Goal: Task Accomplishment & Management: Complete application form

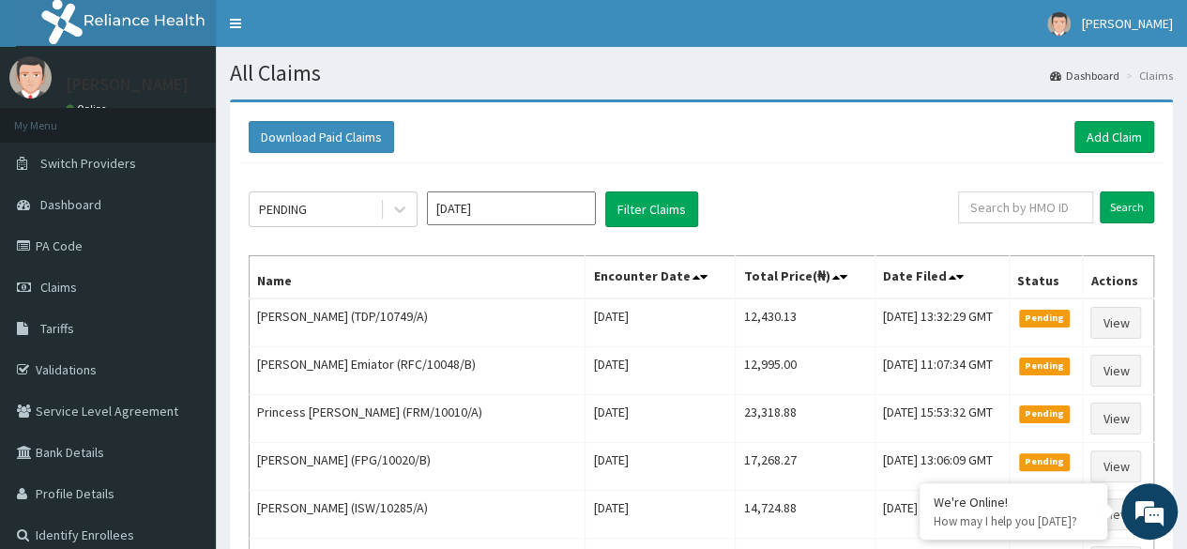
click at [90, 205] on span "Dashboard" at bounding box center [70, 204] width 61 height 17
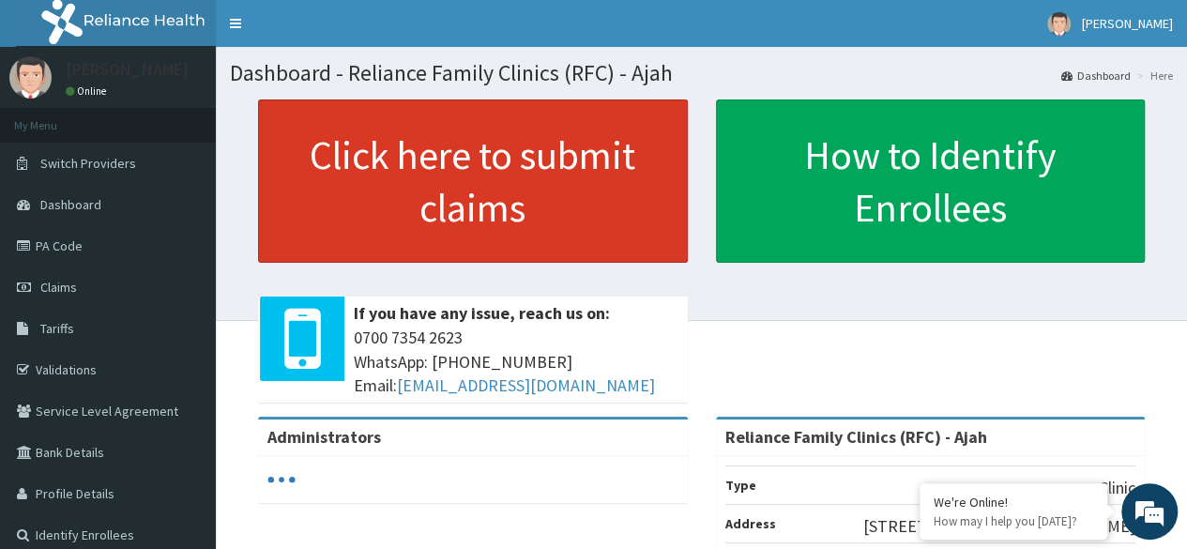
click at [362, 179] on link "Click here to submit claims" at bounding box center [473, 180] width 430 height 163
click at [558, 222] on link "Click here to submit claims" at bounding box center [473, 180] width 430 height 163
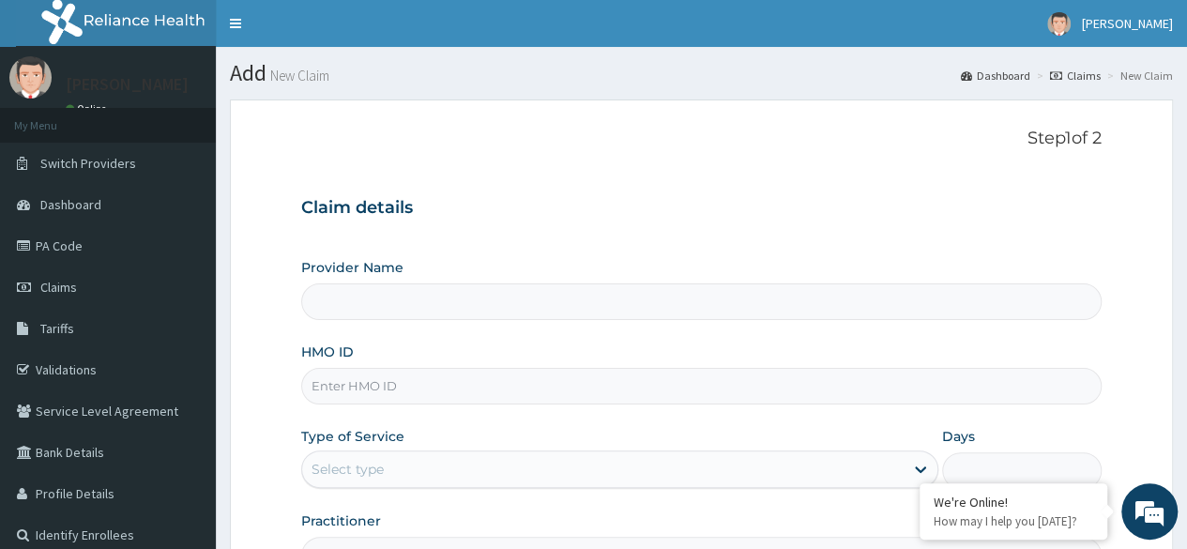
click at [448, 384] on input "HMO ID" at bounding box center [701, 386] width 801 height 37
type input "Reliance Family Clinics (RFC) - Ajah"
paste input "VTL/10515/A"
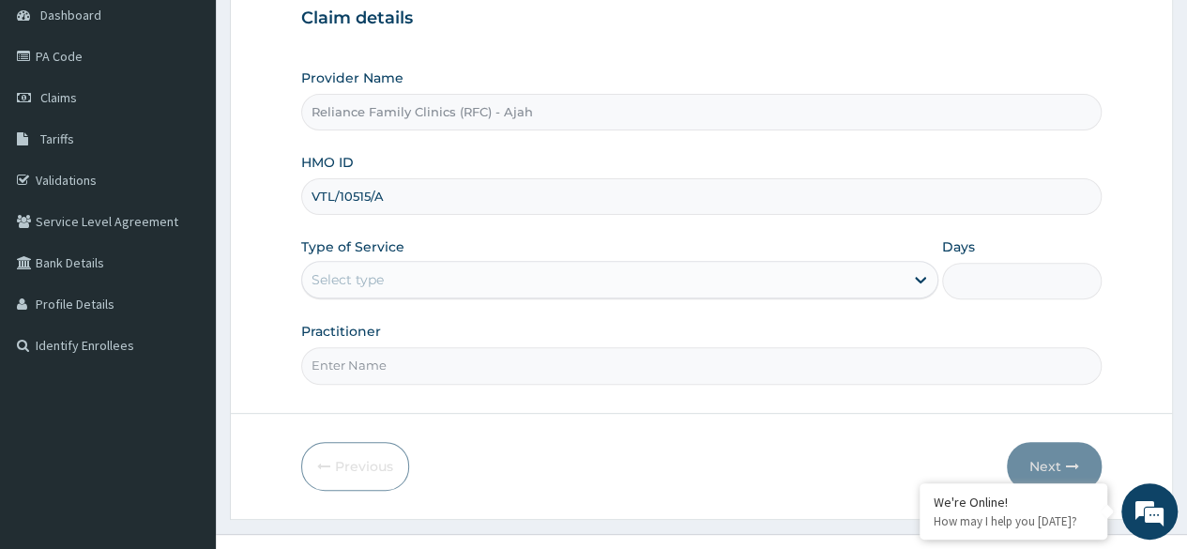
scroll to position [218, 0]
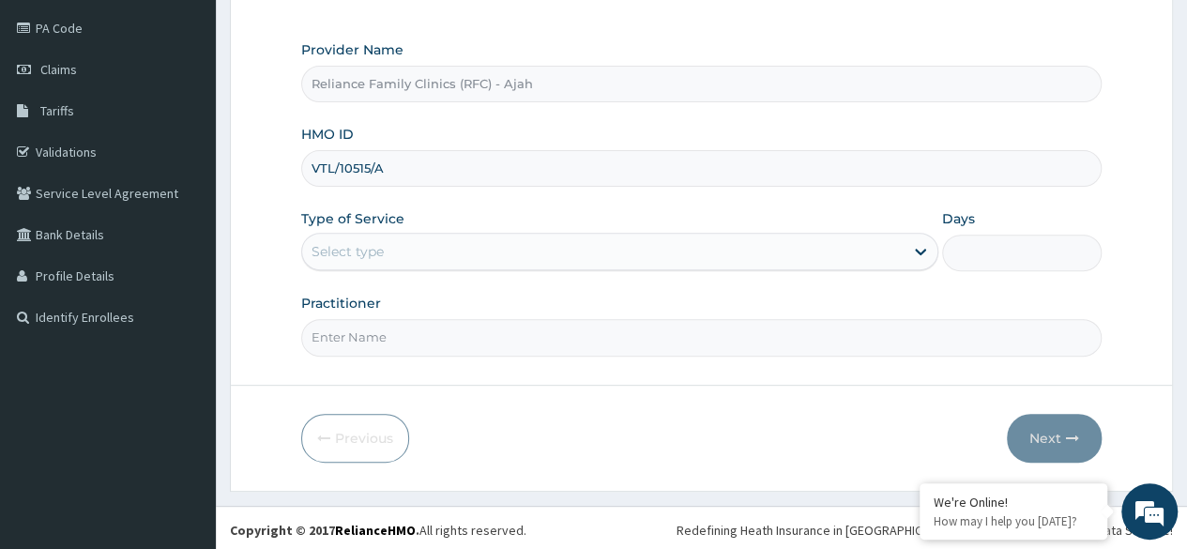
type input "VTL/10515/A"
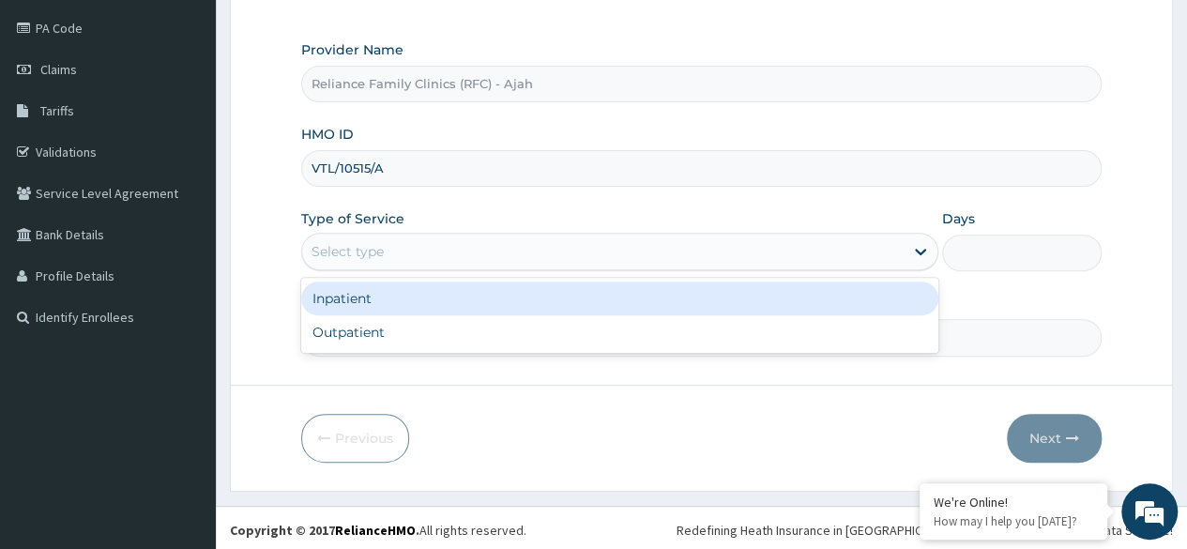
click at [443, 334] on div "Outpatient" at bounding box center [619, 332] width 637 height 34
type input "1"
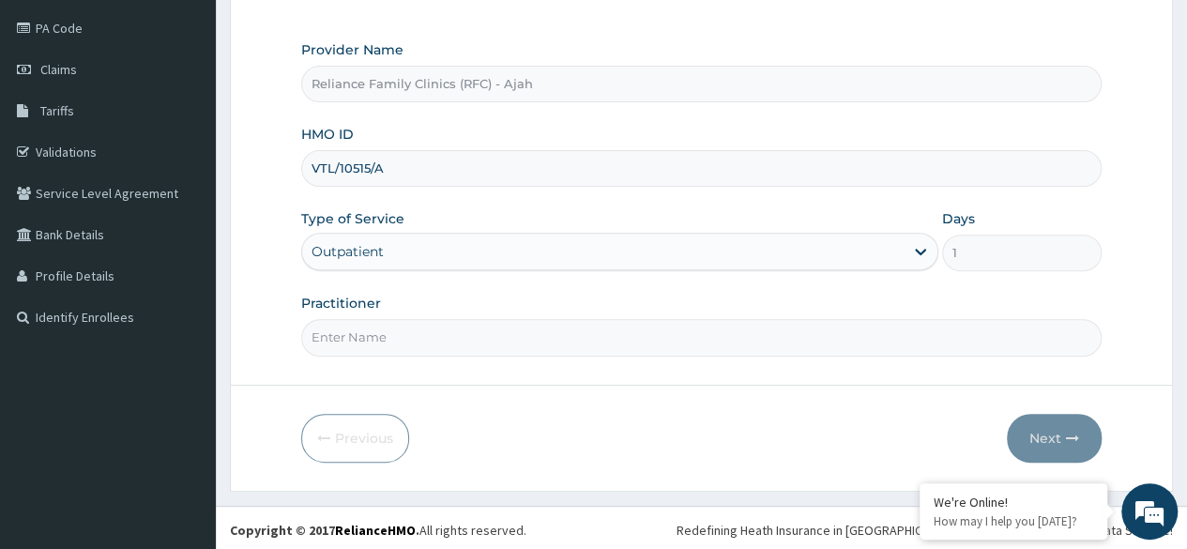
click at [436, 338] on input "Practitioner" at bounding box center [701, 337] width 801 height 37
click at [460, 341] on input "Practitioner" at bounding box center [701, 337] width 801 height 37
type input "DR. LOCUM"
click at [1057, 414] on button "Next" at bounding box center [1054, 438] width 95 height 49
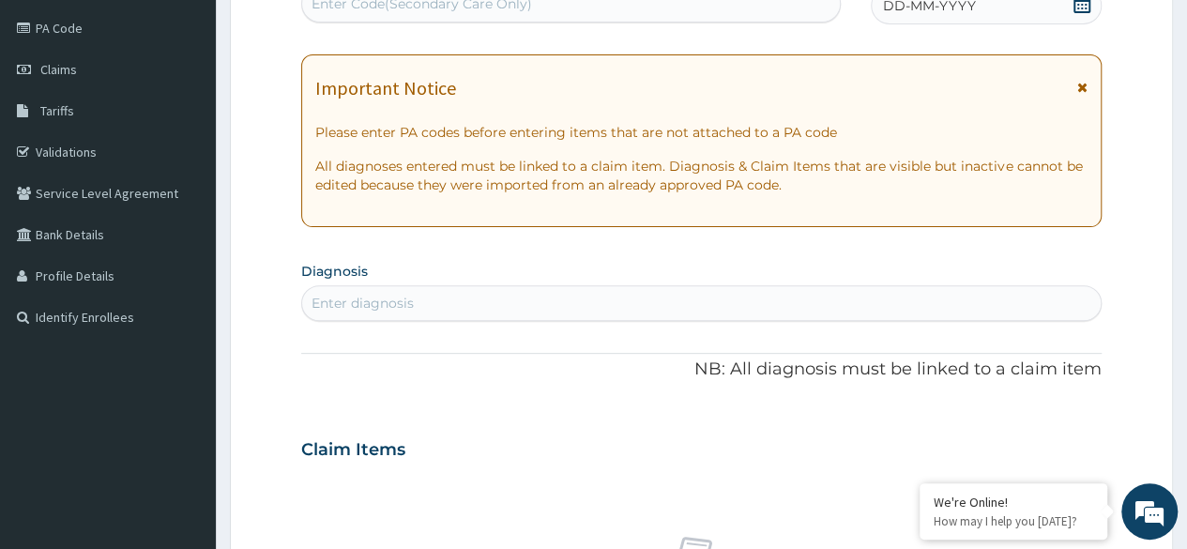
scroll to position [0, 0]
click at [926, 16] on div "DD-MM-YYYY" at bounding box center [986, 6] width 231 height 38
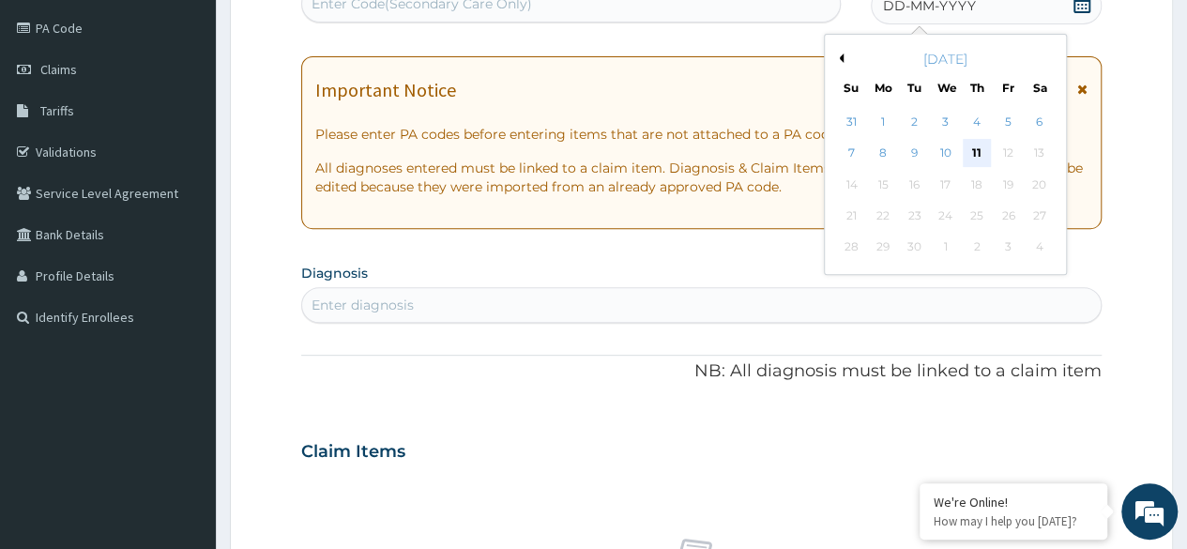
click at [979, 151] on div "11" at bounding box center [977, 154] width 28 height 28
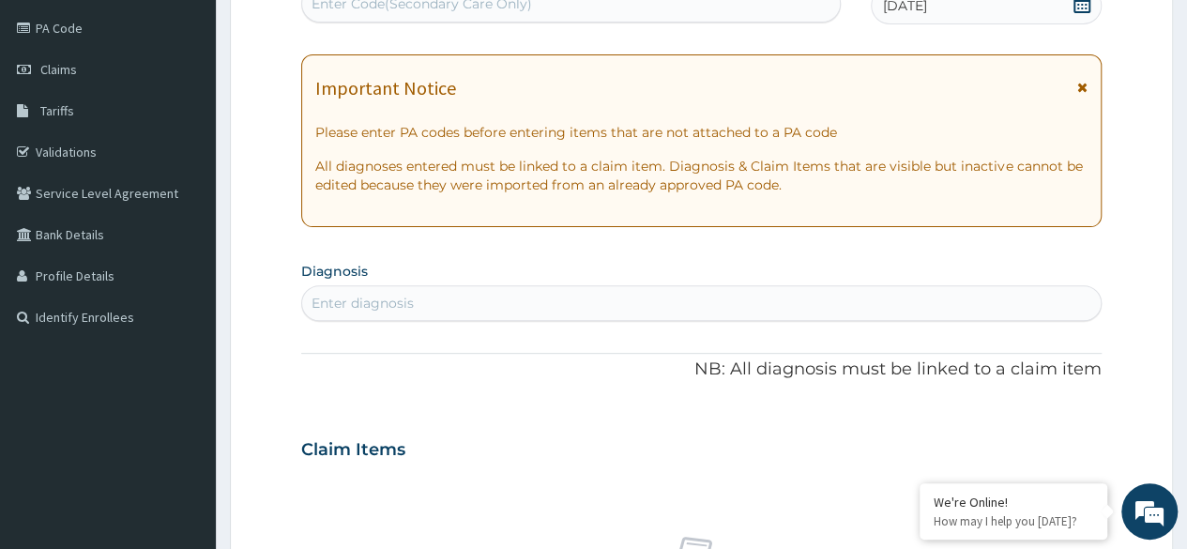
click at [477, 302] on div "Enter diagnosis" at bounding box center [701, 303] width 799 height 30
type input "l"
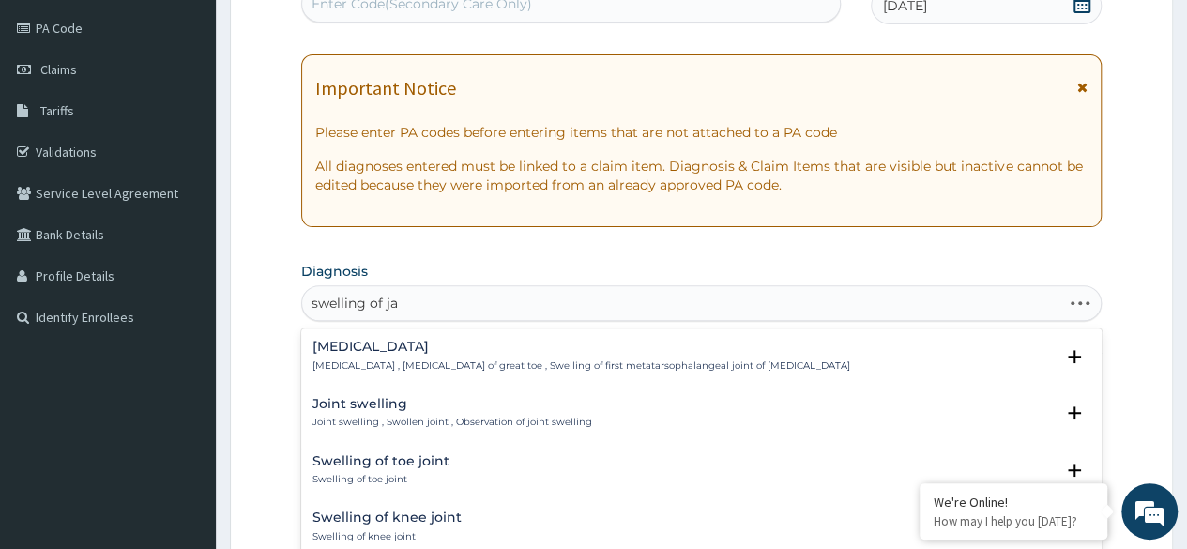
type input "swelling of jaw"
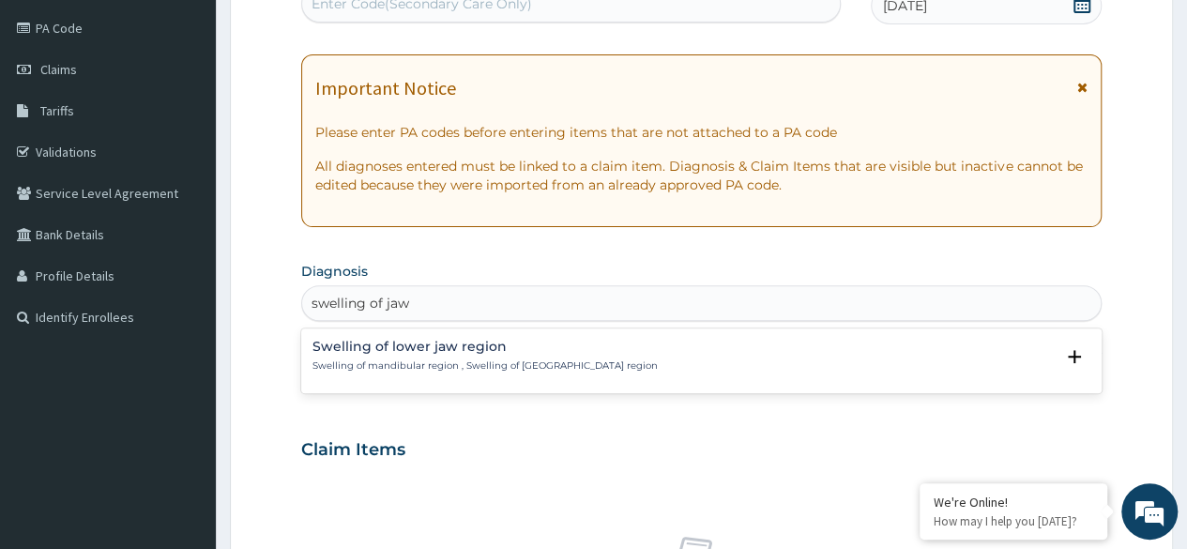
click at [370, 365] on p "Swelling of mandibular region , Swelling of lower jaw region" at bounding box center [485, 365] width 345 height 13
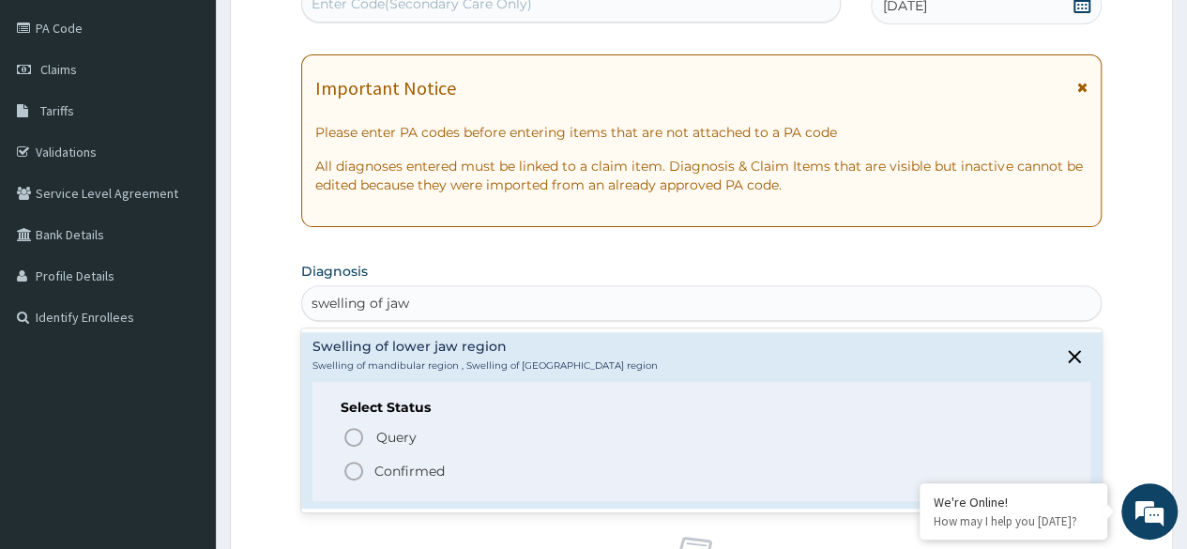
click at [355, 465] on icon "status option filled" at bounding box center [354, 471] width 23 height 23
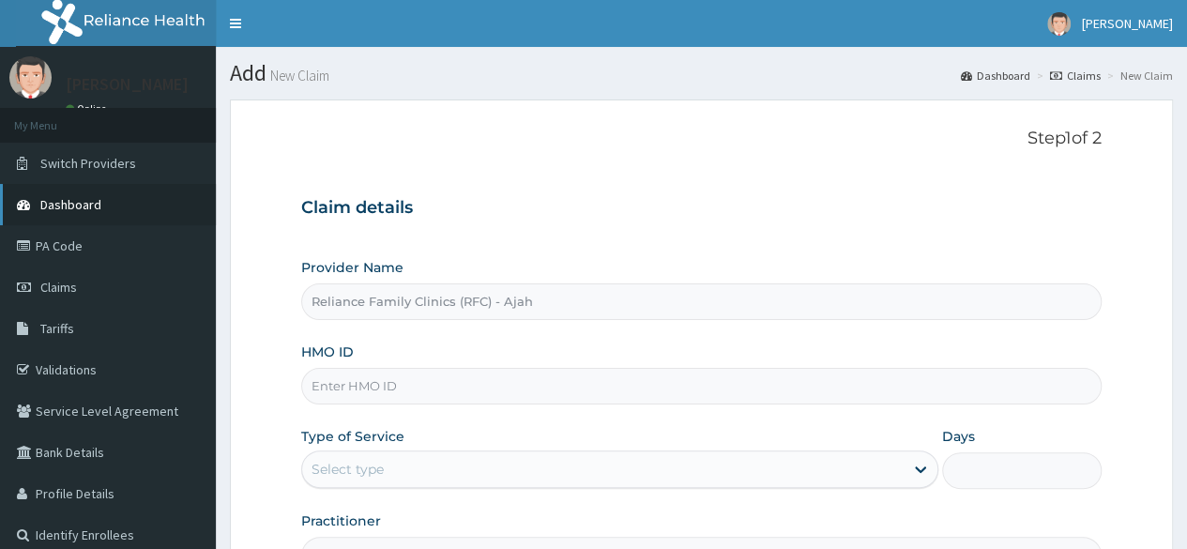
drag, startPoint x: 0, startPoint y: 0, endPoint x: 92, endPoint y: 211, distance: 230.3
click at [92, 211] on span "Dashboard" at bounding box center [70, 204] width 61 height 17
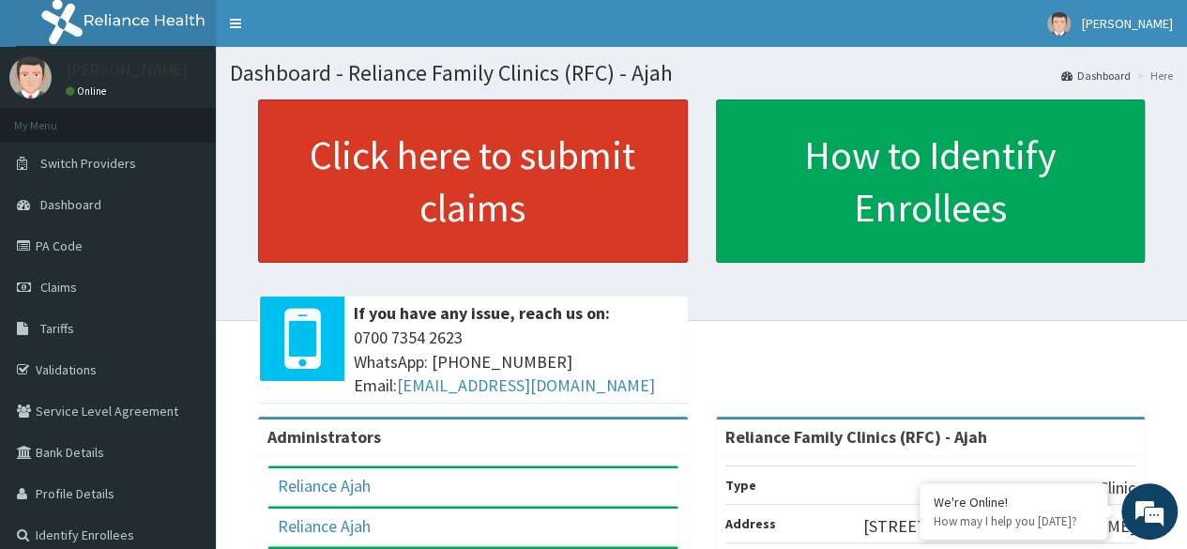
click at [333, 186] on link "Click here to submit claims" at bounding box center [473, 180] width 430 height 163
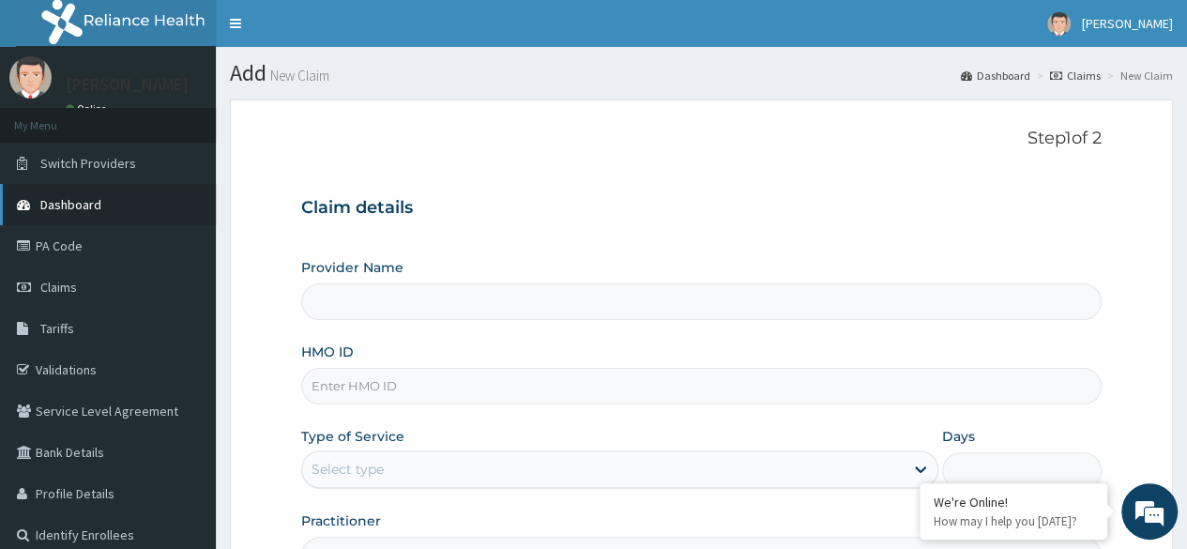
type input "Reliance Family Clinics (RFC) - Ajah"
click at [120, 207] on link "Dashboard" at bounding box center [108, 204] width 216 height 41
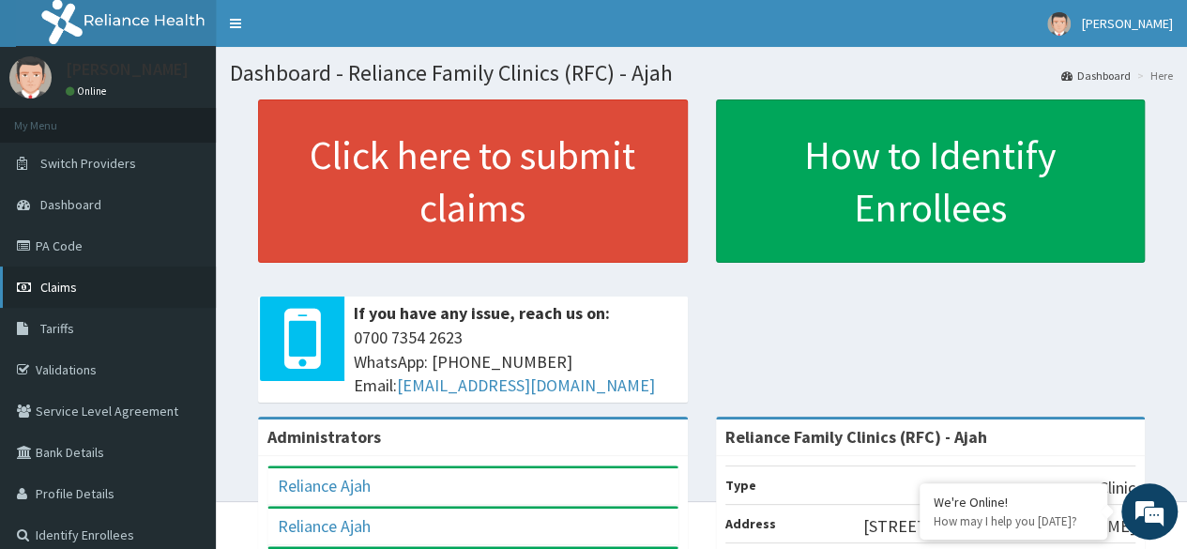
click at [101, 288] on link "Claims" at bounding box center [108, 287] width 216 height 41
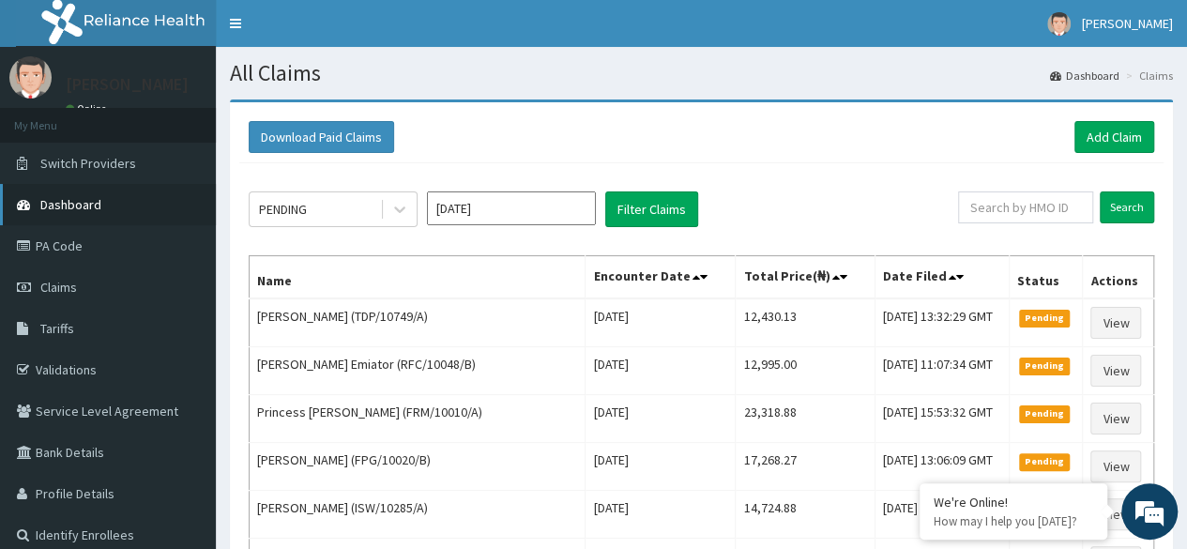
click at [125, 198] on link "Dashboard" at bounding box center [108, 204] width 216 height 41
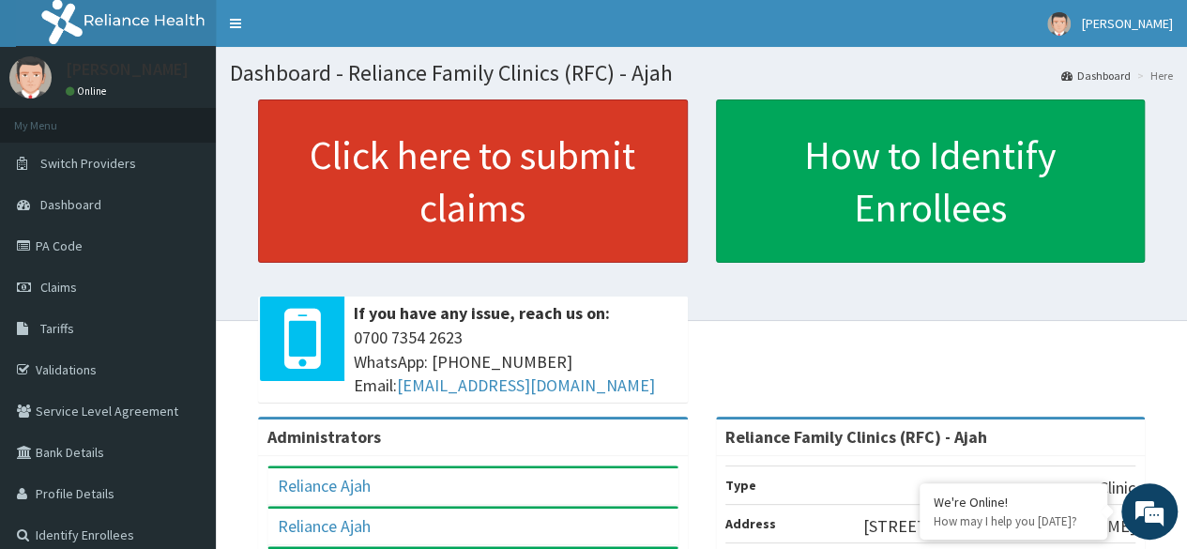
click at [506, 224] on link "Click here to submit claims" at bounding box center [473, 180] width 430 height 163
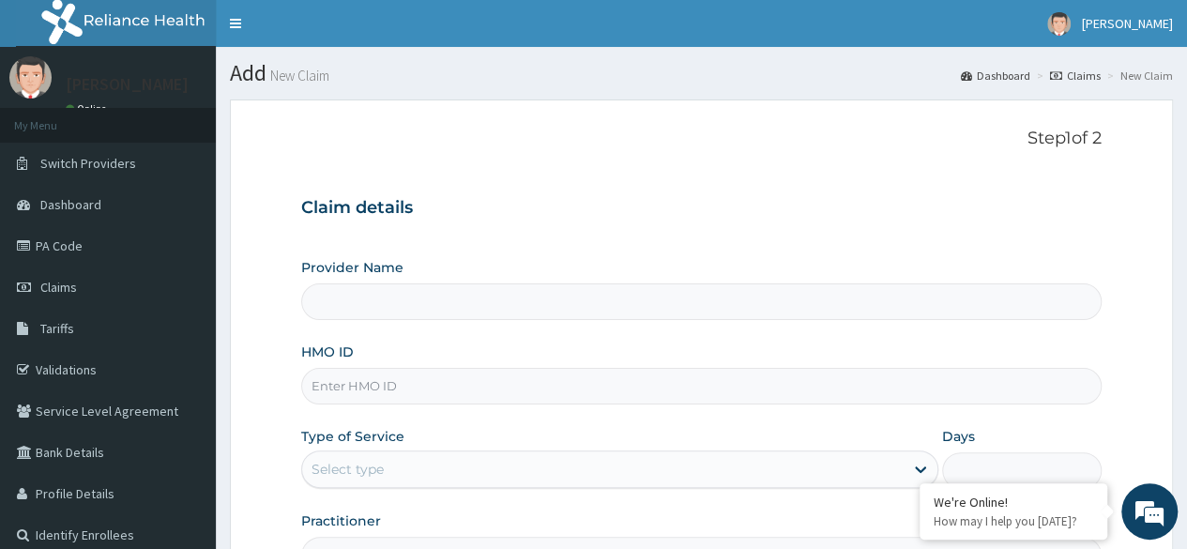
click at [446, 388] on input "HMO ID" at bounding box center [701, 386] width 801 height 37
type input "Reliance Family Clinics (RFC) - Ajah"
paste input "VTL/10515/A"
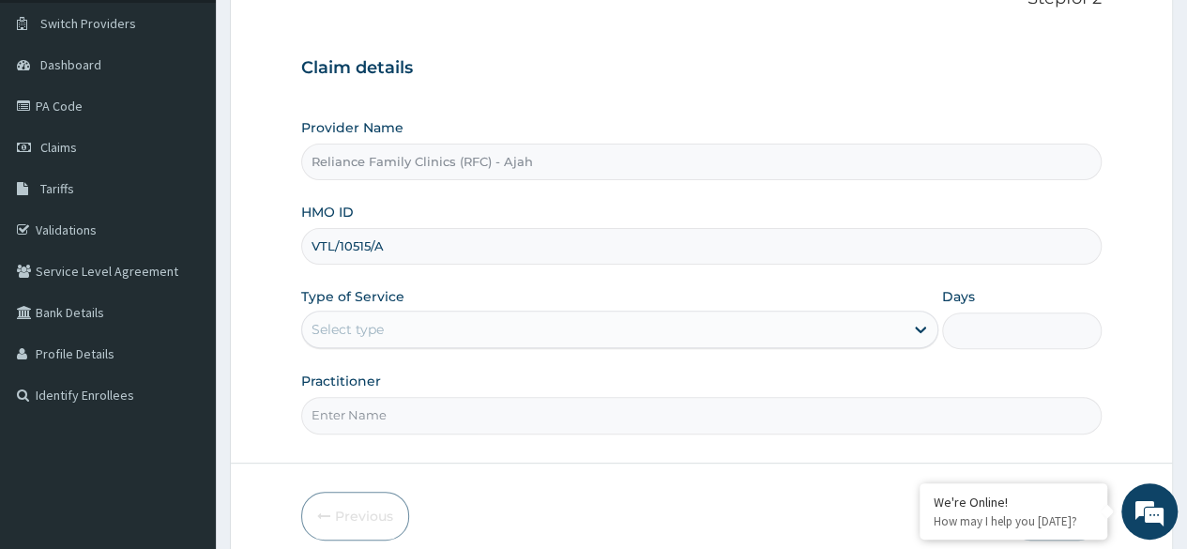
scroll to position [218, 0]
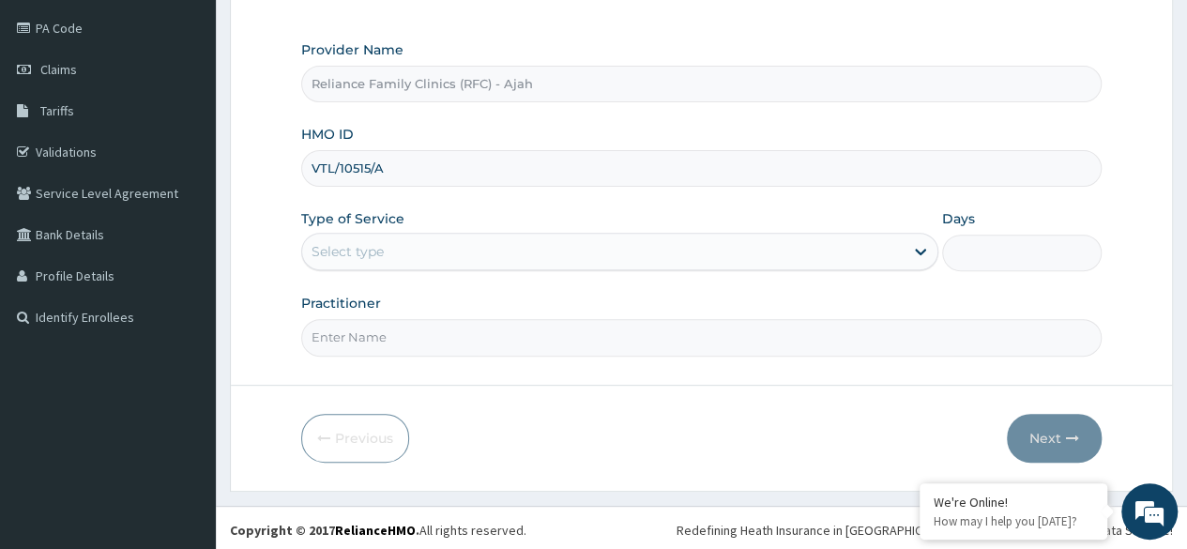
type input "VTL/10515/A"
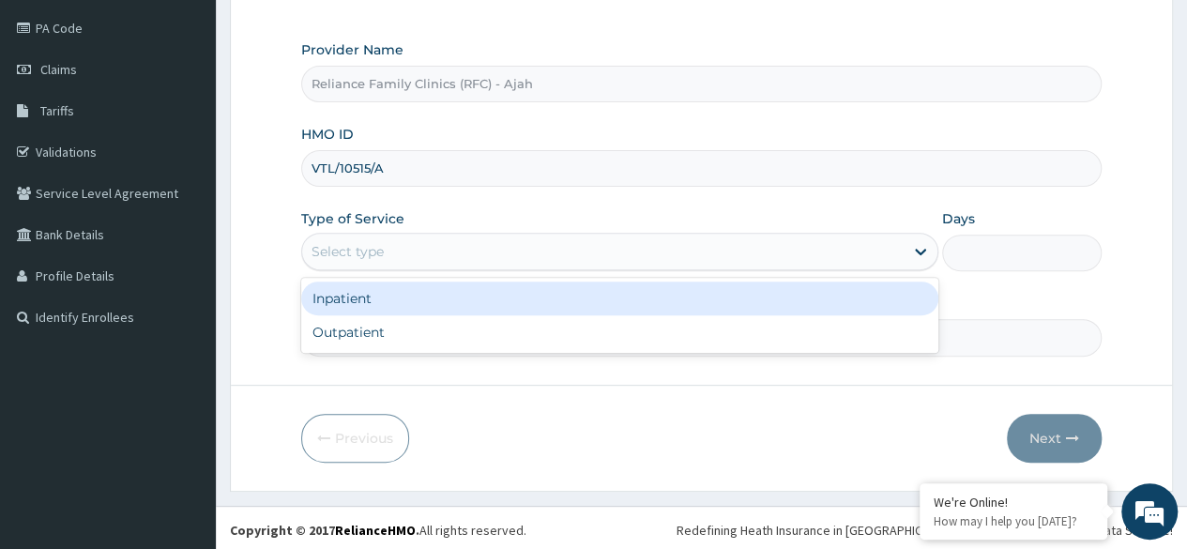
click at [496, 336] on div "Outpatient" at bounding box center [619, 332] width 637 height 34
type input "1"
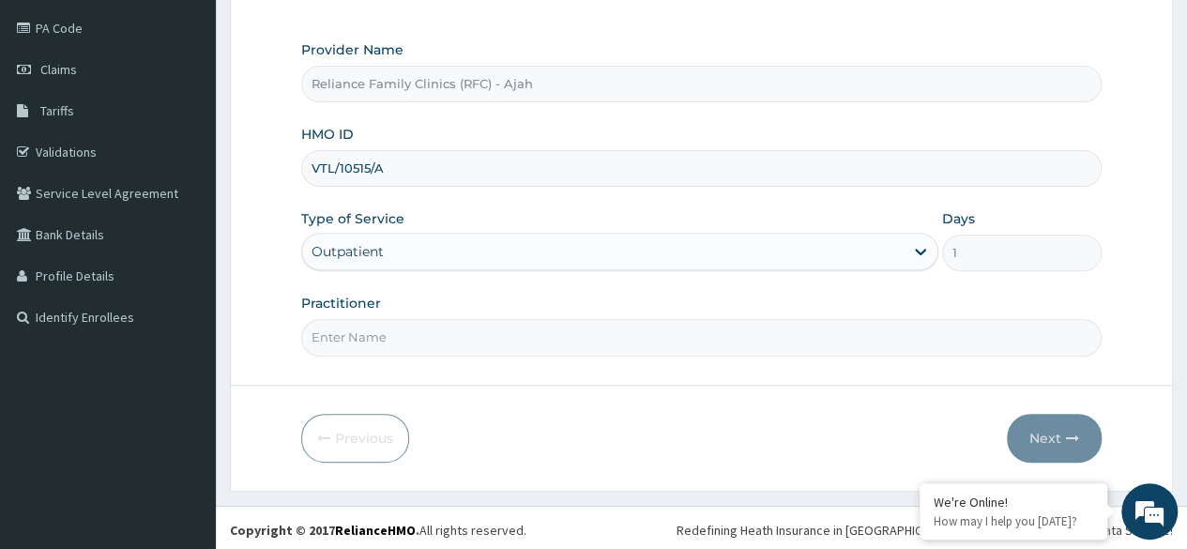
scroll to position [0, 0]
click at [389, 351] on input "Practitioner" at bounding box center [701, 337] width 801 height 37
type input "Dr."
drag, startPoint x: 404, startPoint y: 161, endPoint x: 276, endPoint y: 170, distance: 128.8
click at [276, 170] on form "Step 1 of 2 Claim details Provider Name Reliance Family Clinics (RFC) - Ajah HM…" at bounding box center [701, 186] width 943 height 609
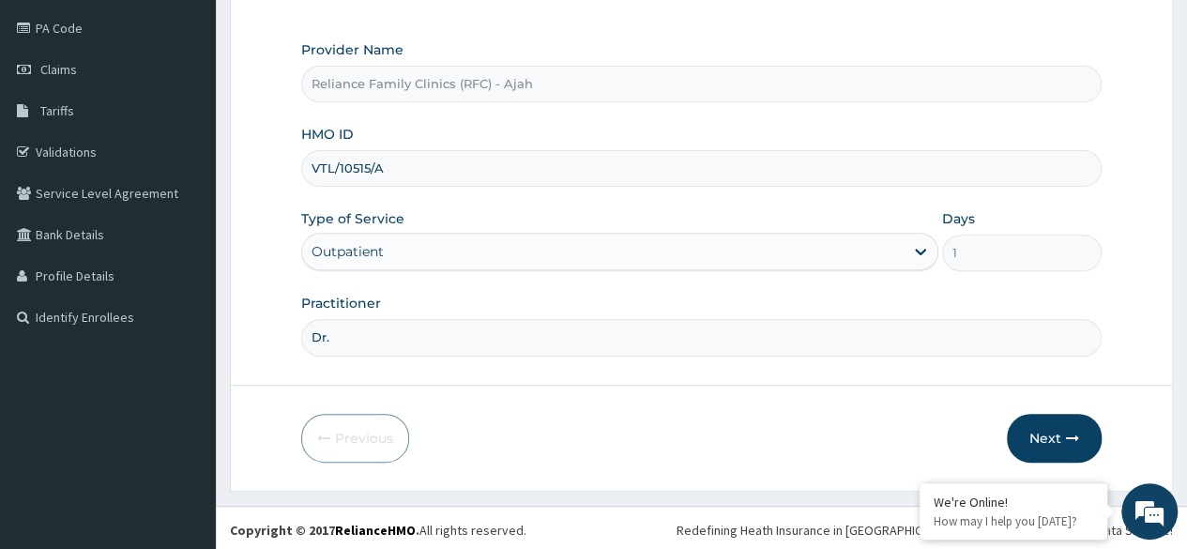
paste input "UPC/10197"
type input "UPC/10197/A"
click at [348, 329] on input "Dr." at bounding box center [701, 337] width 801 height 37
type input "Dr. Locum"
click at [1066, 426] on button "Next" at bounding box center [1054, 438] width 95 height 49
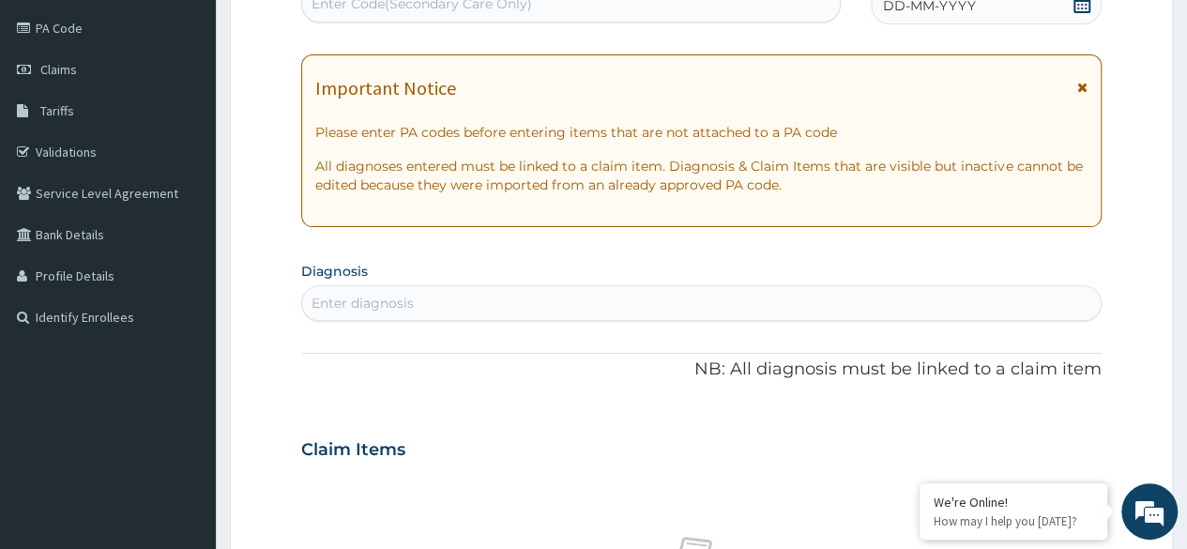
click at [1030, 13] on div "DD-MM-YYYY" at bounding box center [986, 6] width 231 height 38
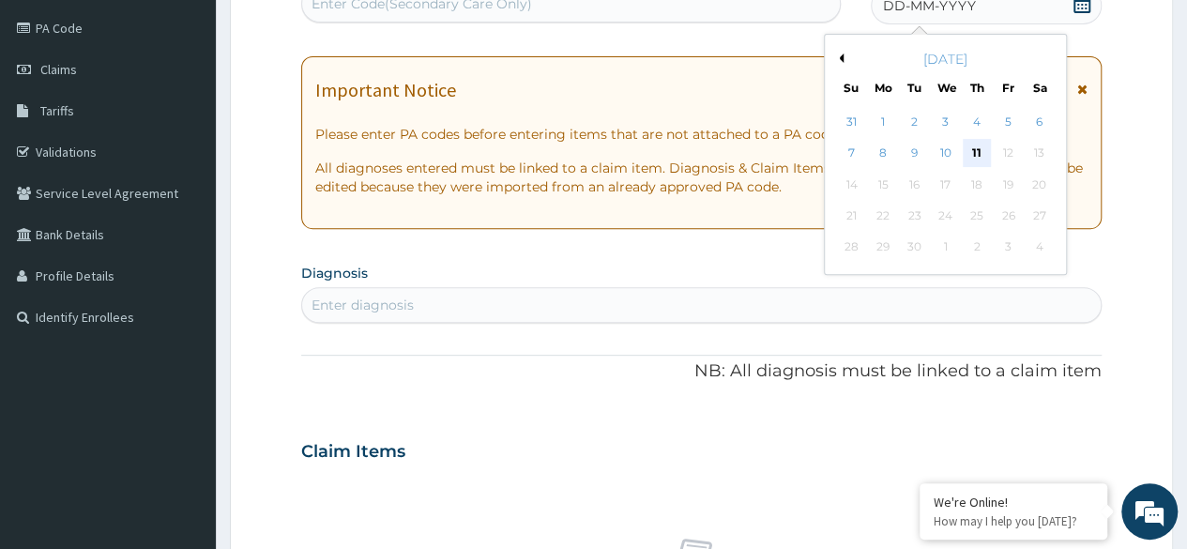
click at [989, 149] on div "11" at bounding box center [977, 154] width 28 height 28
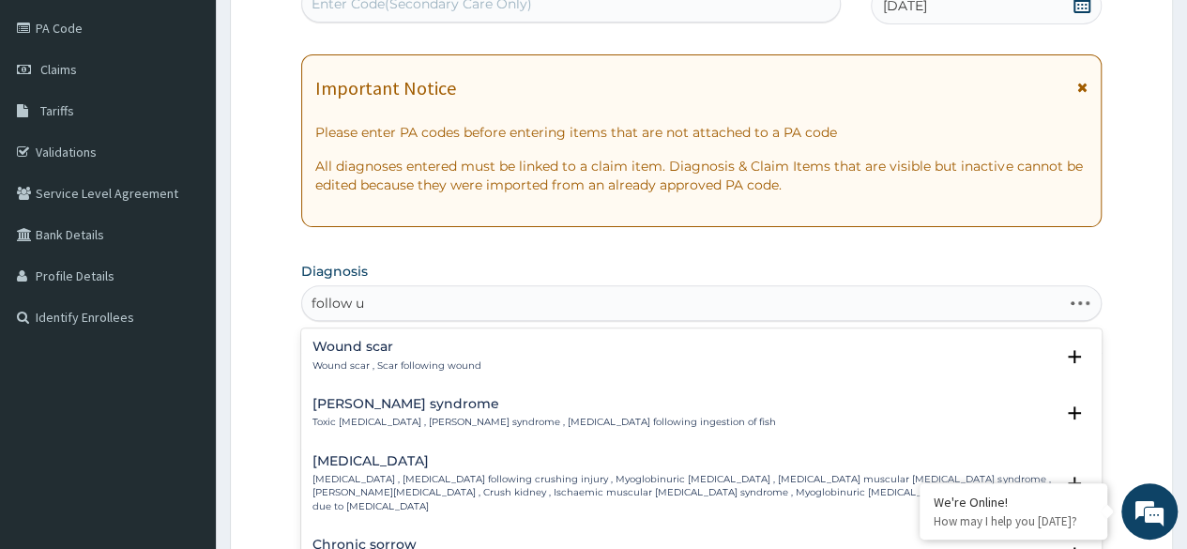
type input "follow up"
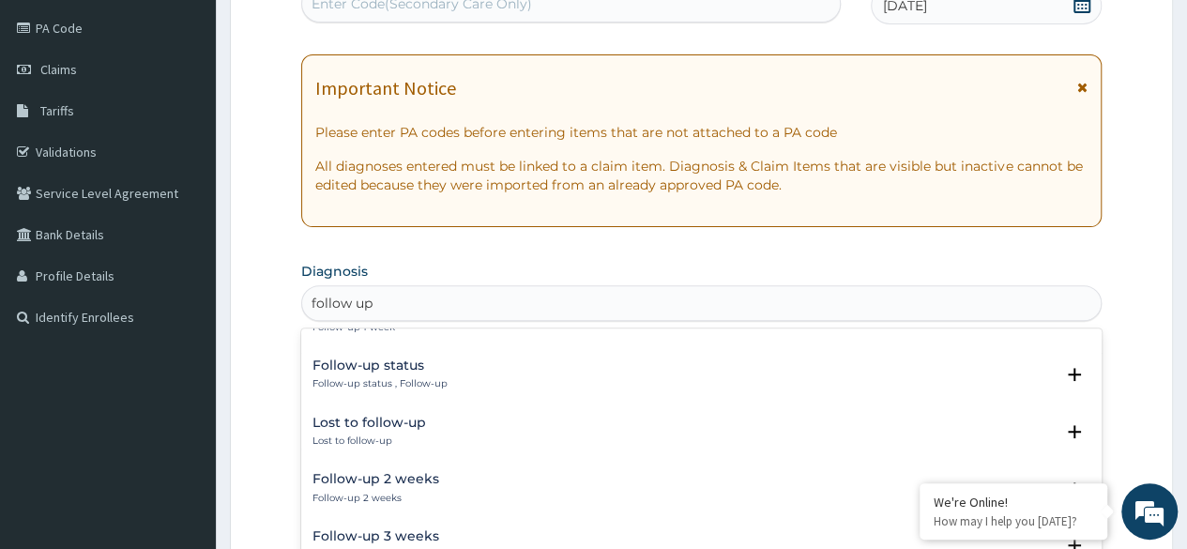
scroll to position [210, 0]
click at [411, 370] on h4 "Follow-up status" at bounding box center [380, 365] width 135 height 14
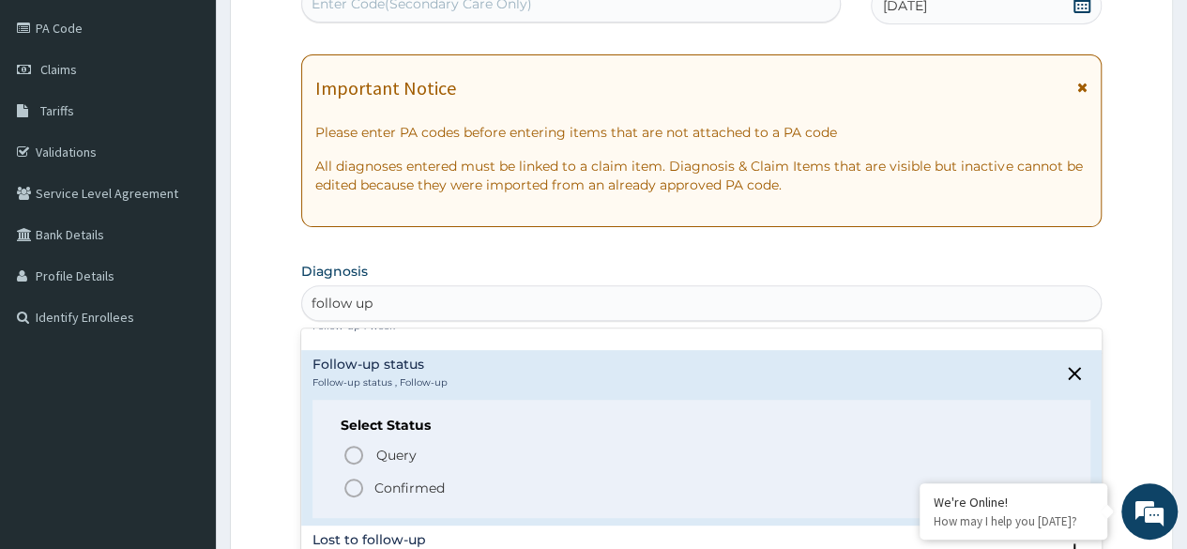
click at [351, 483] on icon "status option filled" at bounding box center [354, 488] width 23 height 23
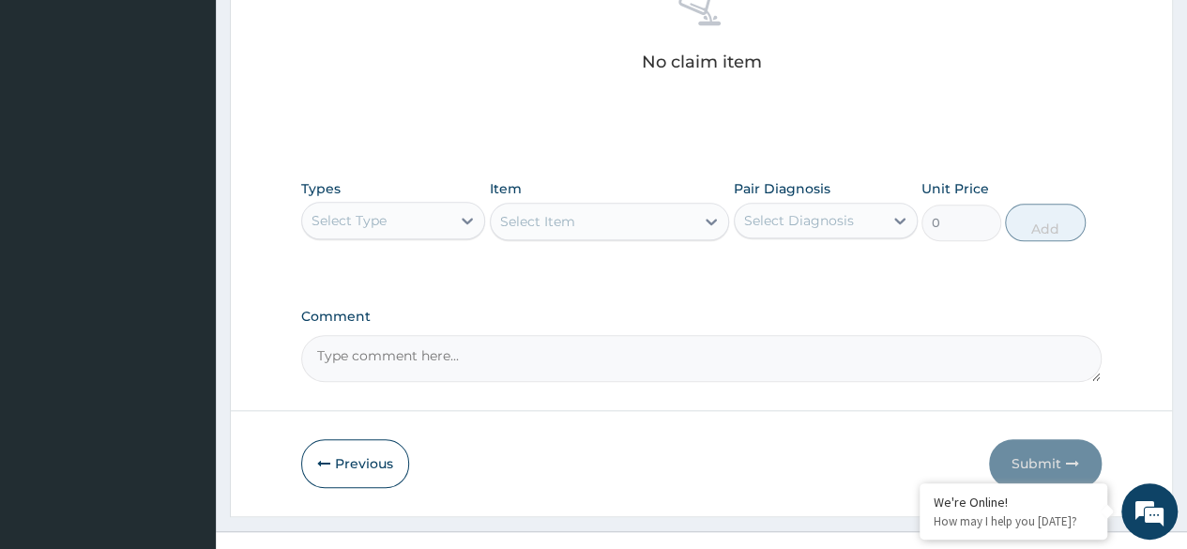
scroll to position [801, 0]
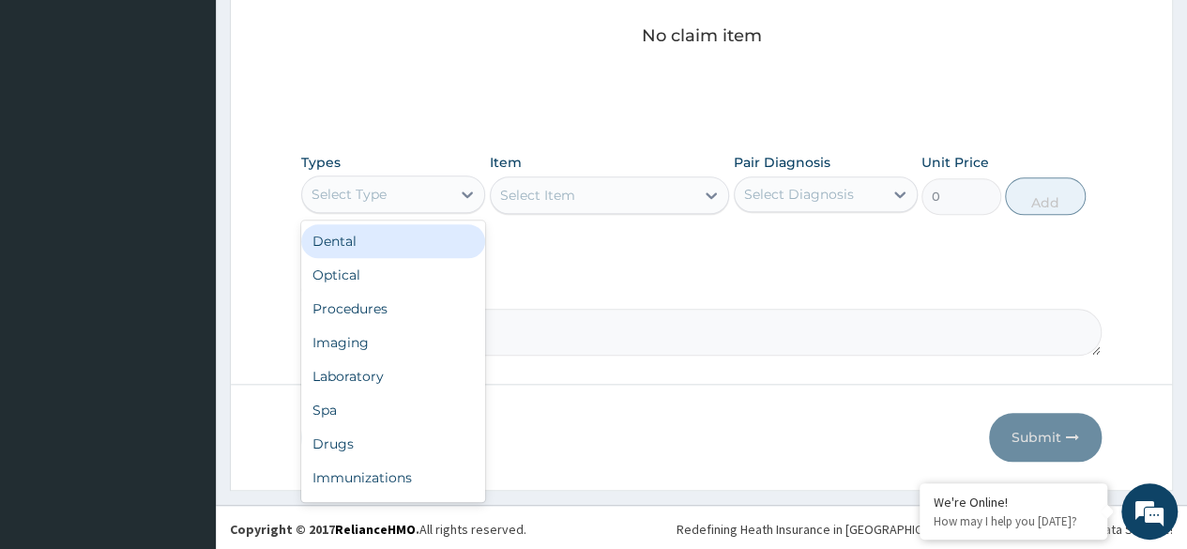
click at [381, 306] on div "Procedures" at bounding box center [393, 309] width 184 height 34
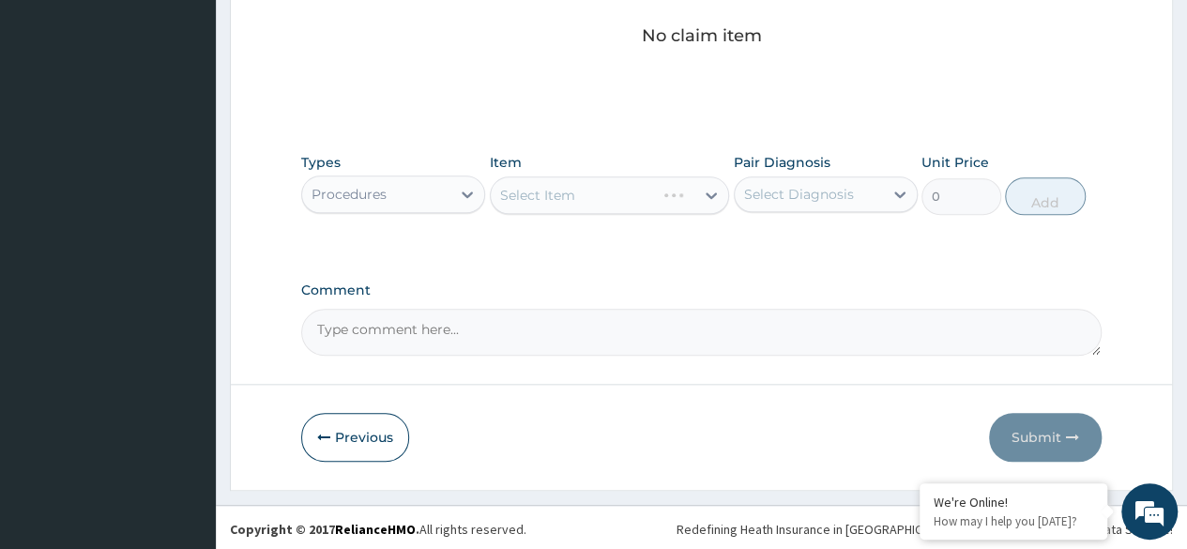
click at [650, 197] on div "Select Item" at bounding box center [610, 195] width 240 height 38
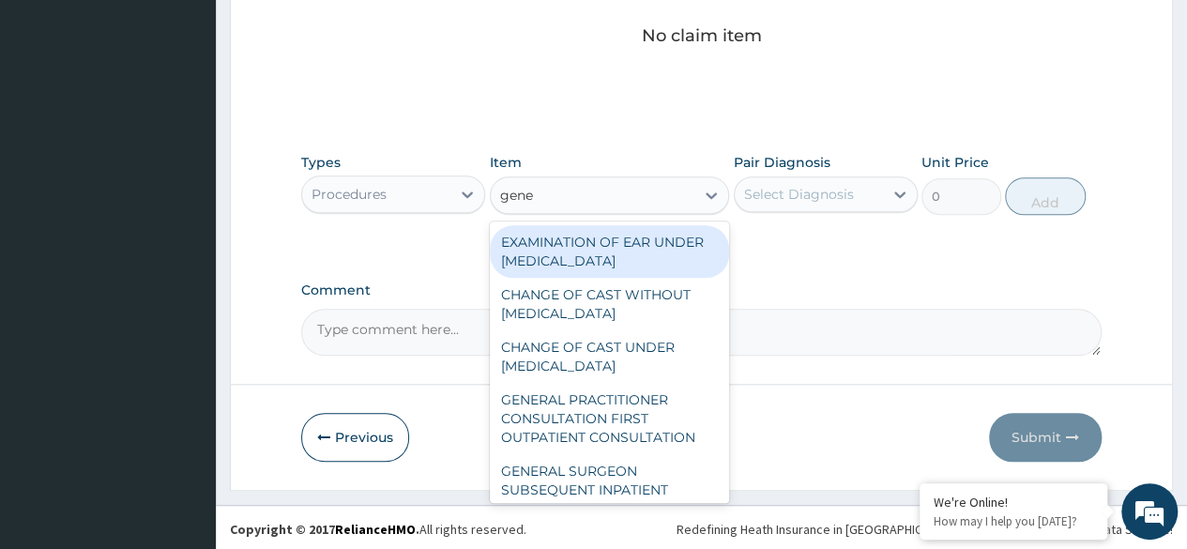
type input "gener"
click at [600, 422] on div "GENERAL PRACTITIONER CONSULTATION FIRST OUTPATIENT CONSULTATION" at bounding box center [610, 418] width 240 height 71
type input "3370.125"
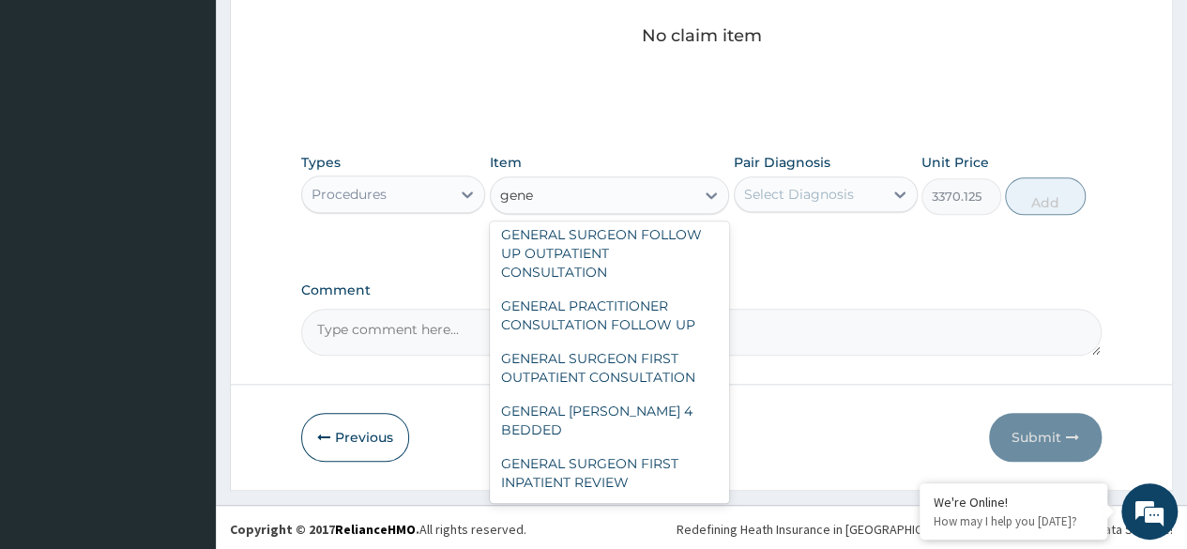
scroll to position [0, 0]
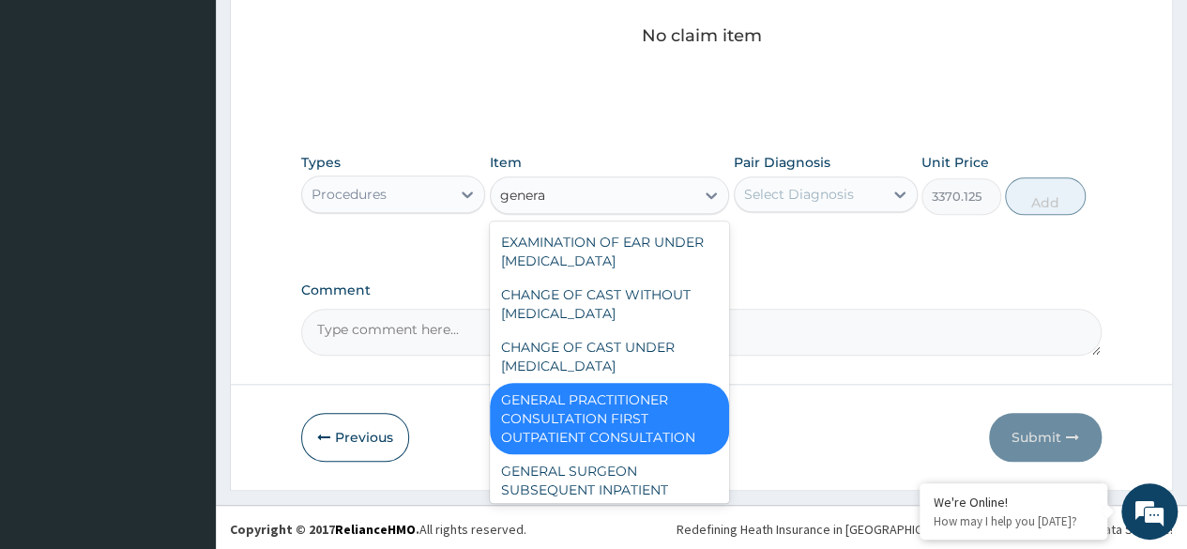
type input "general"
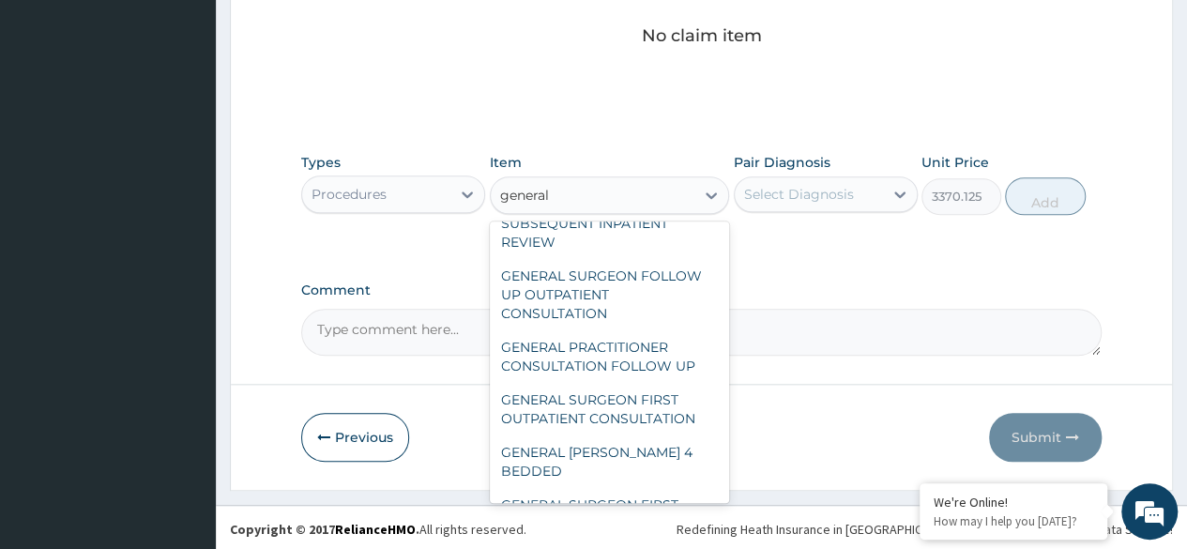
scroll to position [295, 0]
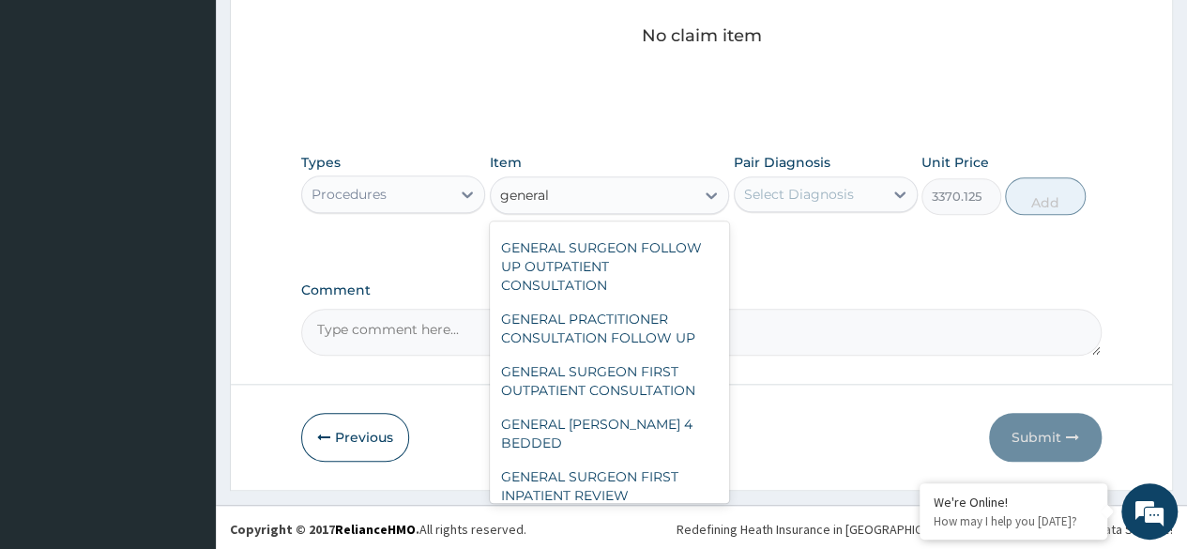
click at [646, 351] on div "GENERAL PRACTITIONER CONSULTATION FOLLOW UP" at bounding box center [610, 328] width 240 height 53
type input "2246.75"
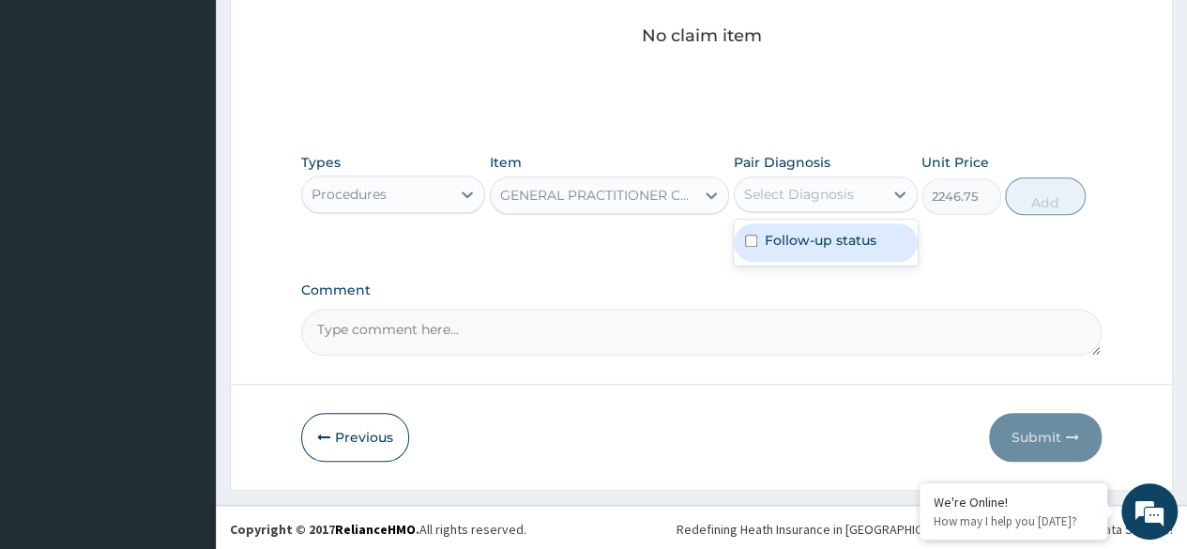
click at [871, 248] on div "Follow-up status" at bounding box center [826, 242] width 184 height 38
checkbox input "true"
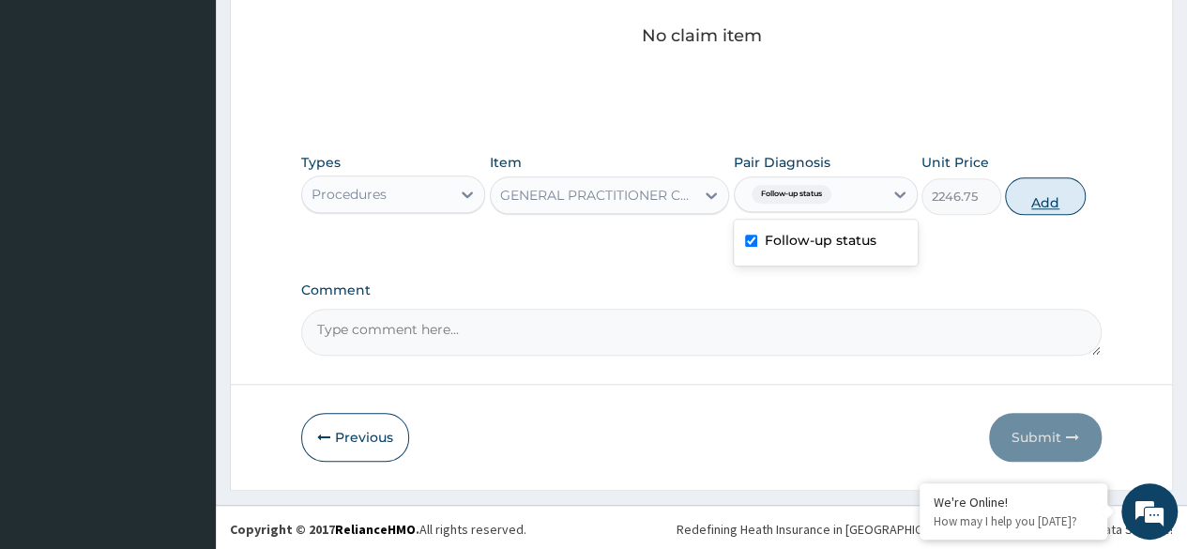
click at [1058, 206] on button "Add" at bounding box center [1045, 196] width 80 height 38
type input "0"
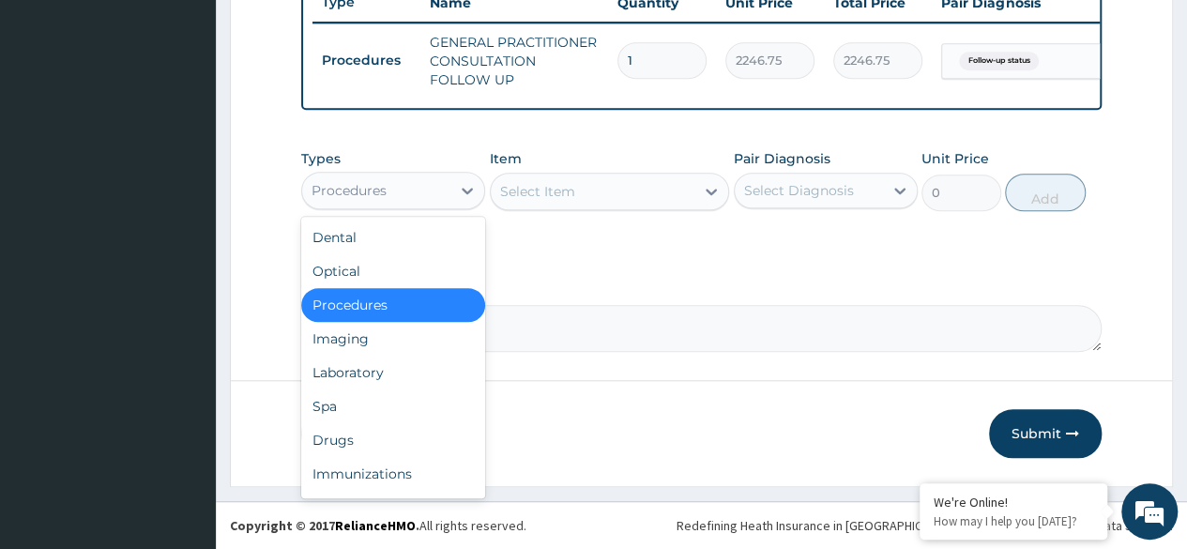
click at [389, 374] on div "Laboratory" at bounding box center [393, 373] width 184 height 34
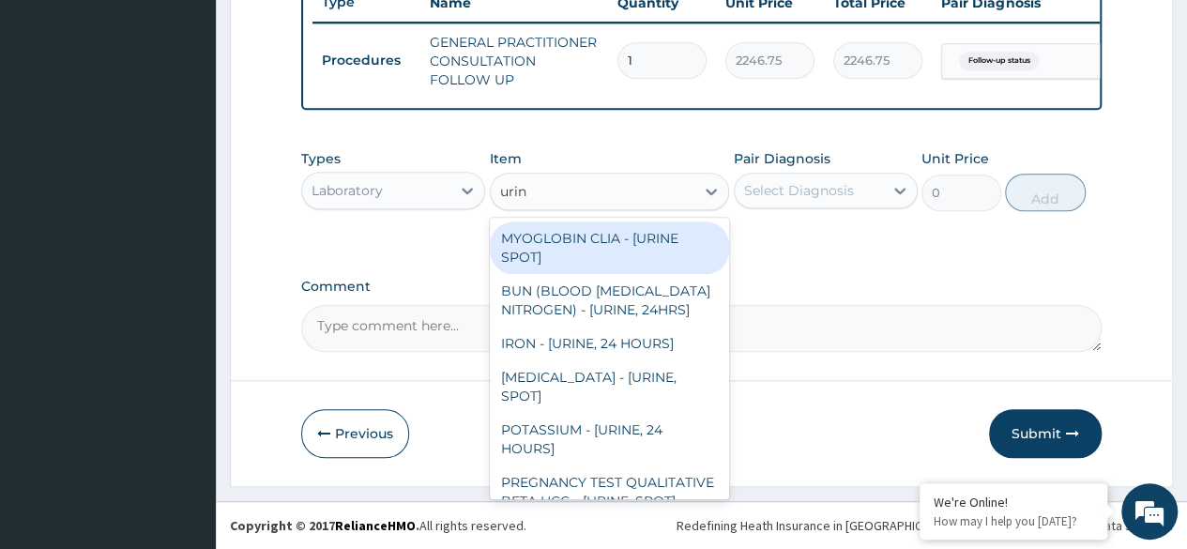
type input "urina"
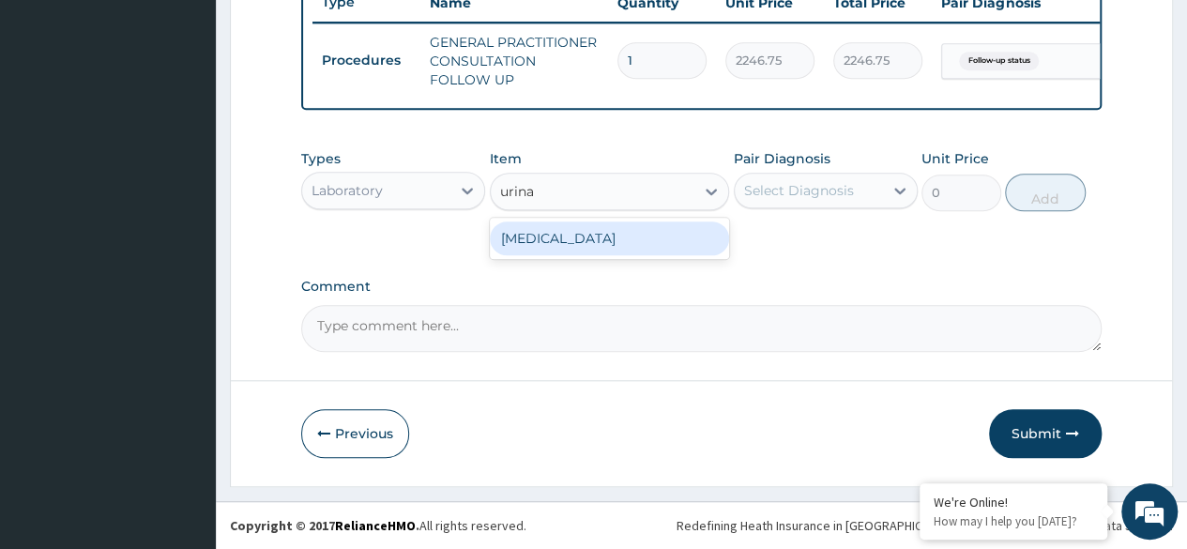
click at [698, 245] on div "[MEDICAL_DATA]" at bounding box center [610, 238] width 240 height 34
type input "1531.875"
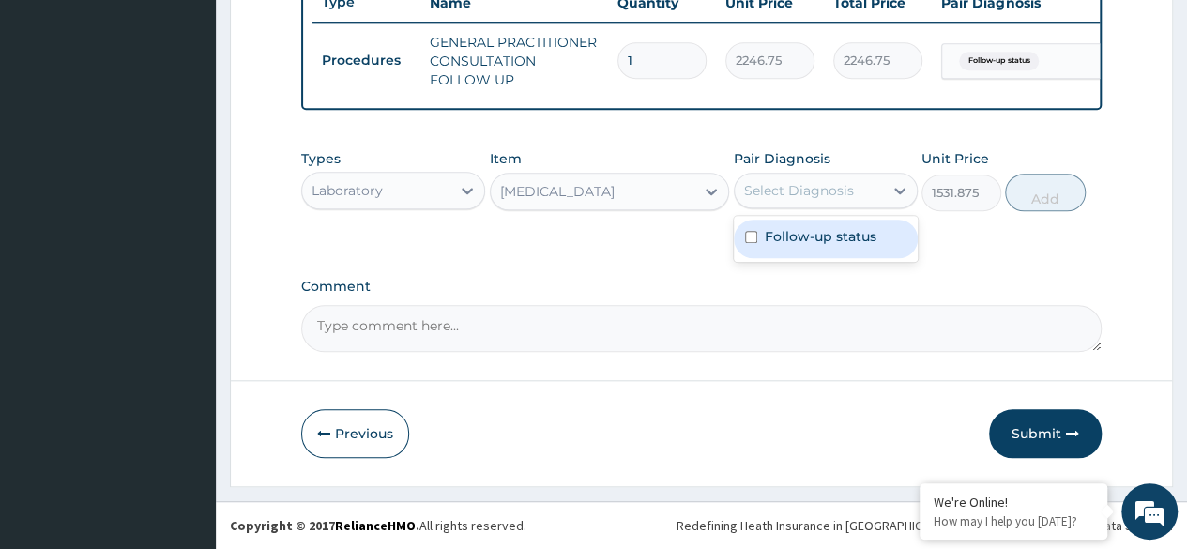
click at [849, 244] on label "Follow-up status" at bounding box center [821, 236] width 112 height 19
checkbox input "true"
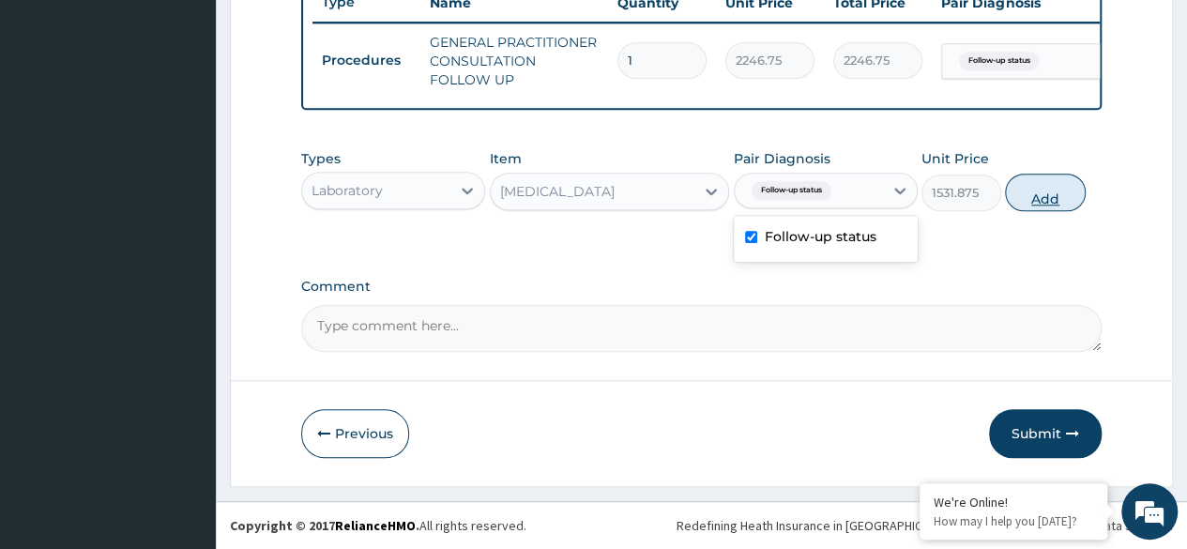
click at [1031, 210] on button "Add" at bounding box center [1045, 193] width 80 height 38
type input "0"
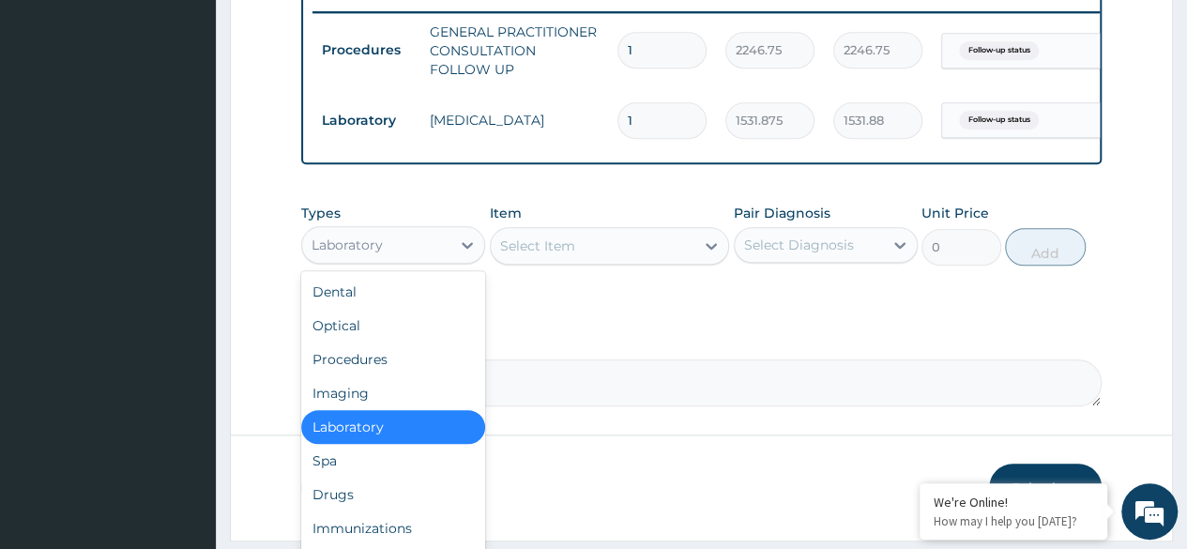
click at [375, 499] on div "Drugs" at bounding box center [393, 495] width 184 height 34
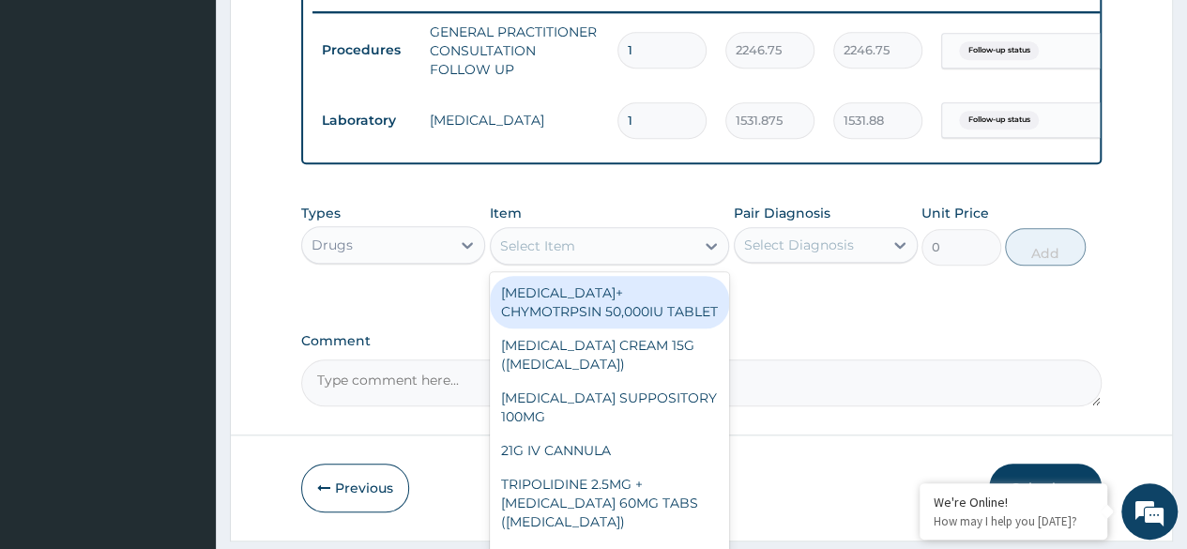
click at [597, 260] on div "Select Item" at bounding box center [593, 246] width 205 height 30
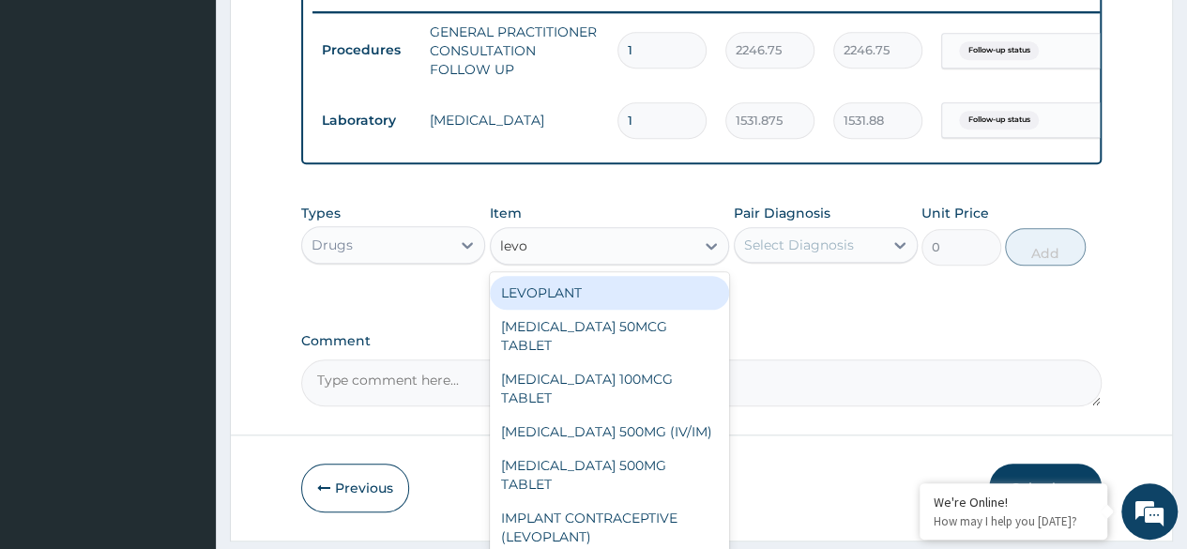
type input "levof"
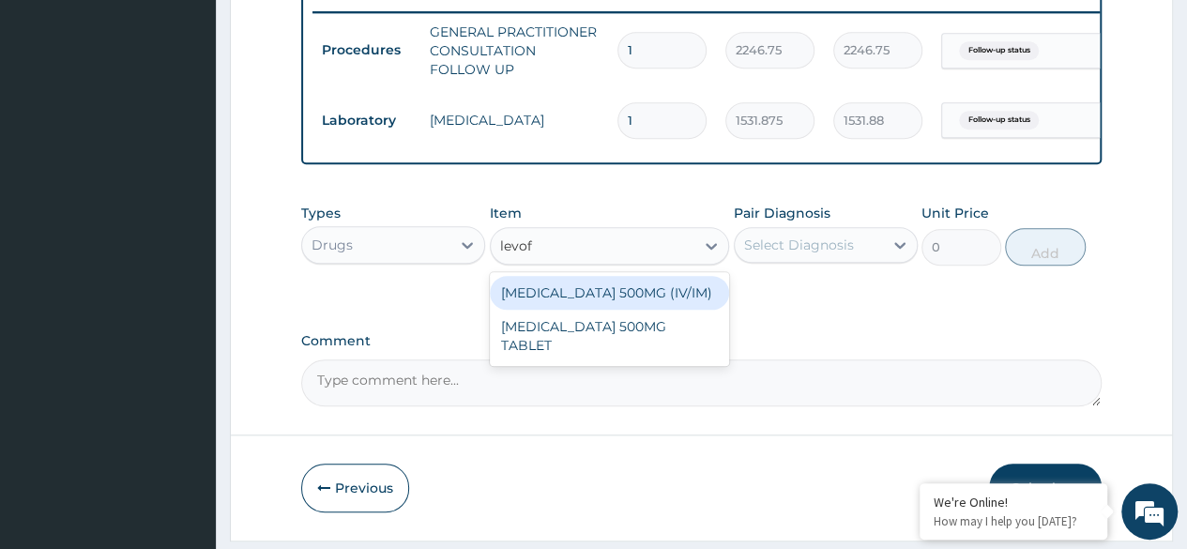
click at [661, 338] on div "[MEDICAL_DATA] 500MG TABLET" at bounding box center [610, 336] width 240 height 53
type input "350"
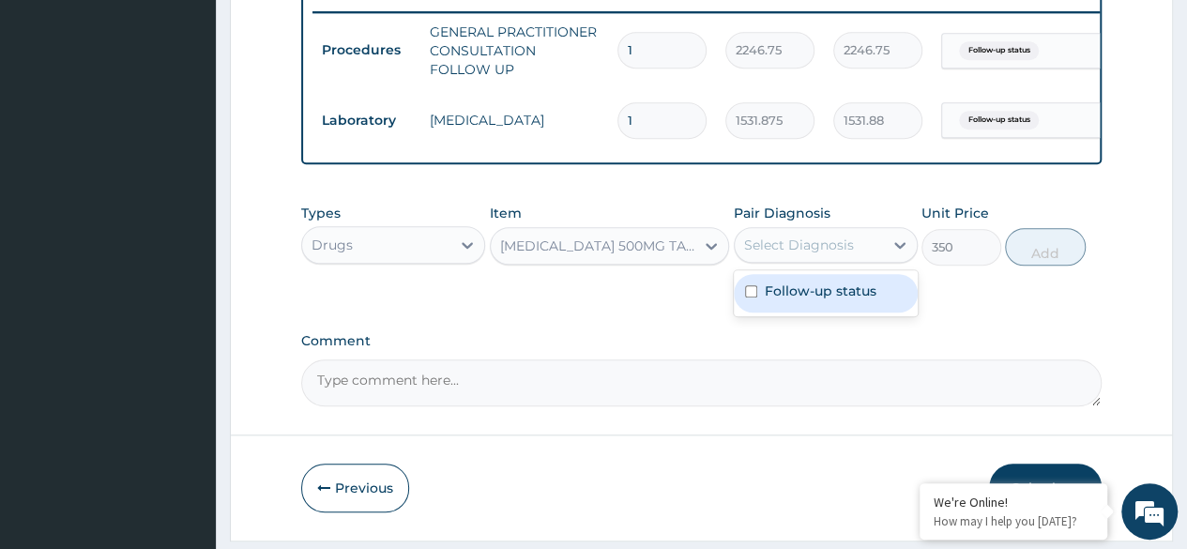
click at [830, 300] on label "Follow-up status" at bounding box center [821, 291] width 112 height 19
checkbox input "true"
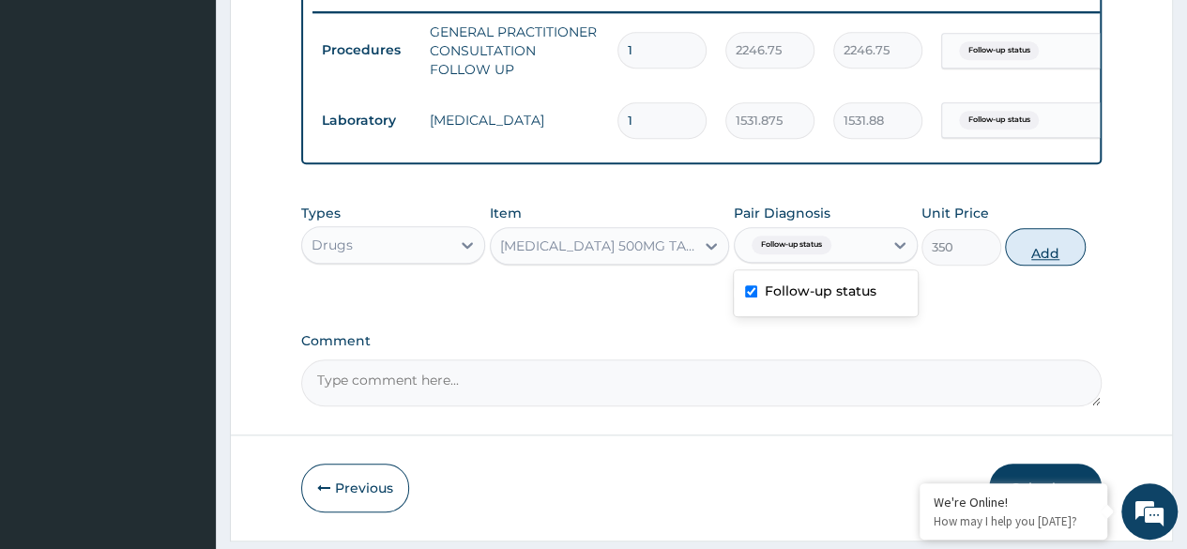
click at [1044, 260] on button "Add" at bounding box center [1045, 247] width 80 height 38
type input "0"
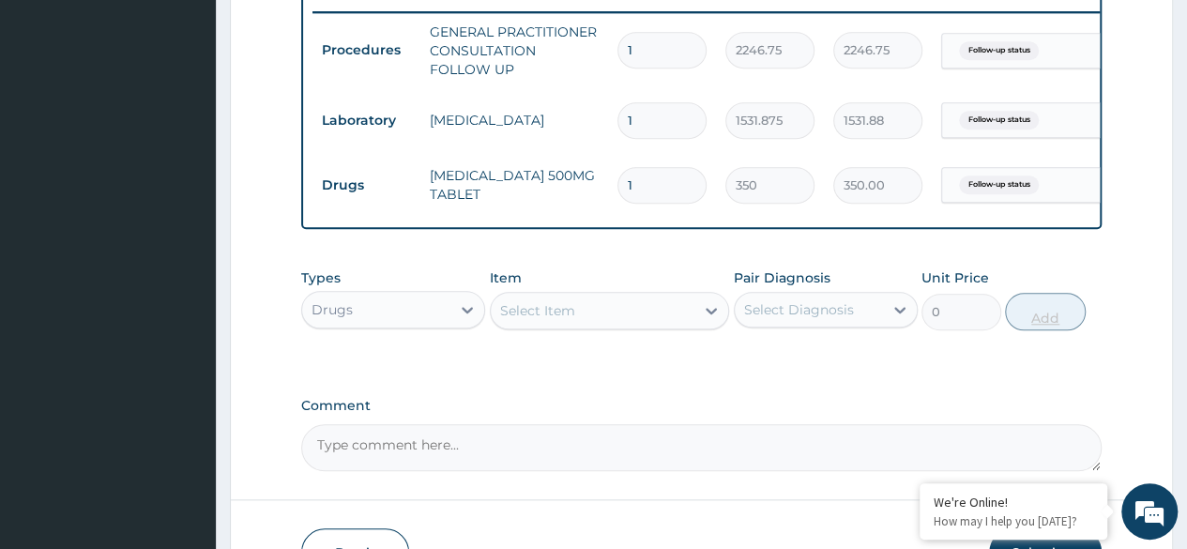
type input "10"
type input "3500.00"
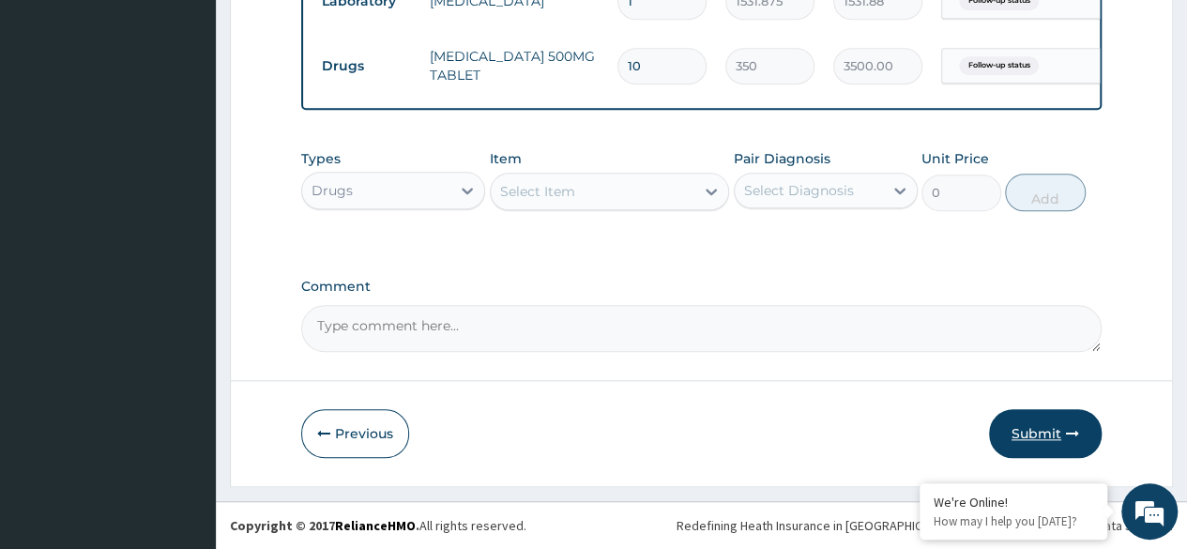
click at [1051, 417] on button "Submit" at bounding box center [1045, 433] width 113 height 49
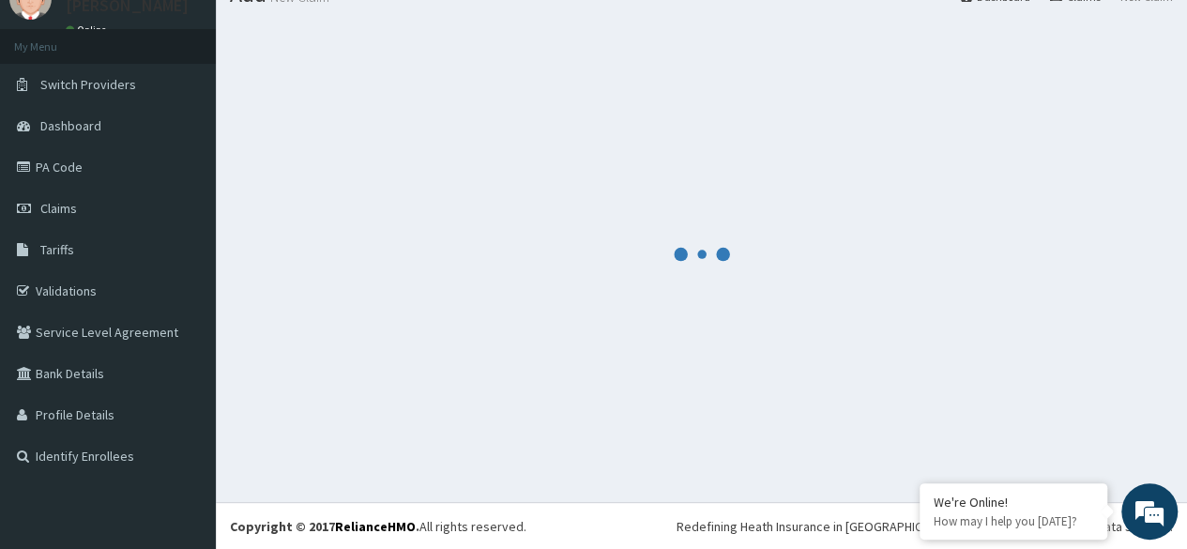
scroll to position [866, 0]
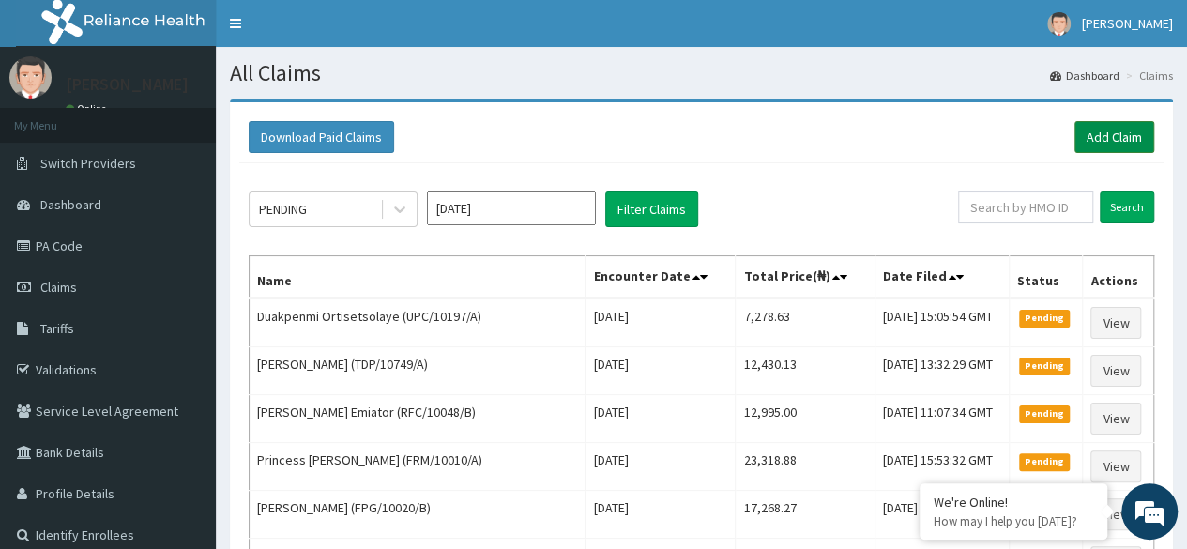
click at [1090, 132] on link "Add Claim" at bounding box center [1115, 137] width 80 height 32
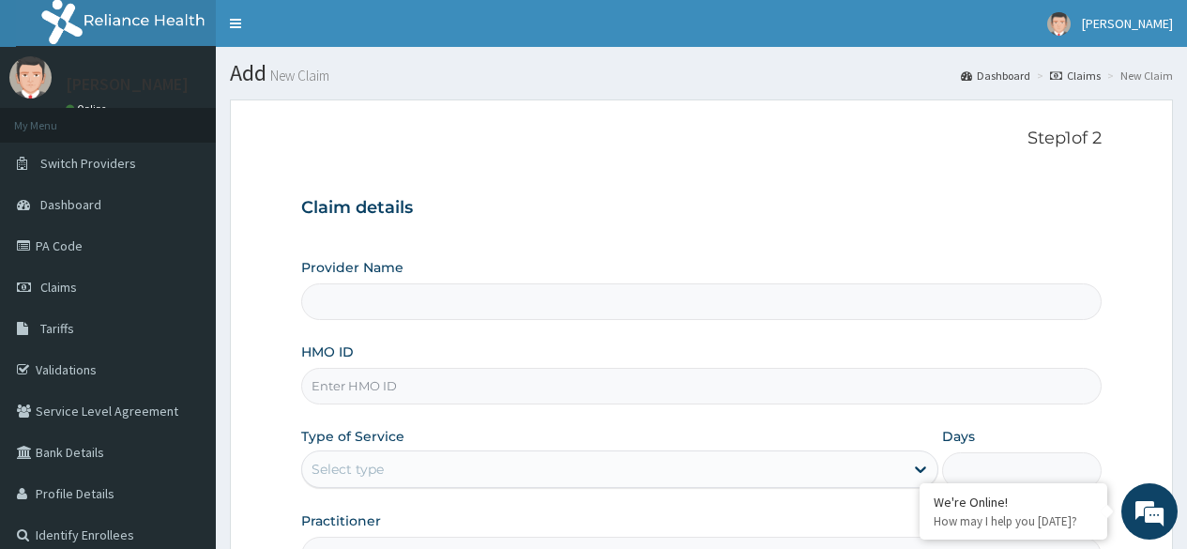
type input "Reliance Family Clinics (RFC) - Ajah"
click at [445, 383] on input "HMO ID" at bounding box center [701, 386] width 801 height 37
paste input "VTL/10515/A"
type input "VTL/10515/A"
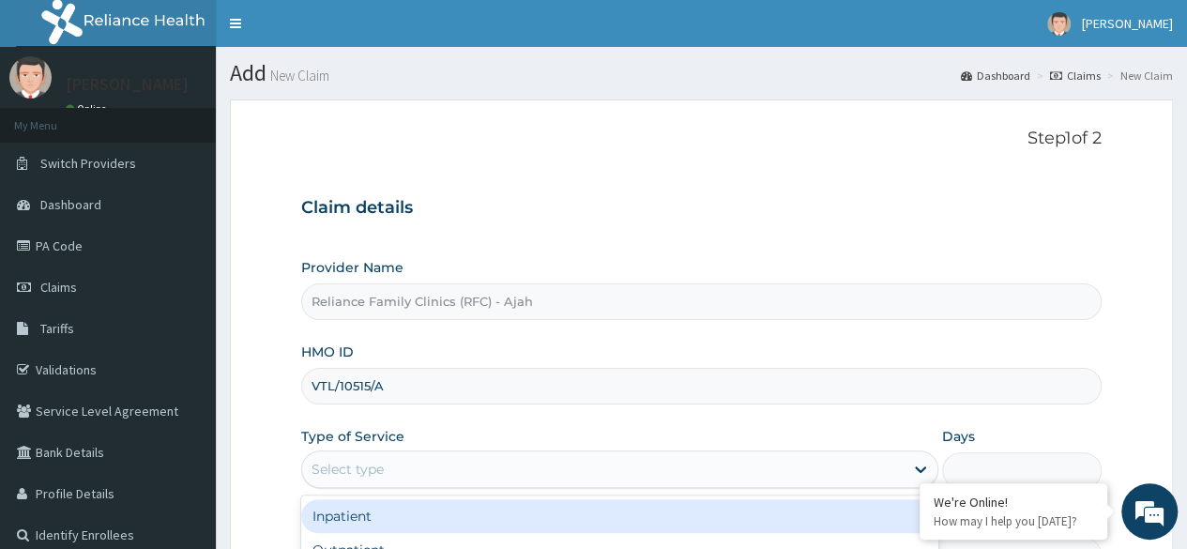
click at [416, 463] on div "Select type" at bounding box center [603, 469] width 602 height 30
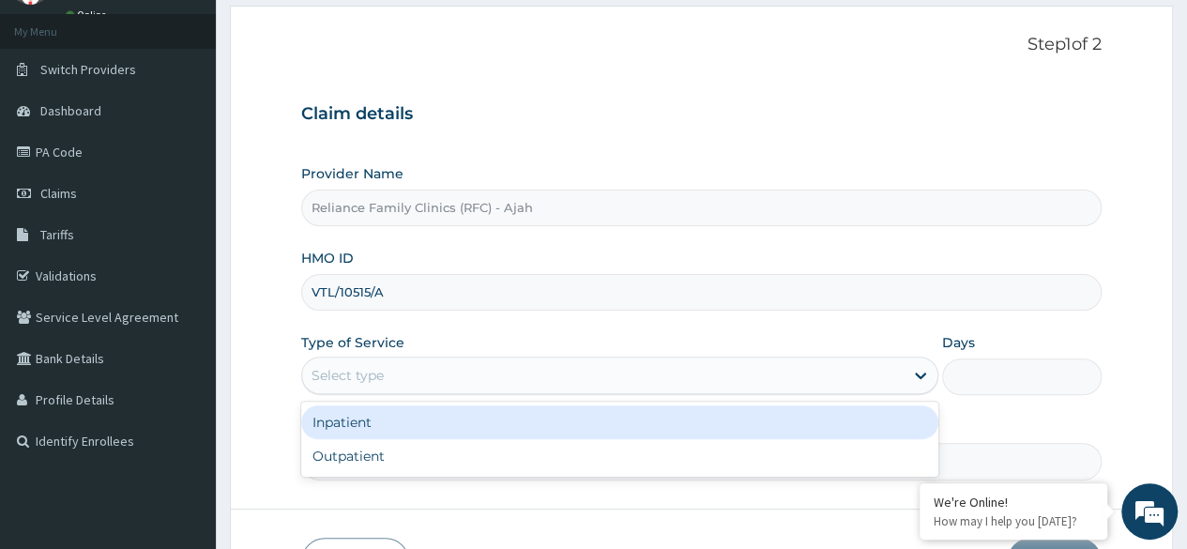
scroll to position [218, 0]
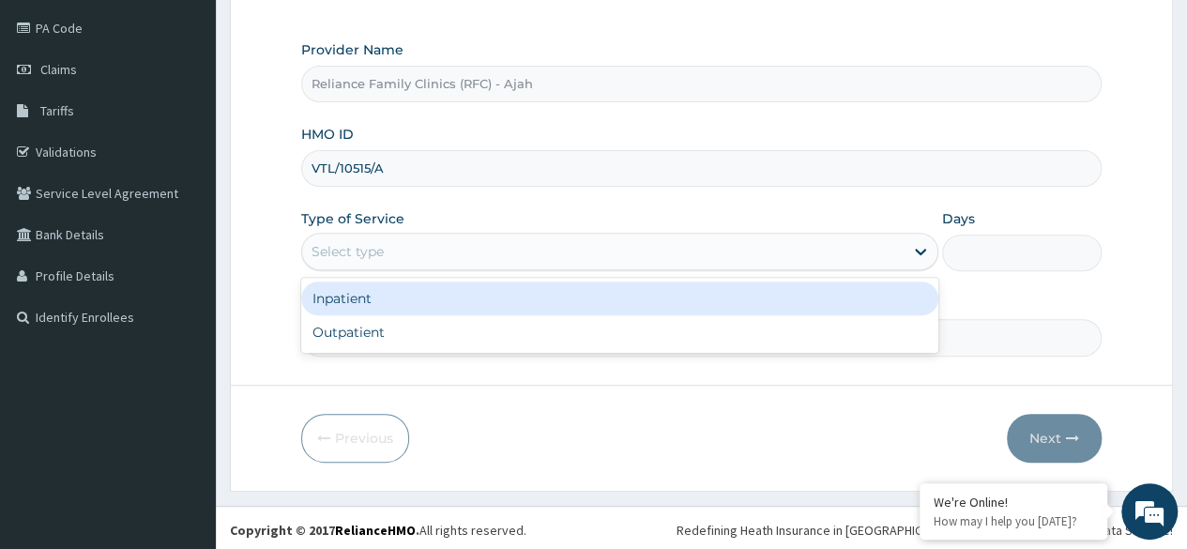
click at [465, 337] on div "Outpatient" at bounding box center [619, 332] width 637 height 34
type input "1"
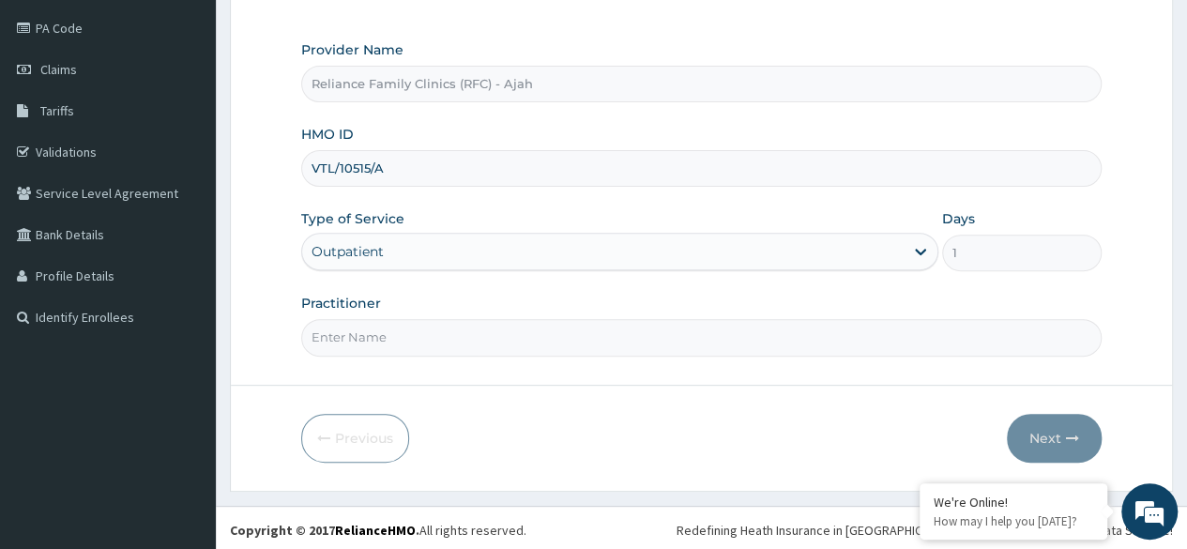
click at [449, 340] on input "Practitioner" at bounding box center [701, 337] width 801 height 37
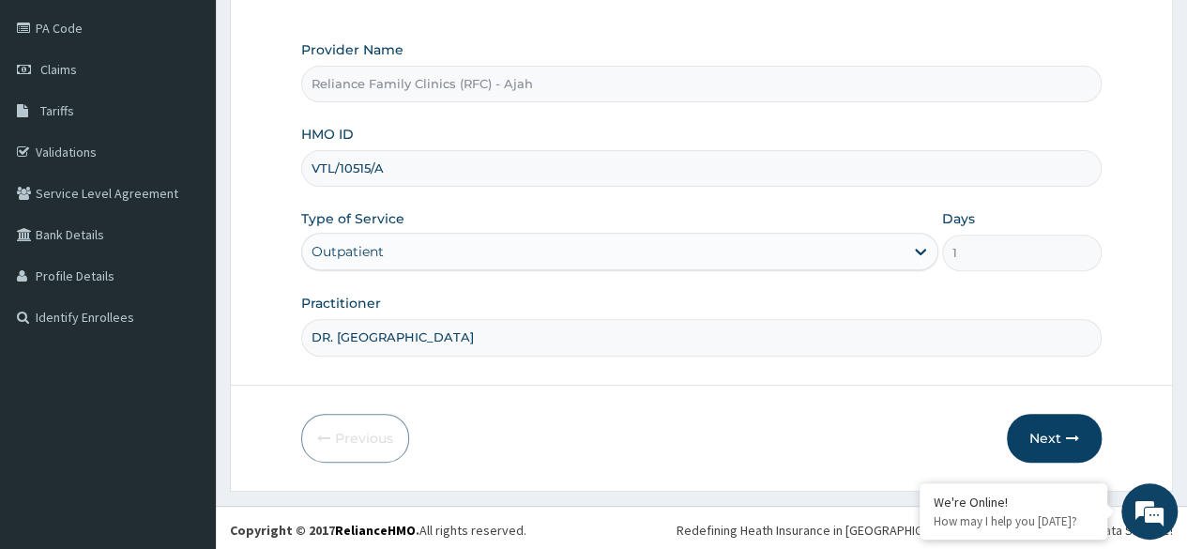
type input "DR. LOCUM"
click at [1072, 419] on button "Next" at bounding box center [1054, 438] width 95 height 49
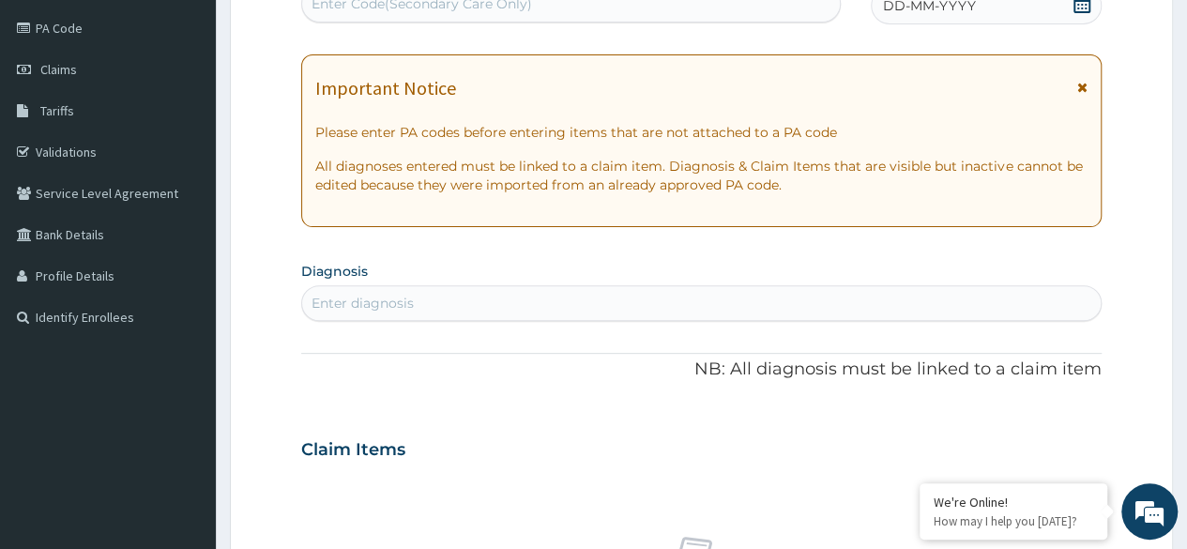
click at [980, 17] on div "DD-MM-YYYY" at bounding box center [986, 6] width 231 height 38
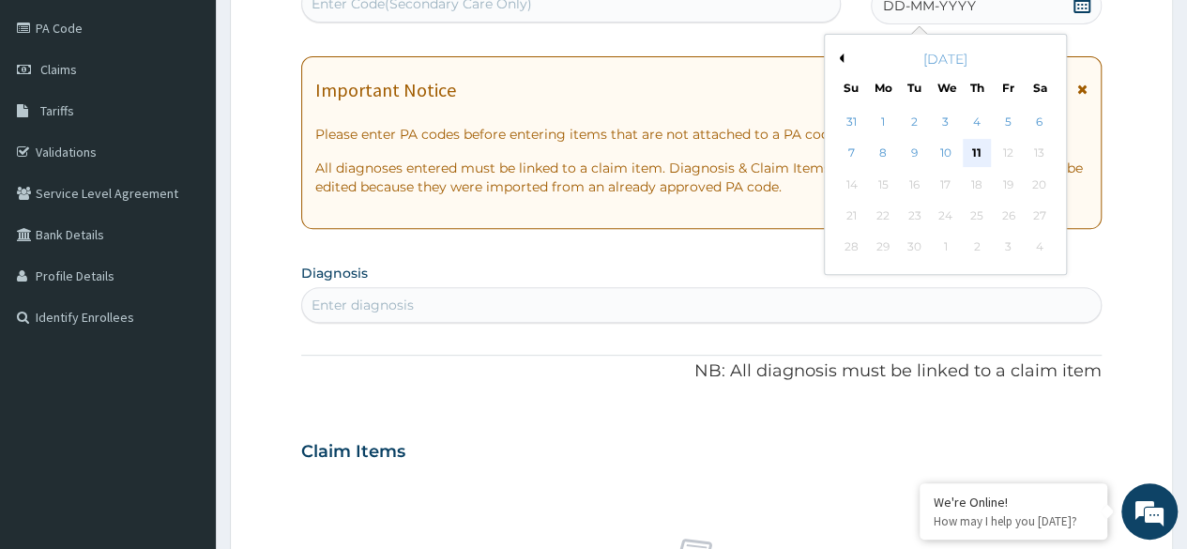
click at [976, 148] on div "11" at bounding box center [977, 154] width 28 height 28
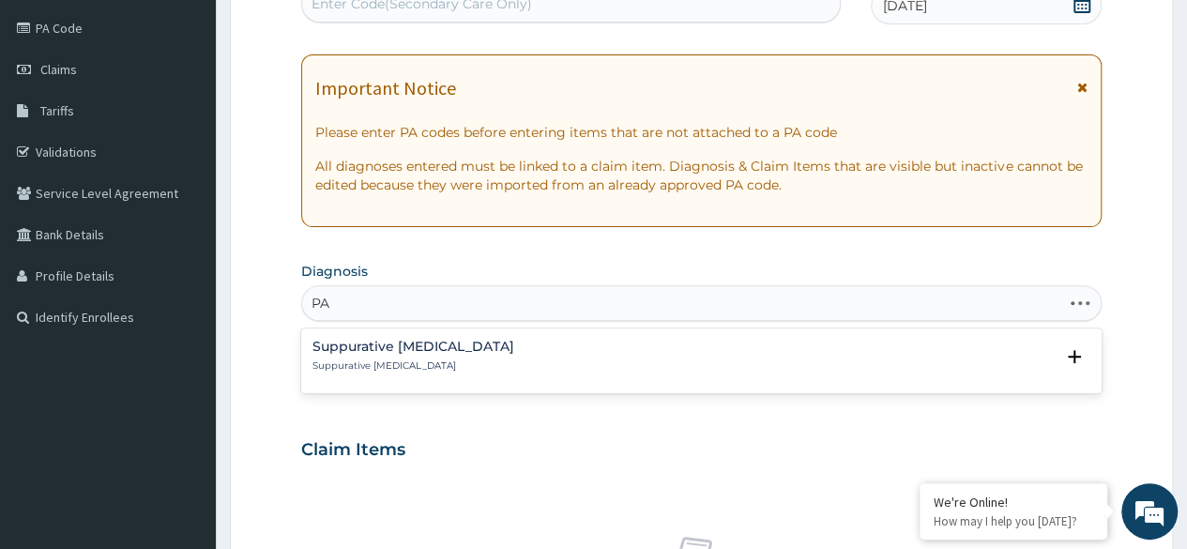
type input "P"
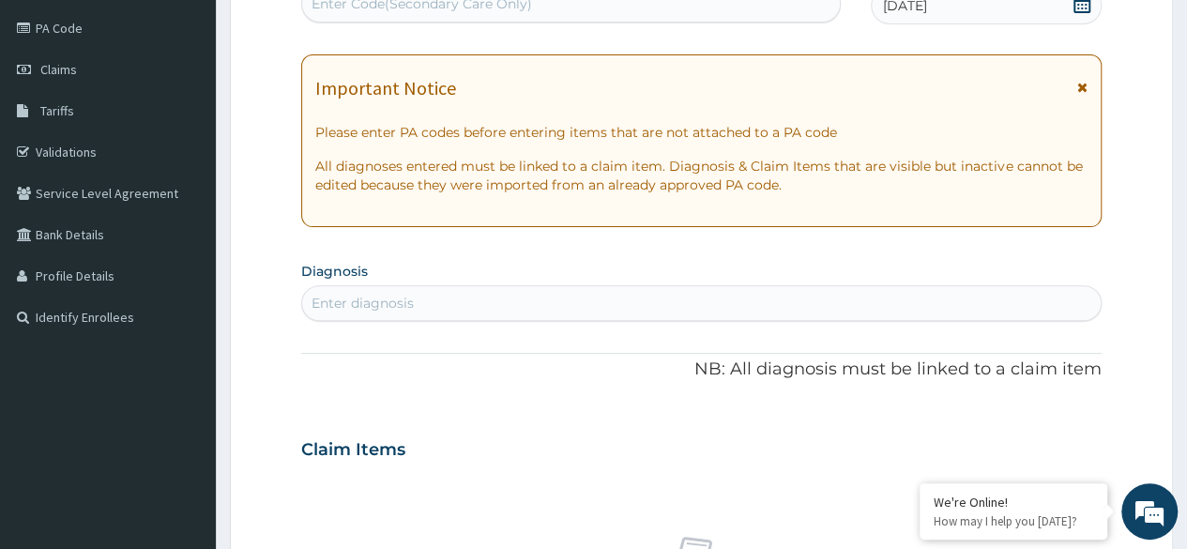
click at [411, 297] on div "Enter diagnosis" at bounding box center [363, 303] width 102 height 19
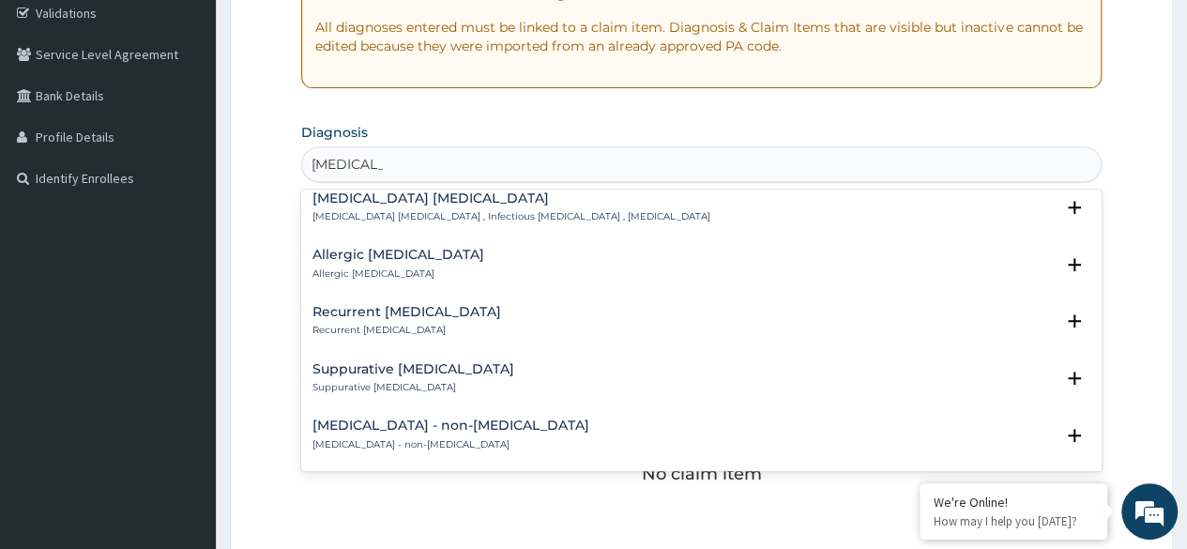
scroll to position [0, 0]
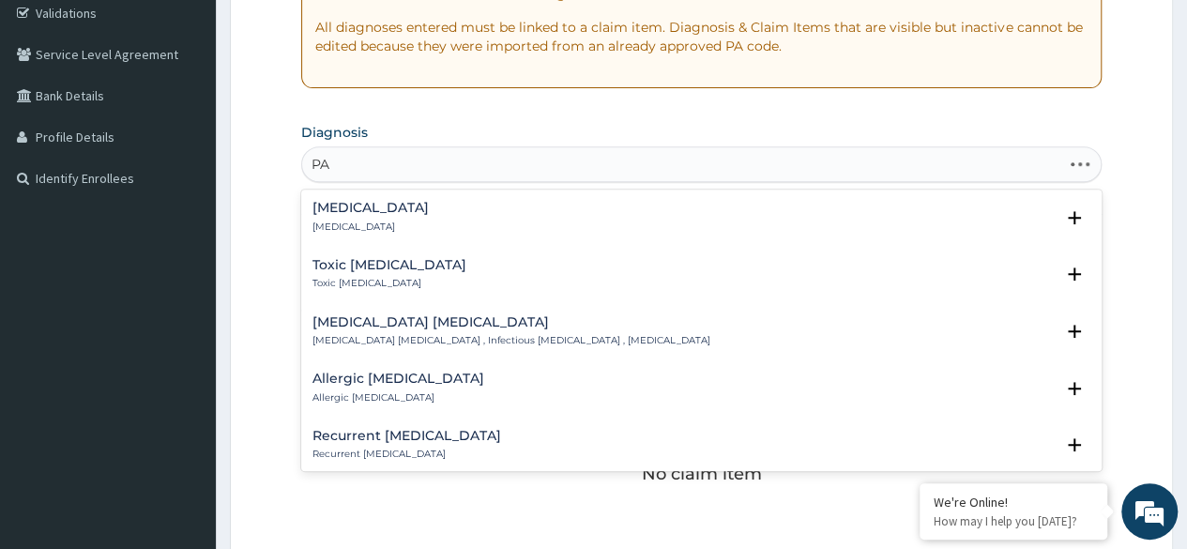
type input "P"
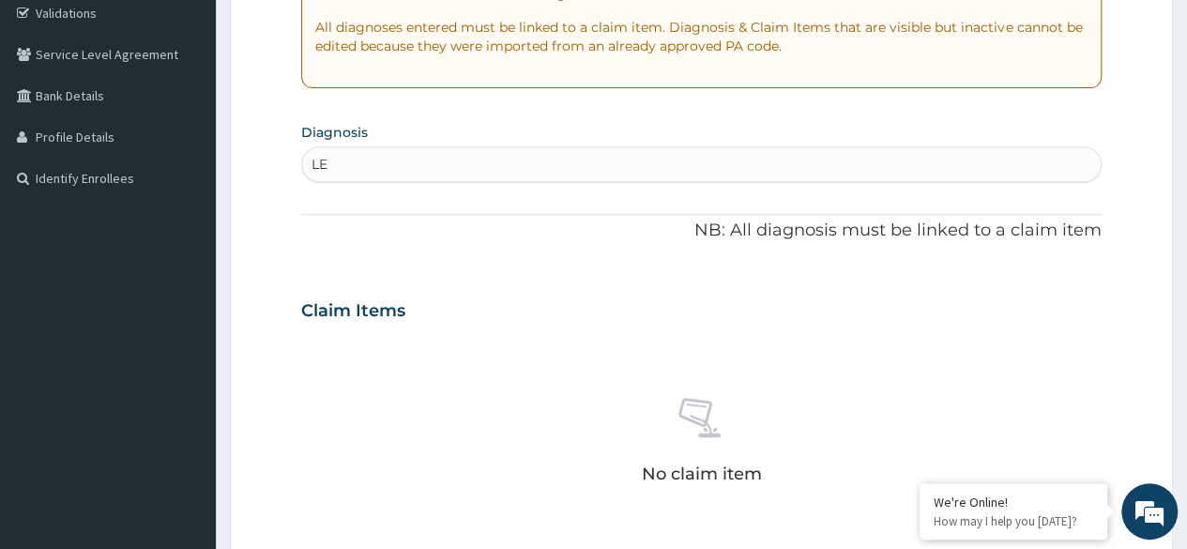
type input "L"
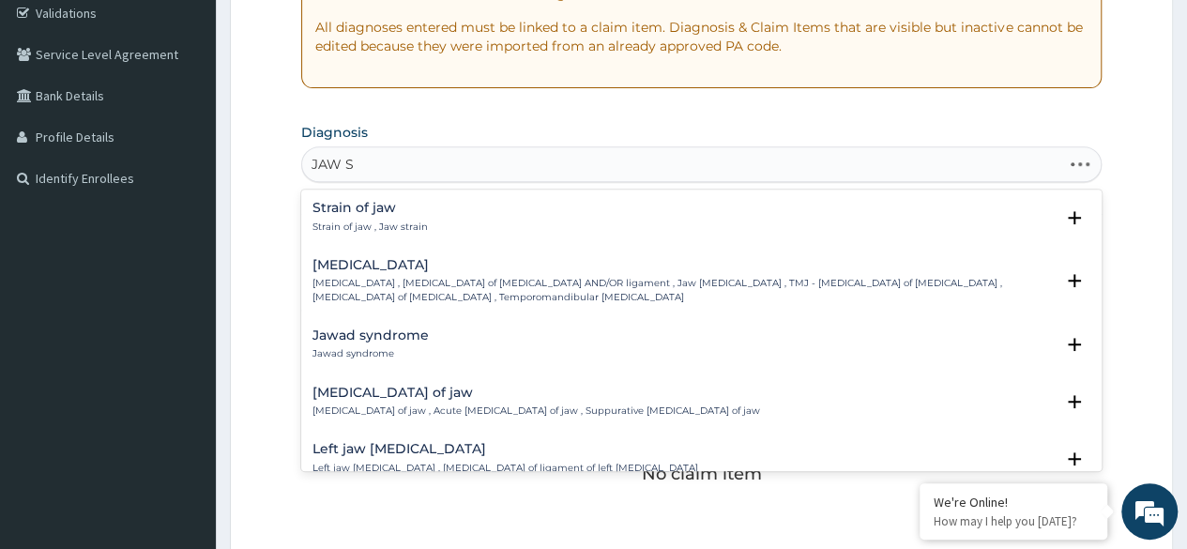
type input "JAW SW"
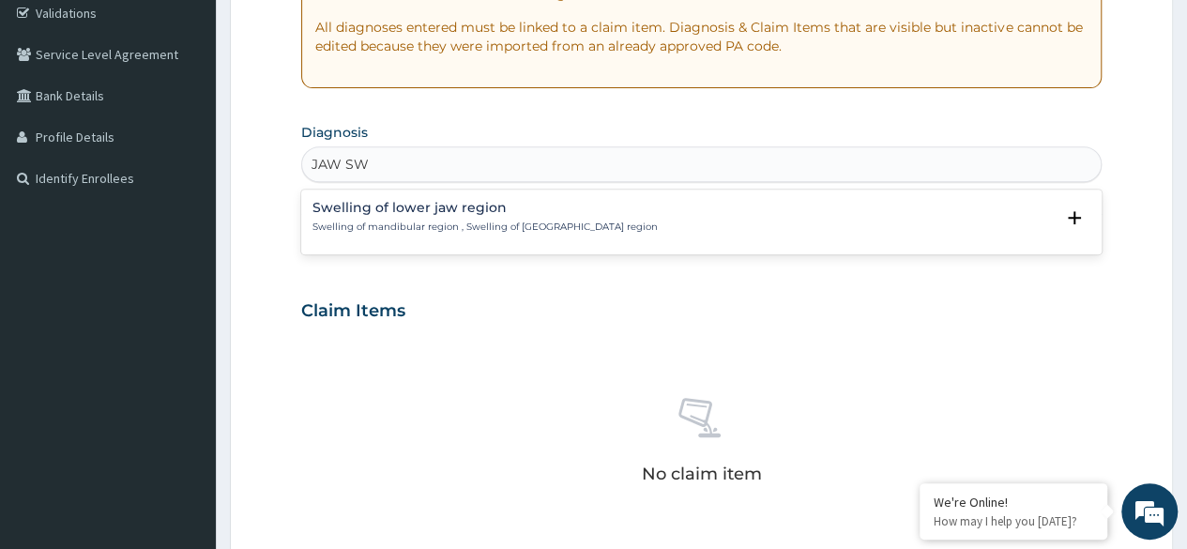
click at [488, 222] on p "Swelling of mandibular region , Swelling of [GEOGRAPHIC_DATA] region" at bounding box center [485, 227] width 345 height 13
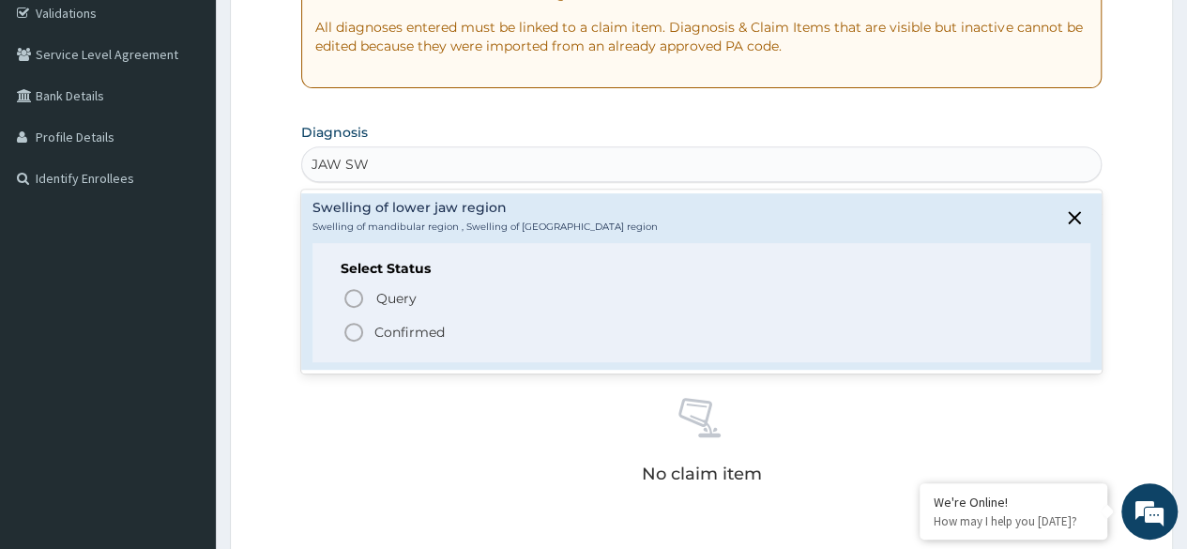
click at [347, 336] on circle "status option filled" at bounding box center [353, 332] width 17 height 17
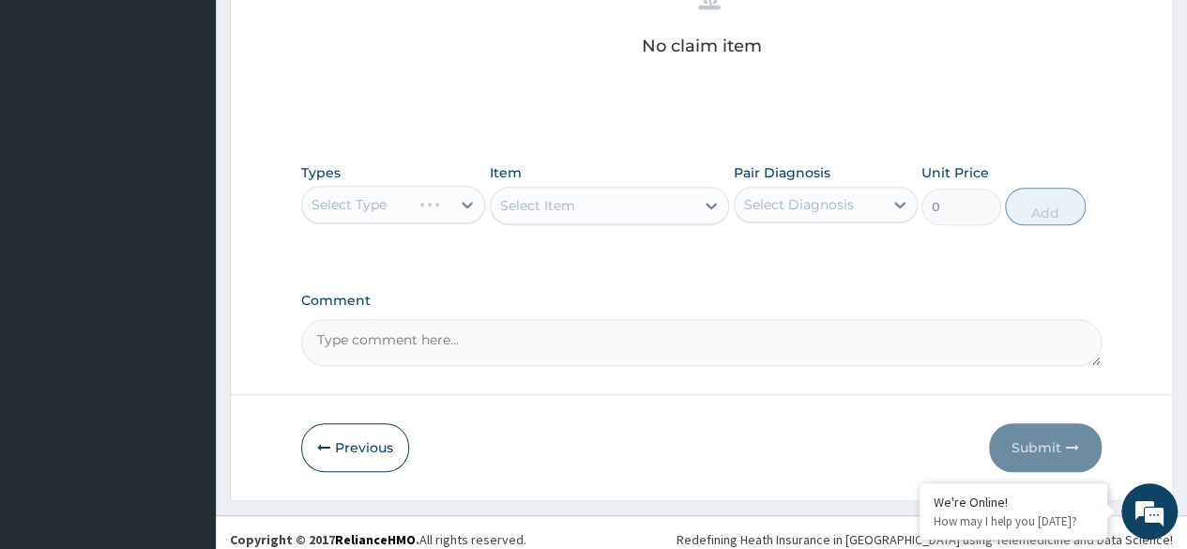
scroll to position [801, 0]
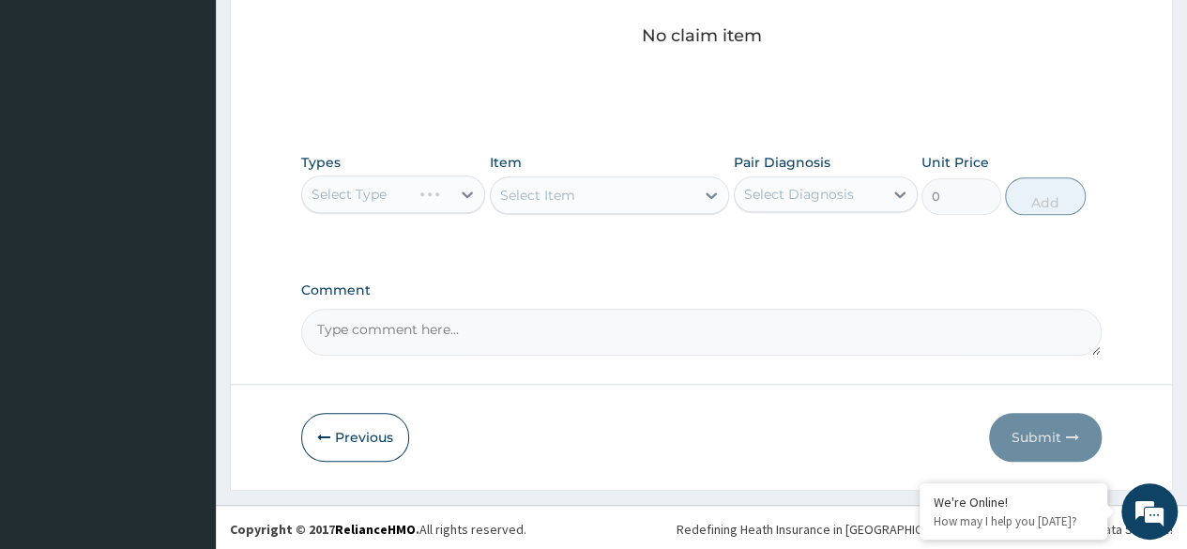
click at [460, 177] on div "Select Type" at bounding box center [393, 194] width 184 height 38
click at [438, 201] on div "Select Type" at bounding box center [393, 194] width 184 height 38
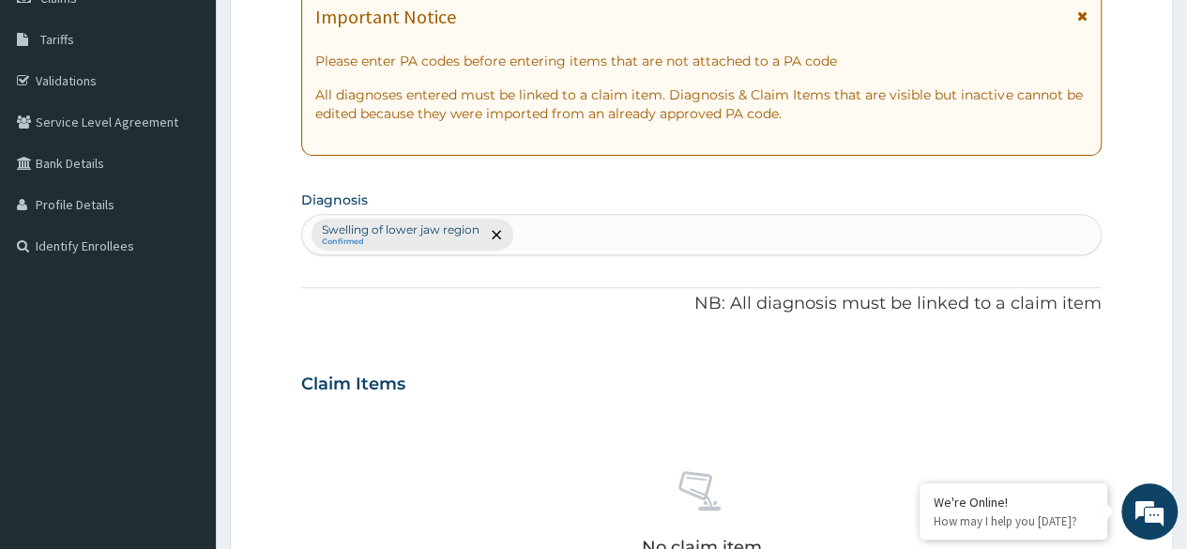
scroll to position [0, 0]
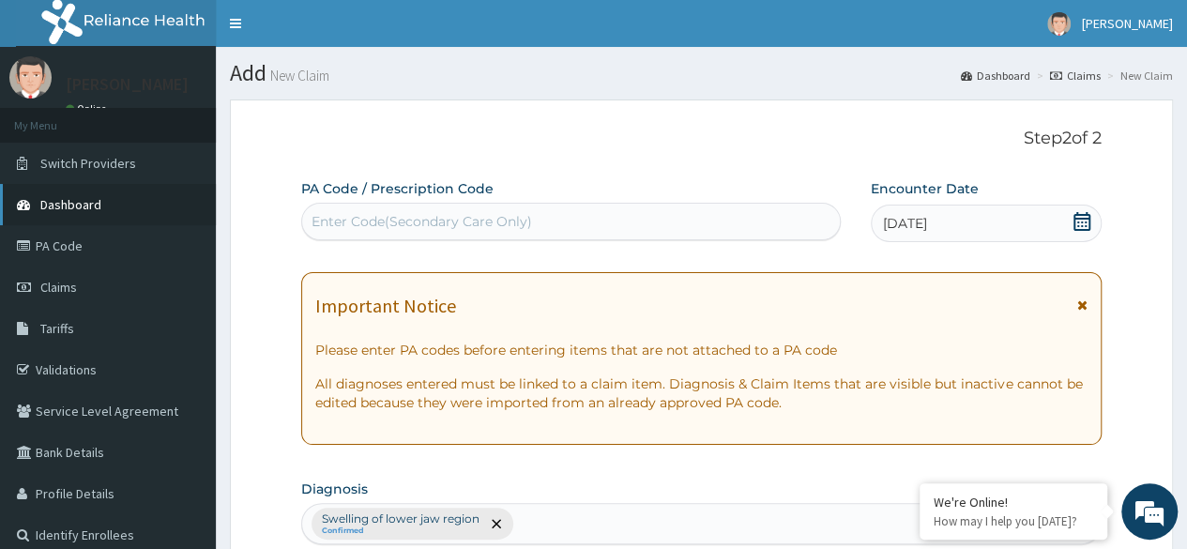
click at [96, 206] on span "Dashboard" at bounding box center [70, 204] width 61 height 17
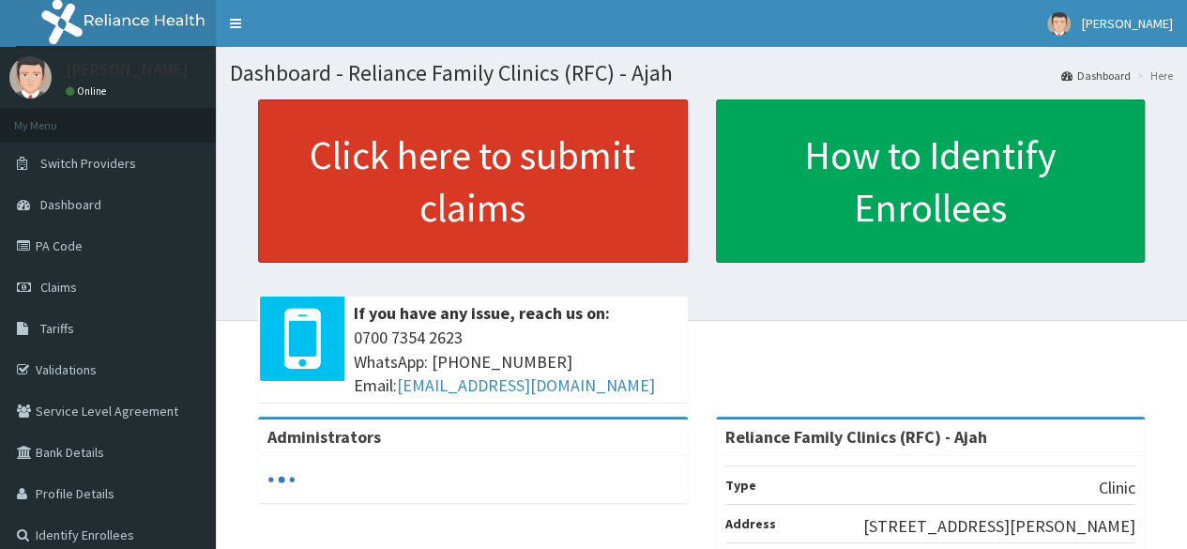
click at [399, 165] on link "Click here to submit claims" at bounding box center [473, 180] width 430 height 163
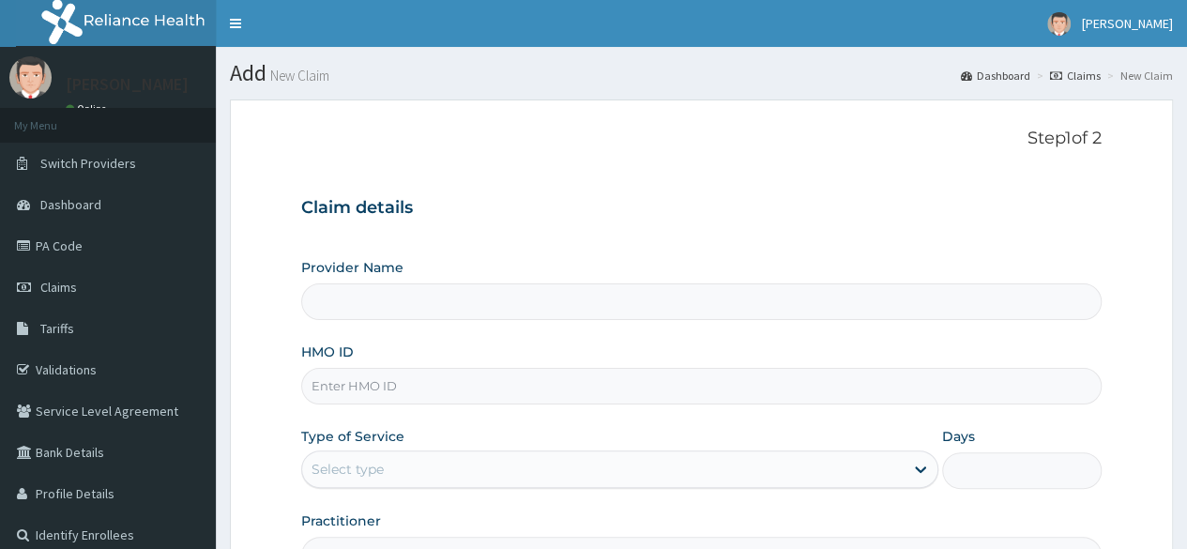
click at [398, 388] on input "HMO ID" at bounding box center [701, 386] width 801 height 37
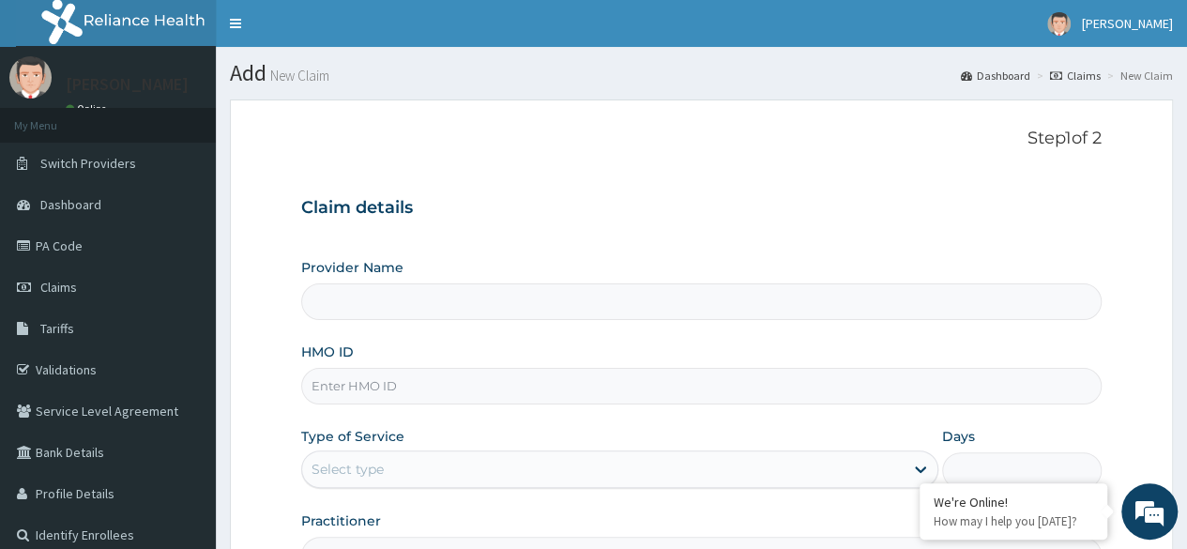
paste input "VTL/10515/A"
type input "VTL/10515/A"
type input "Reliance Family Clinics (RFC) - Ajah"
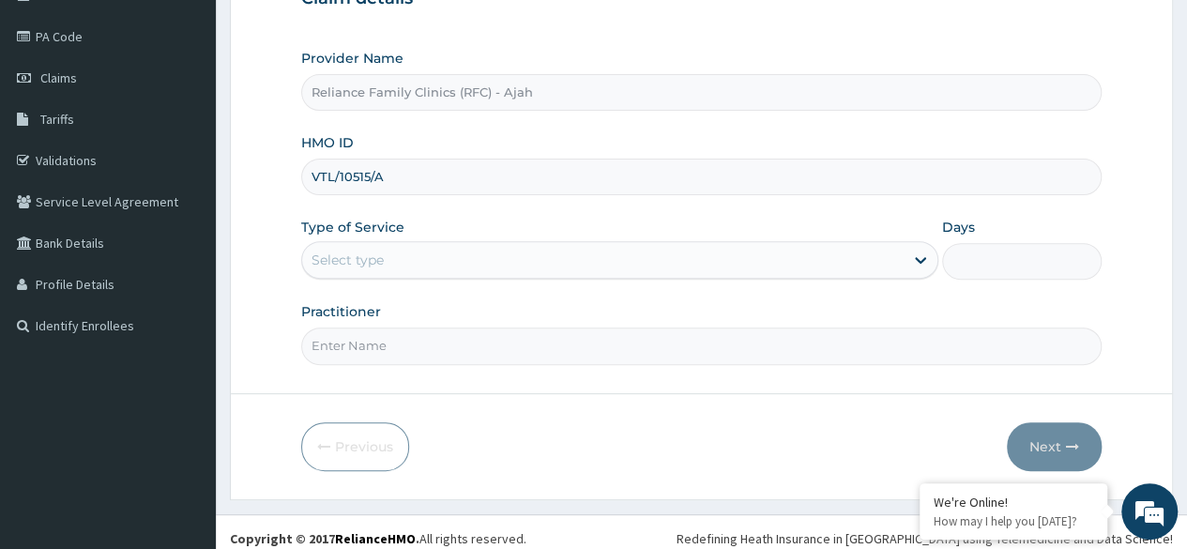
scroll to position [218, 0]
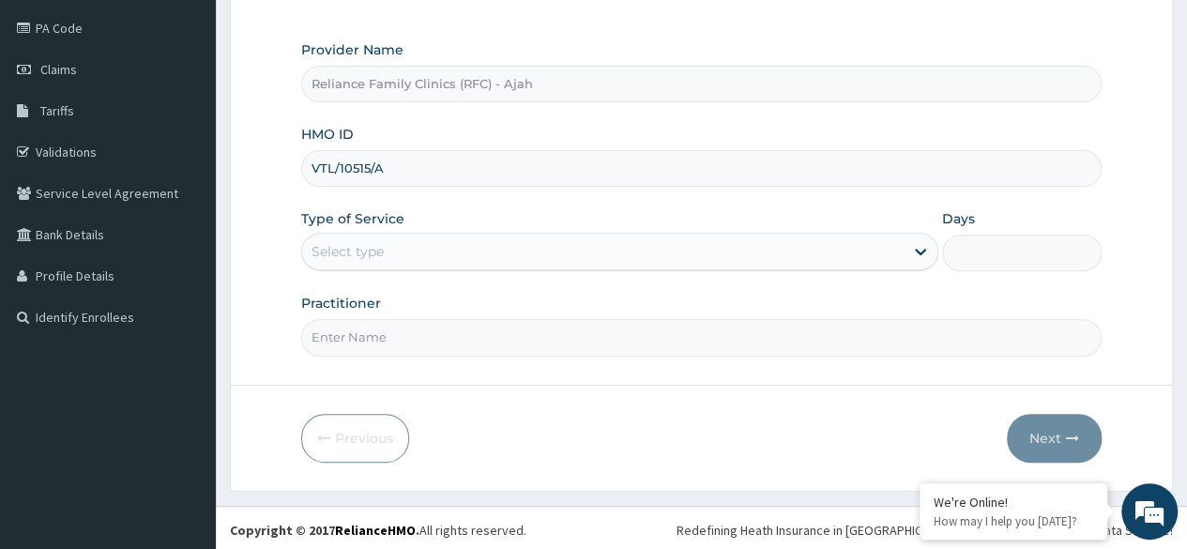
type input "VTL/10515/A"
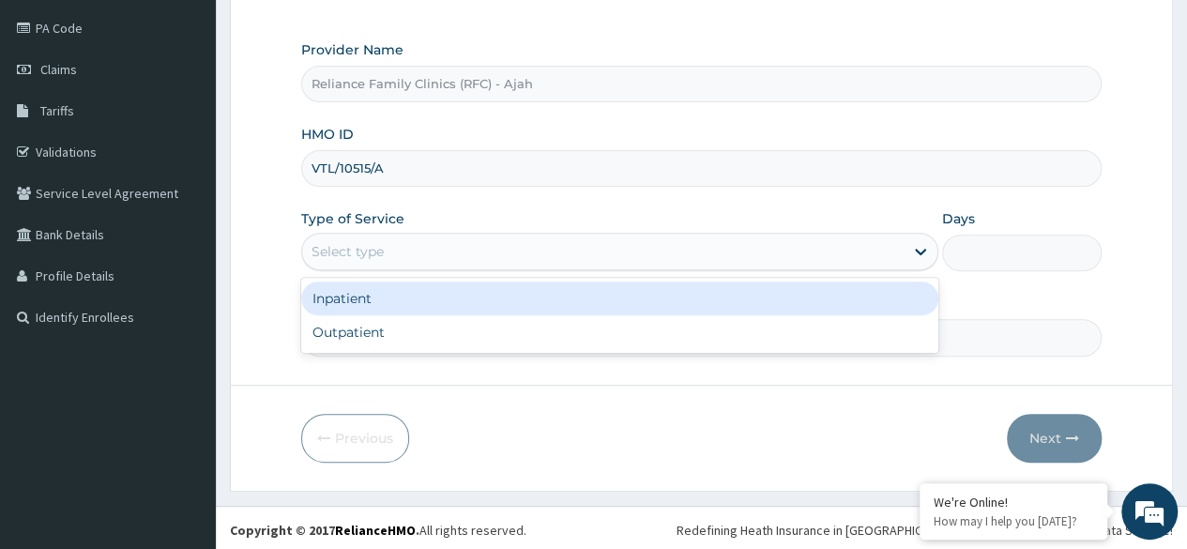
click at [425, 328] on div "Outpatient" at bounding box center [619, 332] width 637 height 34
type input "1"
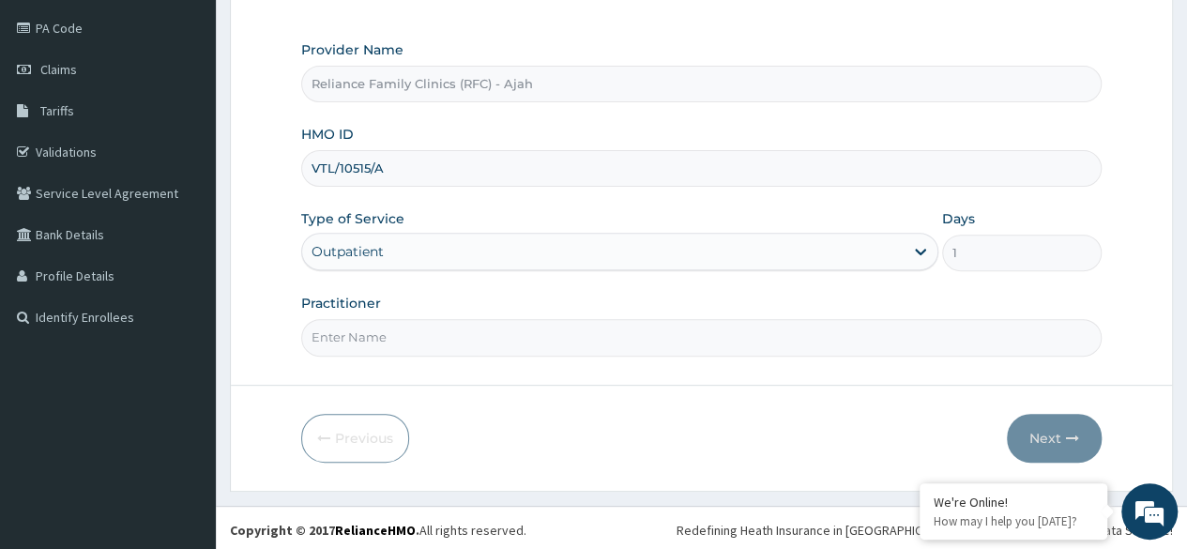
click at [435, 334] on input "Practitioner" at bounding box center [701, 337] width 801 height 37
click at [483, 334] on input "Practitioner" at bounding box center [701, 337] width 801 height 37
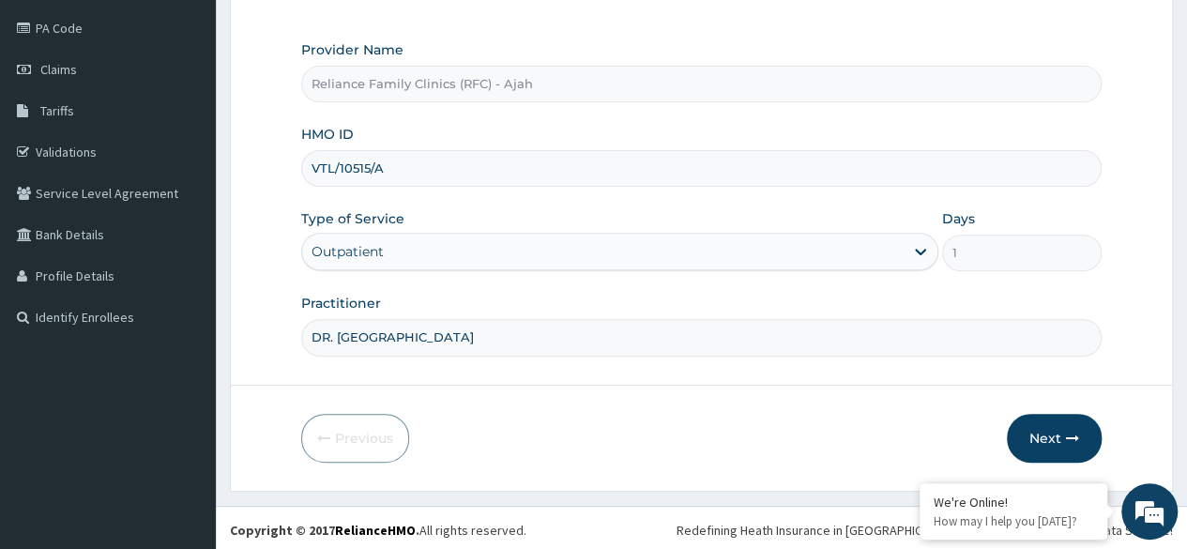
type input "DR. LOCUM"
click at [1044, 430] on button "Next" at bounding box center [1054, 438] width 95 height 49
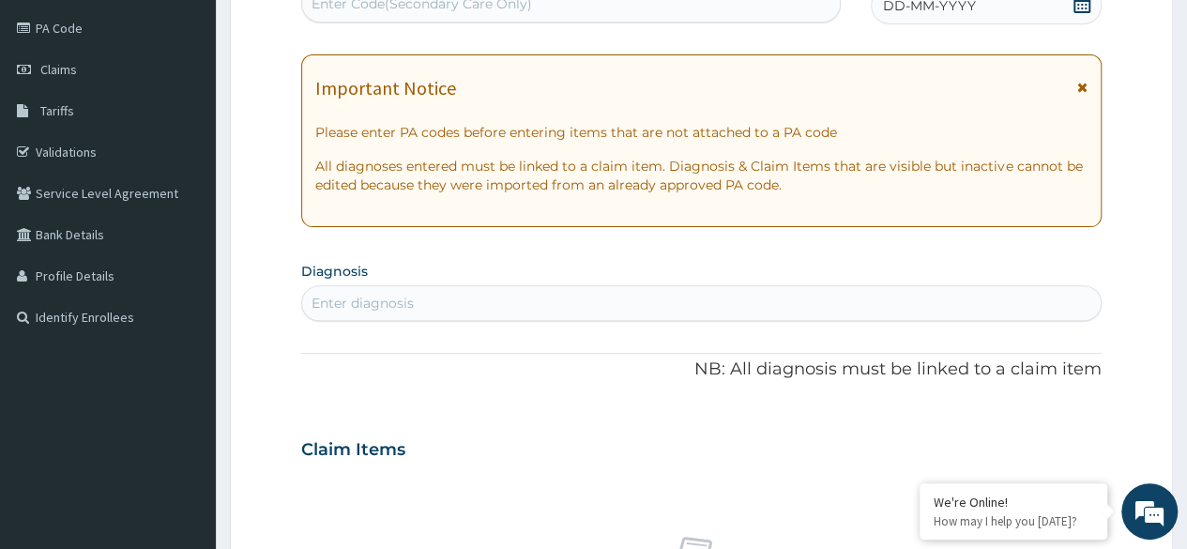
click at [1010, 19] on div "DD-MM-YYYY" at bounding box center [986, 6] width 231 height 38
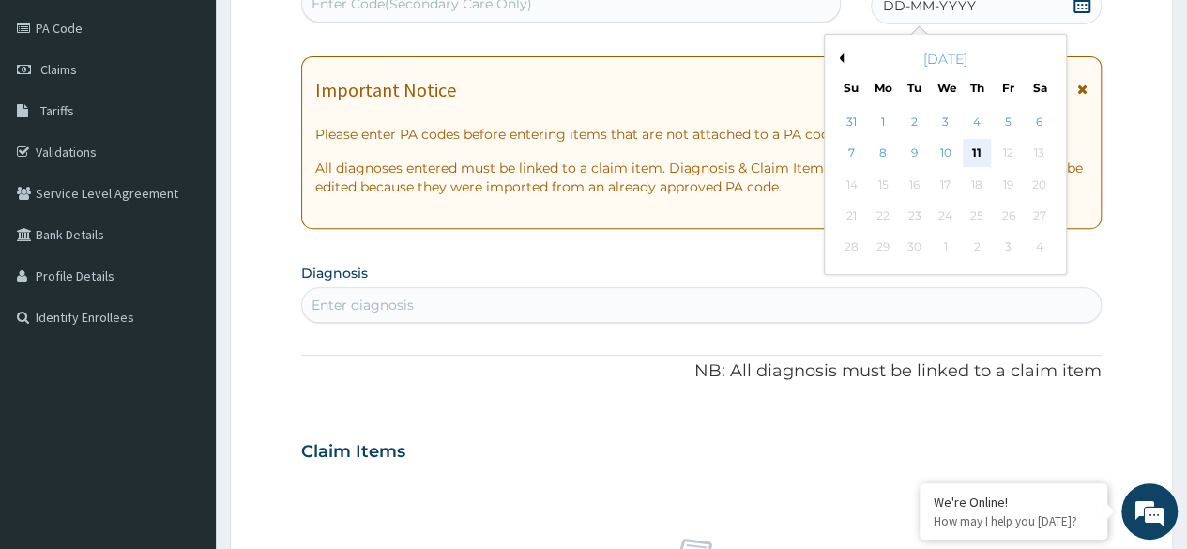
click at [977, 151] on div "11" at bounding box center [977, 154] width 28 height 28
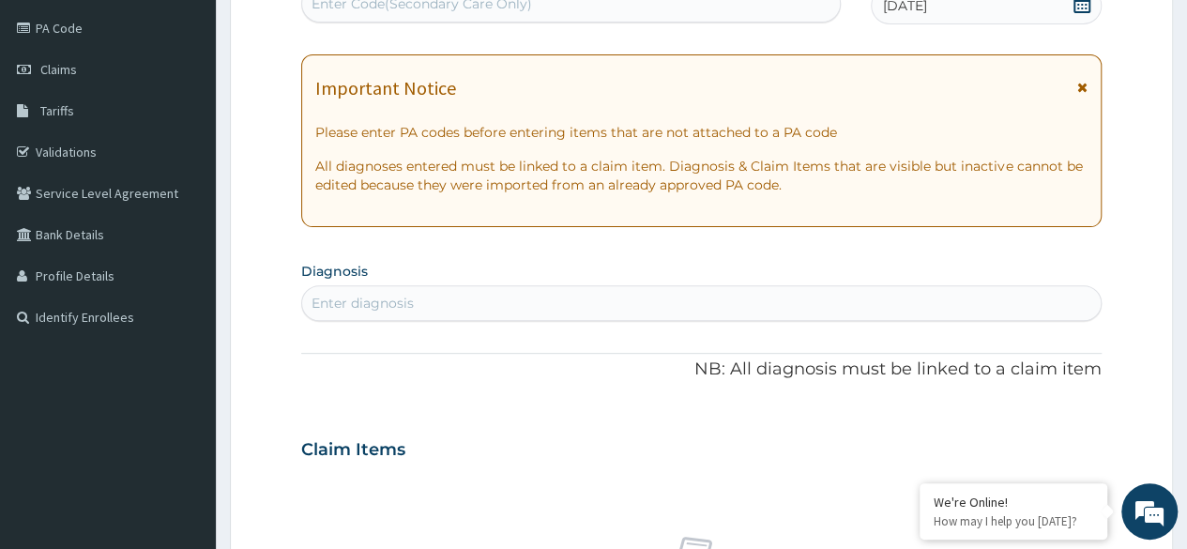
scroll to position [0, 0]
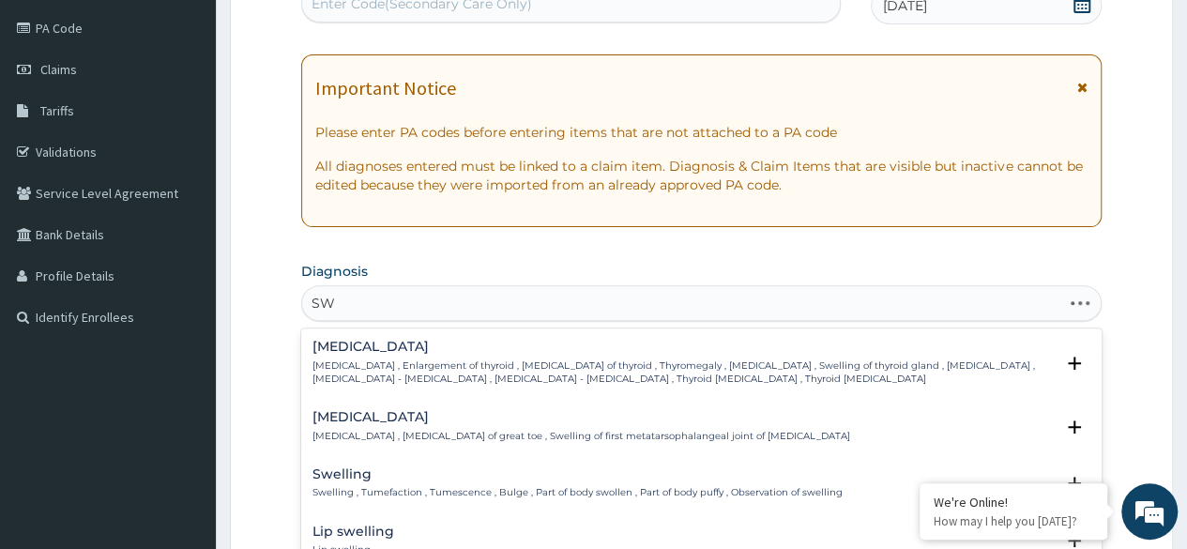
type input "S"
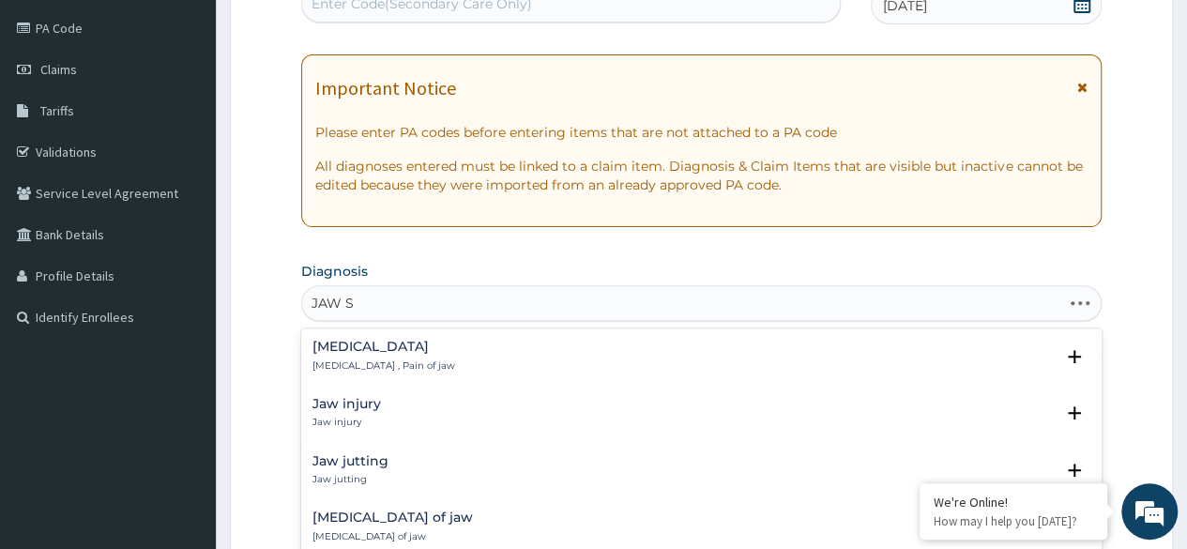
type input "JAW SW"
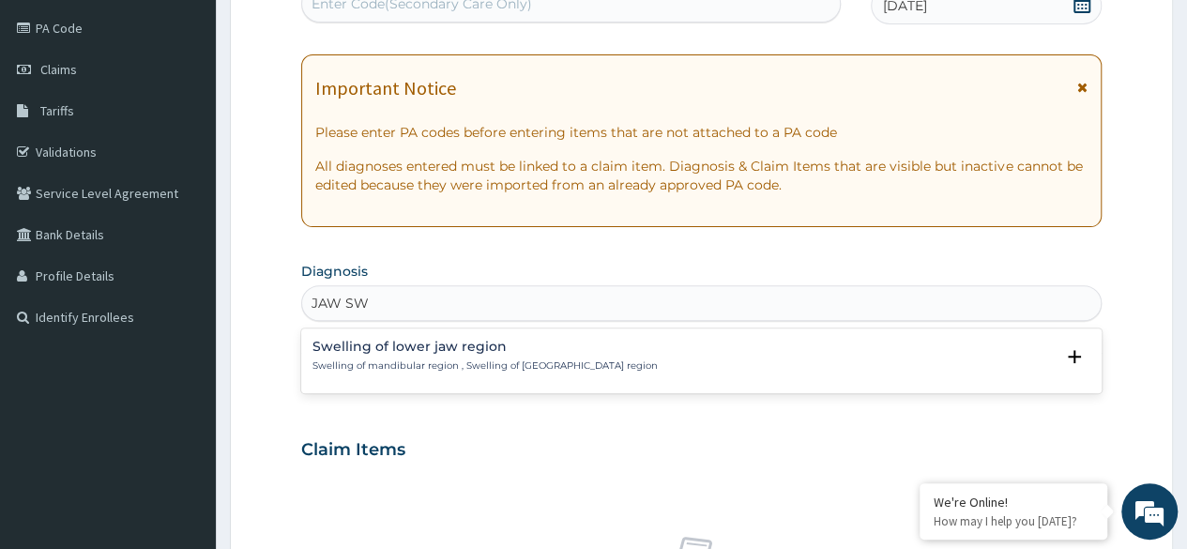
click at [404, 352] on h4 "Swelling of lower jaw region" at bounding box center [485, 347] width 345 height 14
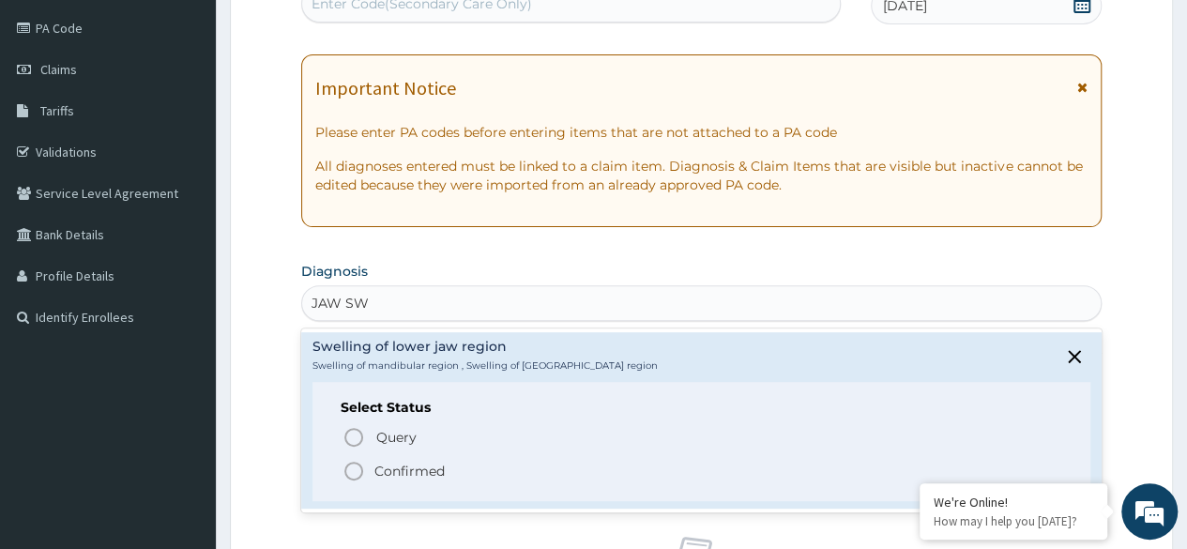
click at [345, 472] on circle "status option filled" at bounding box center [353, 471] width 17 height 17
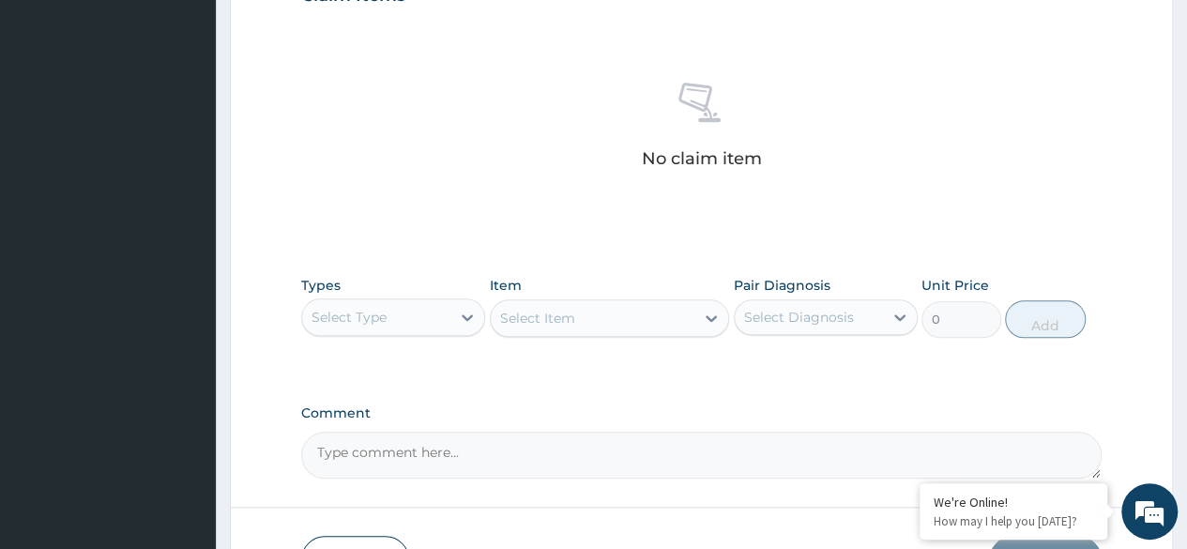
scroll to position [801, 0]
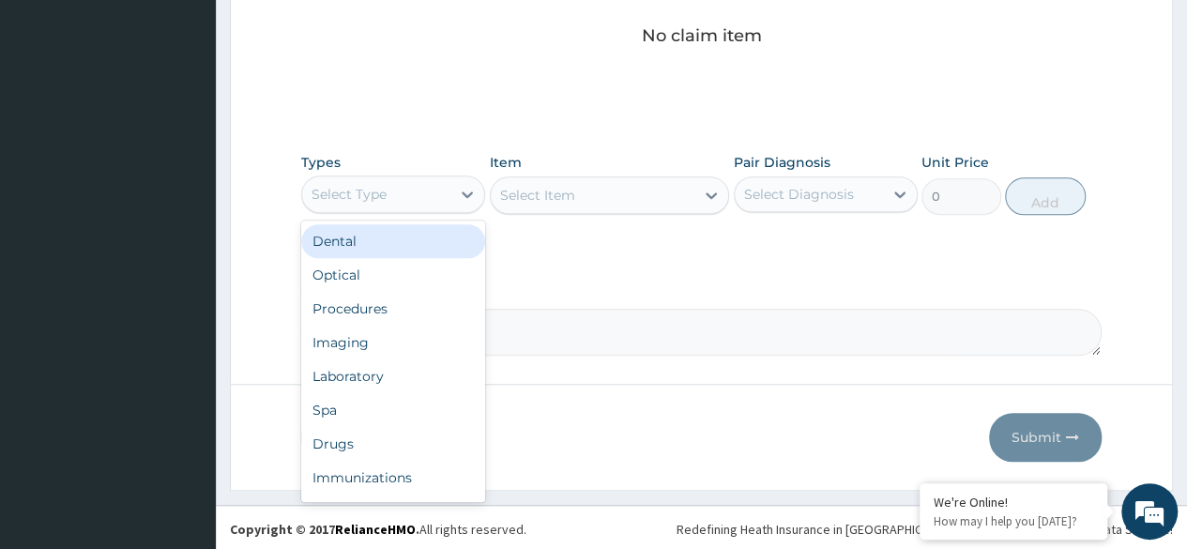
click at [404, 308] on div "Procedures" at bounding box center [393, 309] width 184 height 34
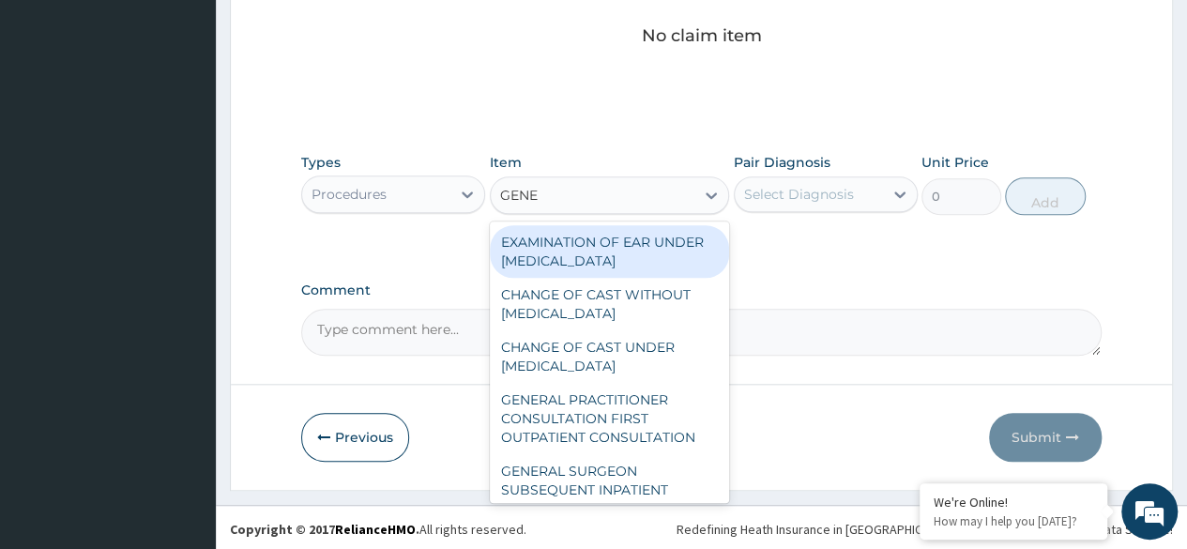
type input "GENER"
click at [610, 423] on div "GENERAL PRACTITIONER CONSULTATION FIRST OUTPATIENT CONSULTATION" at bounding box center [610, 418] width 240 height 71
type input "3370.125"
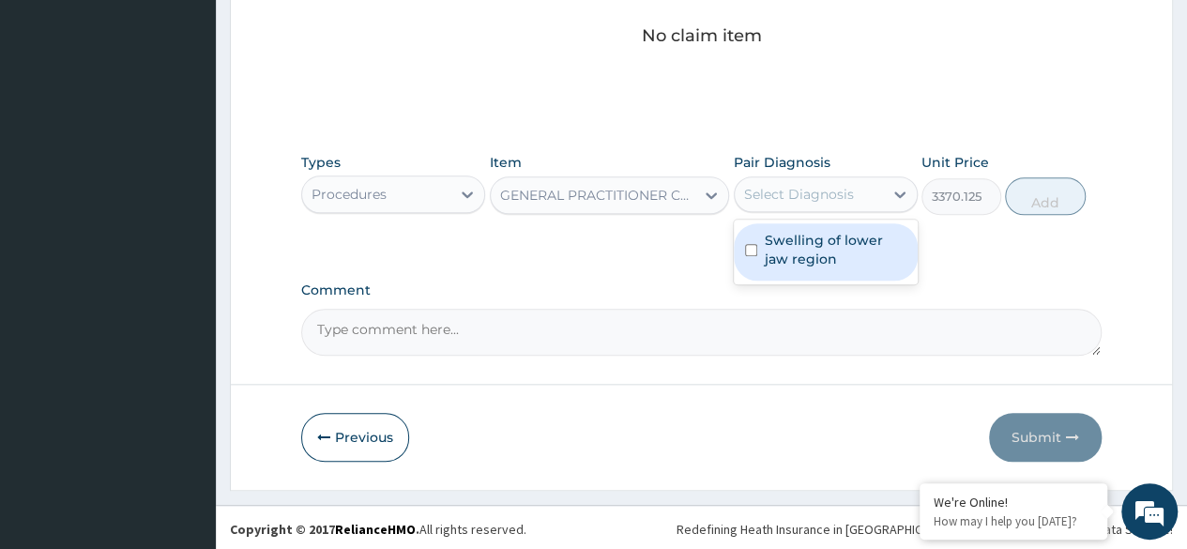
click at [826, 254] on label "Swelling of lower jaw region" at bounding box center [836, 250] width 142 height 38
checkbox input "true"
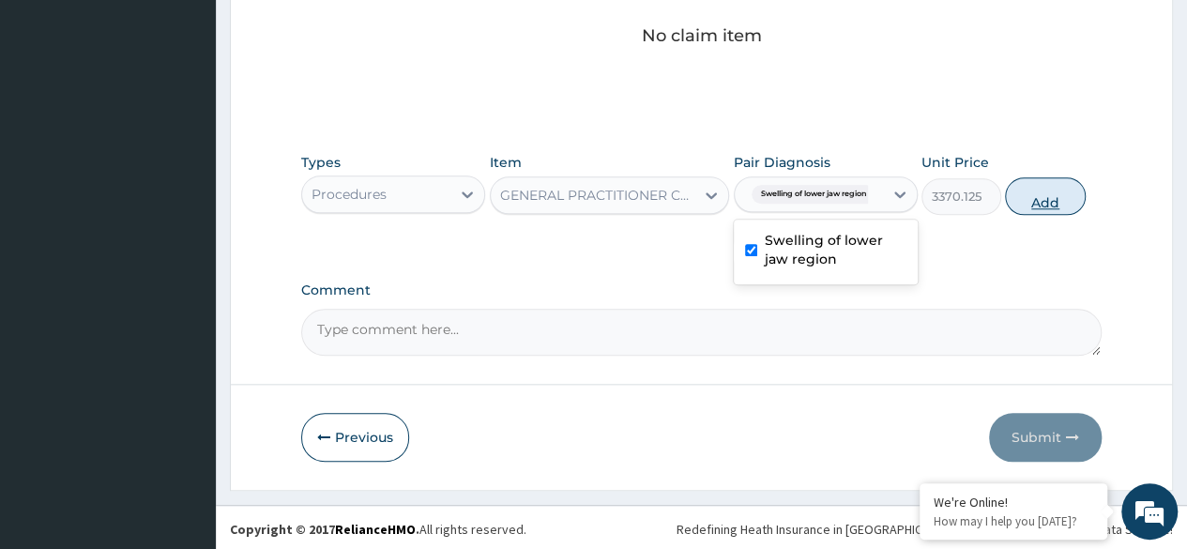
click at [1039, 203] on button "Add" at bounding box center [1045, 196] width 80 height 38
type input "0"
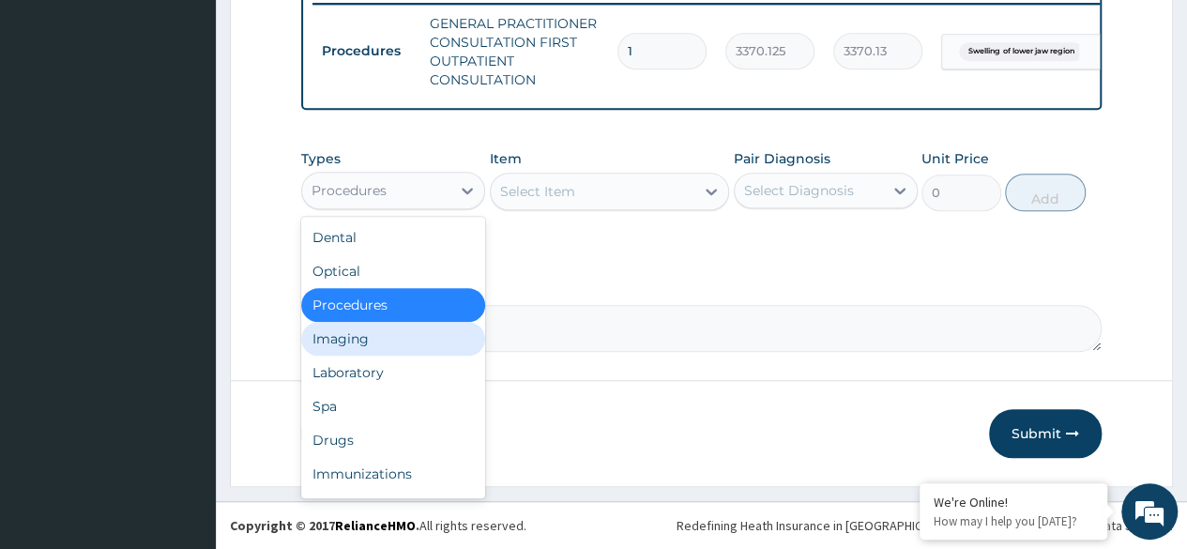
click at [390, 378] on div "Laboratory" at bounding box center [393, 373] width 184 height 34
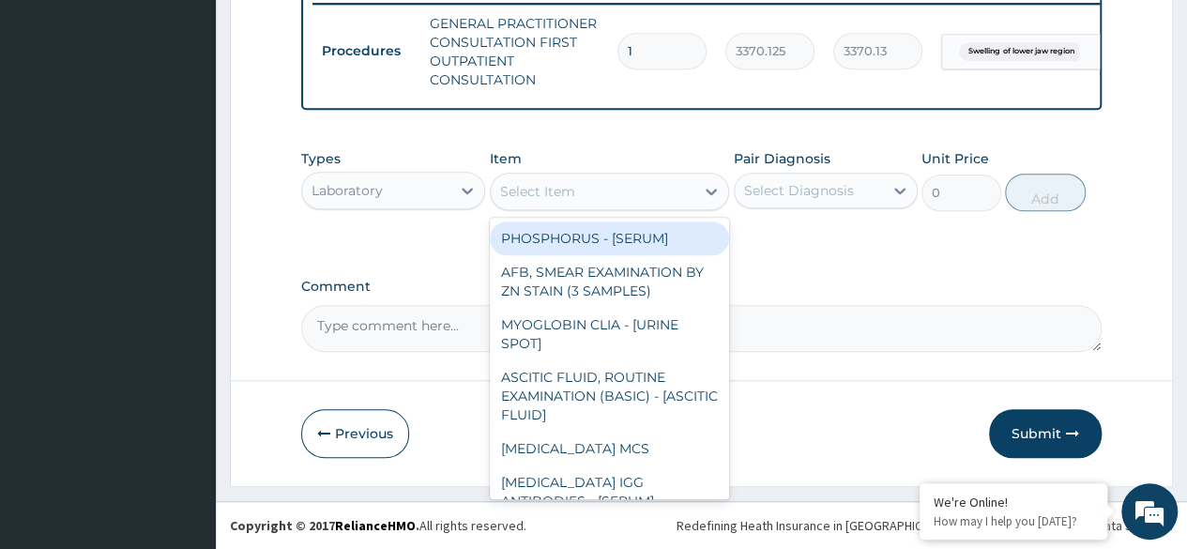
click at [604, 185] on div "Select Item" at bounding box center [593, 191] width 205 height 30
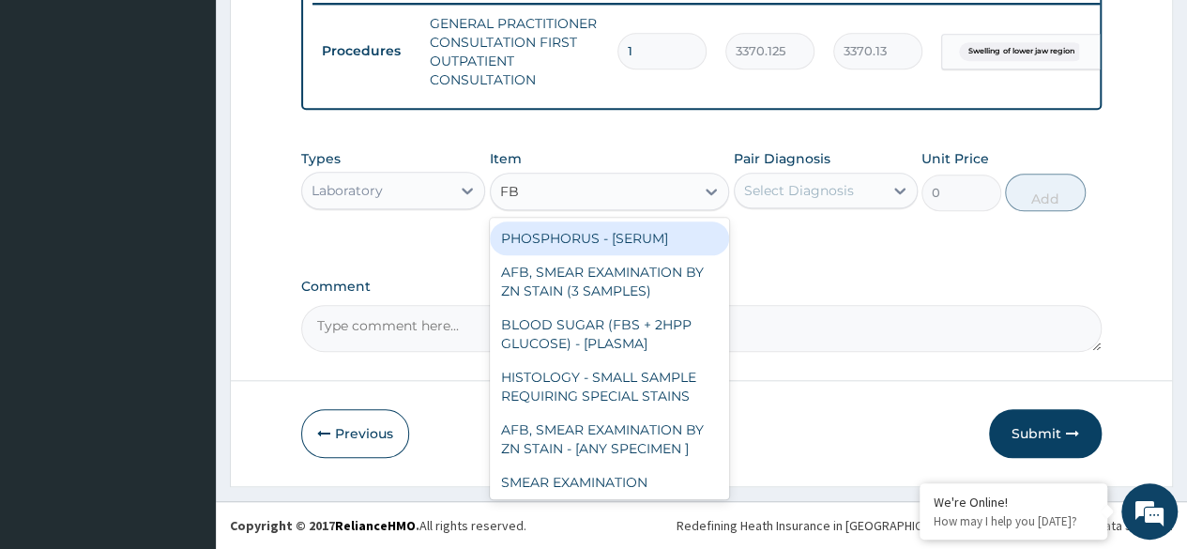
type input "FBC"
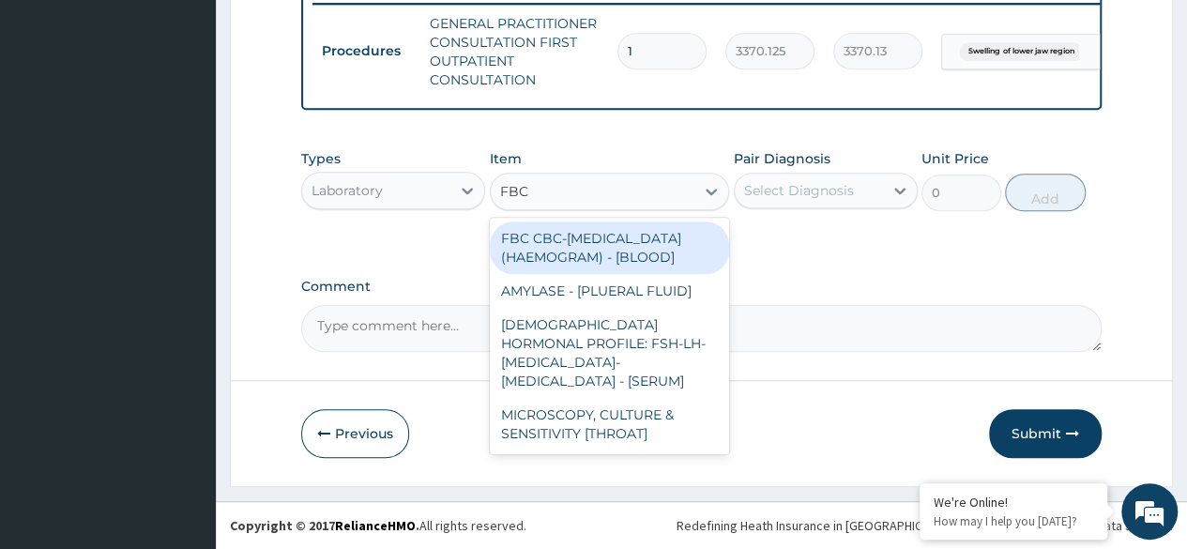
click at [649, 274] on div "FBC CBC-COMPLETE BLOOD COUNT (HAEMOGRAM) - [BLOOD]" at bounding box center [610, 247] width 240 height 53
type input "4085"
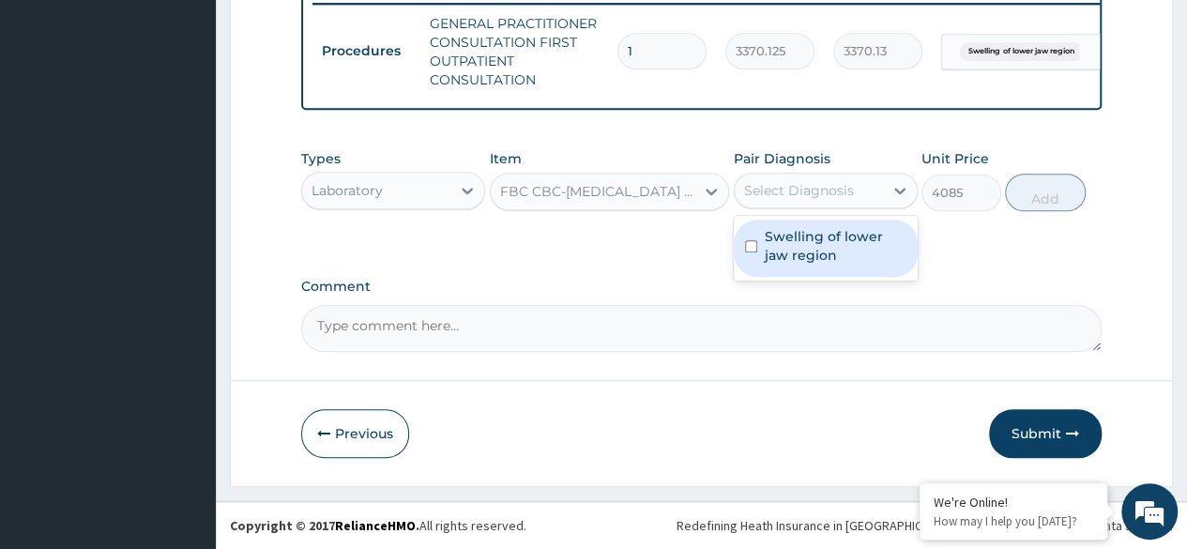
click at [842, 246] on label "Swelling of lower jaw region" at bounding box center [836, 246] width 142 height 38
checkbox input "true"
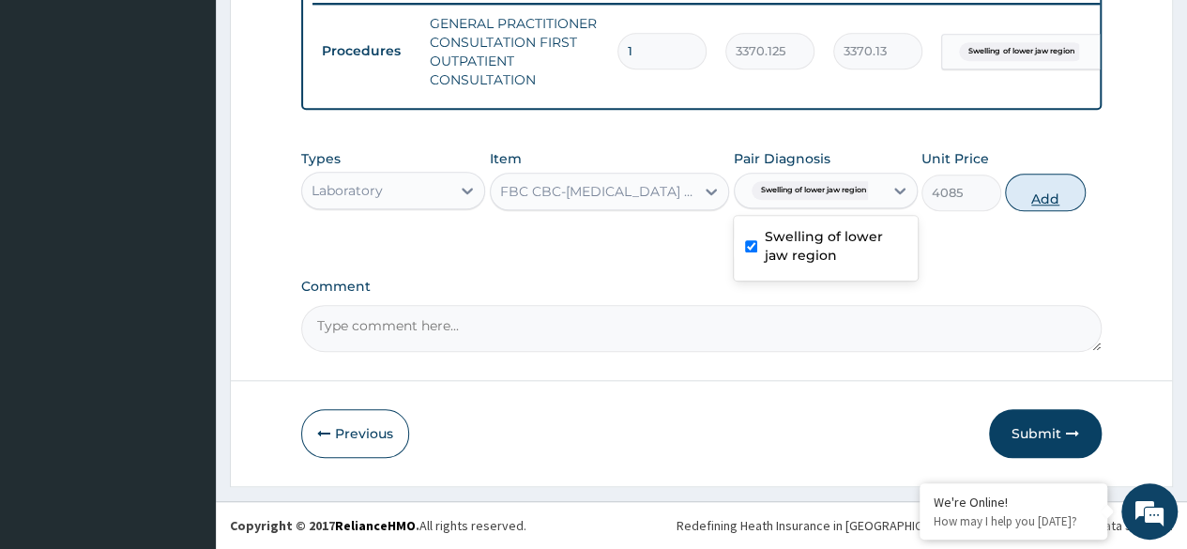
click at [1050, 196] on button "Add" at bounding box center [1045, 193] width 80 height 38
type input "0"
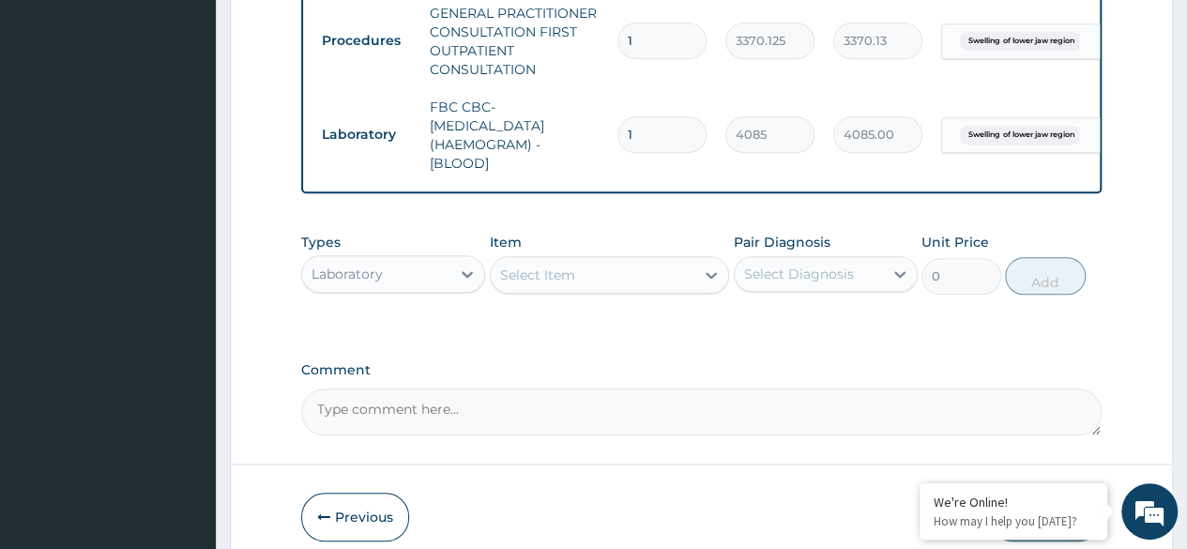
click at [624, 251] on div "Item Select Item" at bounding box center [610, 264] width 240 height 62
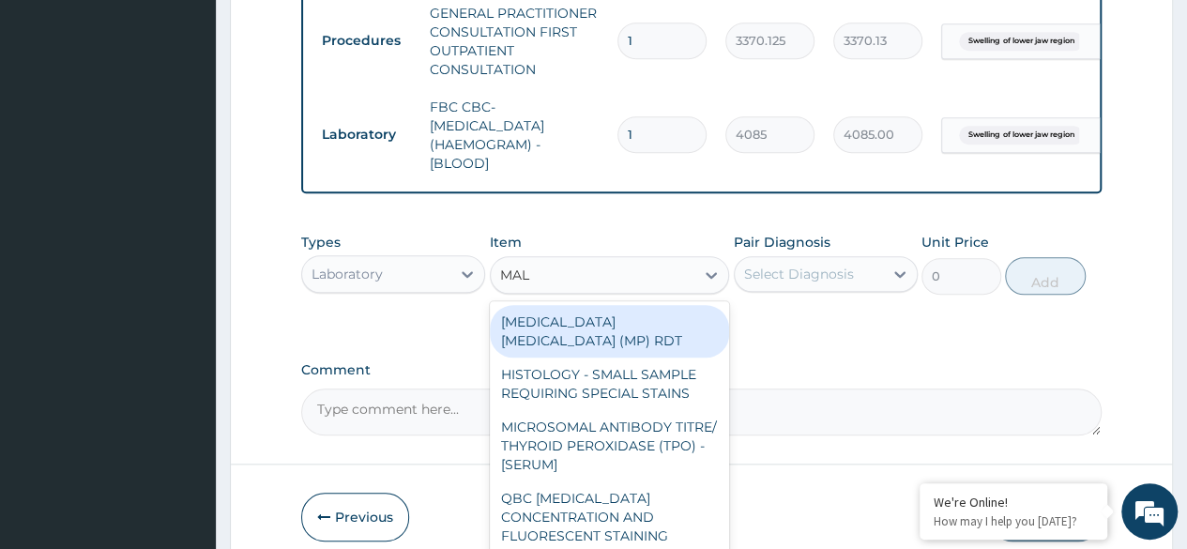
type input "MALA"
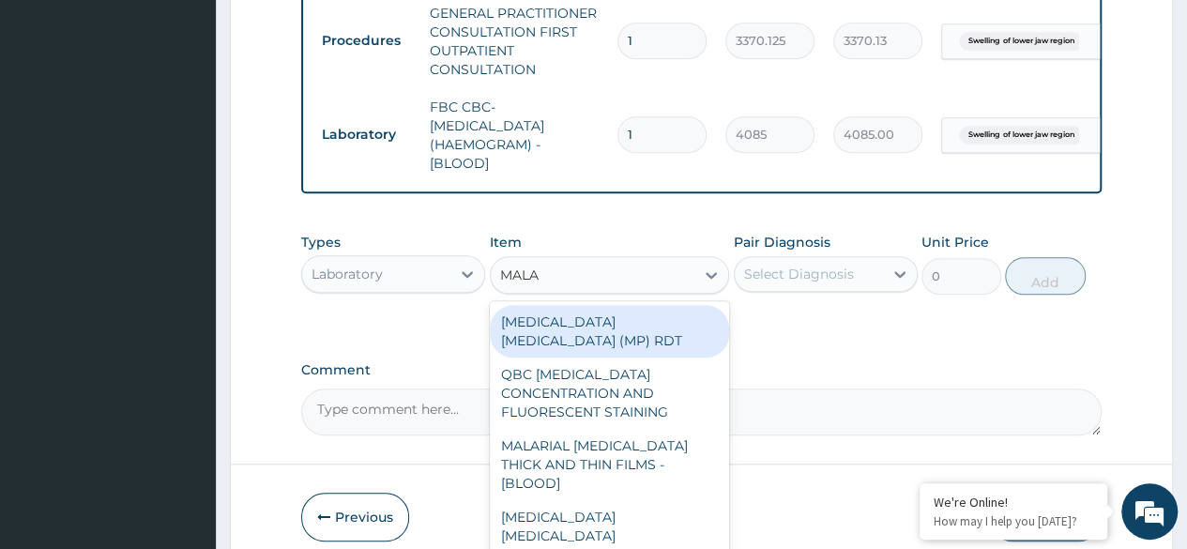
click at [684, 339] on div "MALARIA PARASITE (MP) RDT" at bounding box center [610, 331] width 240 height 53
type input "1531.875"
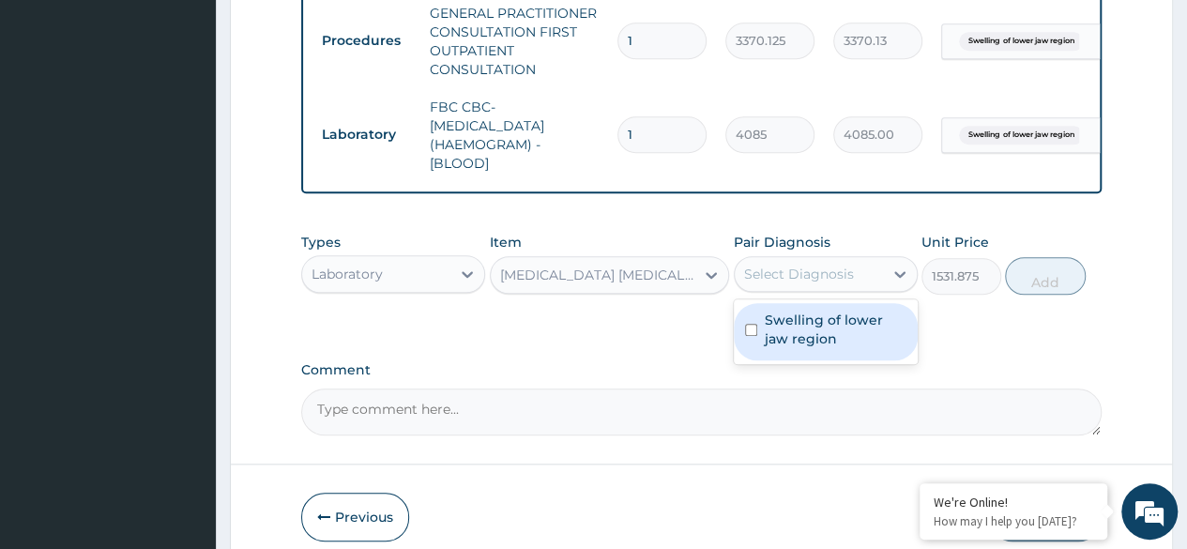
click at [830, 340] on label "Swelling of lower jaw region" at bounding box center [836, 330] width 142 height 38
checkbox input "true"
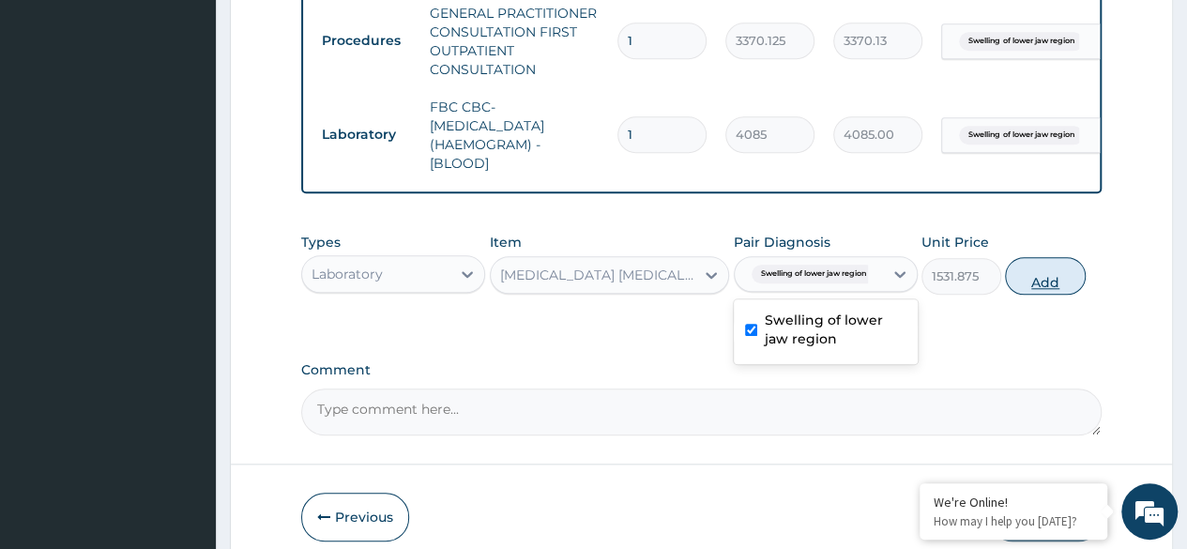
click at [1060, 292] on button "Add" at bounding box center [1045, 276] width 80 height 38
type input "0"
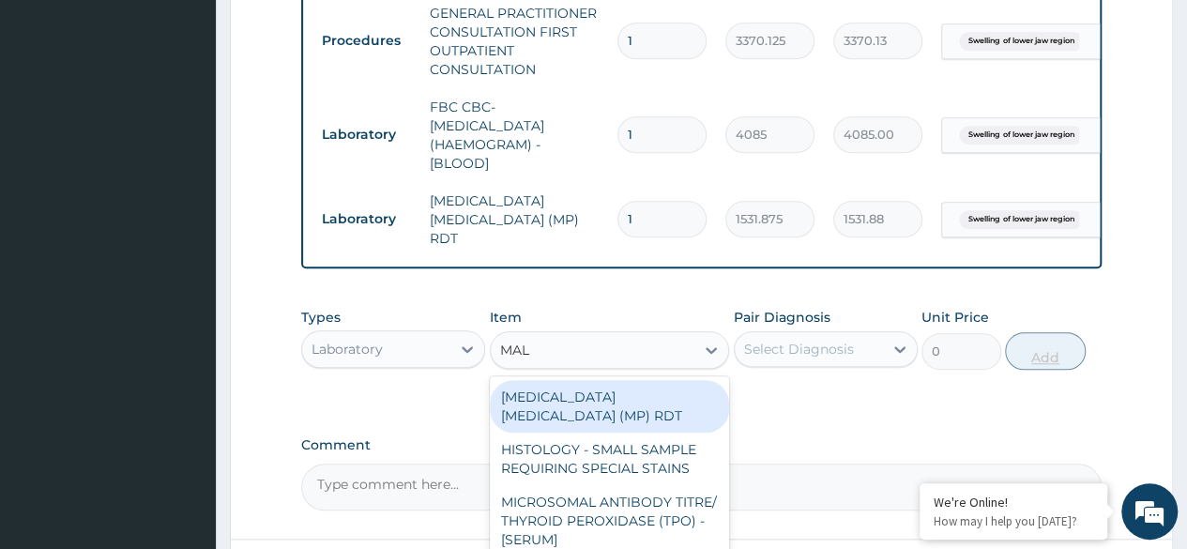
type input "MALA"
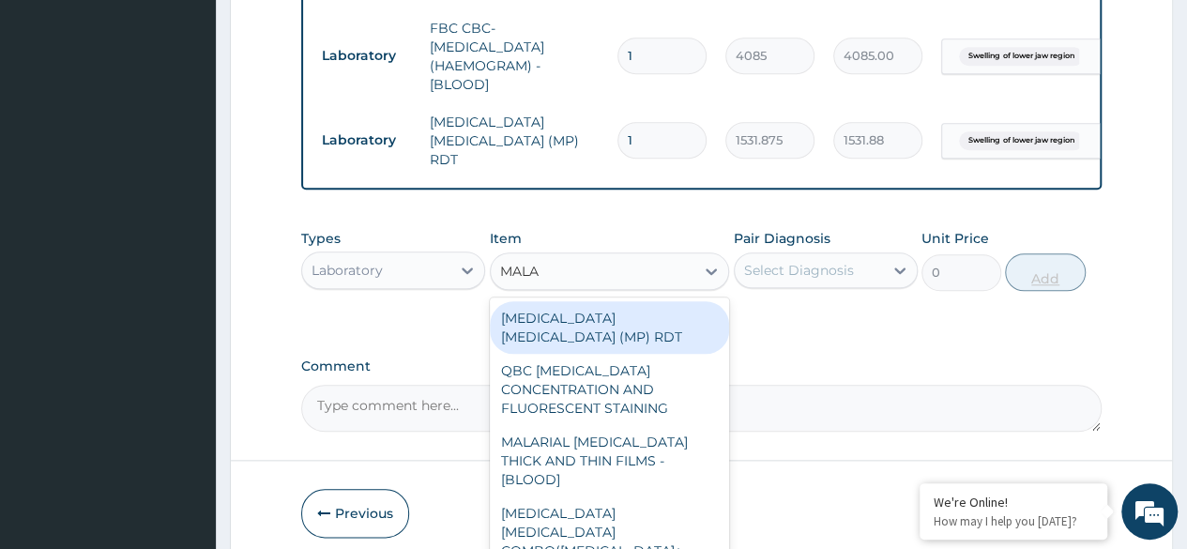
scroll to position [858, 0]
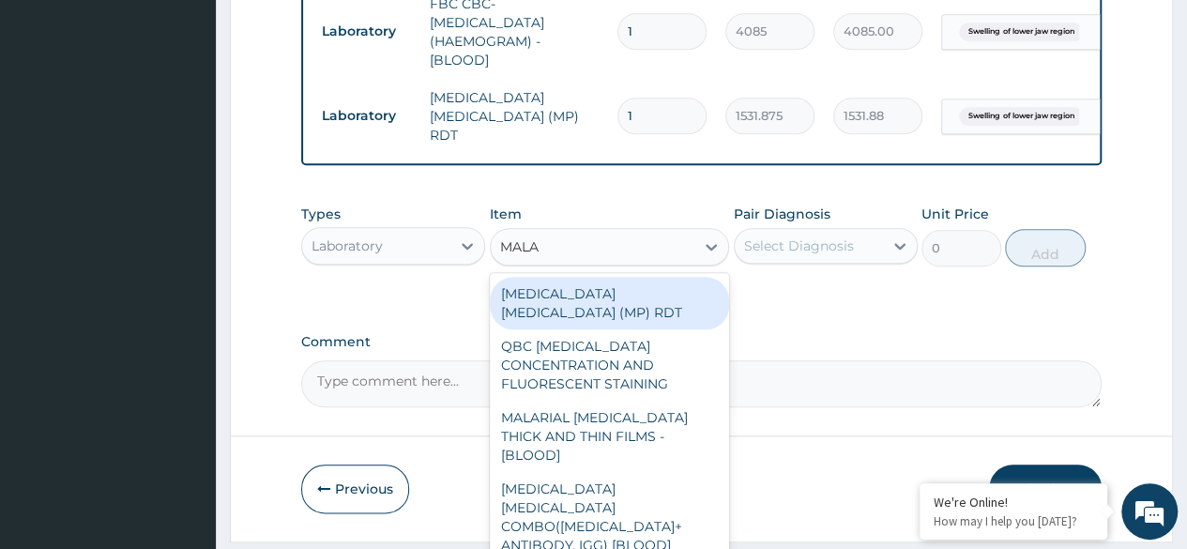
click at [649, 403] on div "MALARIAL PARASITE THICK AND THIN FILMS - [BLOOD]" at bounding box center [610, 436] width 240 height 71
type input "1531.875"
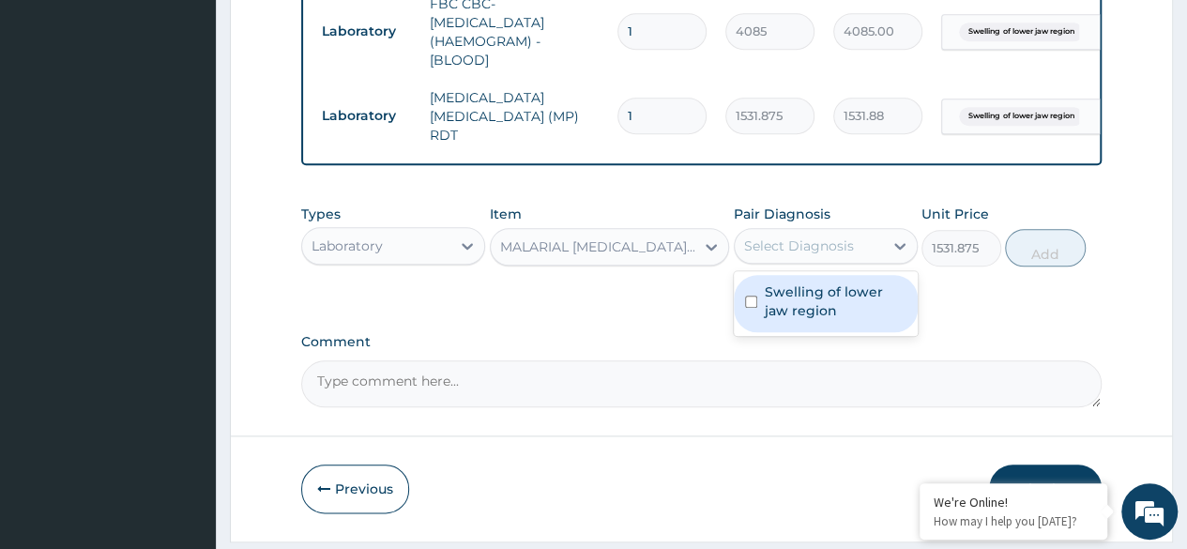
click at [832, 300] on label "Swelling of lower jaw region" at bounding box center [836, 301] width 142 height 38
checkbox input "true"
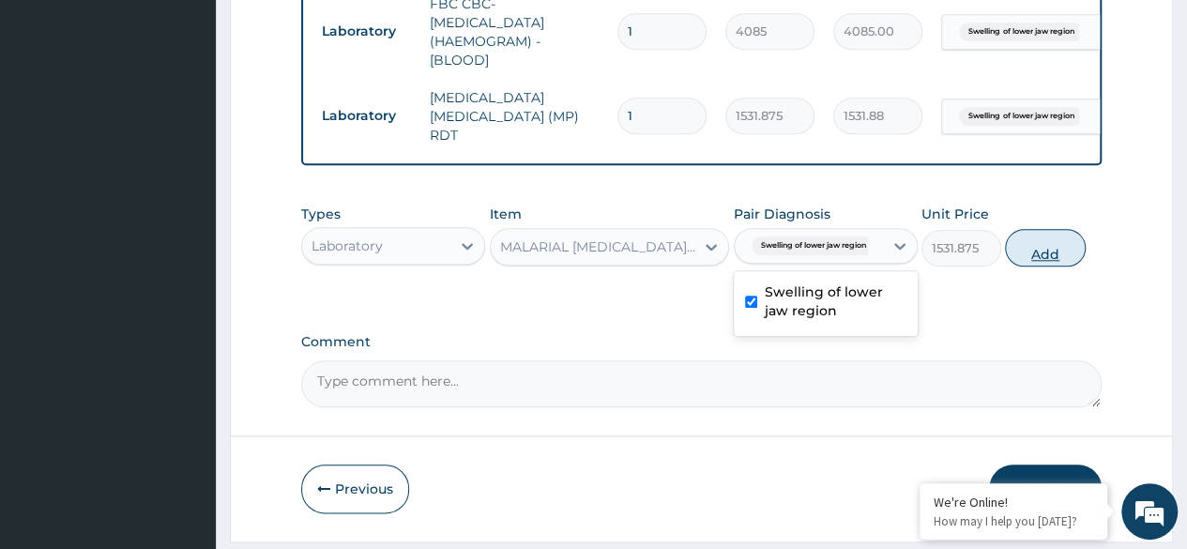
click at [1045, 257] on button "Add" at bounding box center [1045, 248] width 80 height 38
type input "0"
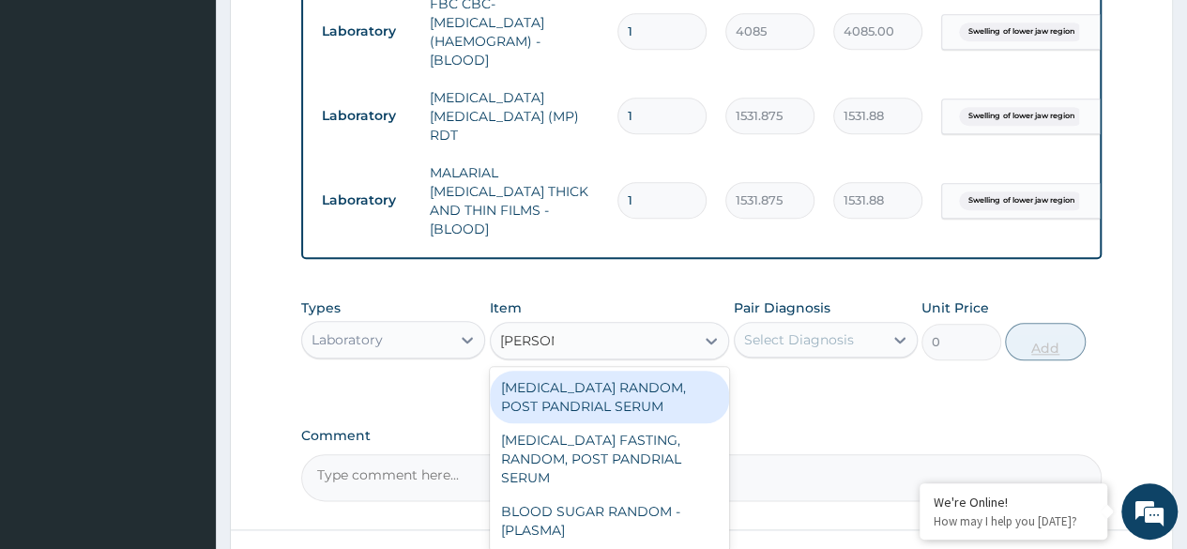
type input "RANDOM"
click at [634, 495] on div "BLOOD SUGAR RANDOM - [PLASMA]" at bounding box center [610, 521] width 240 height 53
type input "1800"
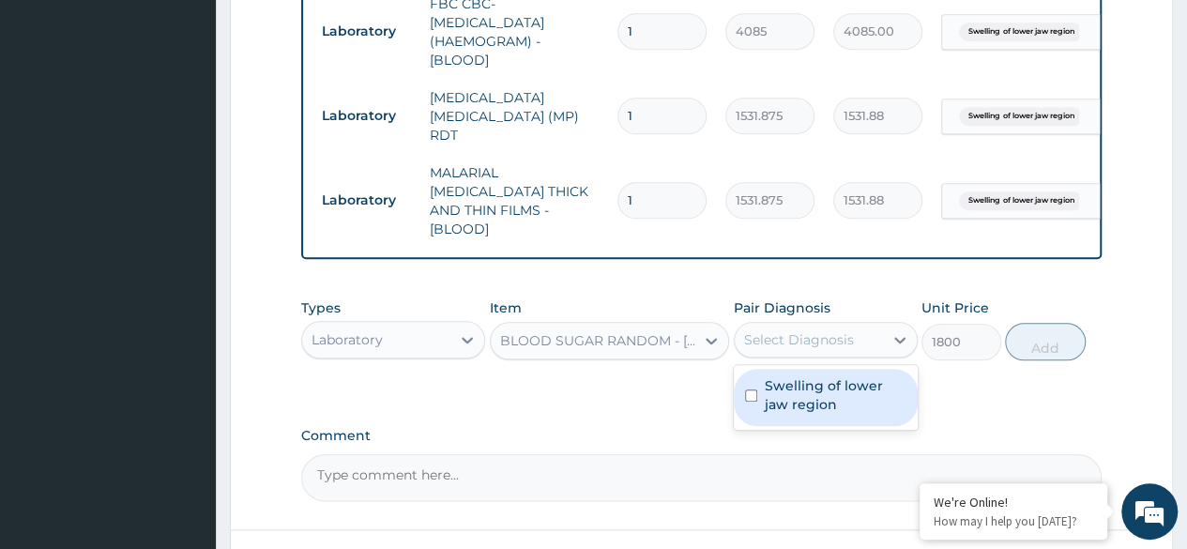
click at [818, 377] on label "Swelling of lower jaw region" at bounding box center [836, 395] width 142 height 38
checkbox input "true"
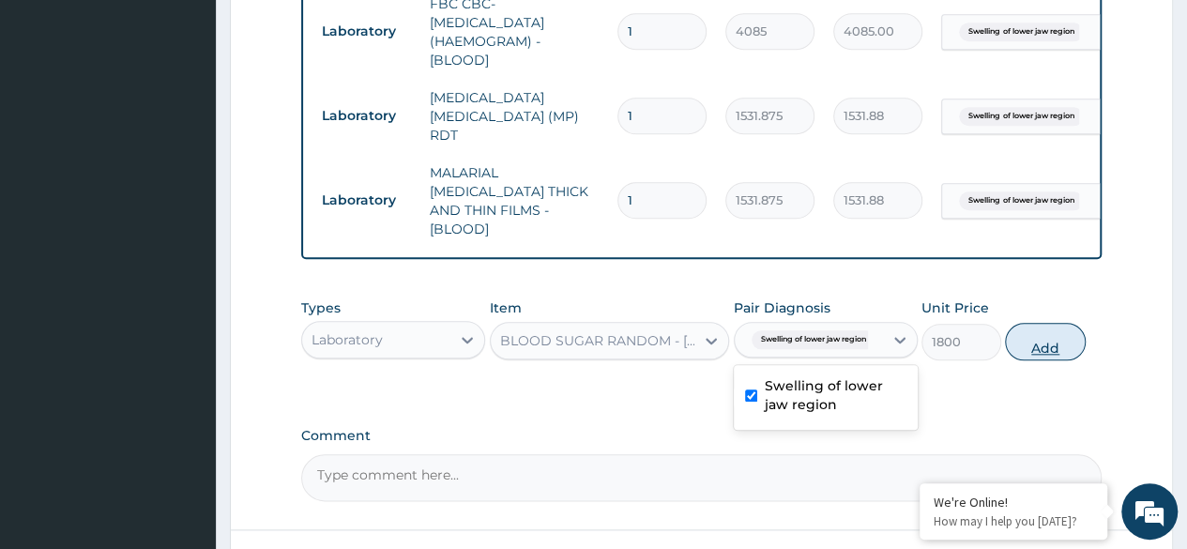
click at [1021, 330] on button "Add" at bounding box center [1045, 342] width 80 height 38
type input "0"
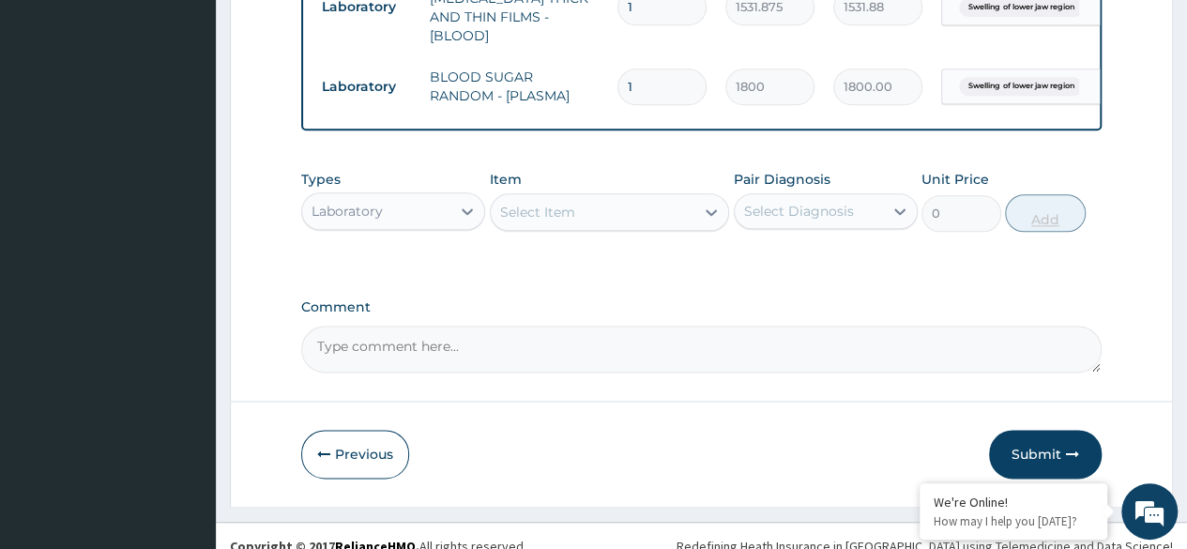
scroll to position [1054, 0]
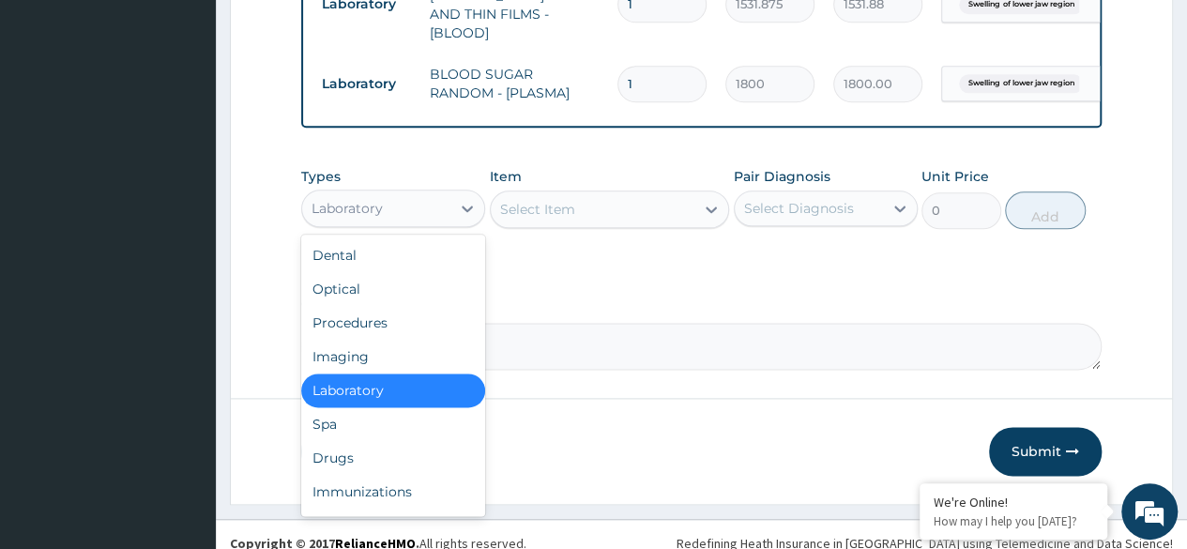
click at [385, 443] on div "Drugs" at bounding box center [393, 458] width 184 height 34
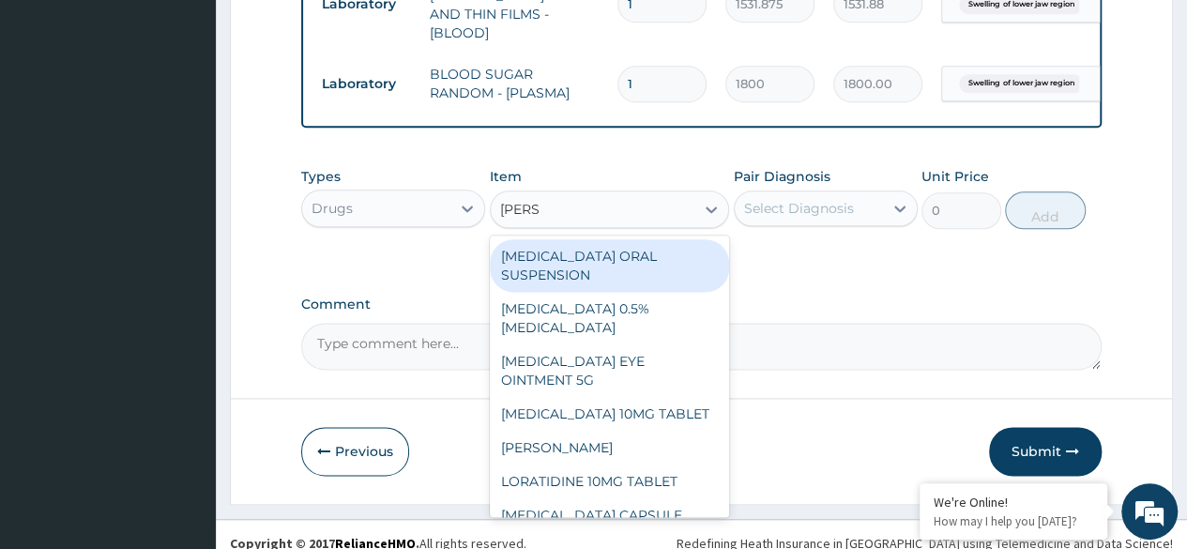
type input "LORAT"
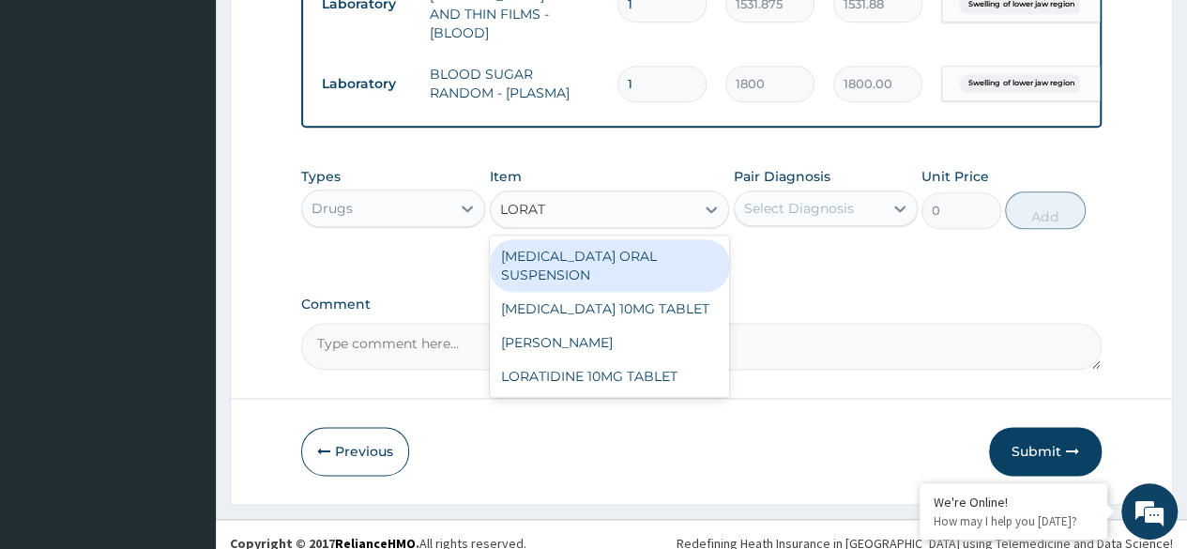
click at [604, 359] on div "LORATIDINE 10MG TABLET" at bounding box center [610, 376] width 240 height 34
type input "96"
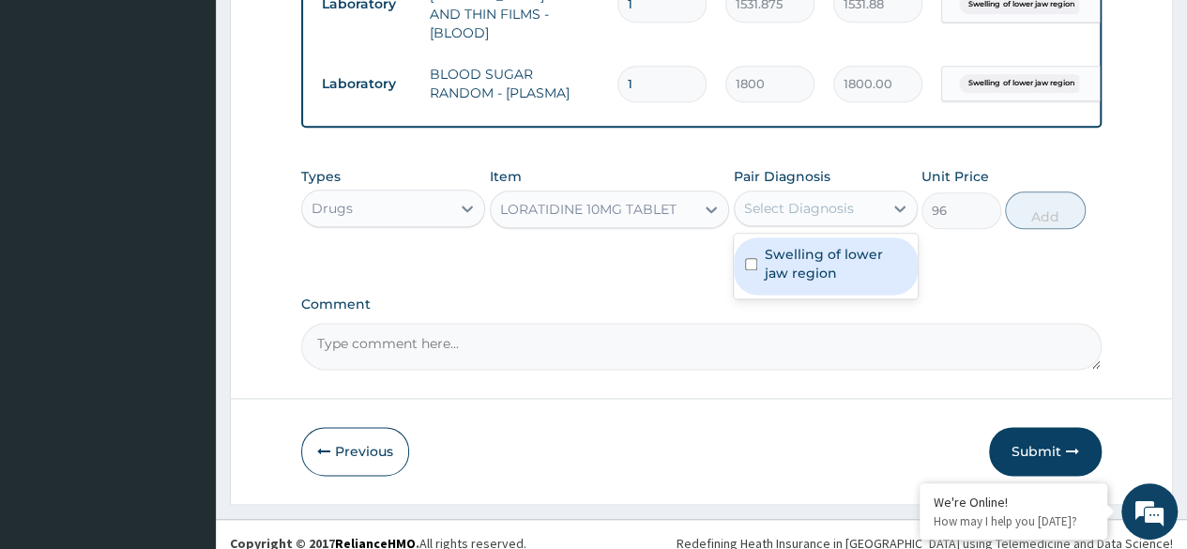
click at [837, 260] on label "Swelling of lower jaw region" at bounding box center [836, 264] width 142 height 38
checkbox input "true"
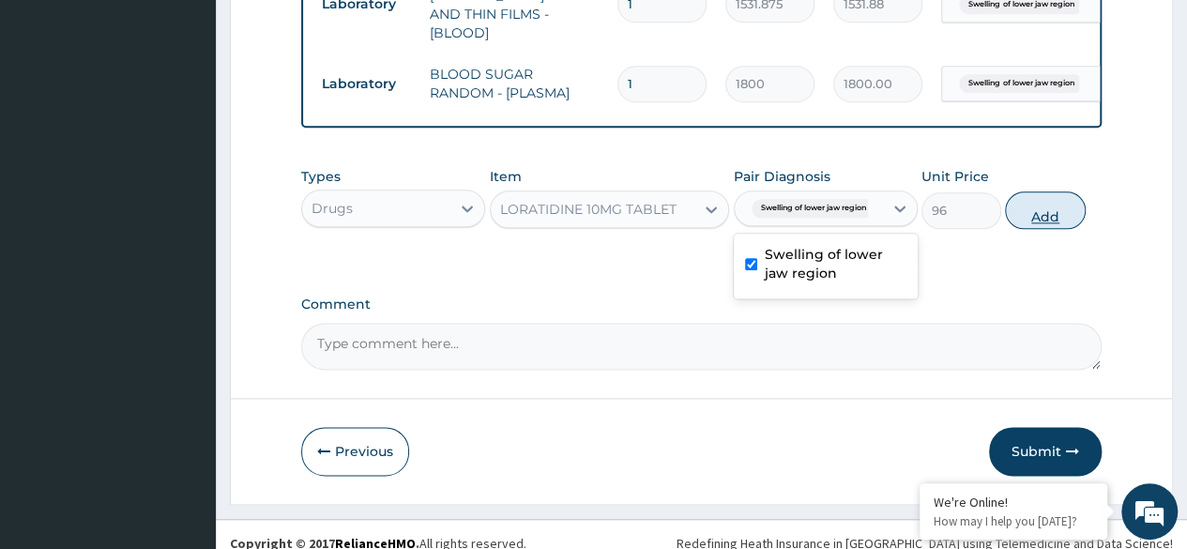
click at [1047, 199] on button "Add" at bounding box center [1045, 210] width 80 height 38
type input "0"
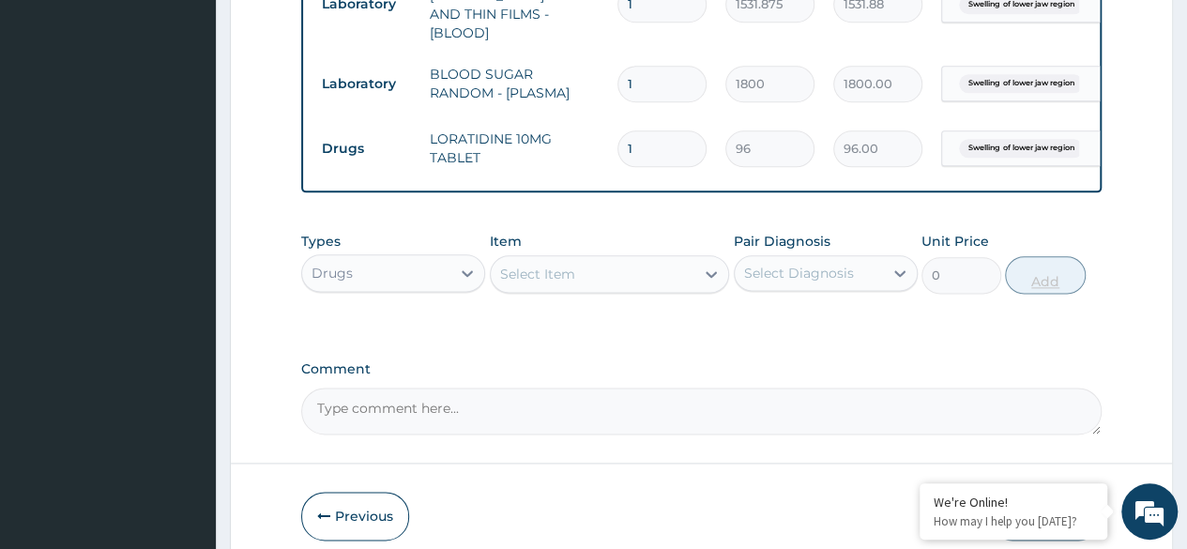
type input "0.00"
type input "5"
type input "480.00"
type input "5"
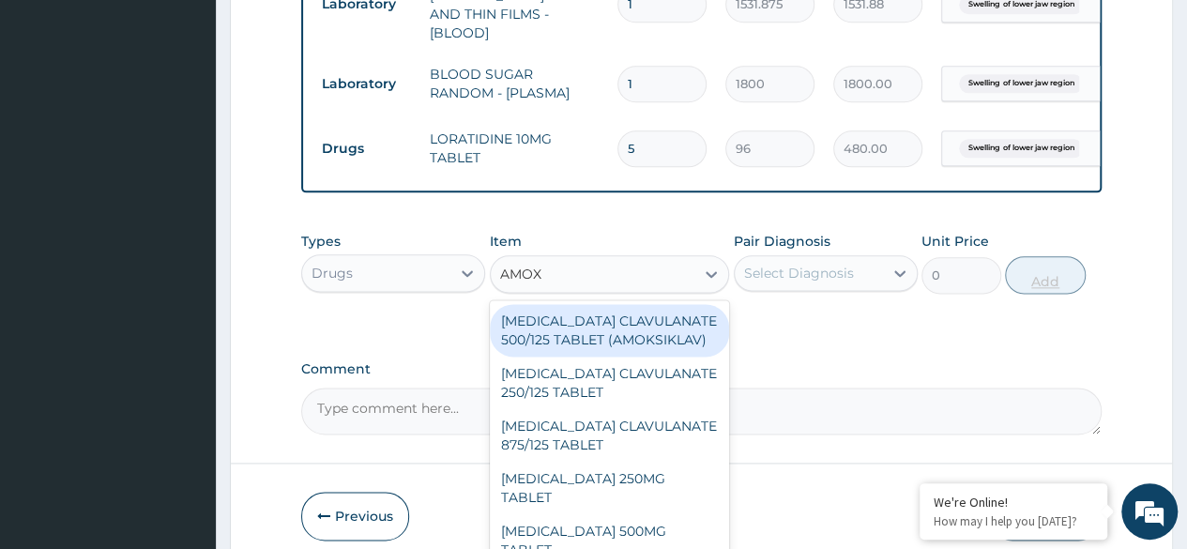
type input "AMOXI"
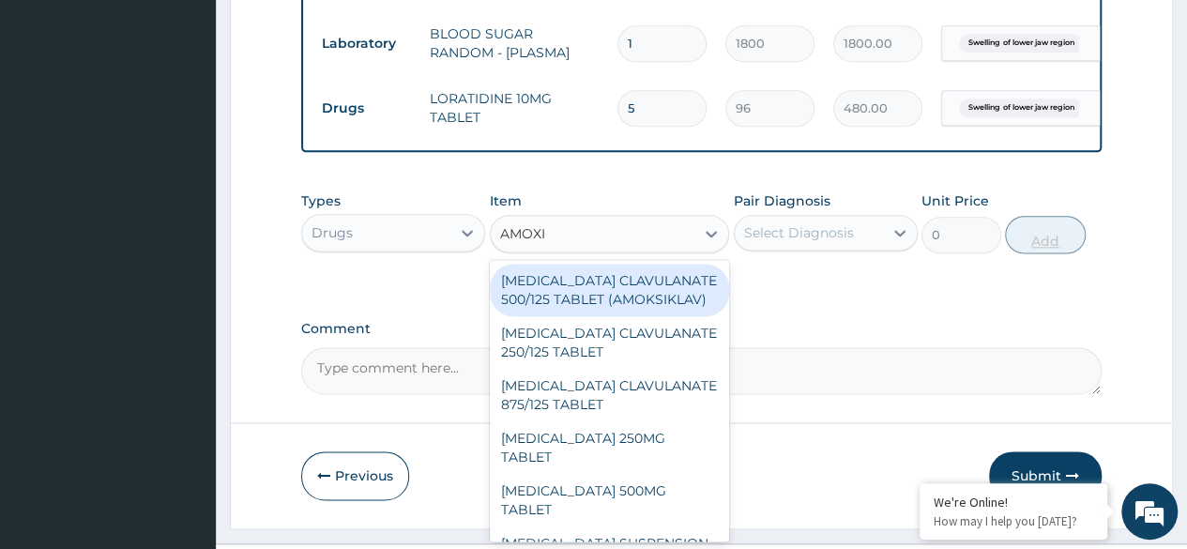
scroll to position [1119, 0]
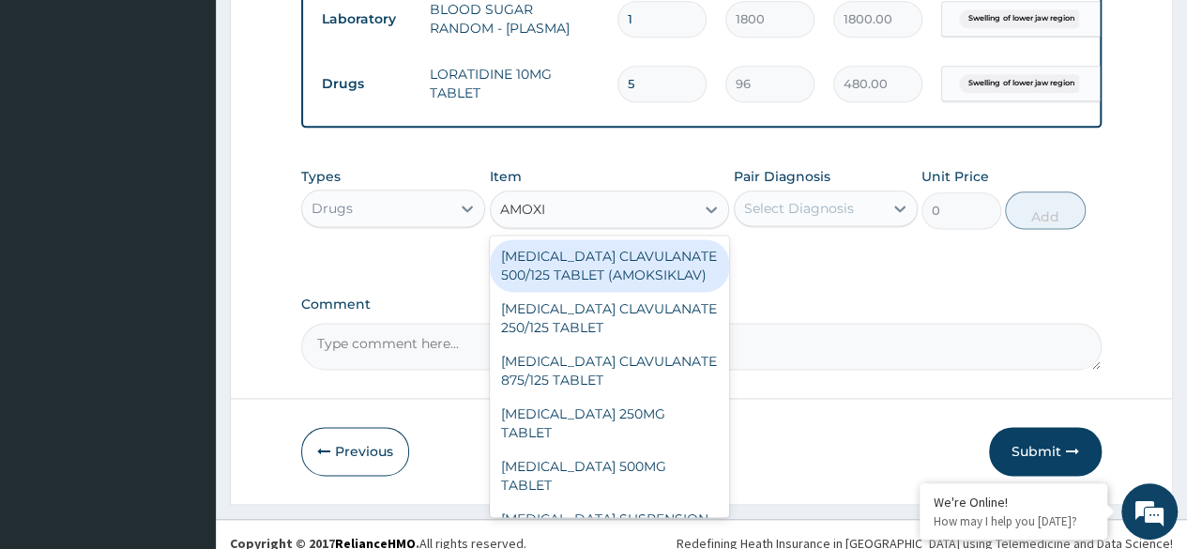
click at [651, 450] on div "AMOXICILLIN 500MG TABLET" at bounding box center [610, 476] width 240 height 53
type input "150"
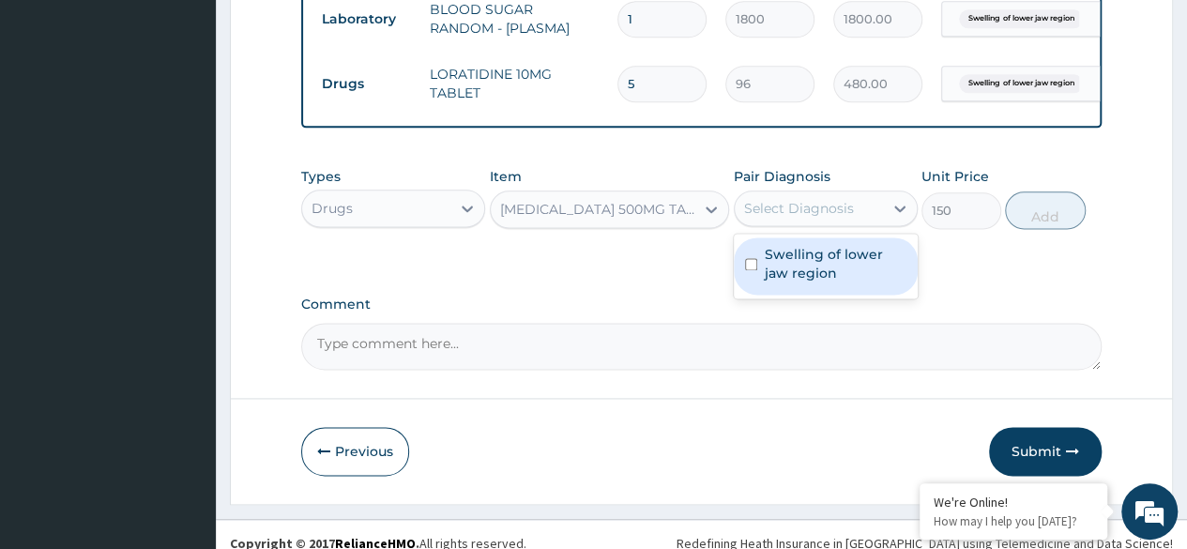
click at [830, 245] on label "Swelling of lower jaw region" at bounding box center [836, 264] width 142 height 38
checkbox input "true"
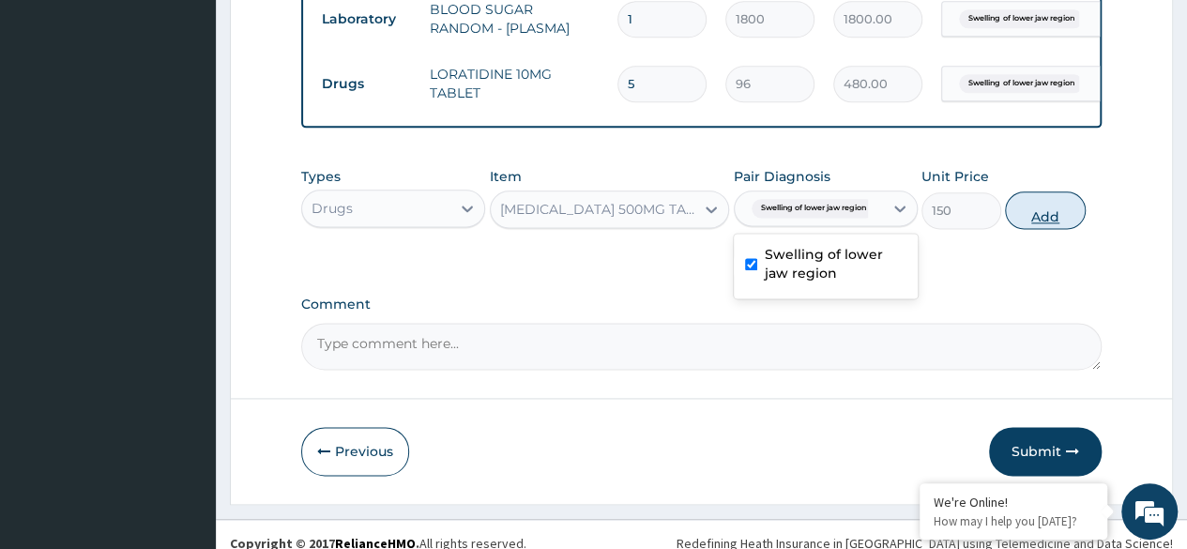
click at [1058, 203] on button "Add" at bounding box center [1045, 210] width 80 height 38
type input "0"
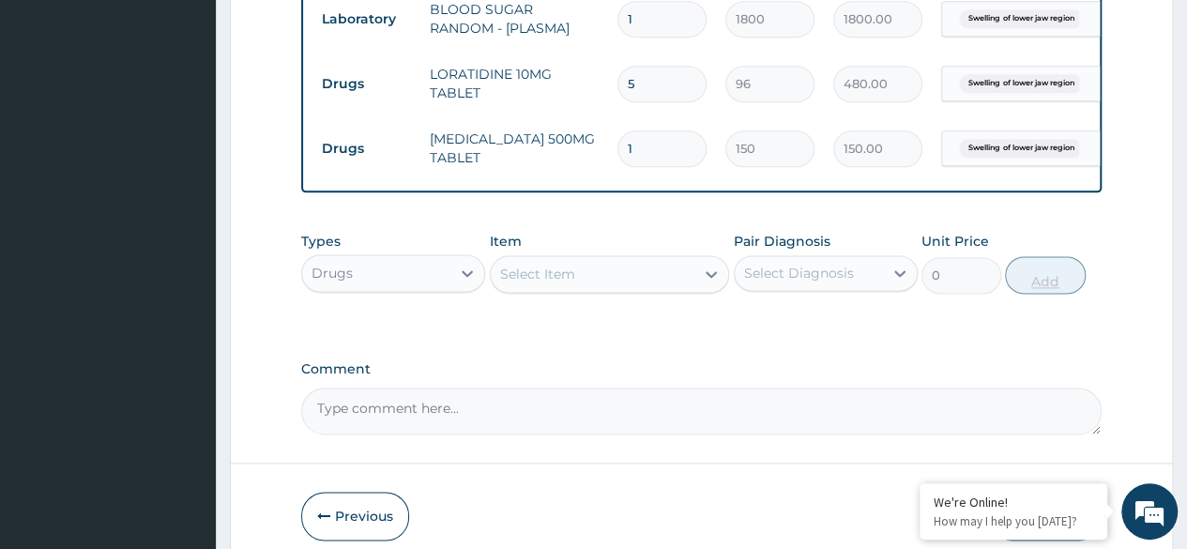
type input "21"
type input "3150.00"
type input "21"
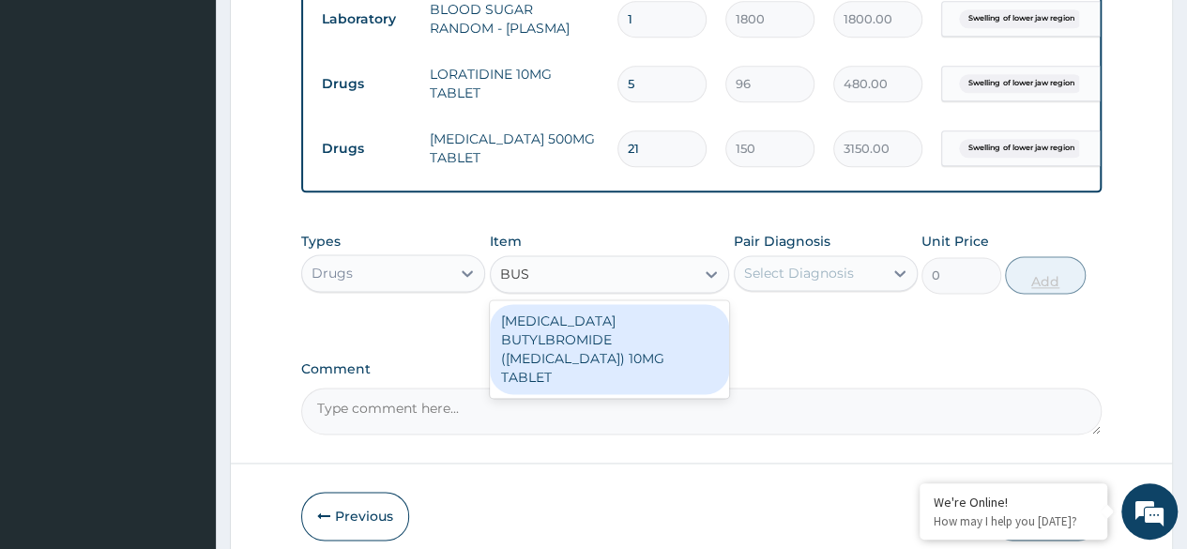
type input "BUSC"
click at [647, 321] on div "HYOSCINE BUTYLBROMIDE (BUSCOPAN) 10MG TABLET" at bounding box center [610, 349] width 240 height 90
type input "69"
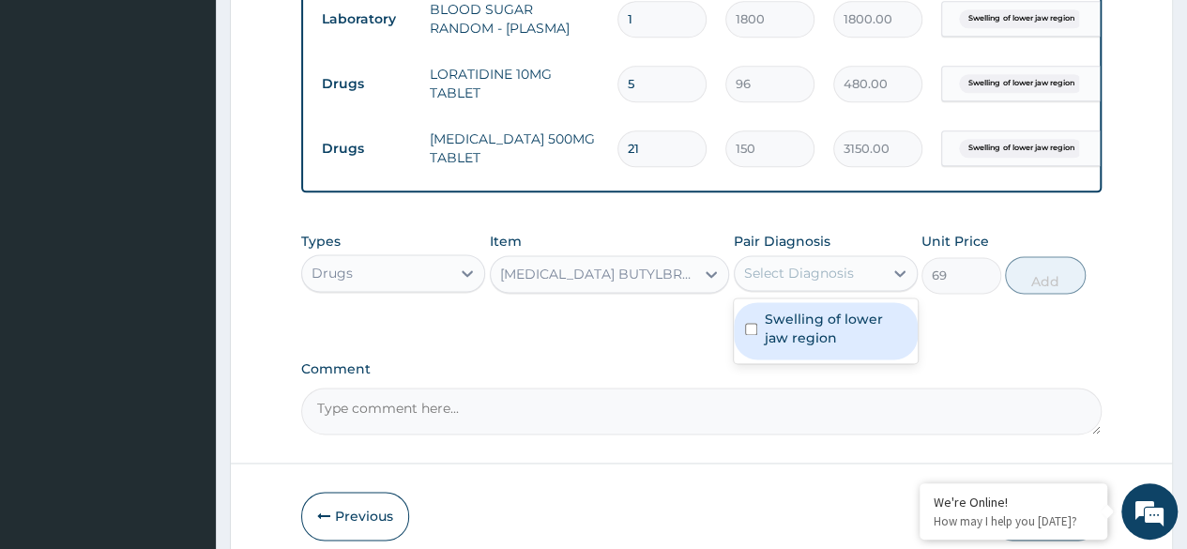
click at [856, 327] on label "Swelling of lower jaw region" at bounding box center [836, 329] width 142 height 38
checkbox input "true"
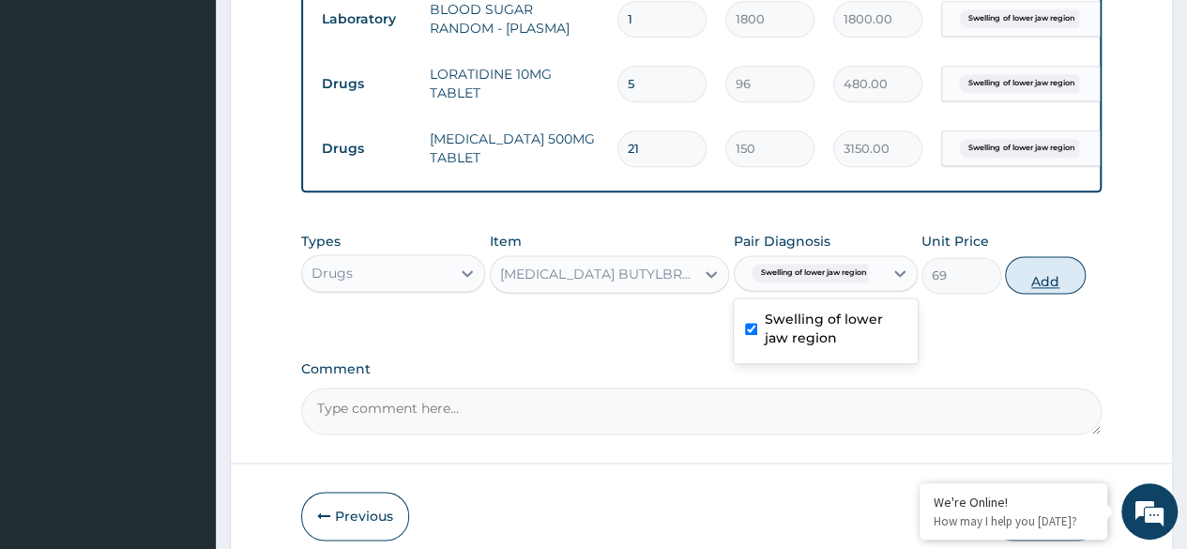
click at [1062, 266] on button "Add" at bounding box center [1045, 275] width 80 height 38
type input "0"
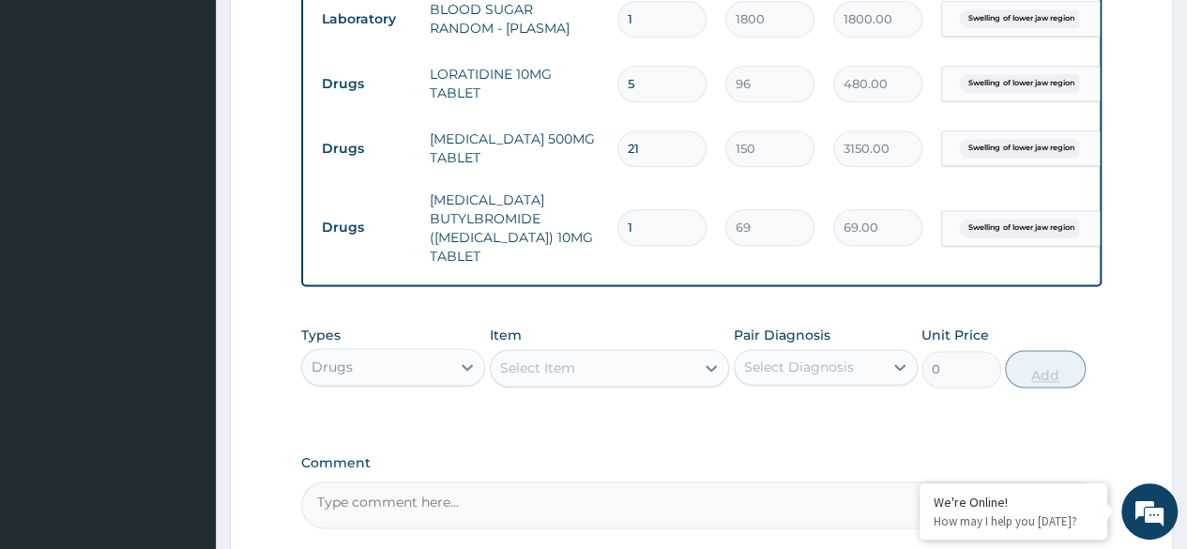
type input "0.00"
type input "3"
type input "207.00"
type input "3"
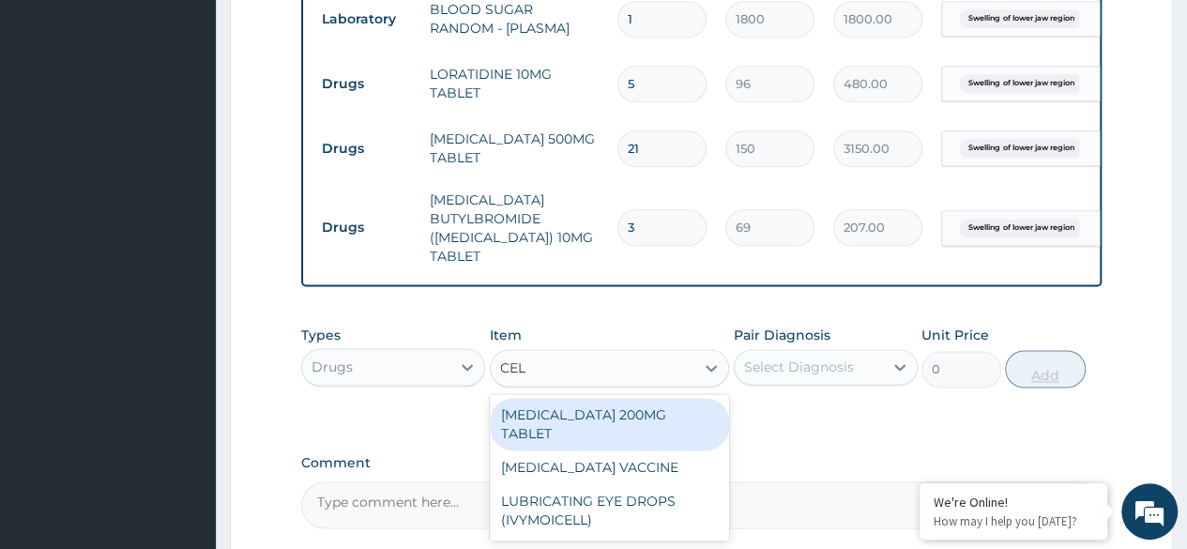
type input "CELE"
click at [651, 403] on div "CELECOXIB 200MG TABLET" at bounding box center [610, 424] width 240 height 53
type input "270"
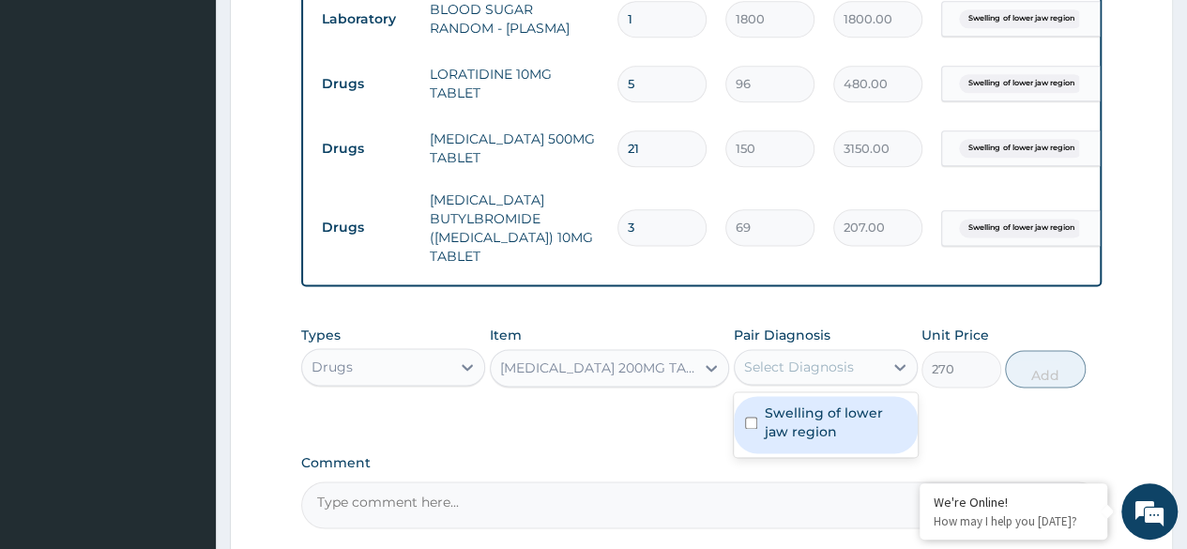
click at [848, 409] on label "Swelling of lower jaw region" at bounding box center [836, 423] width 142 height 38
checkbox input "true"
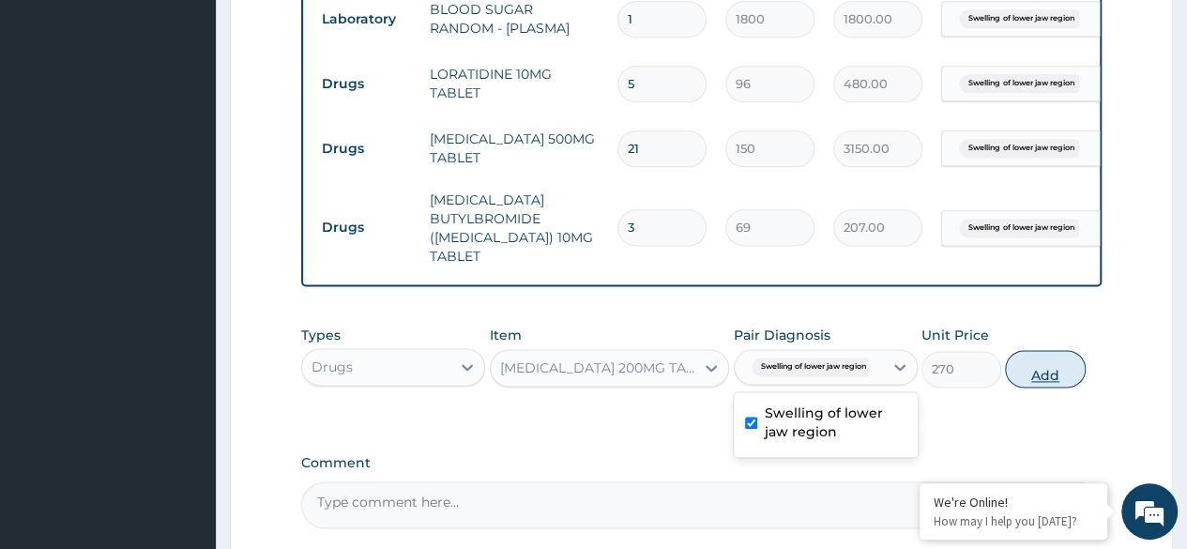
click at [1041, 364] on button "Add" at bounding box center [1045, 369] width 80 height 38
type input "0"
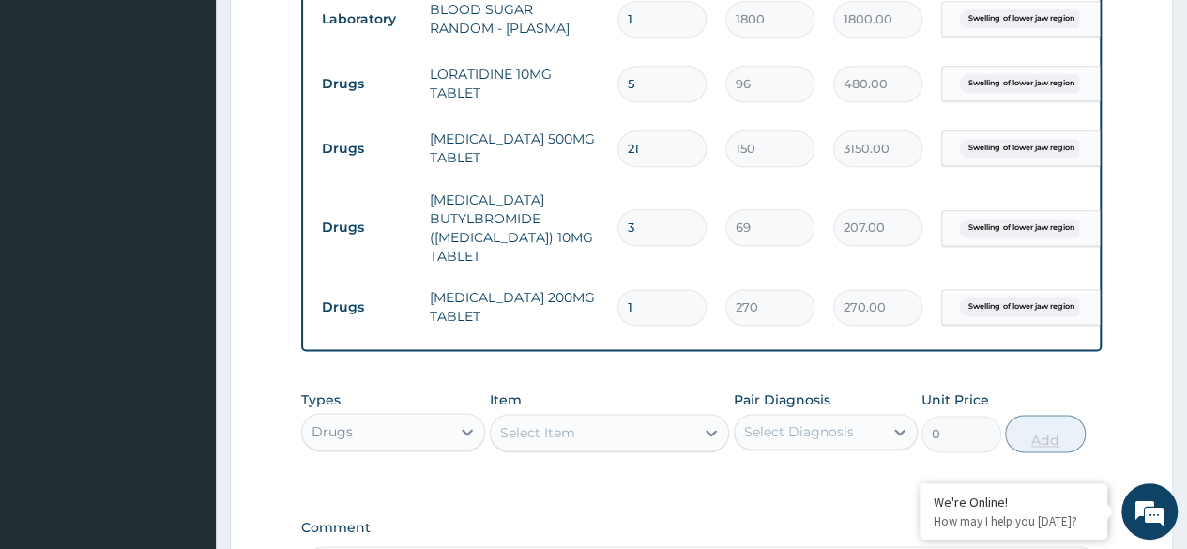
type input "10"
type input "2700.00"
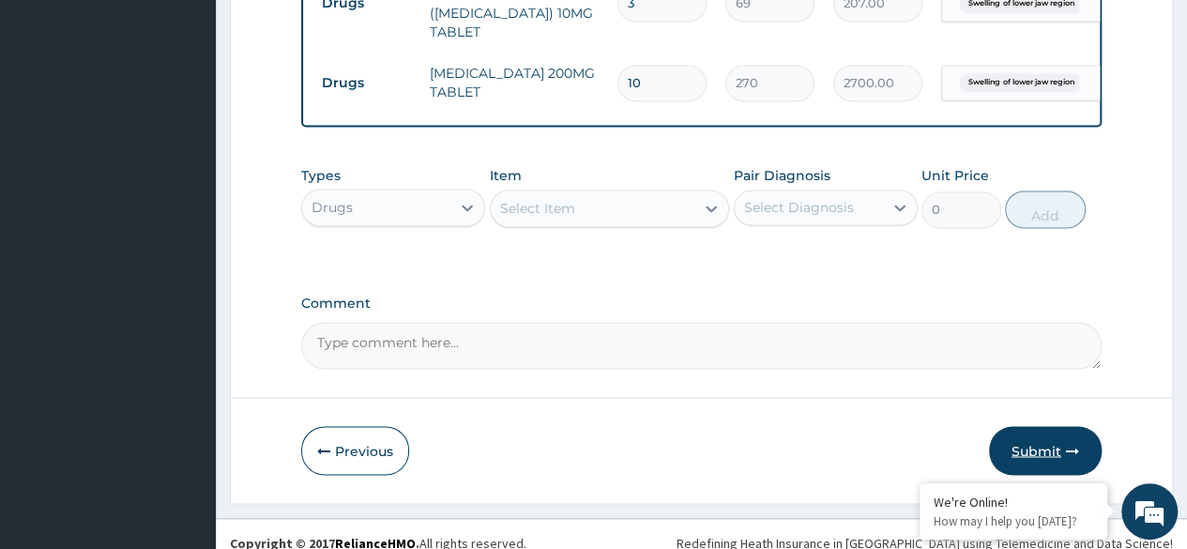
click at [1055, 435] on button "Submit" at bounding box center [1045, 450] width 113 height 49
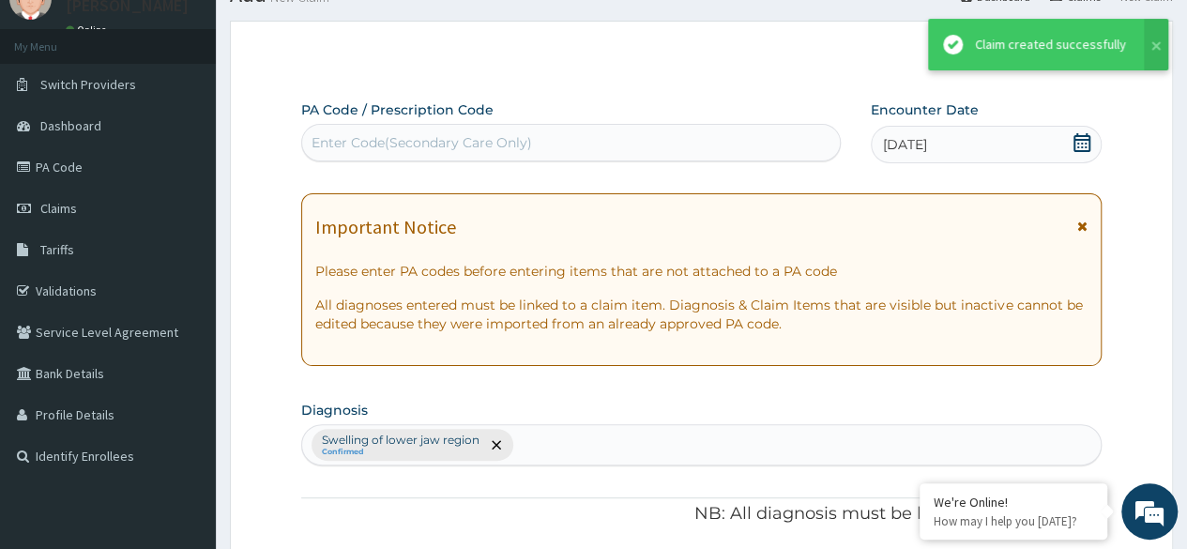
scroll to position [1343, 0]
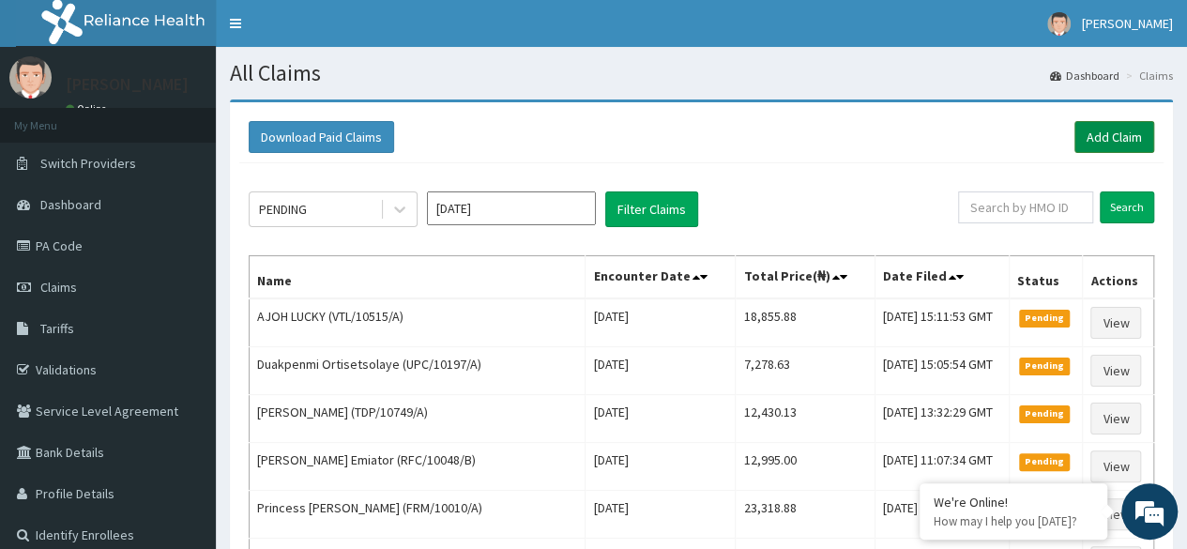
click at [1089, 145] on link "Add Claim" at bounding box center [1115, 137] width 80 height 32
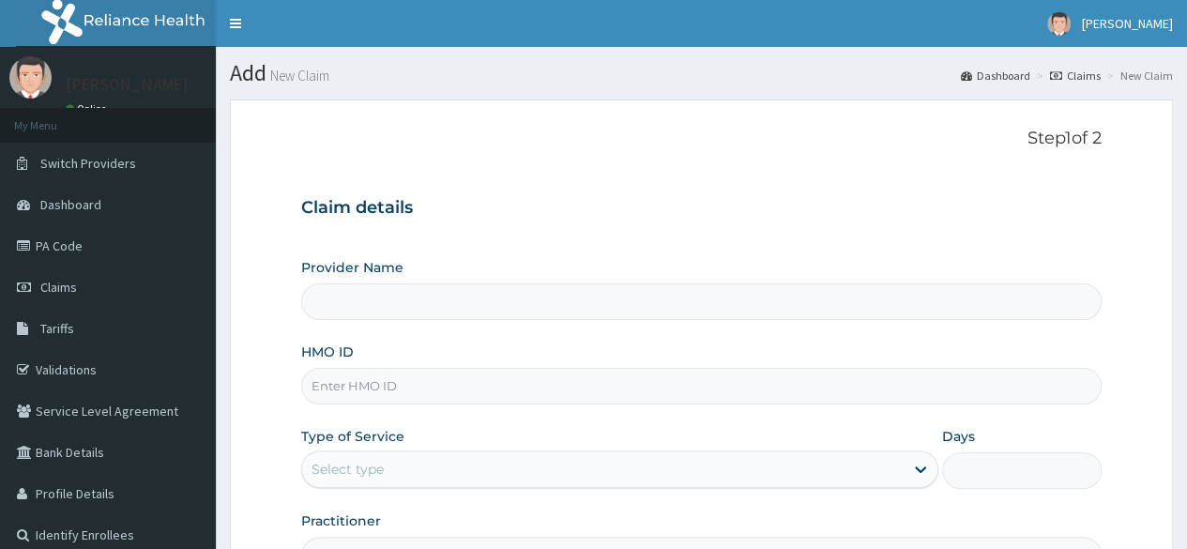
click at [422, 363] on div "HMO ID" at bounding box center [701, 374] width 801 height 62
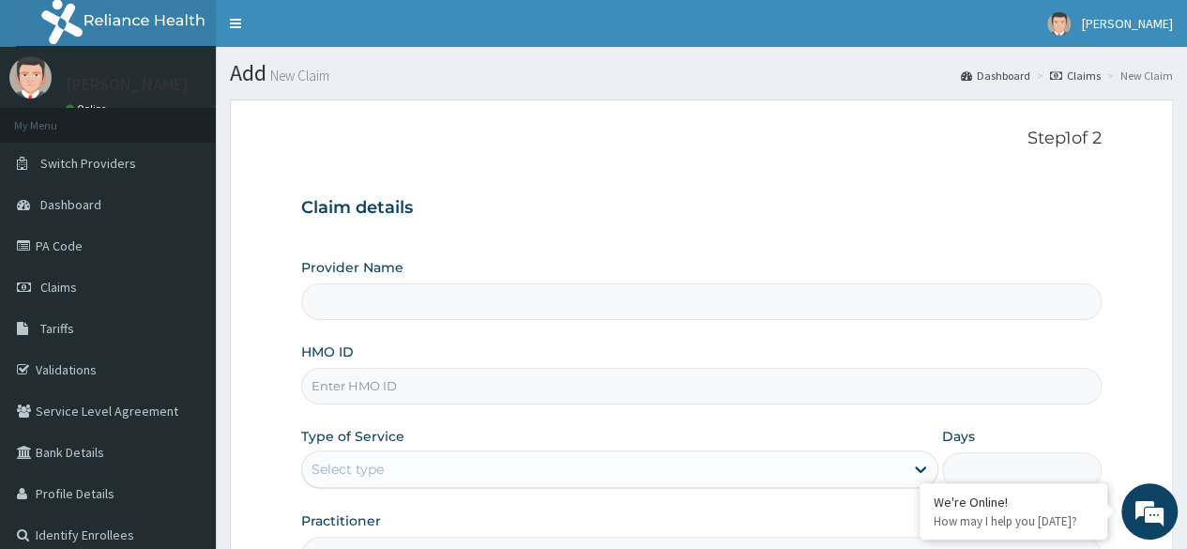
click at [428, 386] on input "HMO ID" at bounding box center [701, 386] width 801 height 37
paste input "ELN/10680/A"
type input "ELN/10680/A"
type input "Reliance Family Clinics (RFC) - Ajah"
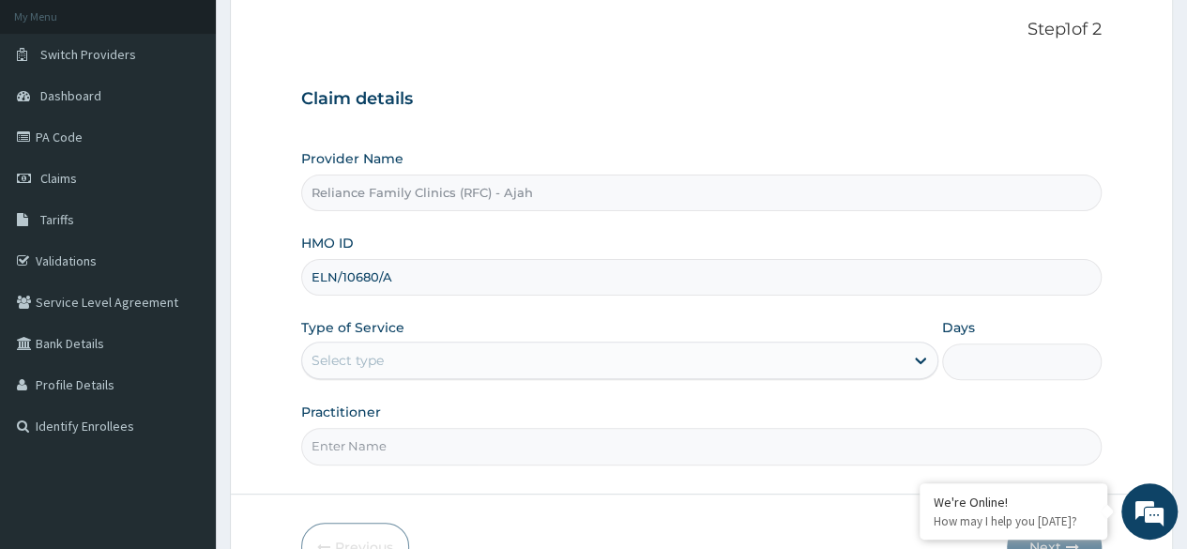
scroll to position [218, 0]
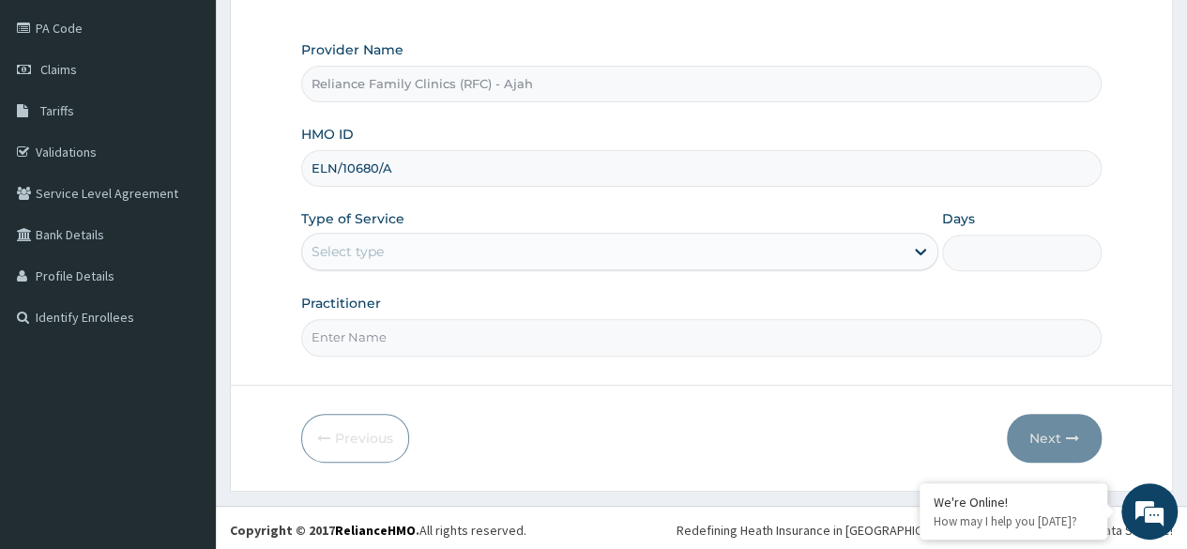
type input "ELN/10680/A"
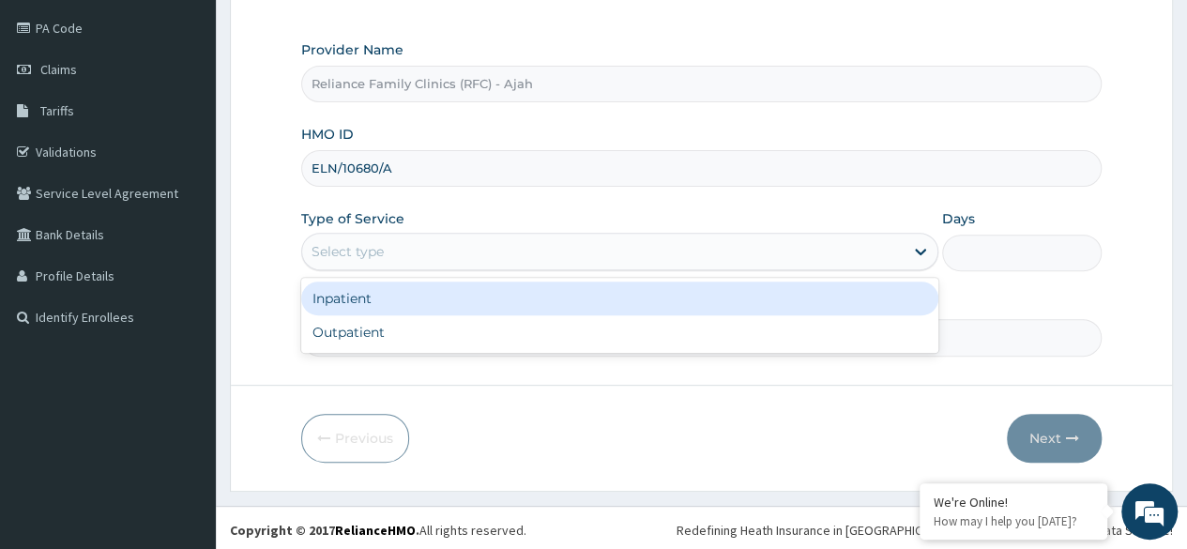
click at [420, 328] on div "Outpatient" at bounding box center [619, 332] width 637 height 34
type input "1"
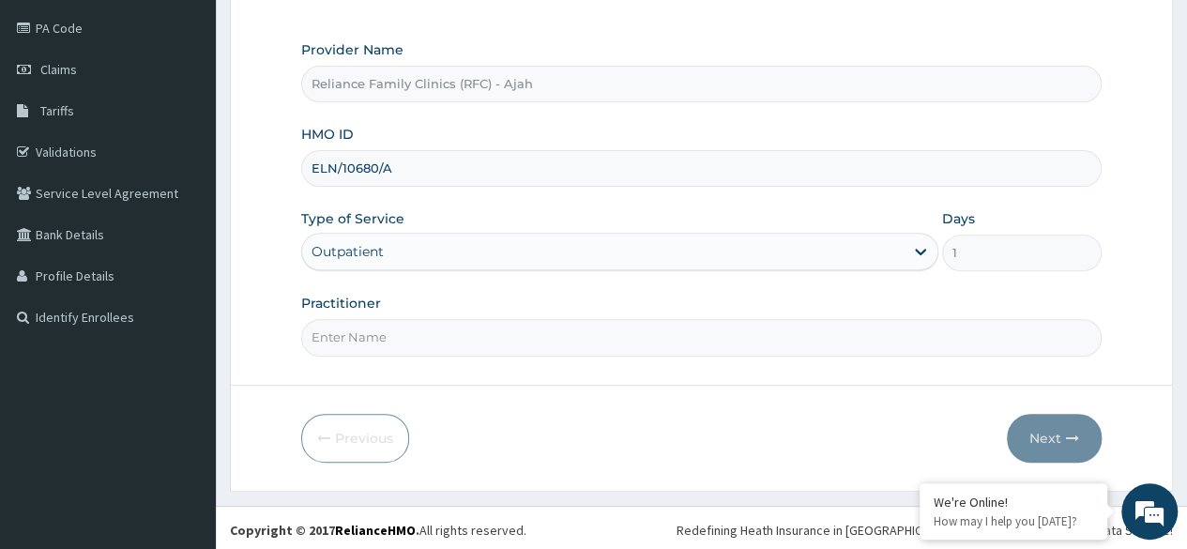
click at [435, 329] on input "Practitioner" at bounding box center [701, 337] width 801 height 37
click at [435, 335] on input "Practitioner" at bounding box center [701, 337] width 801 height 37
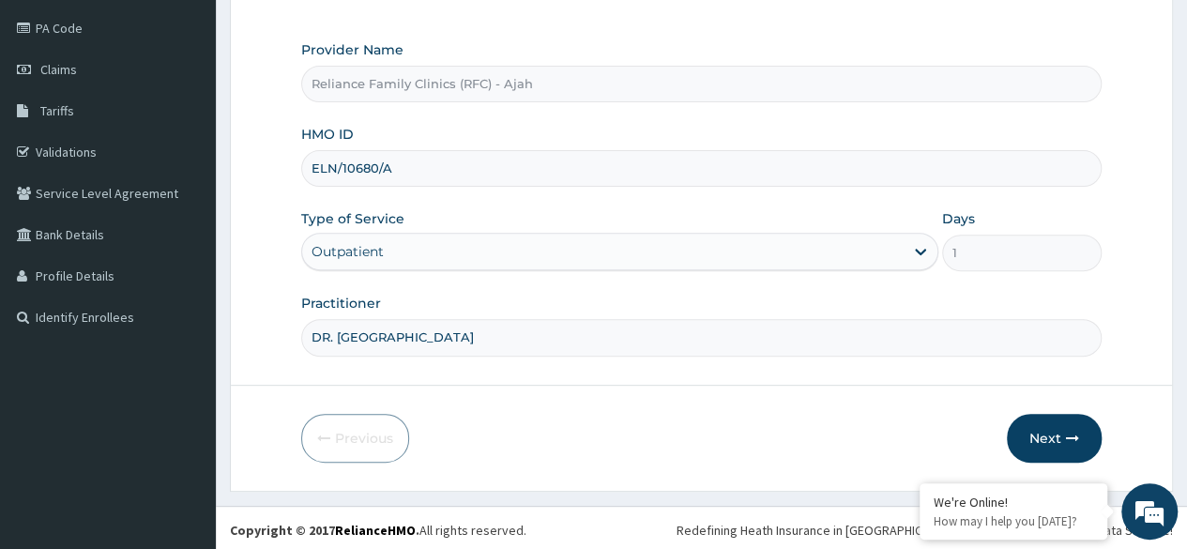
type input "DR. LOCUM"
click at [1059, 419] on button "Next" at bounding box center [1054, 438] width 95 height 49
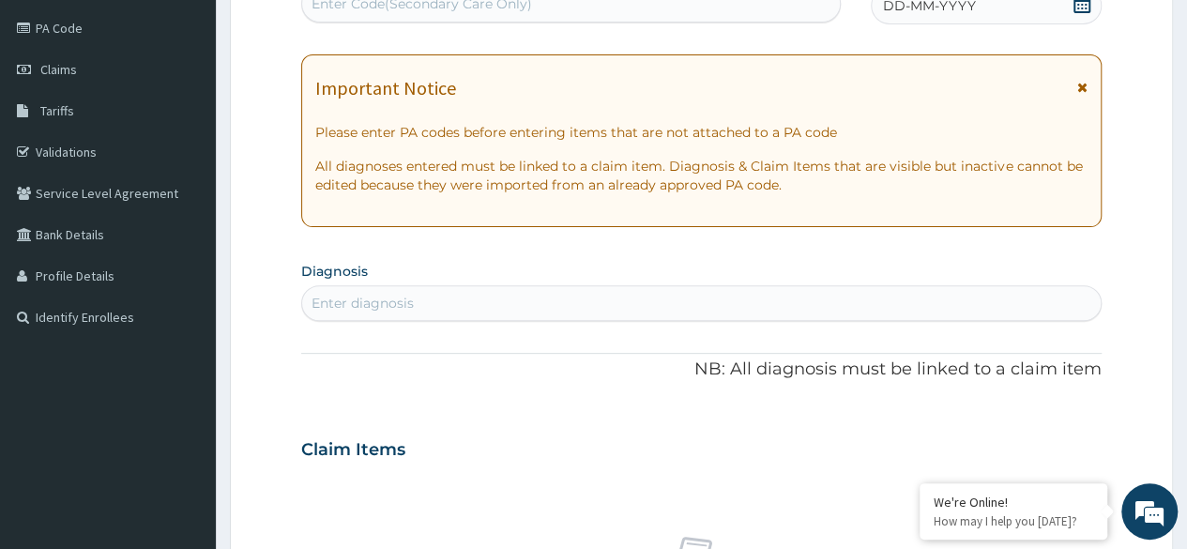
click at [963, 9] on span "DD-MM-YYYY" at bounding box center [929, 5] width 93 height 19
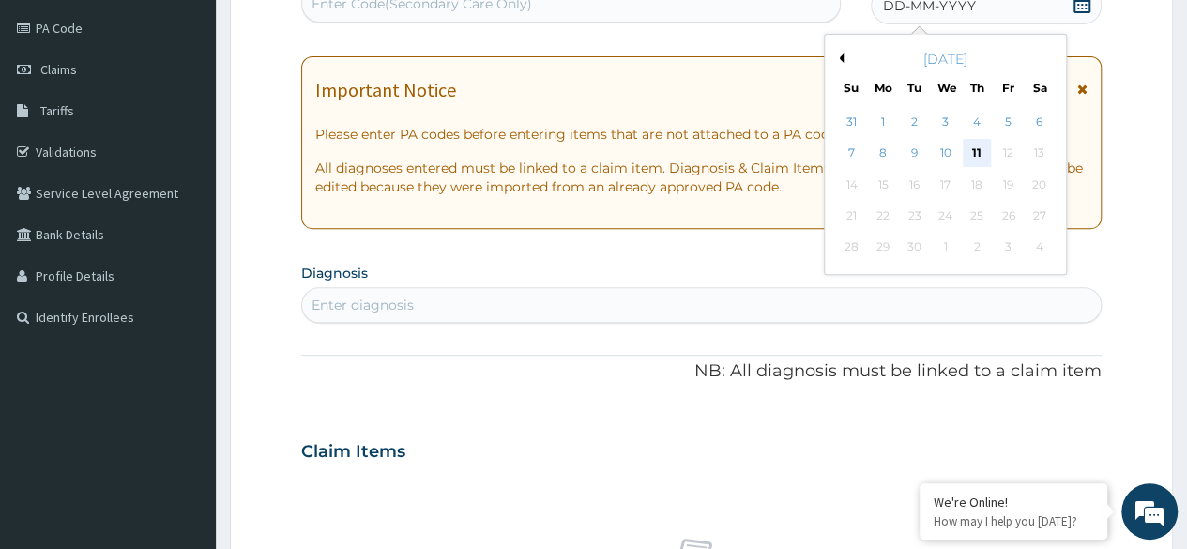
click at [971, 153] on div "11" at bounding box center [977, 154] width 28 height 28
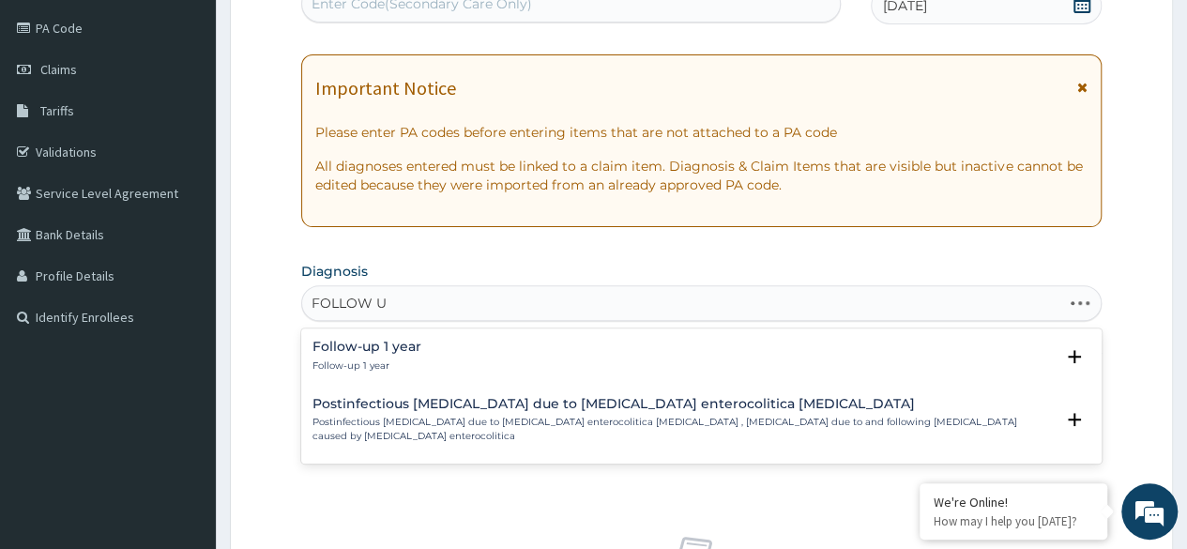
type input "FOLLOW UP"
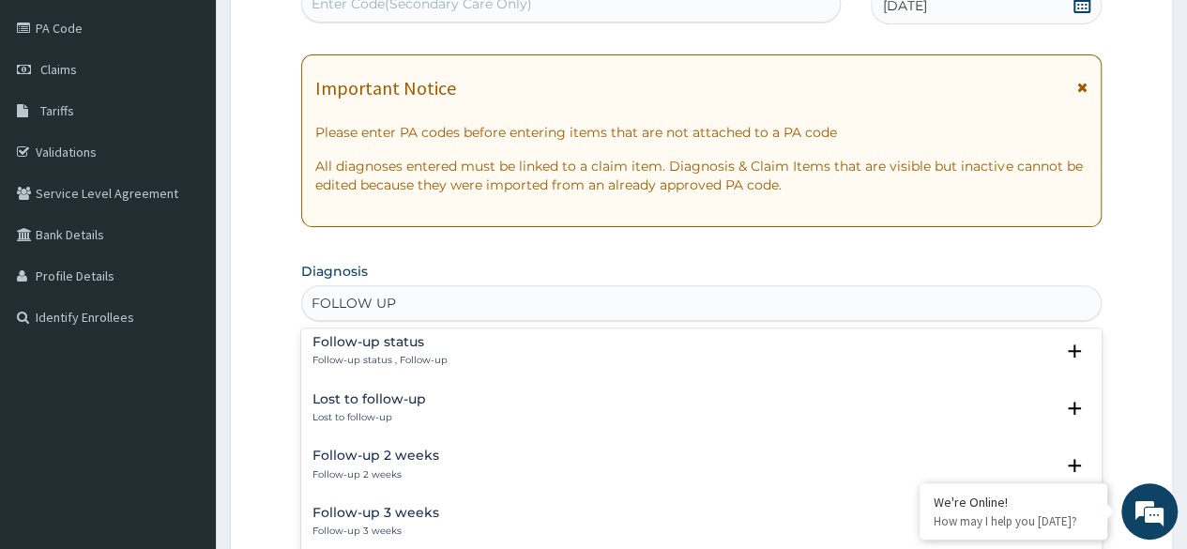
scroll to position [240, 0]
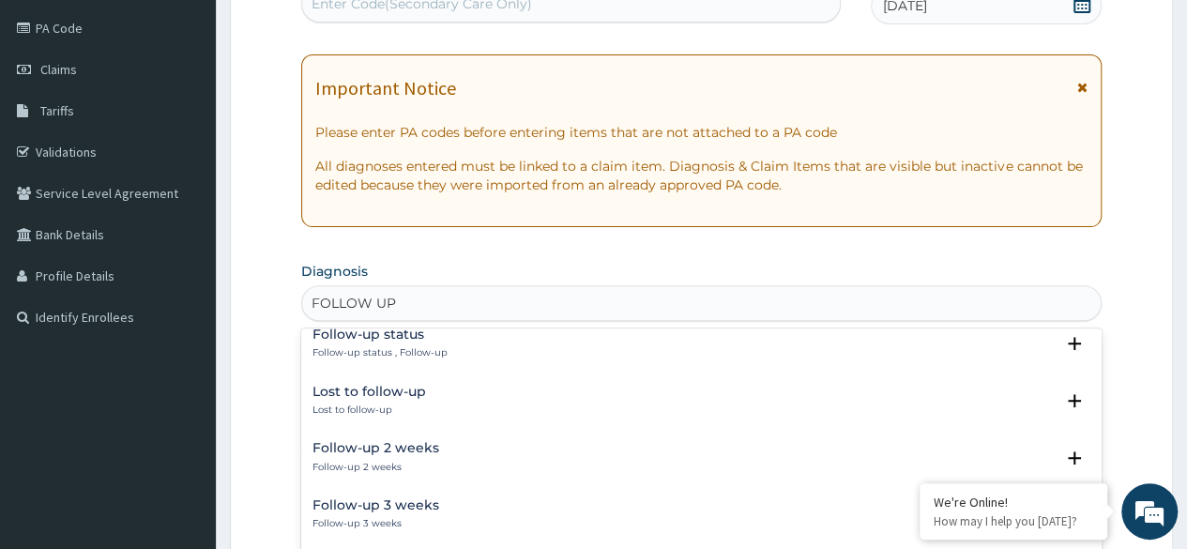
click at [432, 337] on h4 "Follow-up status" at bounding box center [380, 335] width 135 height 14
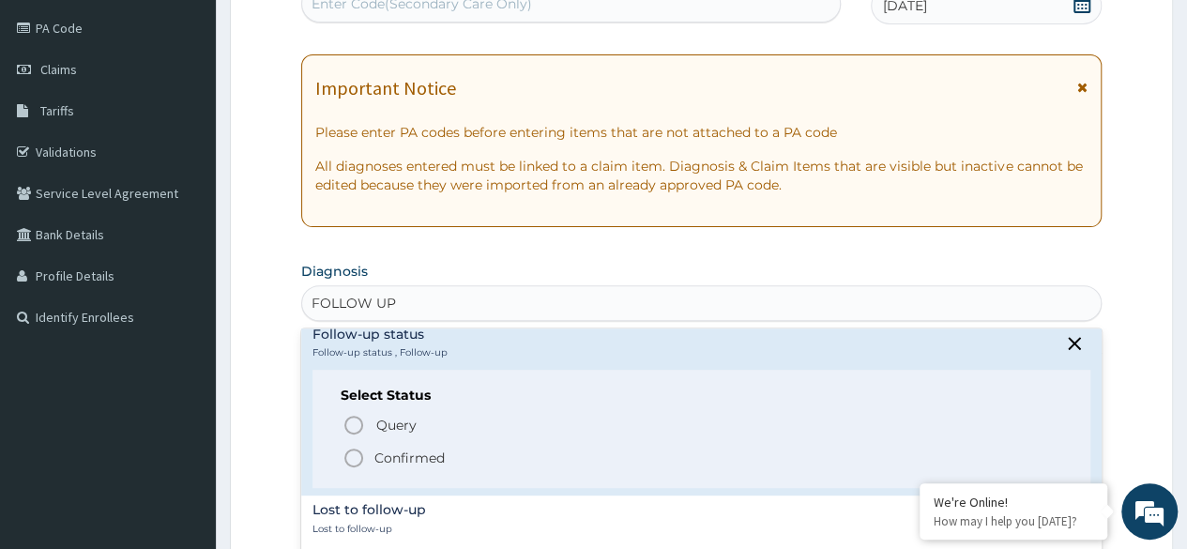
click at [360, 457] on icon "status option filled" at bounding box center [354, 458] width 23 height 23
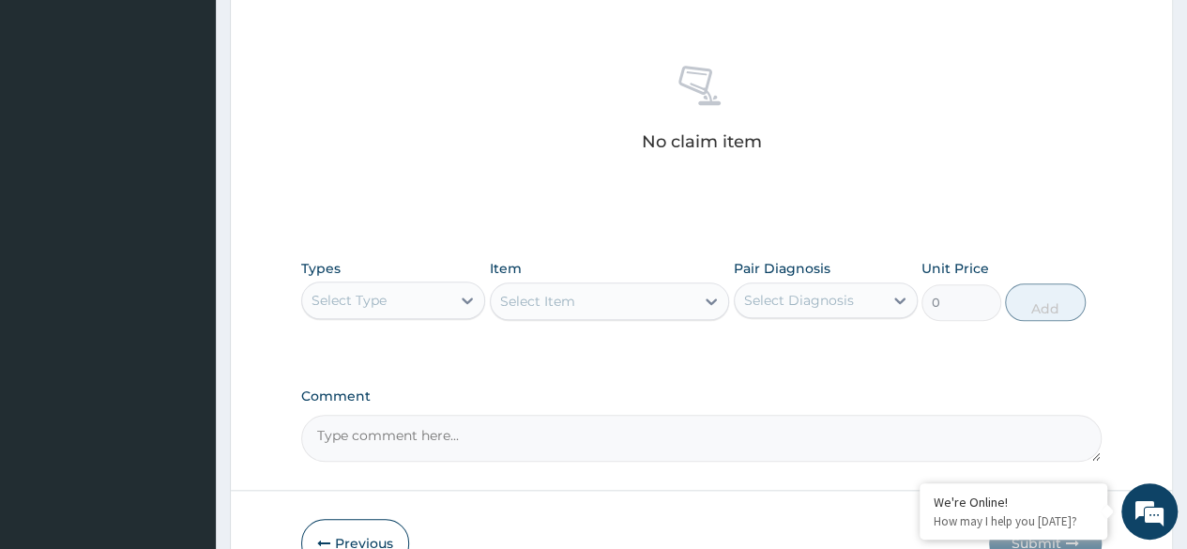
scroll to position [801, 0]
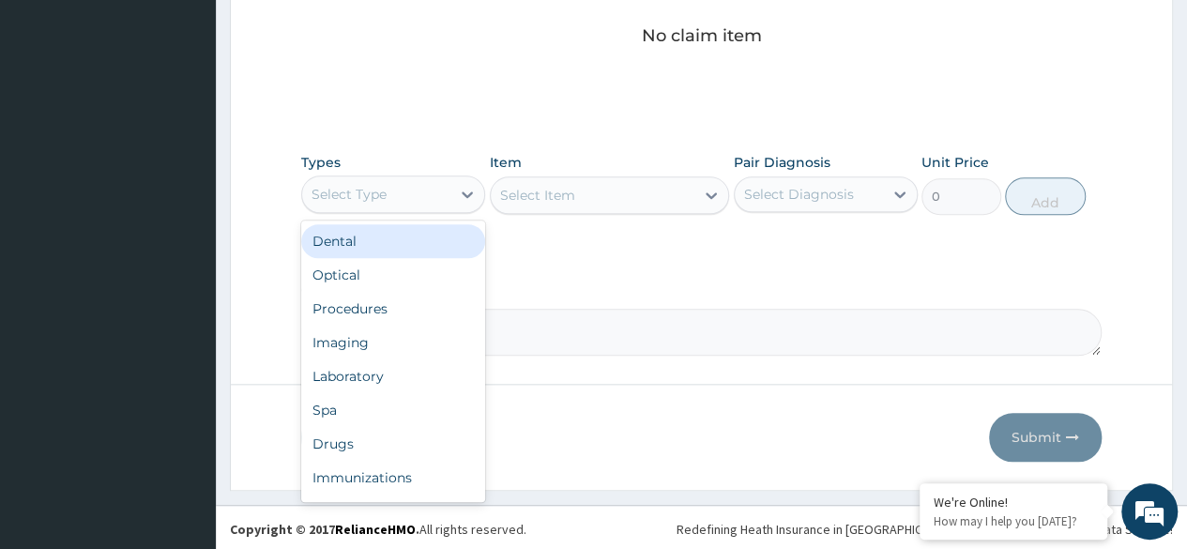
click at [407, 304] on div "Procedures" at bounding box center [393, 309] width 184 height 34
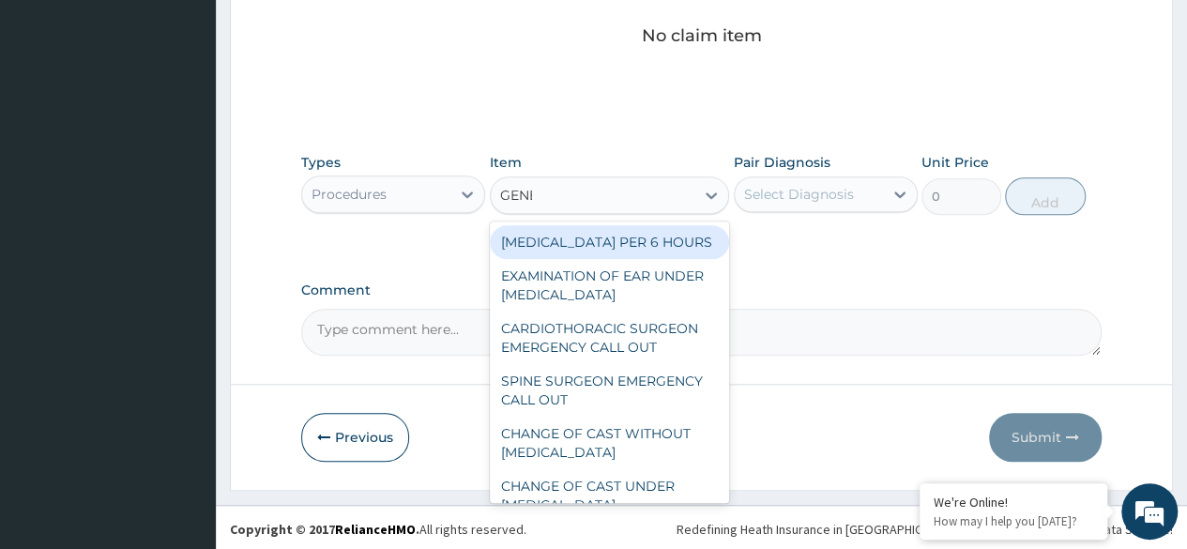
type input "GENER"
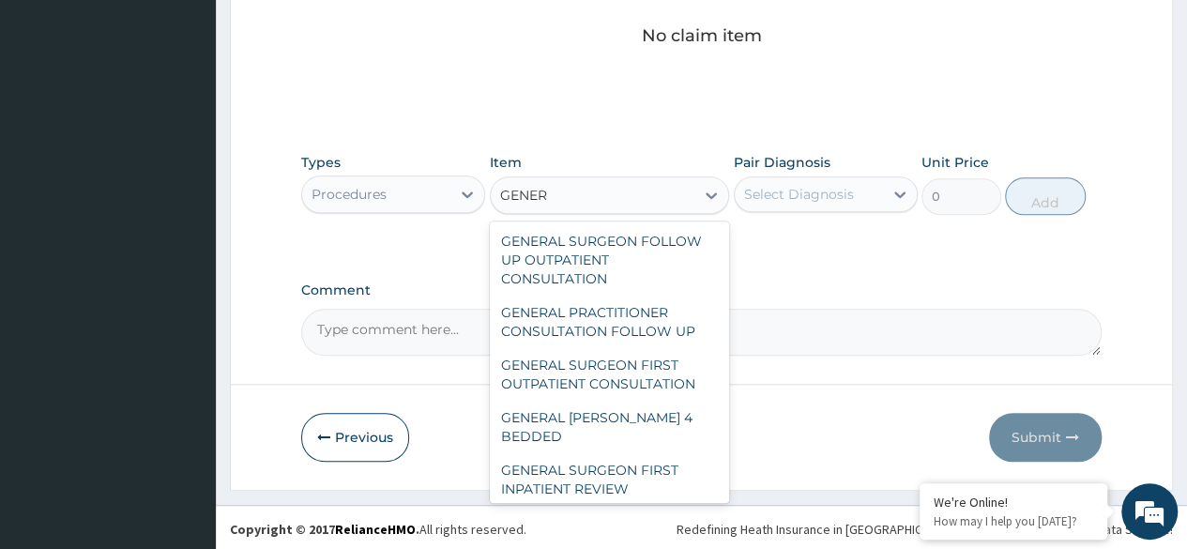
scroll to position [308, 0]
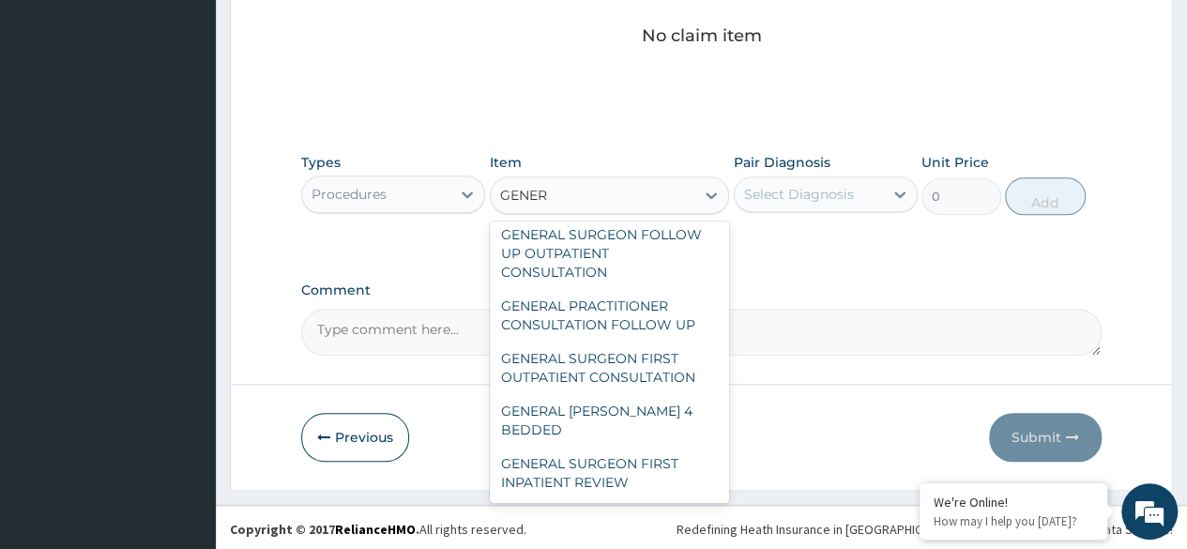
click at [676, 328] on div "GENERAL PRACTITIONER CONSULTATION FOLLOW UP" at bounding box center [610, 315] width 240 height 53
type input "2246.75"
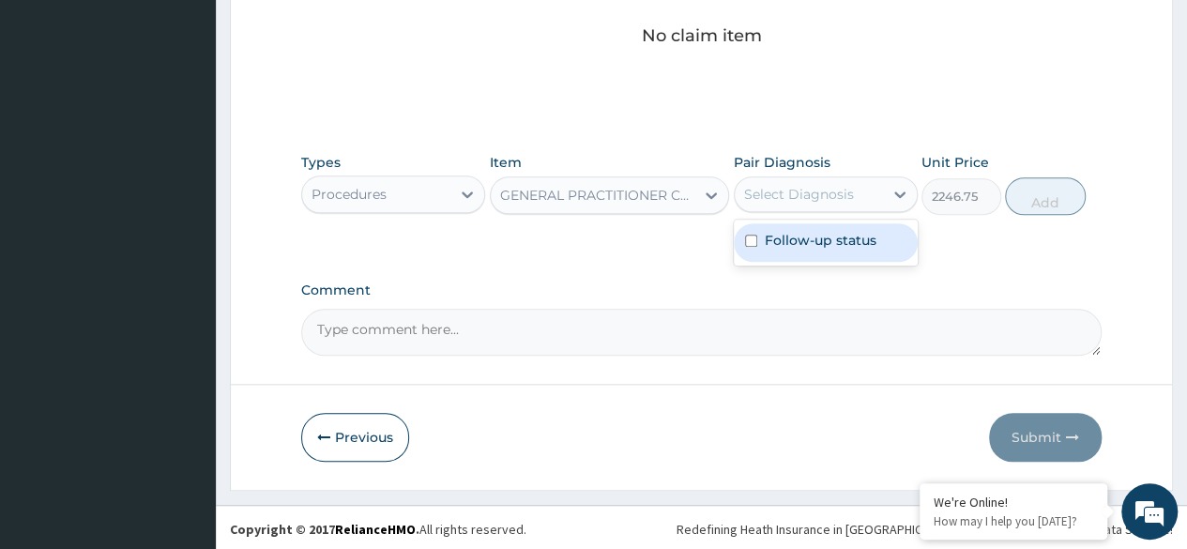
click at [868, 244] on label "Follow-up status" at bounding box center [821, 240] width 112 height 19
checkbox input "true"
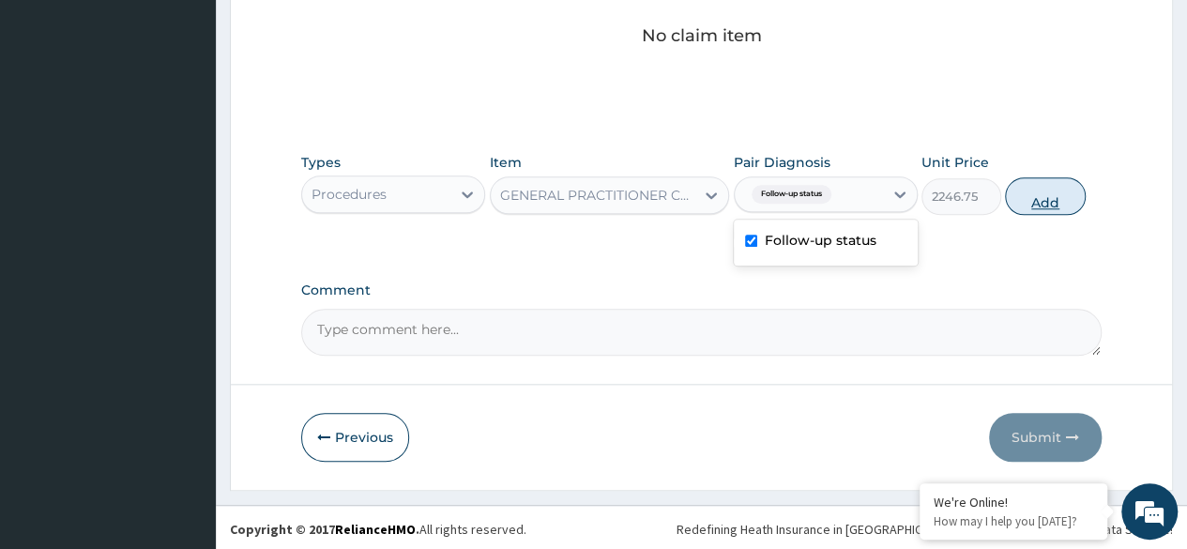
click at [1045, 197] on button "Add" at bounding box center [1045, 196] width 80 height 38
type input "0"
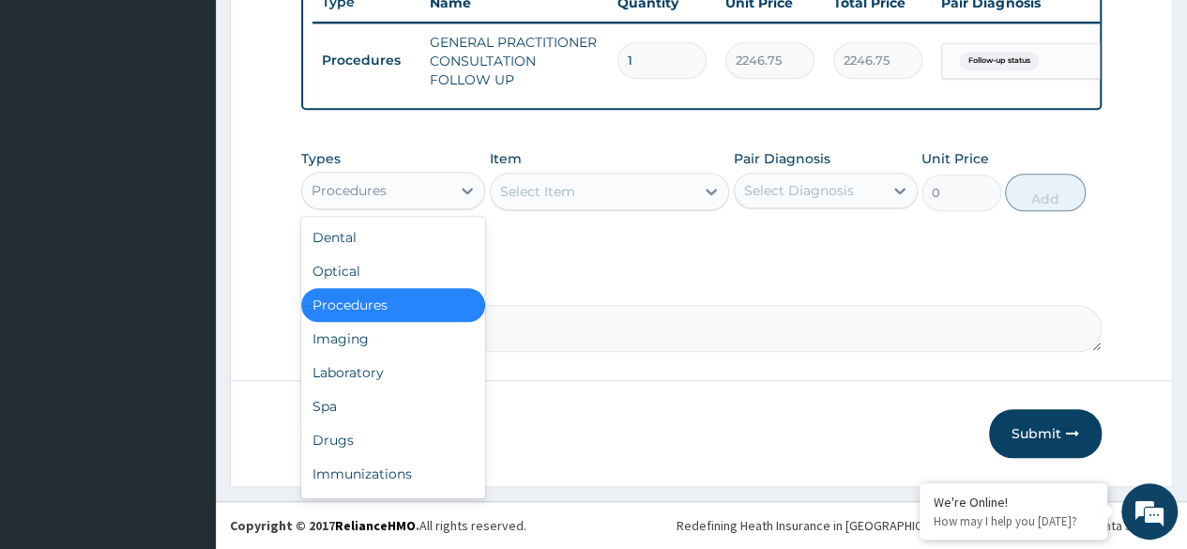
click at [381, 437] on div "Drugs" at bounding box center [393, 440] width 184 height 34
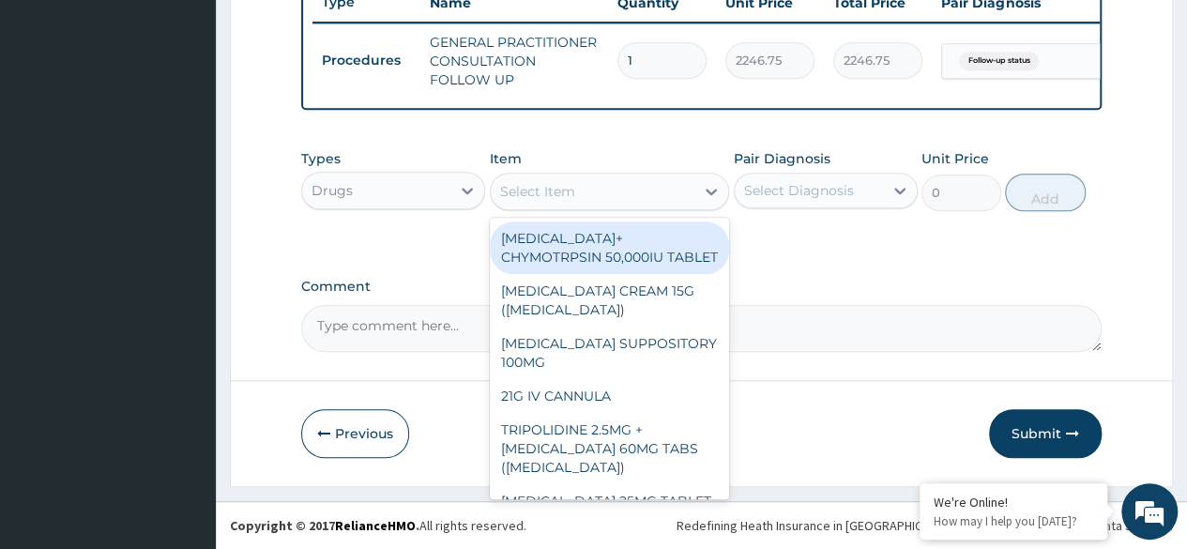
click at [583, 198] on div "Select Item" at bounding box center [593, 191] width 205 height 30
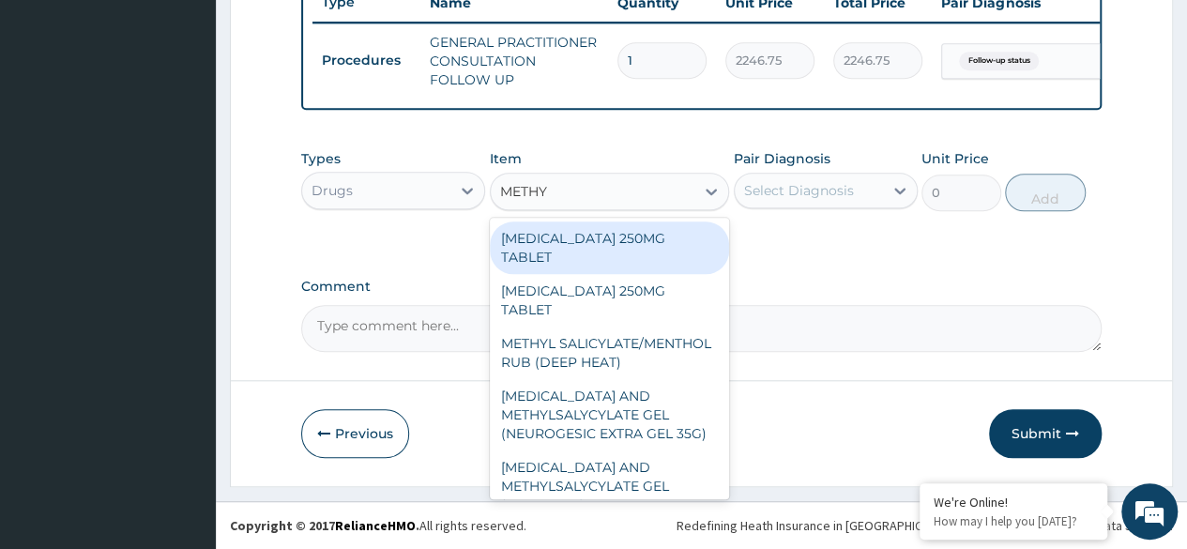
type input "METHYL"
click at [670, 291] on div "METHYLDOPA 250MG TABLET" at bounding box center [610, 300] width 240 height 53
type input "125"
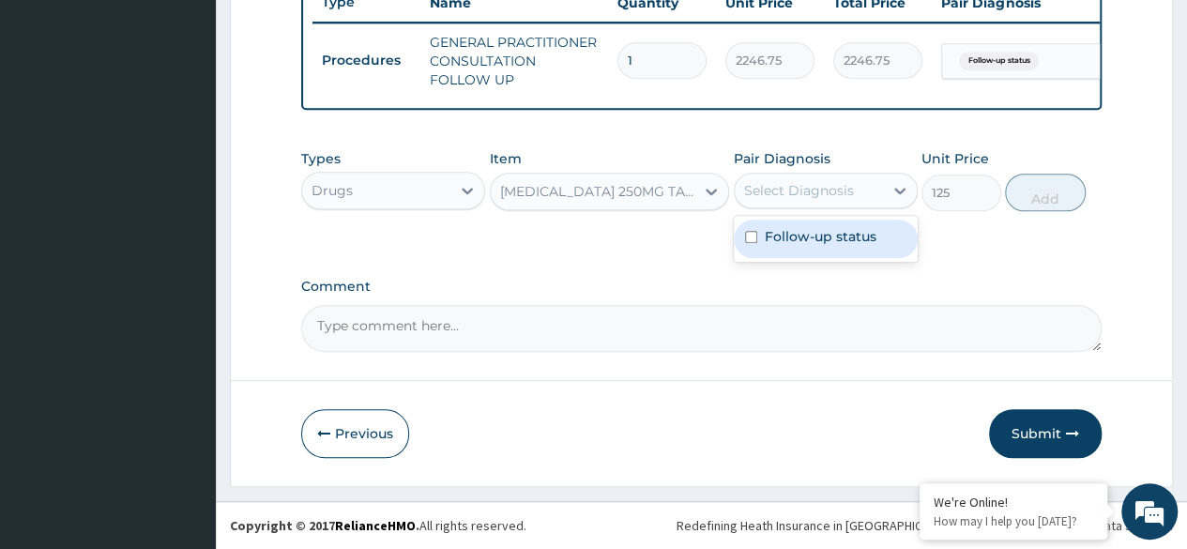
click at [865, 246] on label "Follow-up status" at bounding box center [821, 236] width 112 height 19
checkbox input "true"
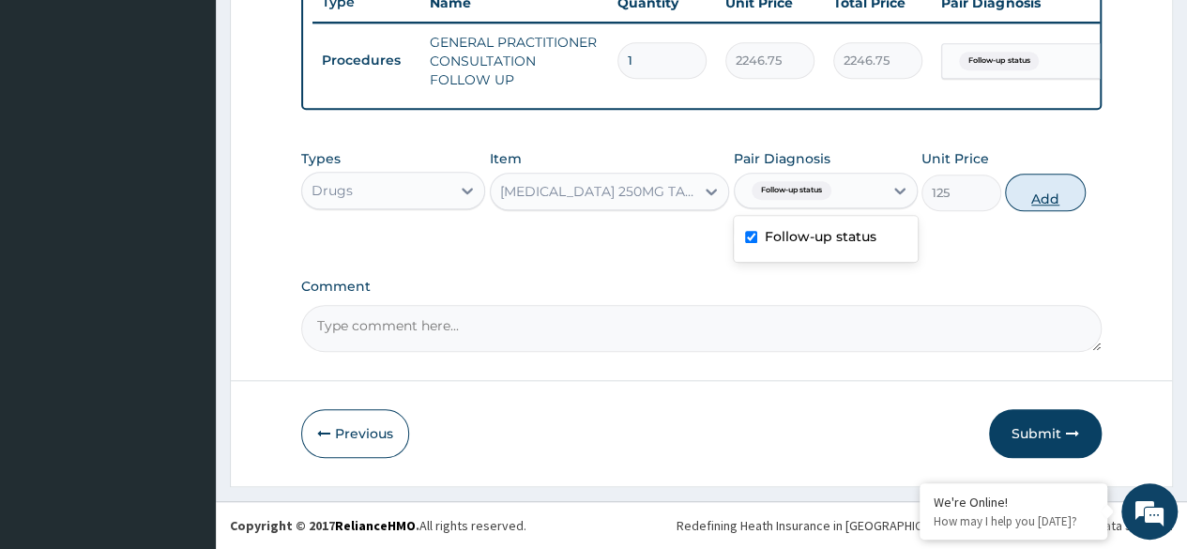
click at [1051, 197] on button "Add" at bounding box center [1045, 193] width 80 height 38
type input "0"
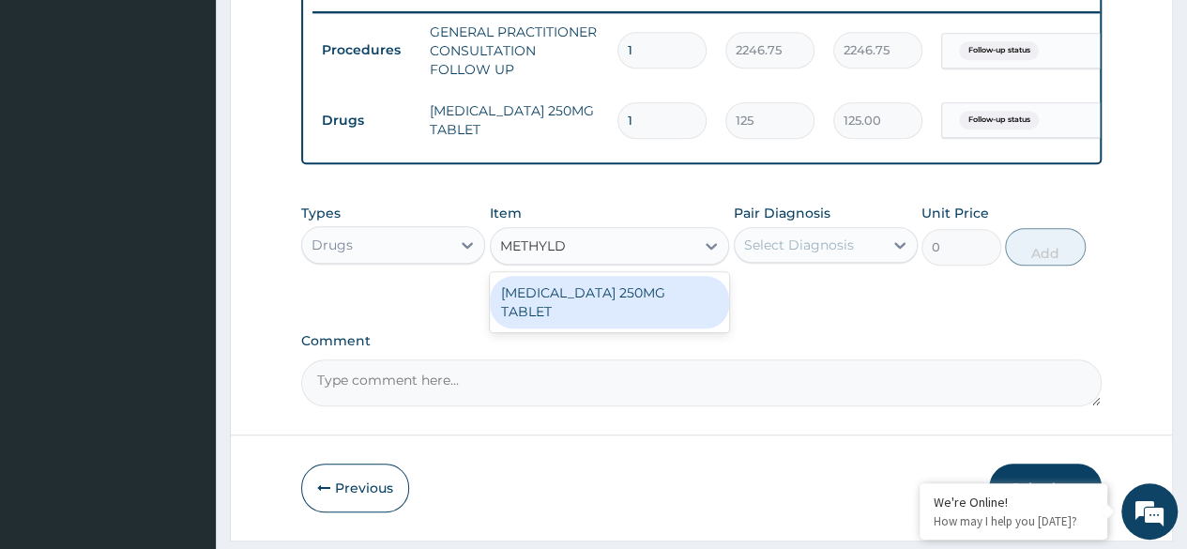
type input "METHYLD"
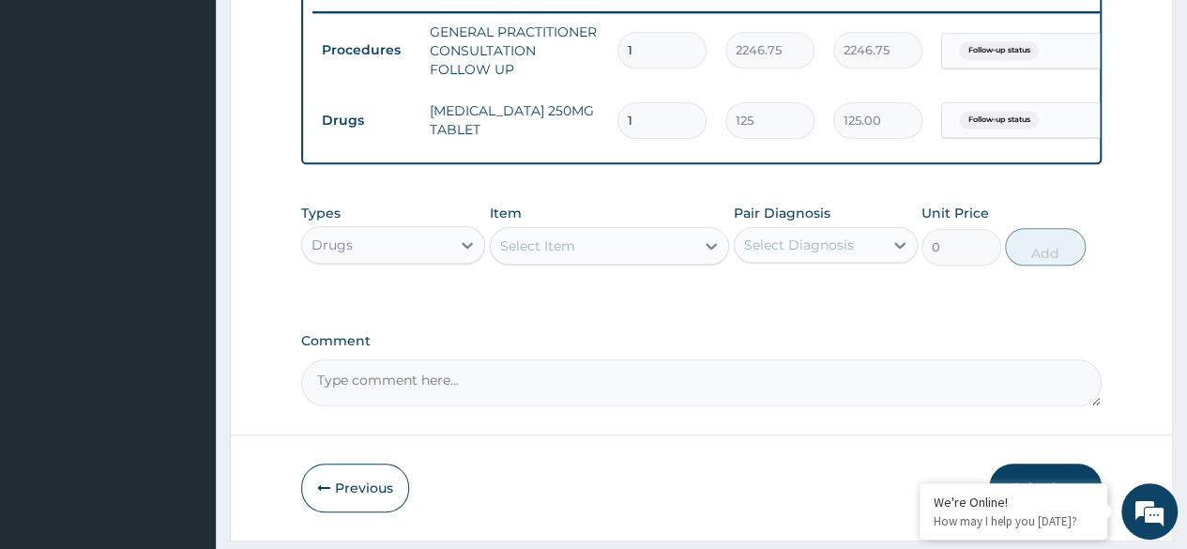
click at [653, 119] on input "1" at bounding box center [662, 120] width 89 height 37
type input "12"
type input "1500.00"
type input "124"
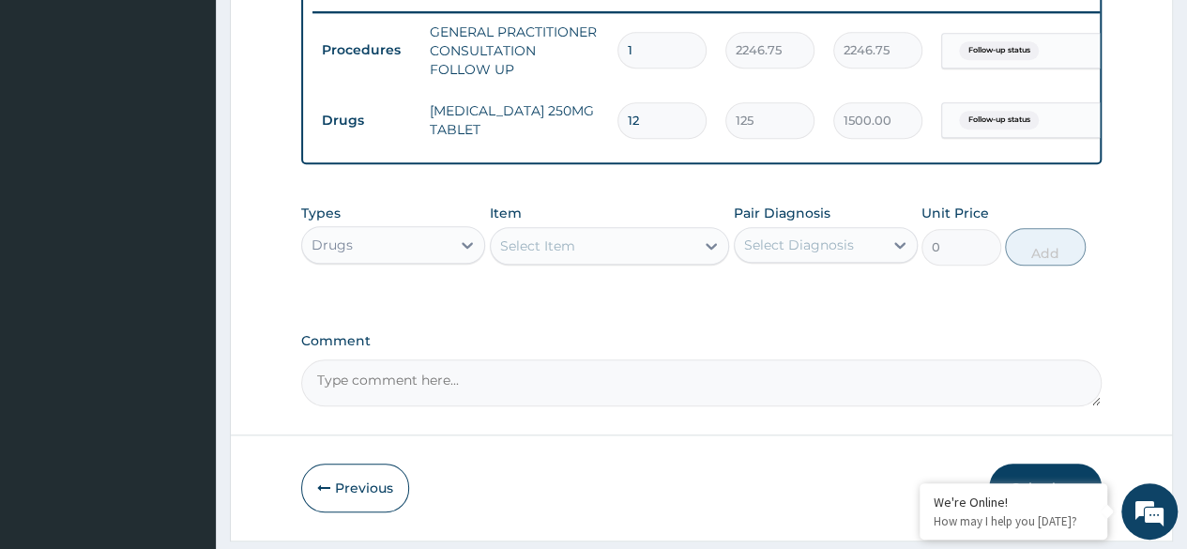
type input "15500.00"
type input "124"
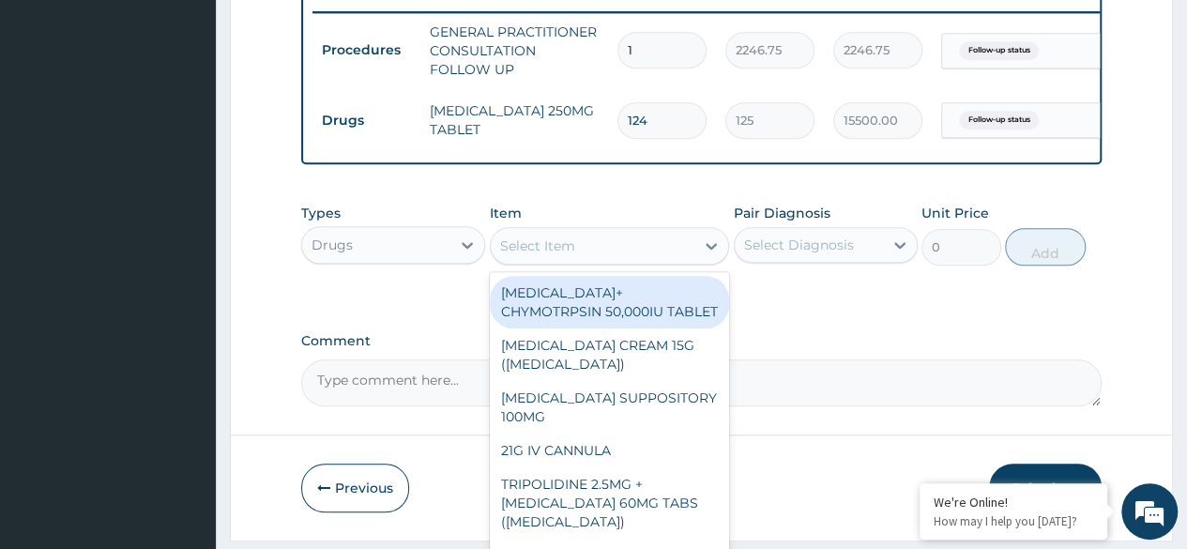
click at [581, 254] on div "Select Item" at bounding box center [593, 246] width 205 height 30
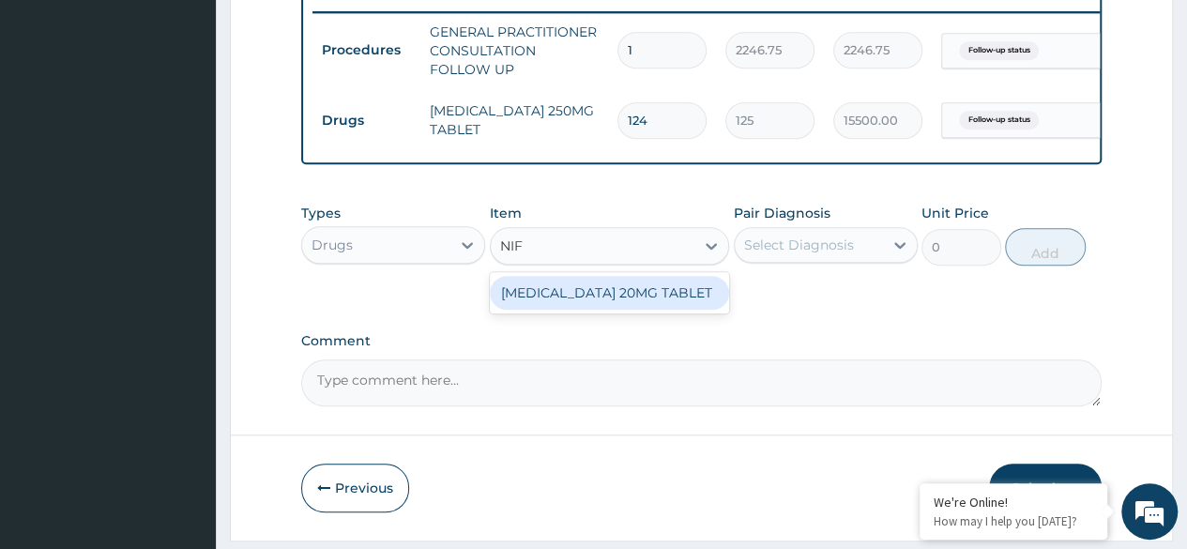
type input "NIFE"
click at [598, 310] on div "NIFEDIPINE 20MG TABLET" at bounding box center [610, 293] width 240 height 34
type input "69"
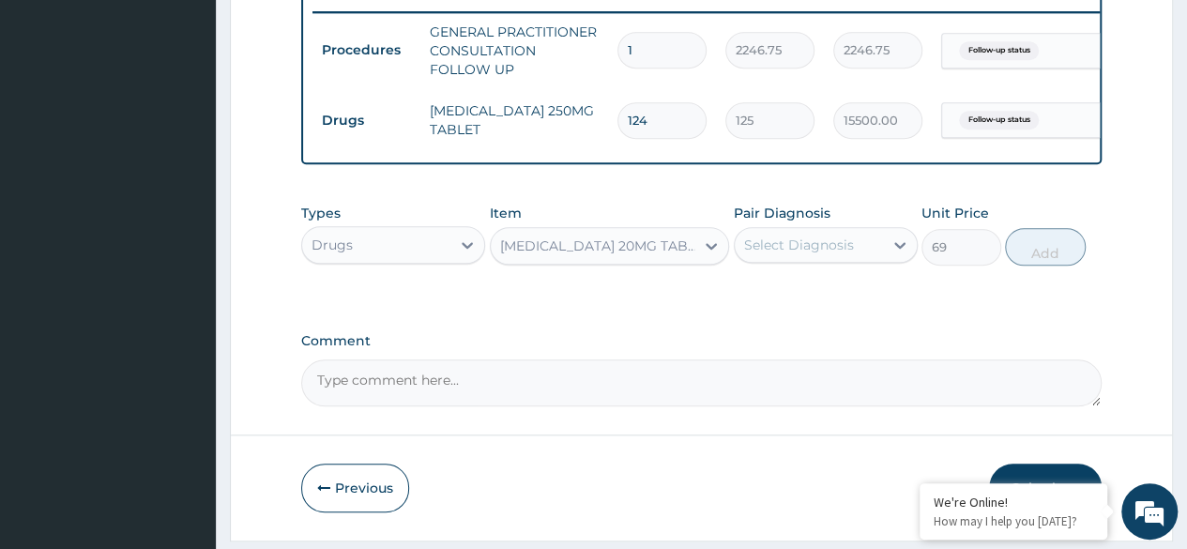
click at [828, 252] on div "Select Diagnosis" at bounding box center [799, 245] width 110 height 19
click at [882, 313] on div "Follow-up status" at bounding box center [826, 293] width 184 height 38
checkbox input "true"
click at [1055, 266] on button "Add" at bounding box center [1045, 247] width 80 height 38
type input "0"
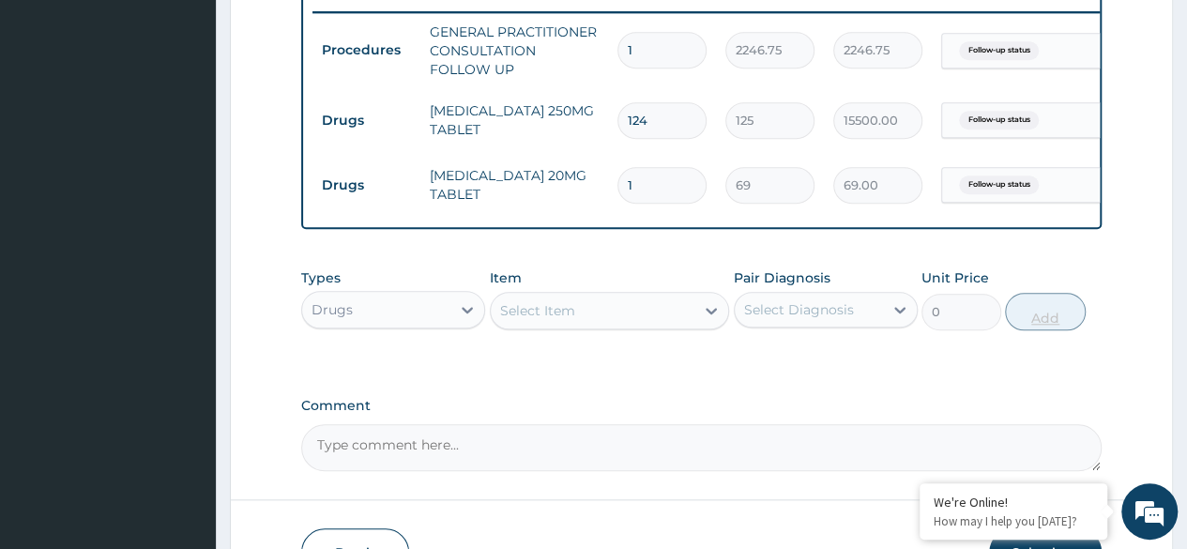
type input "31"
type input "2139.00"
type input "31"
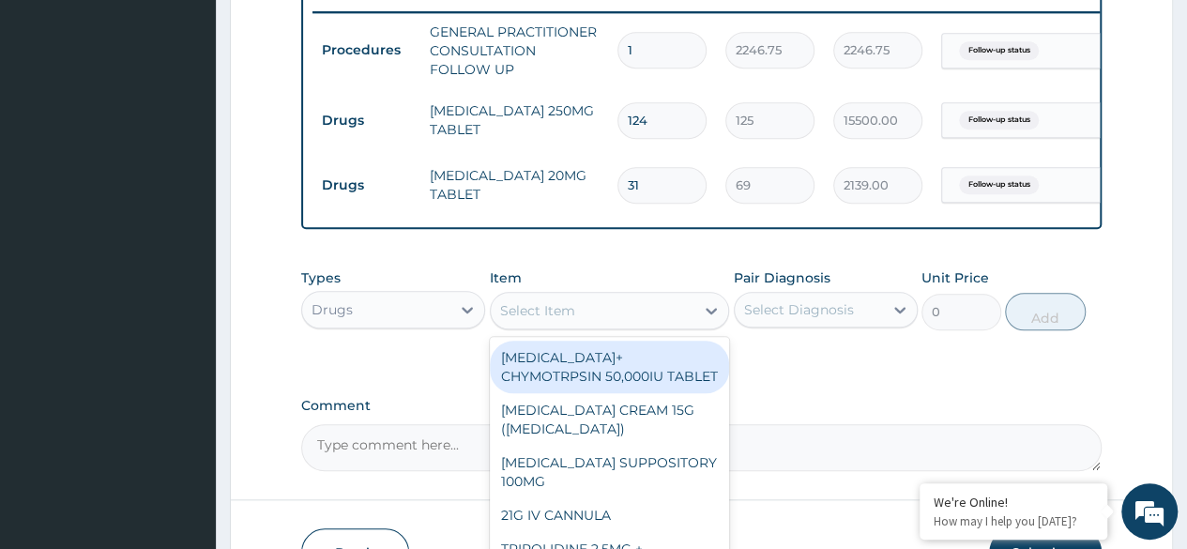
click at [572, 314] on div "Select Item" at bounding box center [537, 310] width 75 height 19
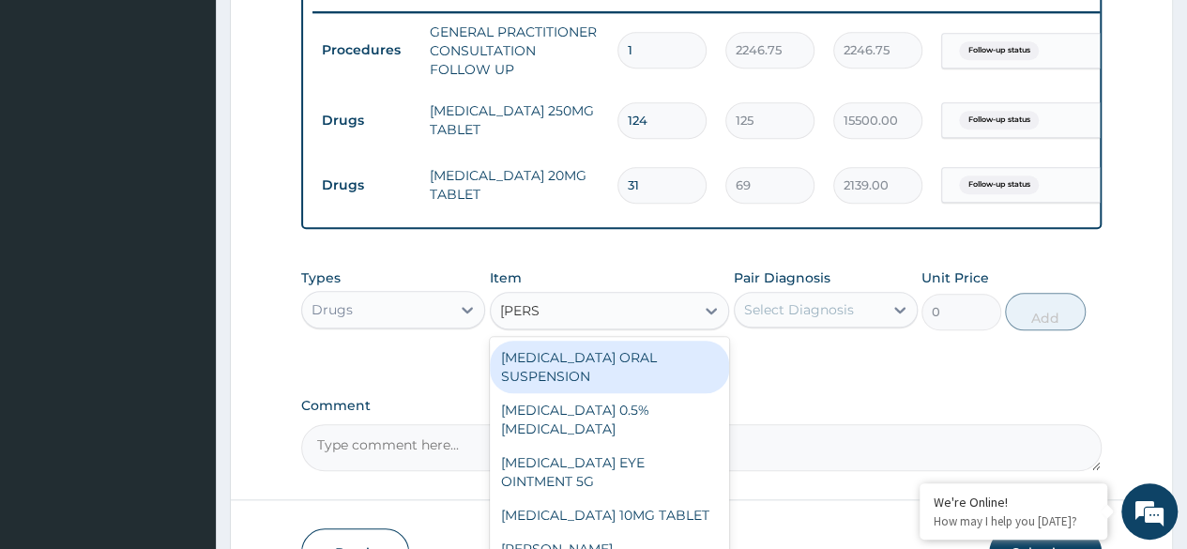
type input "LORAT"
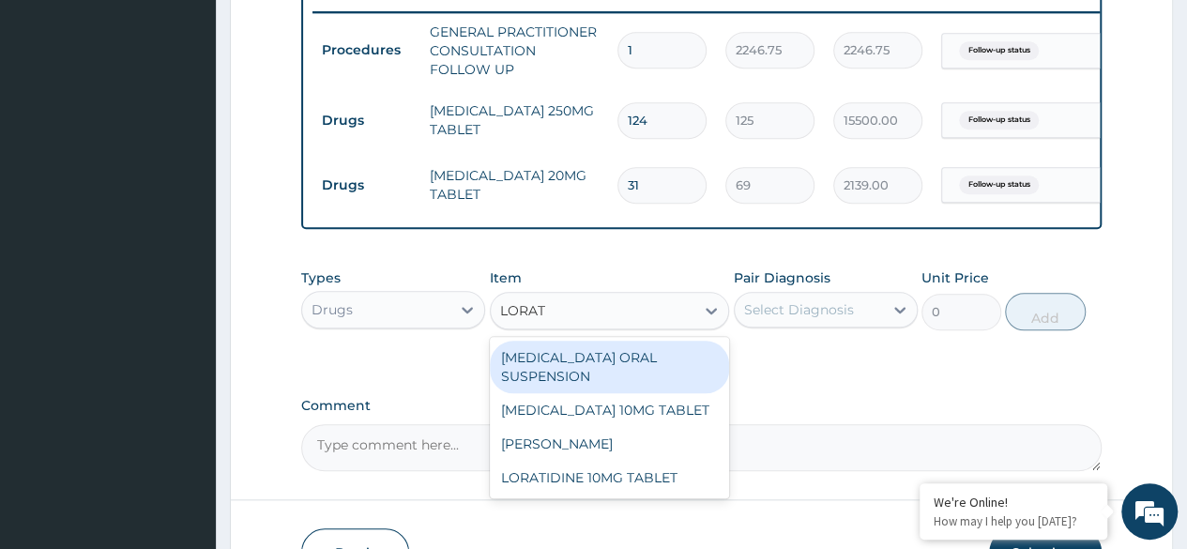
click at [628, 492] on div "LORATIDINE 10MG TABLET" at bounding box center [610, 478] width 240 height 34
type input "96"
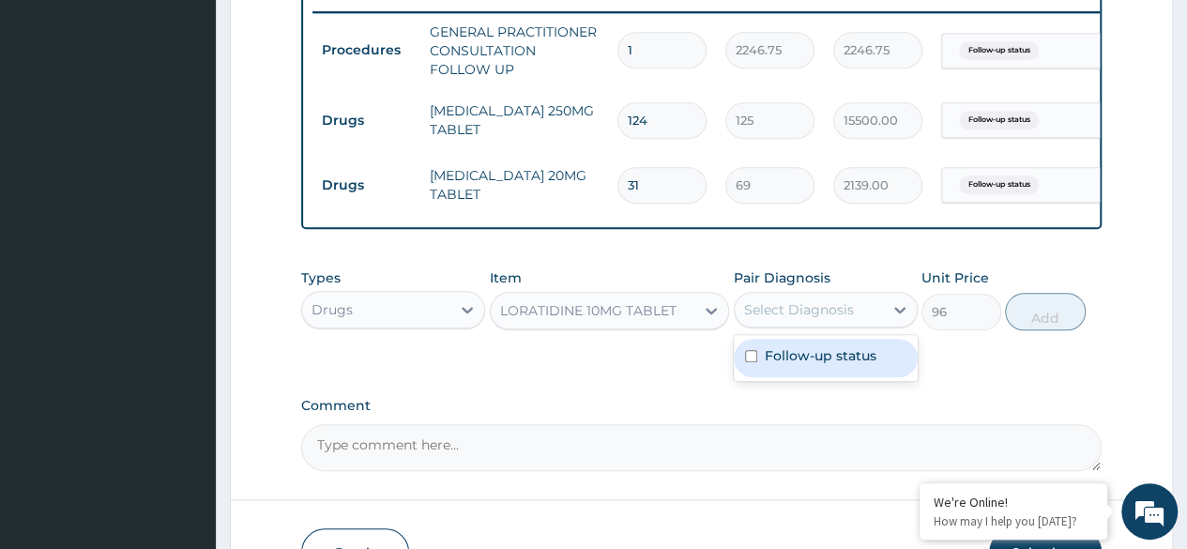
click at [848, 359] on label "Follow-up status" at bounding box center [821, 355] width 112 height 19
checkbox input "true"
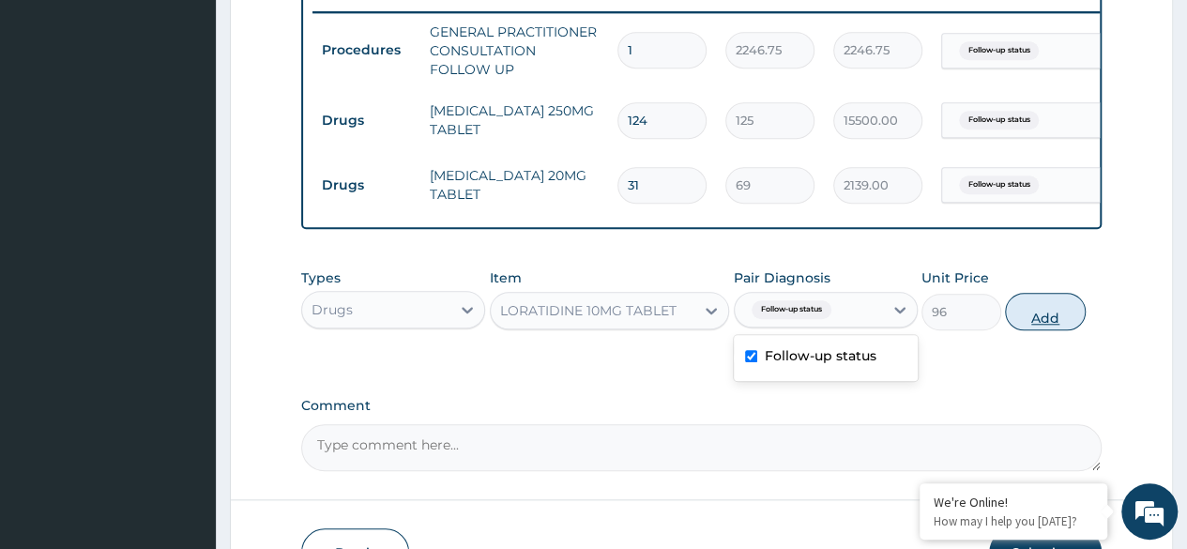
click at [1032, 318] on button "Add" at bounding box center [1045, 312] width 80 height 38
type input "0"
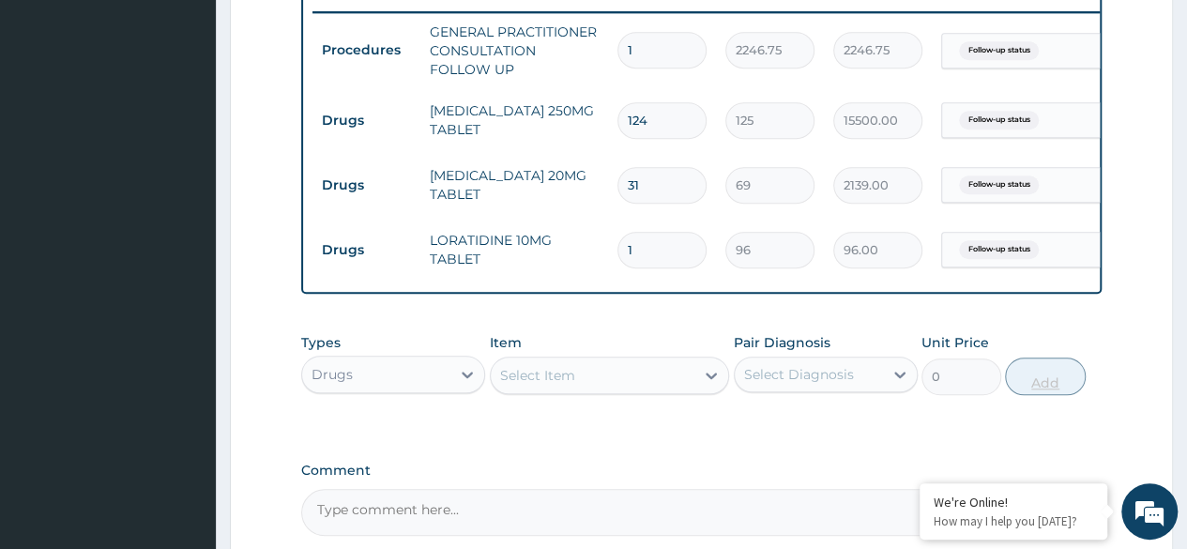
type input "0.00"
type input "5"
type input "480.00"
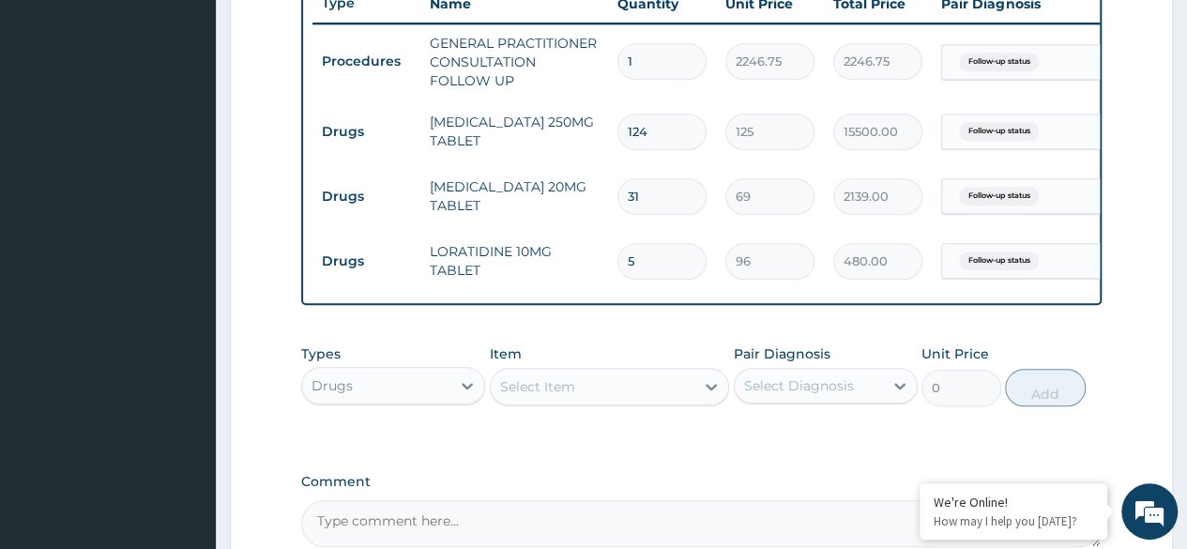
scroll to position [931, 0]
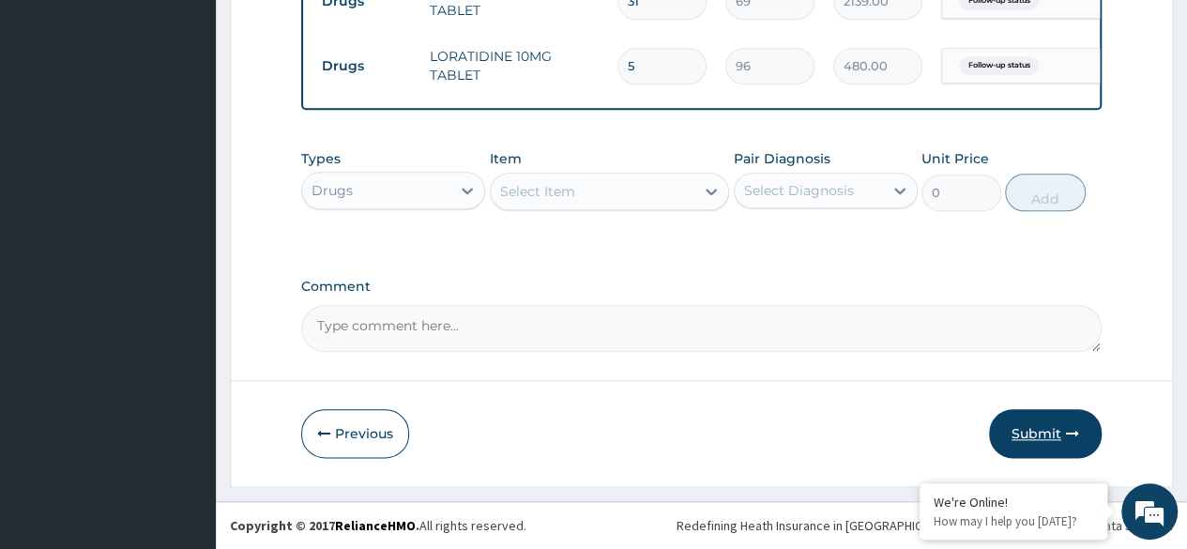
type input "5"
click at [1032, 435] on button "Submit" at bounding box center [1045, 433] width 113 height 49
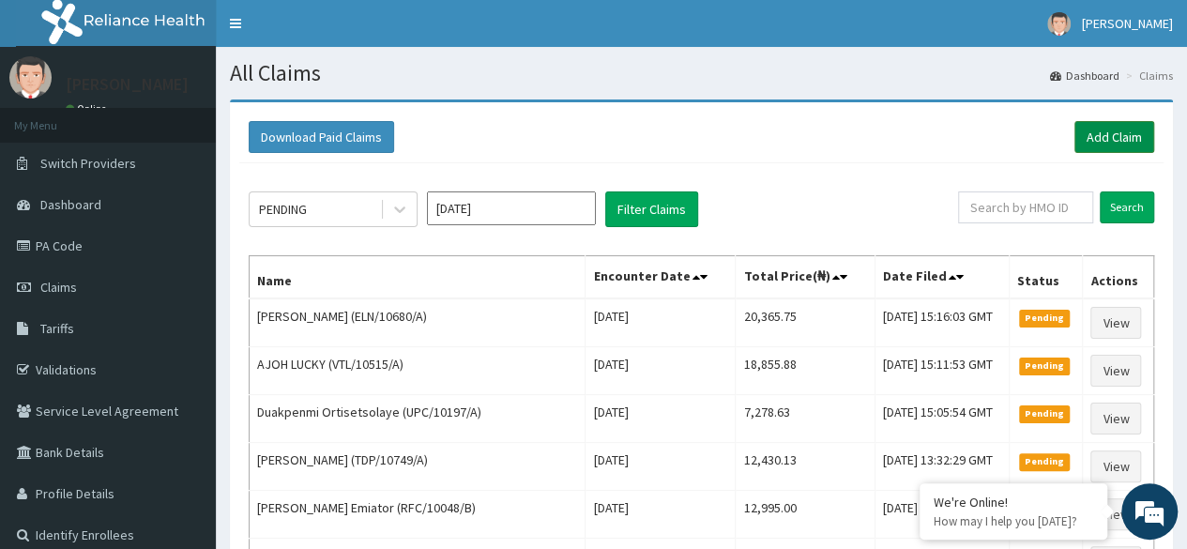
click at [1105, 142] on link "Add Claim" at bounding box center [1115, 137] width 80 height 32
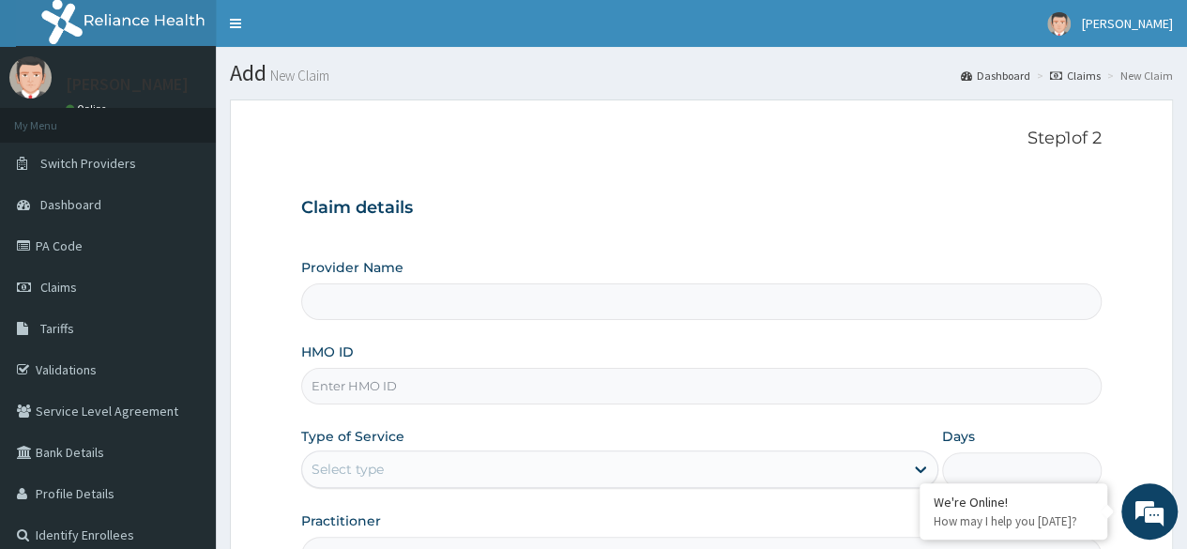
click at [405, 381] on input "HMO ID" at bounding box center [701, 386] width 801 height 37
type input "Reliance Family Clinics (RFC) - Ajah"
paste input "ELN/10680/B"
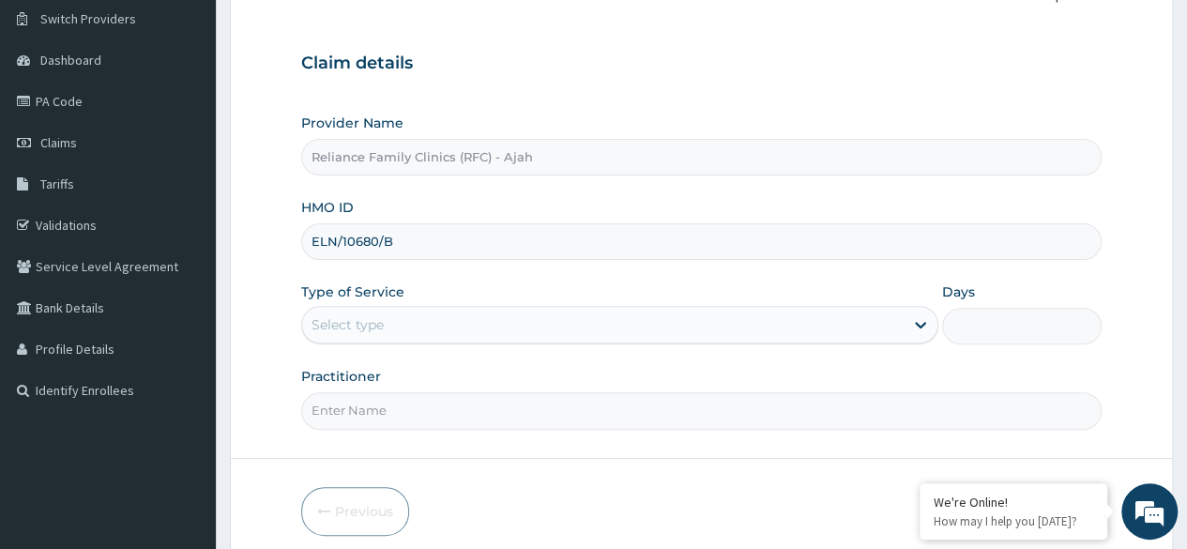
scroll to position [218, 0]
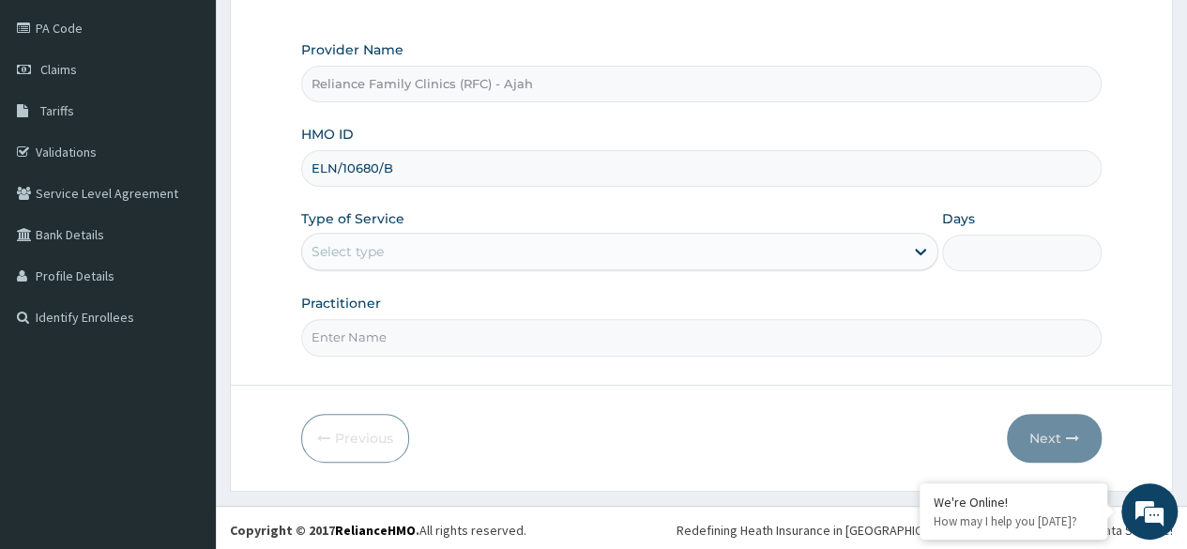
type input "ELN/10680/B"
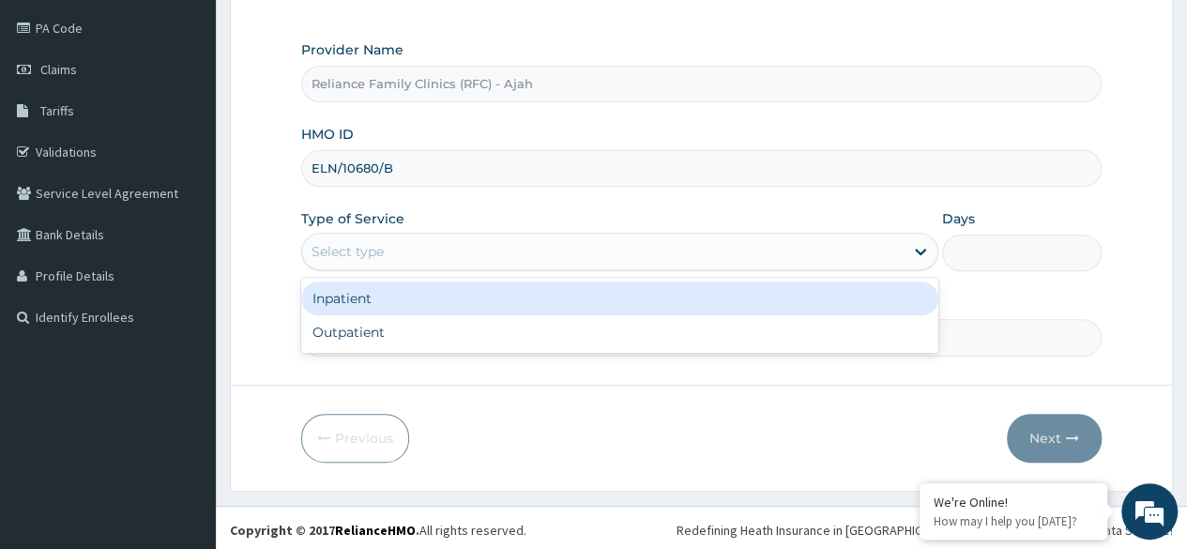
click at [419, 328] on div "Outpatient" at bounding box center [619, 332] width 637 height 34
type input "1"
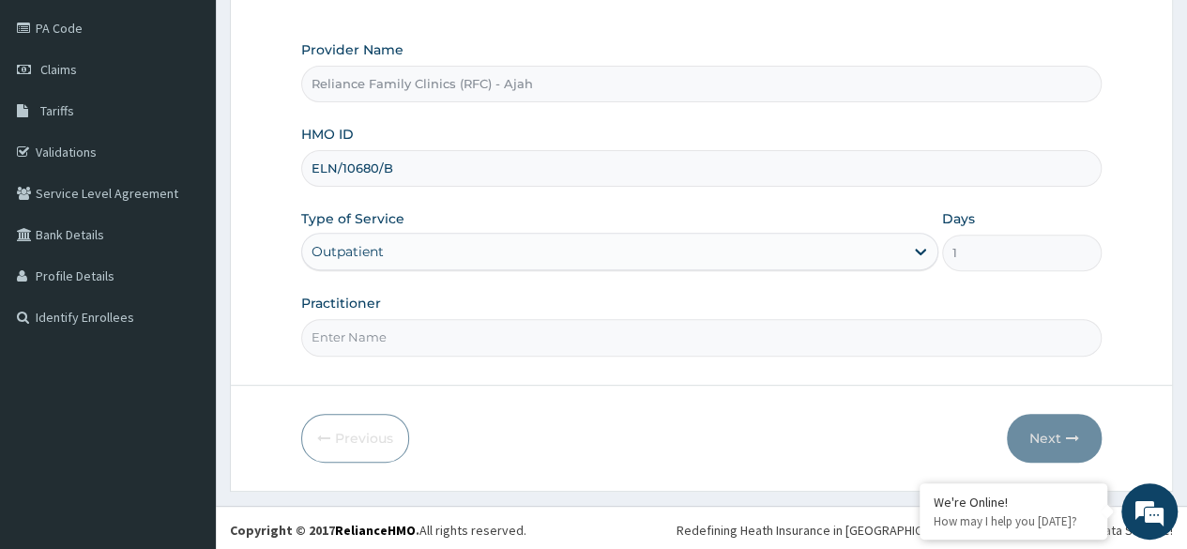
click at [417, 340] on input "Practitioner" at bounding box center [701, 337] width 801 height 37
click at [411, 335] on input "Practitioner" at bounding box center [701, 337] width 801 height 37
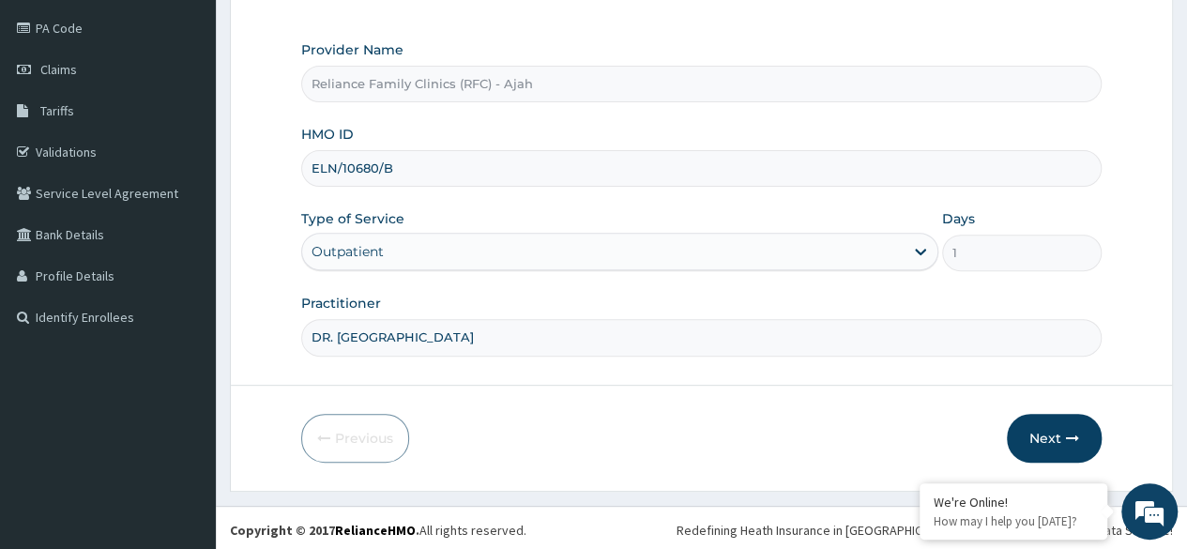
type input "DR. LOCUM"
click at [1062, 433] on button "Next" at bounding box center [1054, 438] width 95 height 49
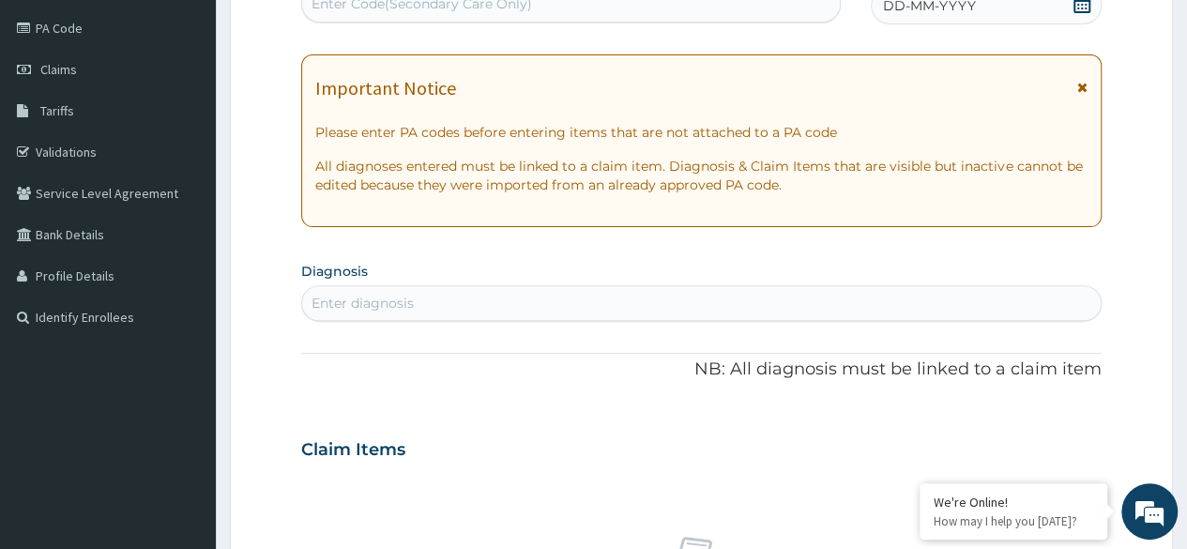
click at [1008, 22] on div "DD-MM-YYYY" at bounding box center [986, 6] width 231 height 38
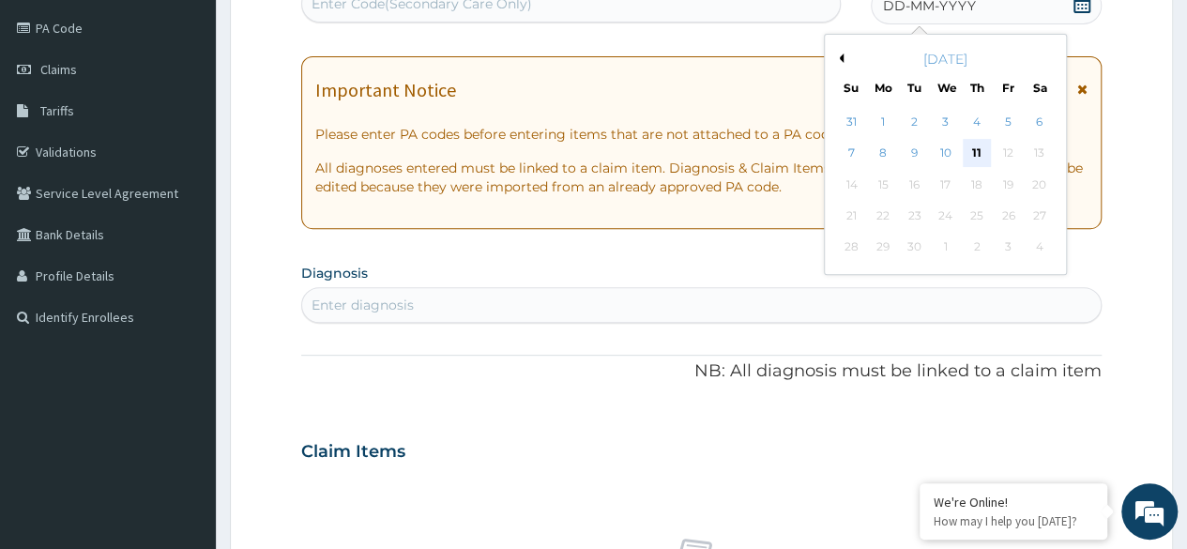
click at [980, 152] on div "11" at bounding box center [977, 154] width 28 height 28
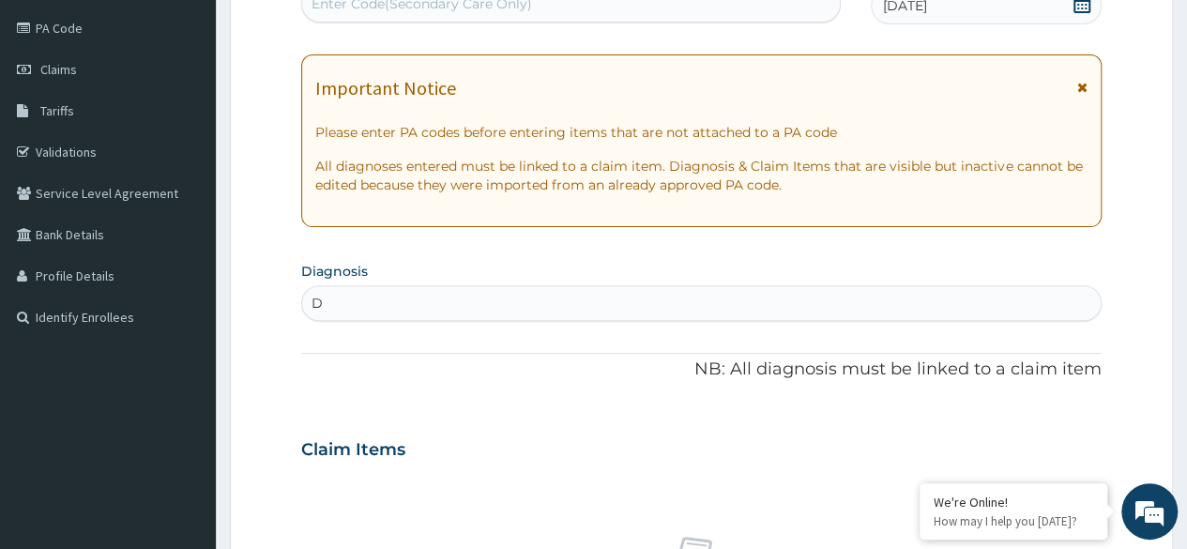
type input "D"
click at [340, 296] on div "Enter diagnosis" at bounding box center [363, 303] width 102 height 19
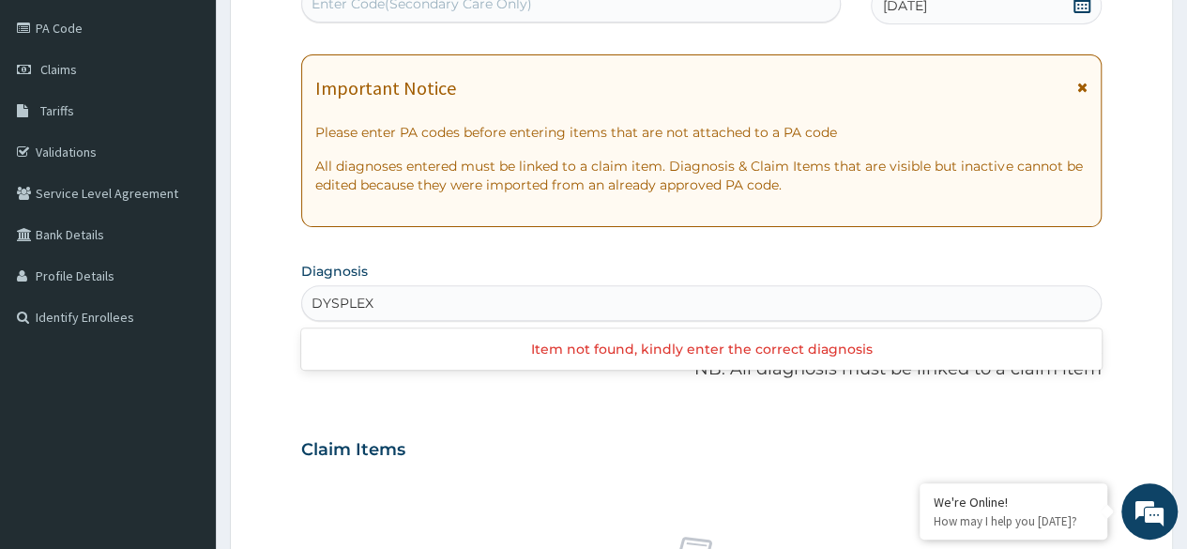
type input "DYSPLEX"
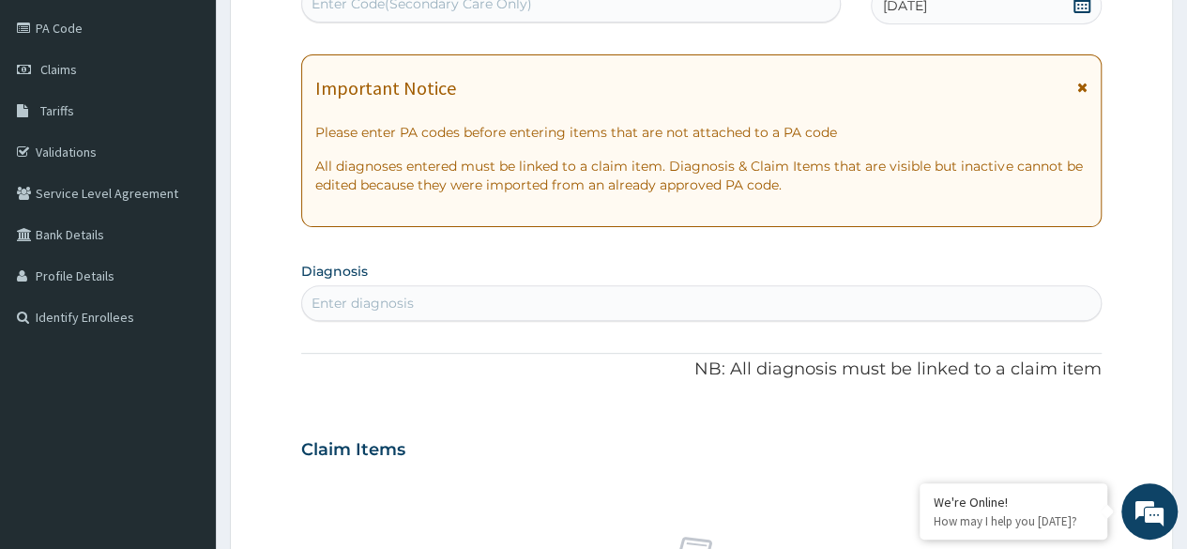
click at [364, 292] on div "Enter diagnosis" at bounding box center [701, 303] width 799 height 30
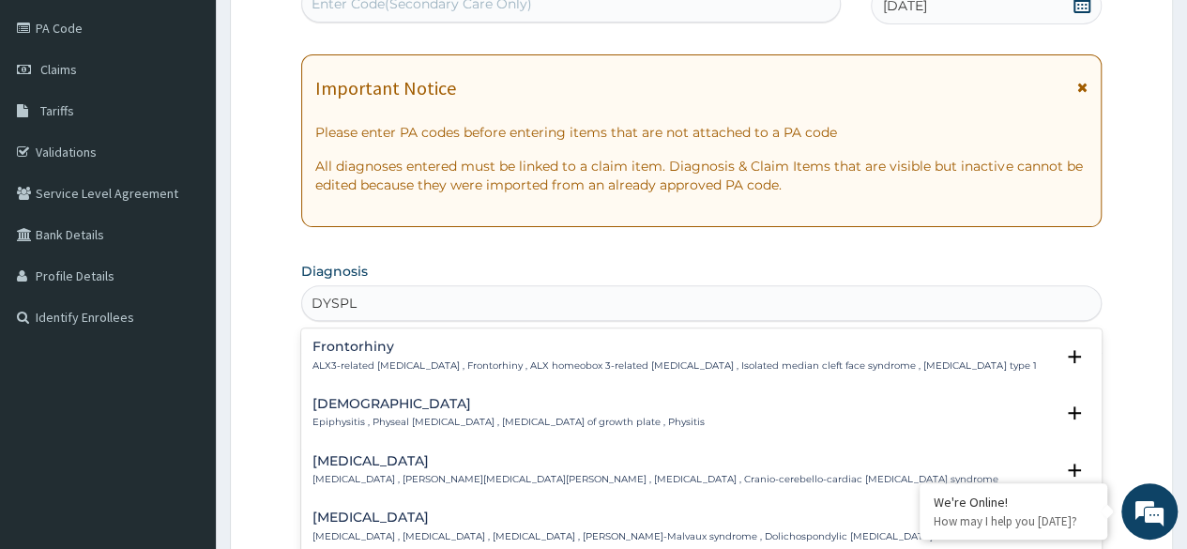
type input "DYSPL"
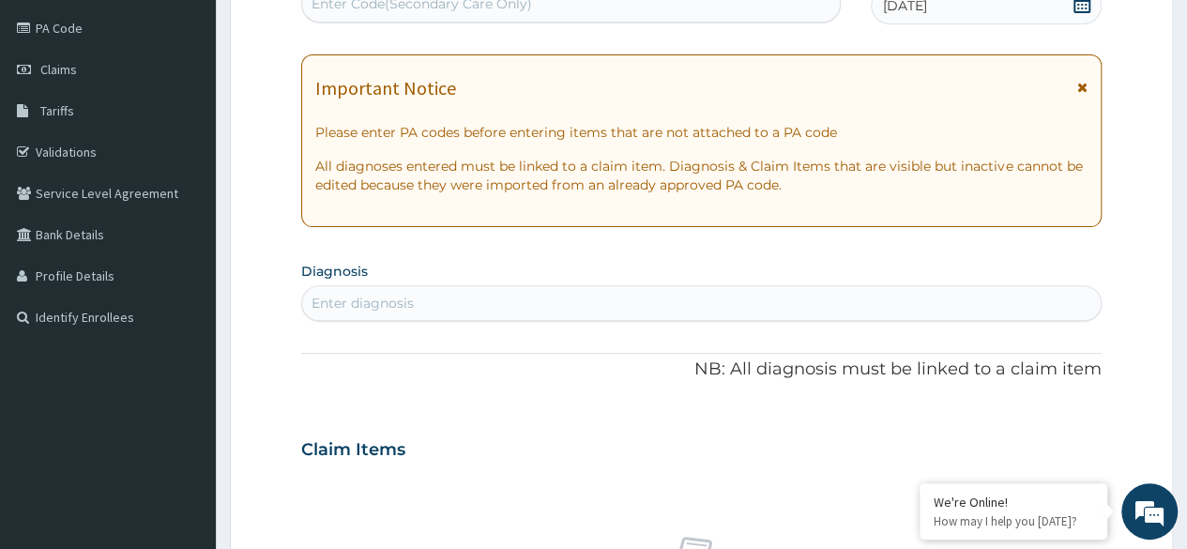
click at [353, 307] on div "Enter diagnosis" at bounding box center [363, 303] width 102 height 19
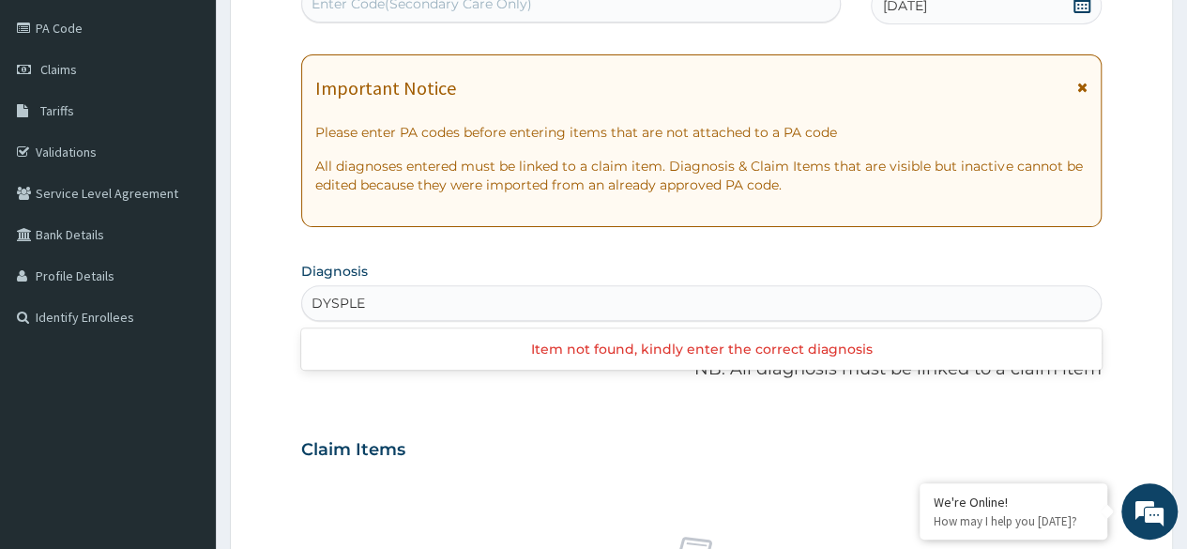
type input "DYSPLE"
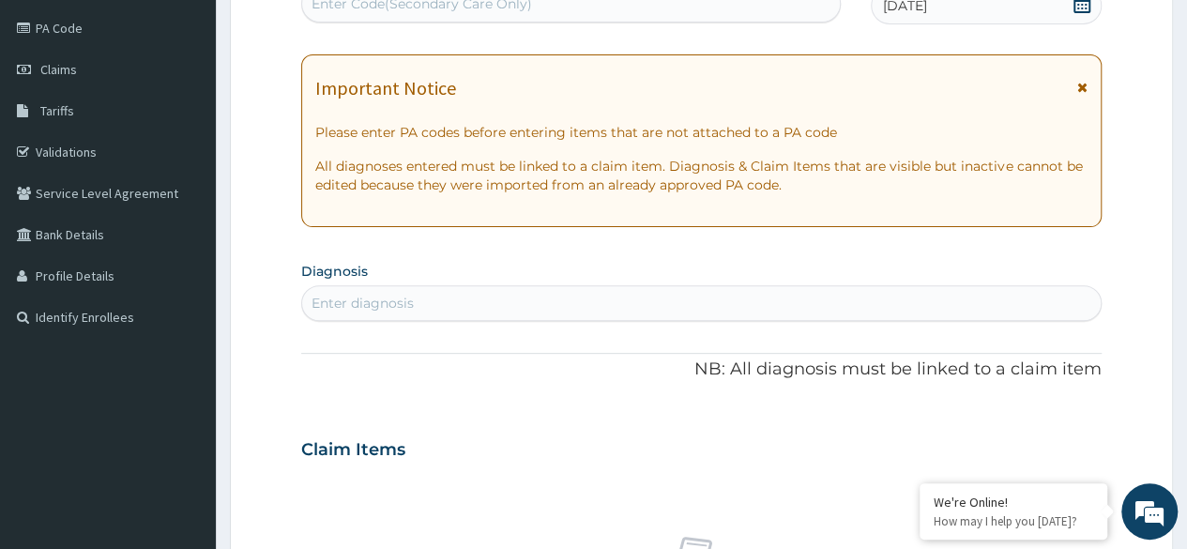
click at [456, 299] on div "Enter diagnosis" at bounding box center [701, 303] width 799 height 30
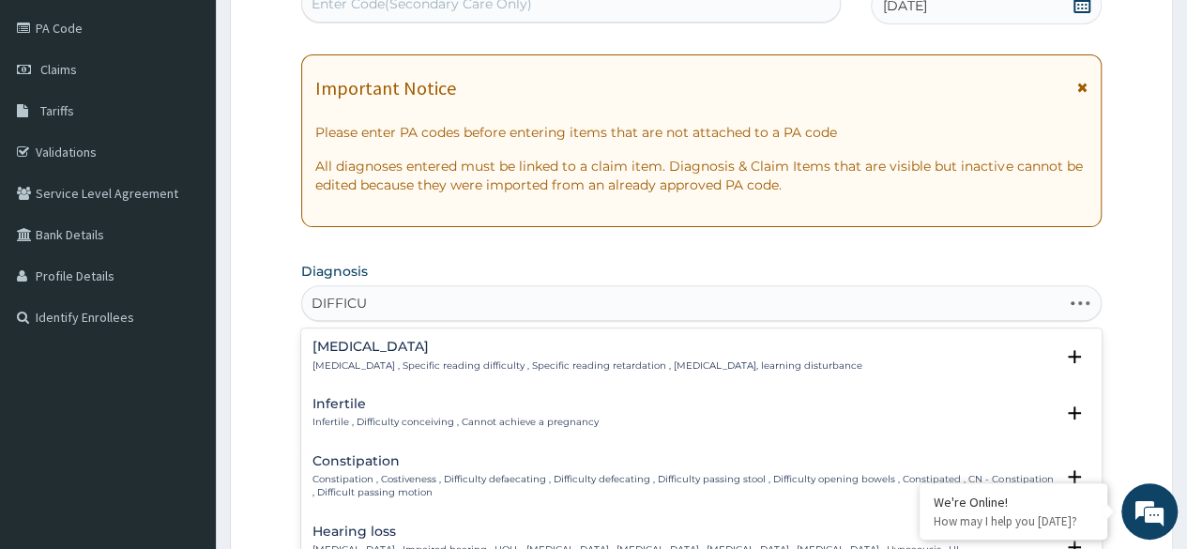
type input "DIFFICUL"
click at [398, 355] on div "[MEDICAL_DATA] [MEDICAL_DATA] , Specific reading difficulty , Specific reading …" at bounding box center [588, 356] width 550 height 33
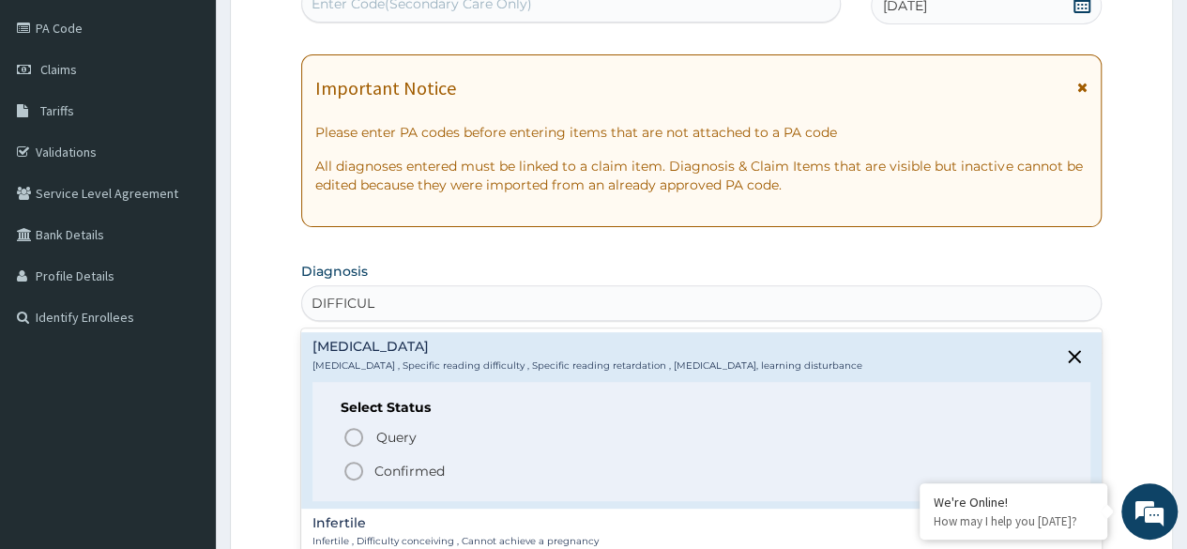
click at [359, 470] on icon "status option filled" at bounding box center [354, 471] width 23 height 23
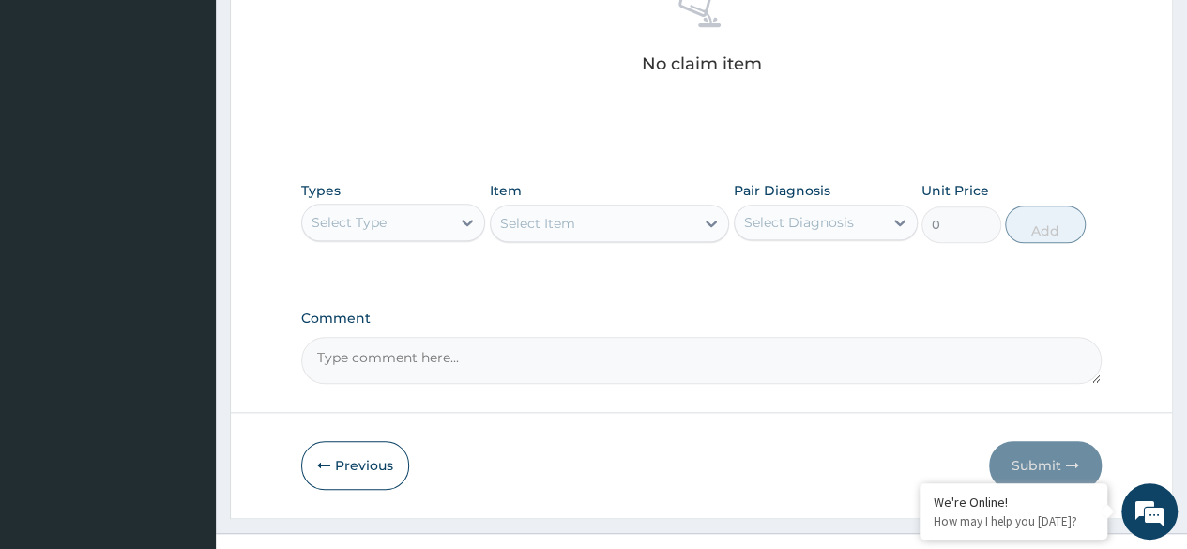
scroll to position [771, 0]
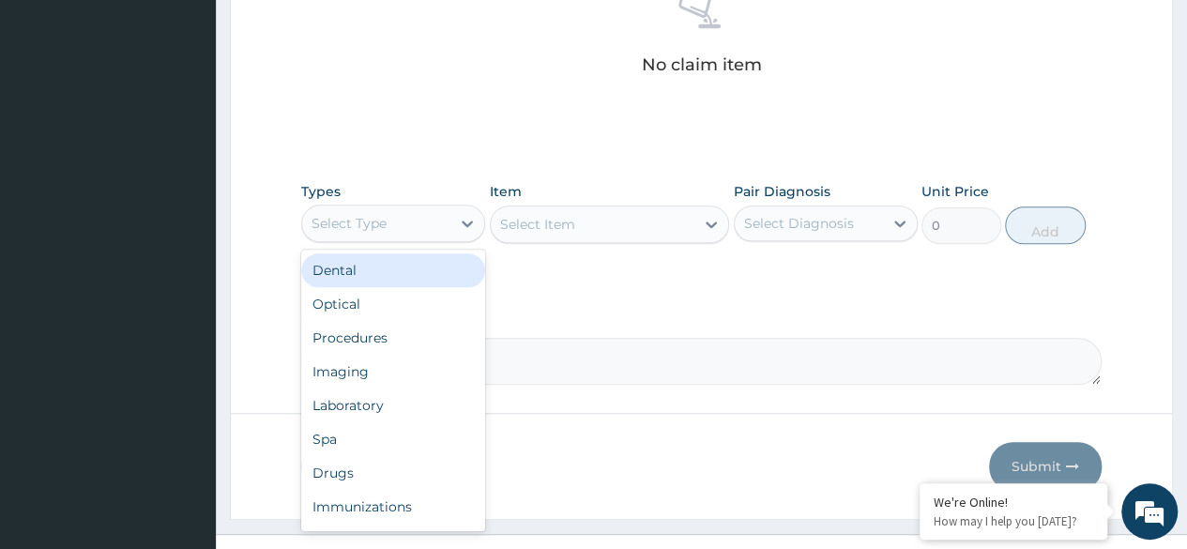
click at [395, 338] on div "Procedures" at bounding box center [393, 338] width 184 height 34
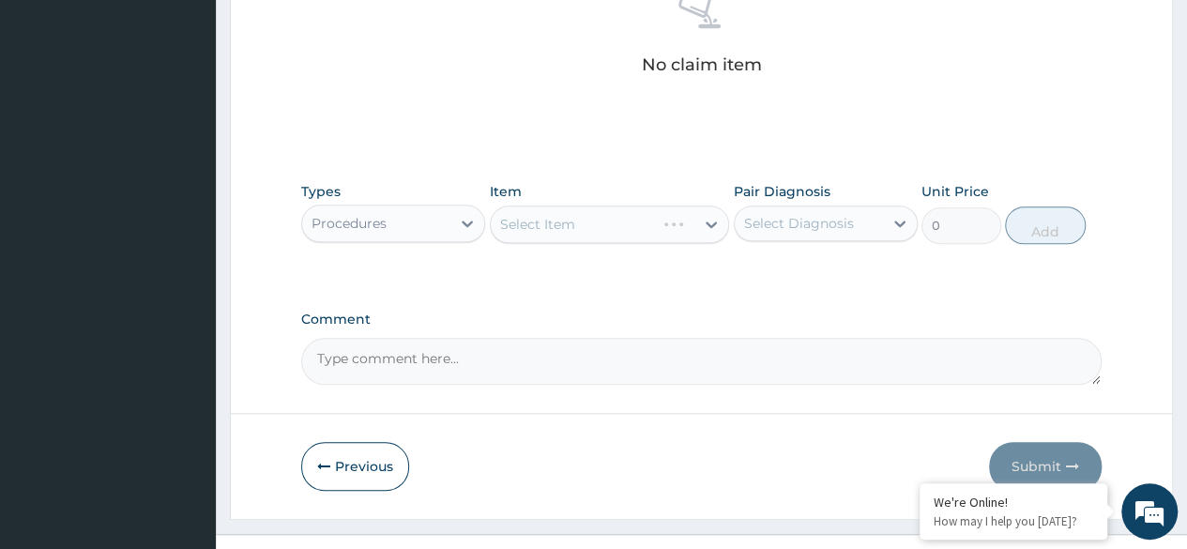
click at [646, 215] on div "Select Item" at bounding box center [610, 225] width 240 height 38
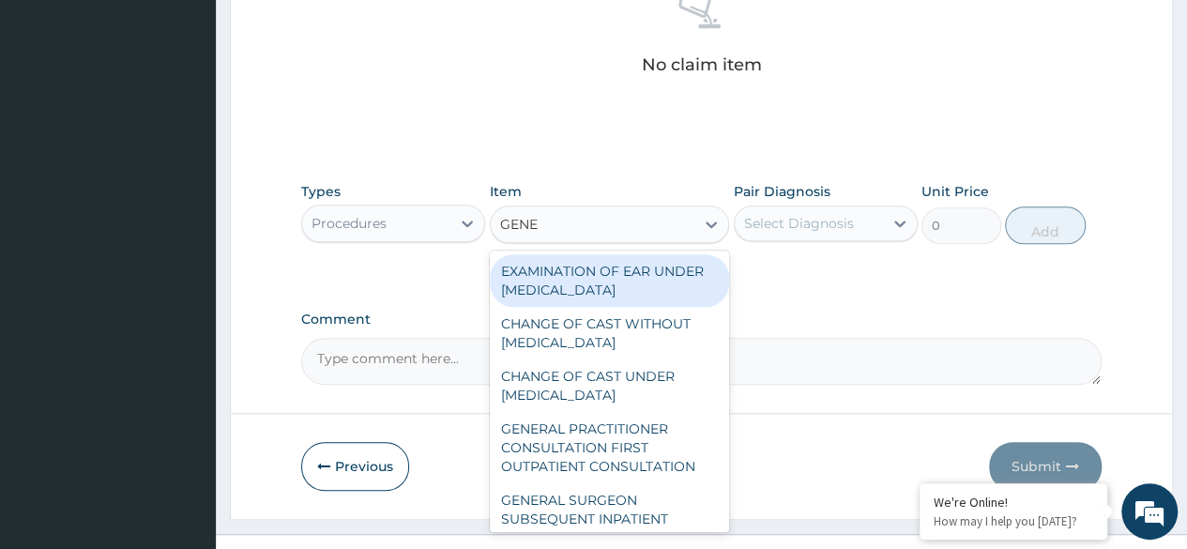
type input "GENER"
click at [610, 465] on div "GENERAL PRACTITIONER CONSULTATION FIRST OUTPATIENT CONSULTATION" at bounding box center [610, 447] width 240 height 71
type input "3370.125"
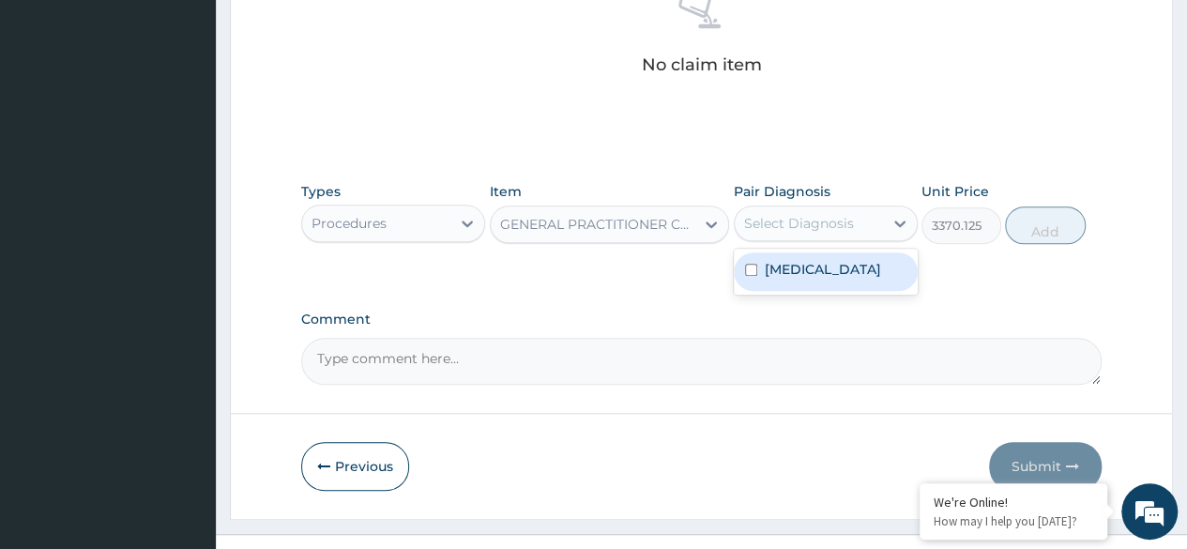
click at [834, 263] on div "[MEDICAL_DATA]" at bounding box center [826, 271] width 184 height 38
checkbox input "true"
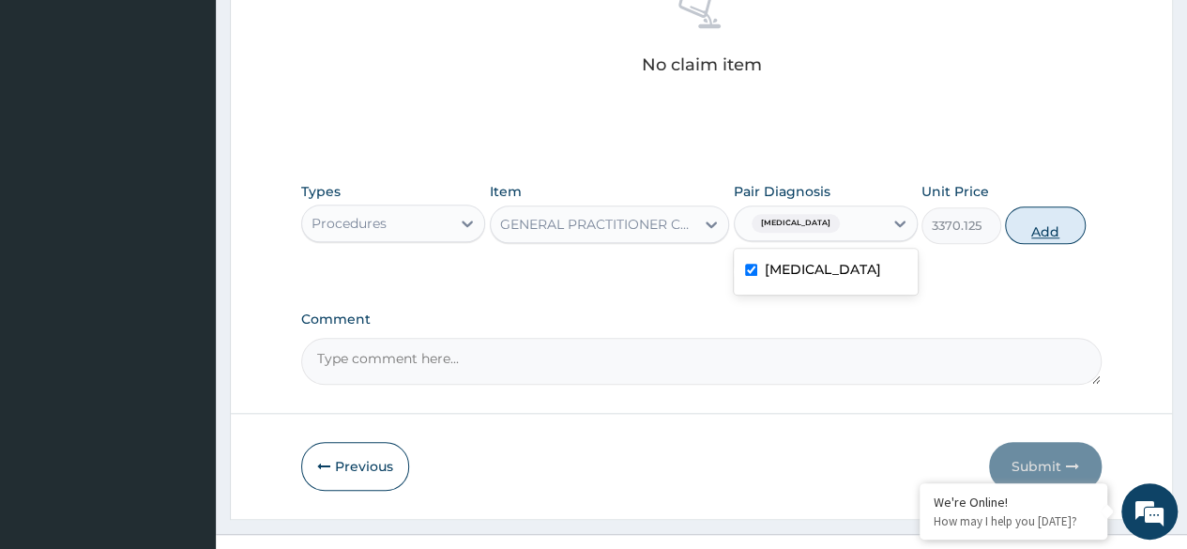
click at [1055, 225] on button "Add" at bounding box center [1045, 225] width 80 height 38
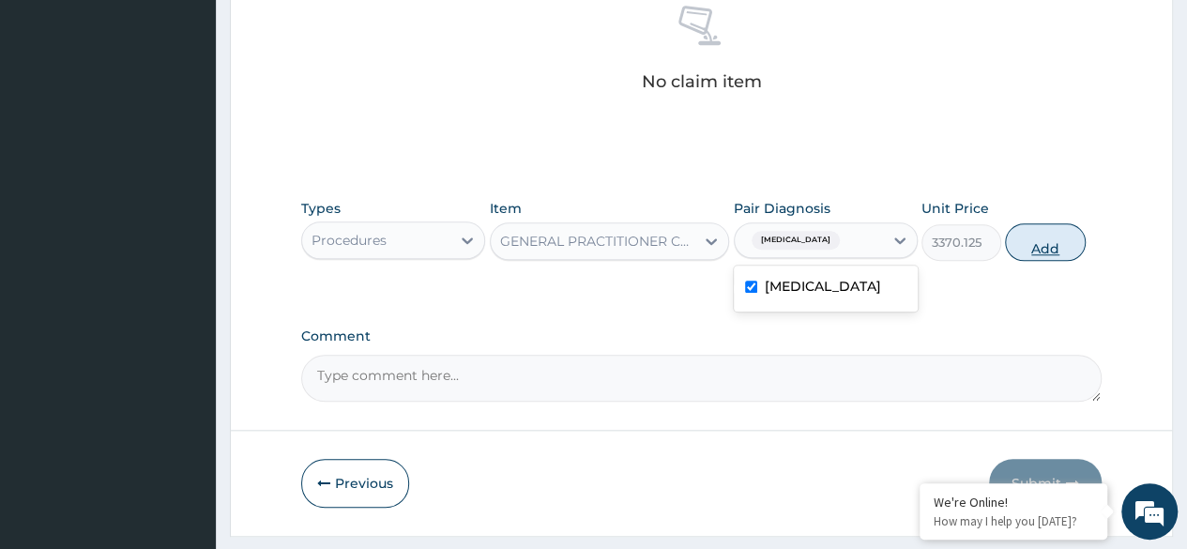
type input "0"
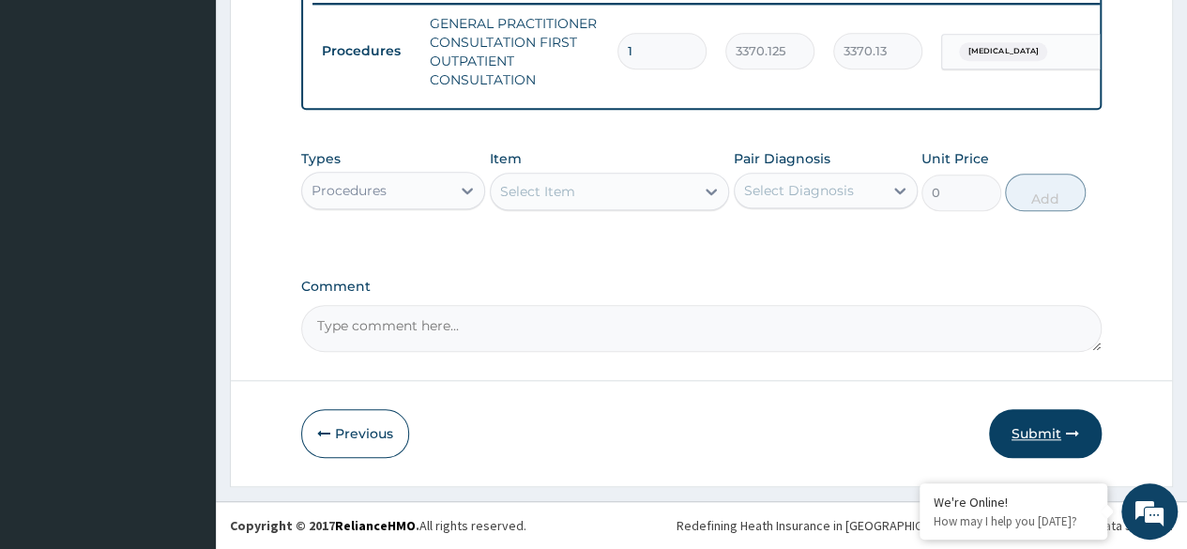
click at [1075, 438] on icon "button" at bounding box center [1072, 433] width 13 height 13
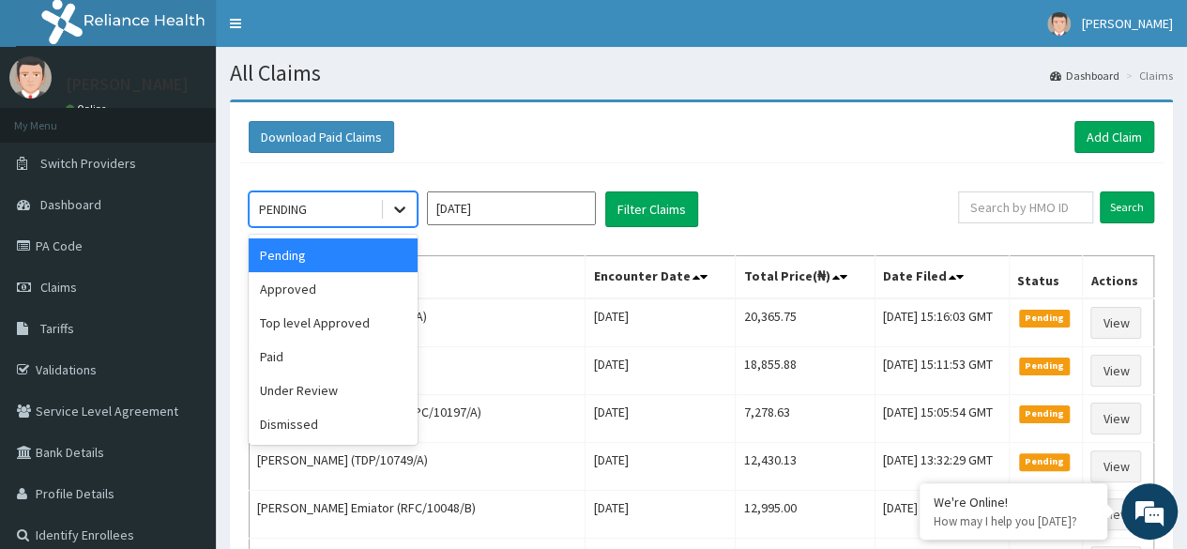
click at [411, 206] on div at bounding box center [400, 209] width 34 height 34
click at [367, 297] on div "Approved" at bounding box center [333, 289] width 169 height 34
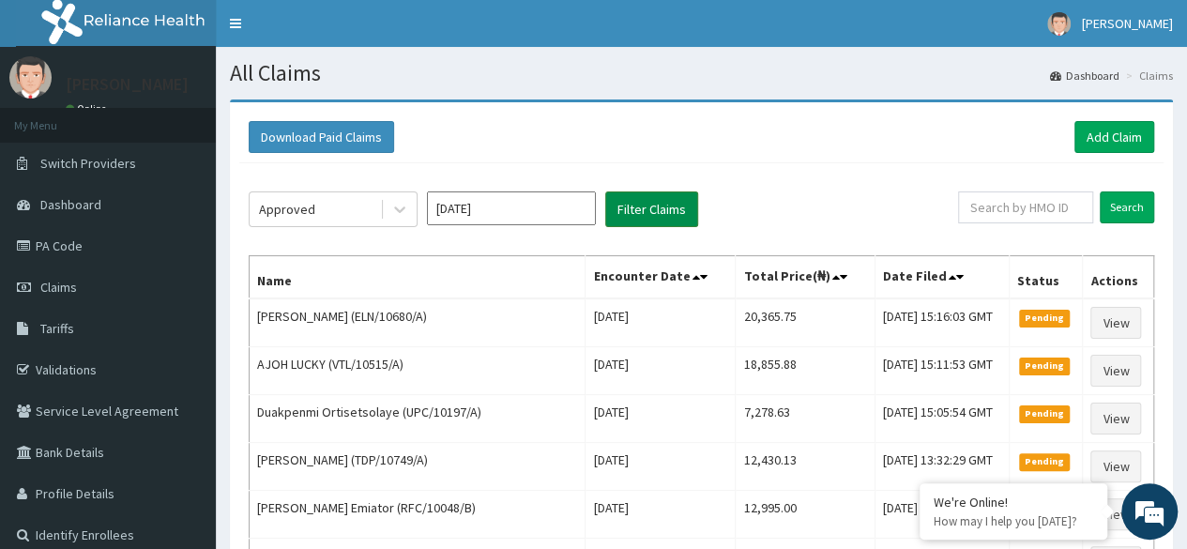
click at [645, 209] on button "Filter Claims" at bounding box center [651, 209] width 93 height 36
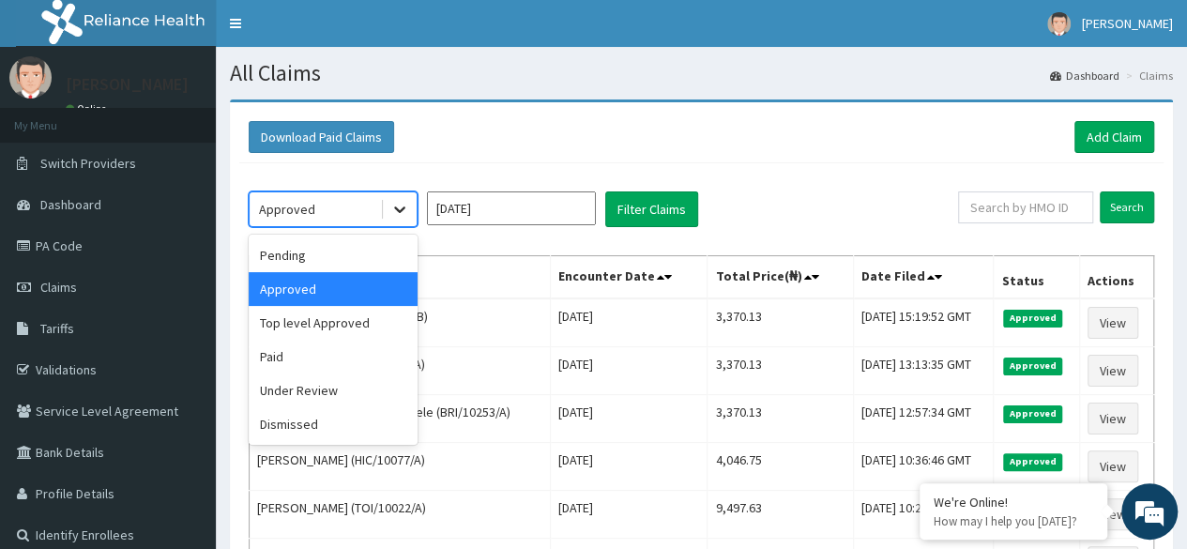
click at [384, 215] on div at bounding box center [400, 209] width 34 height 34
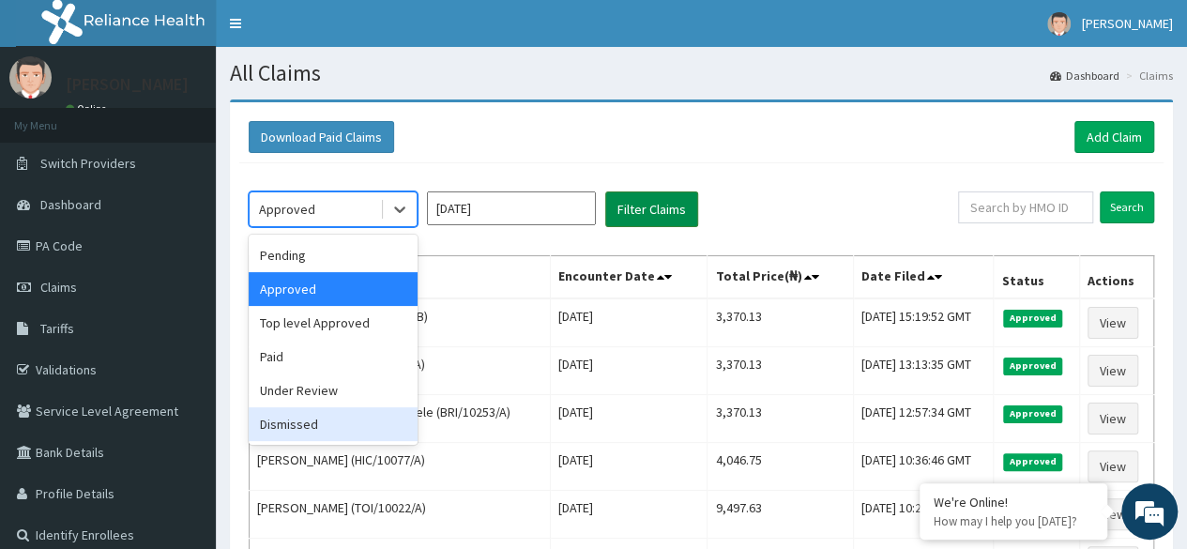
drag, startPoint x: 339, startPoint y: 426, endPoint x: 660, endPoint y: 206, distance: 389.4
click at [660, 206] on div "option Approved, selected. option Dismissed focused, 6 of 6. 6 results availabl…" at bounding box center [603, 209] width 709 height 36
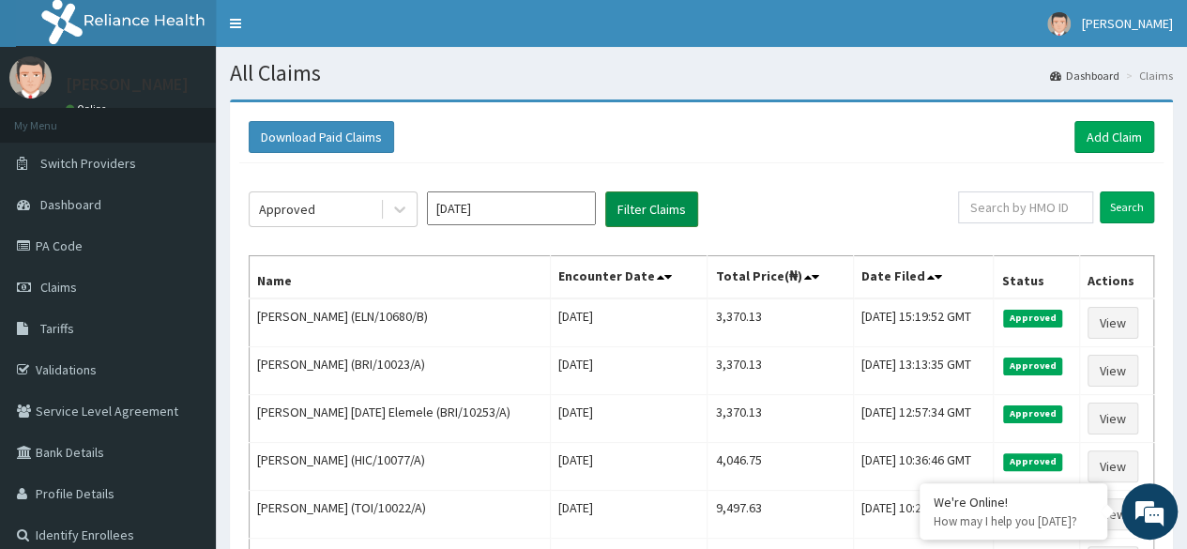
click at [660, 206] on button "Filter Claims" at bounding box center [651, 209] width 93 height 36
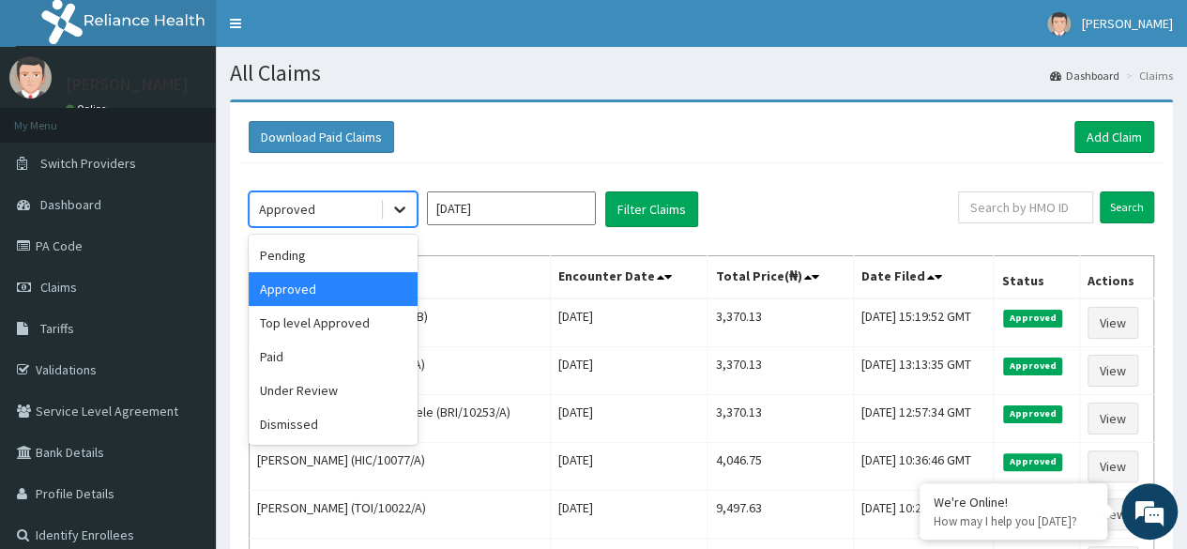
click at [402, 202] on icon at bounding box center [399, 209] width 19 height 19
click at [342, 429] on div "Dismissed" at bounding box center [333, 424] width 169 height 34
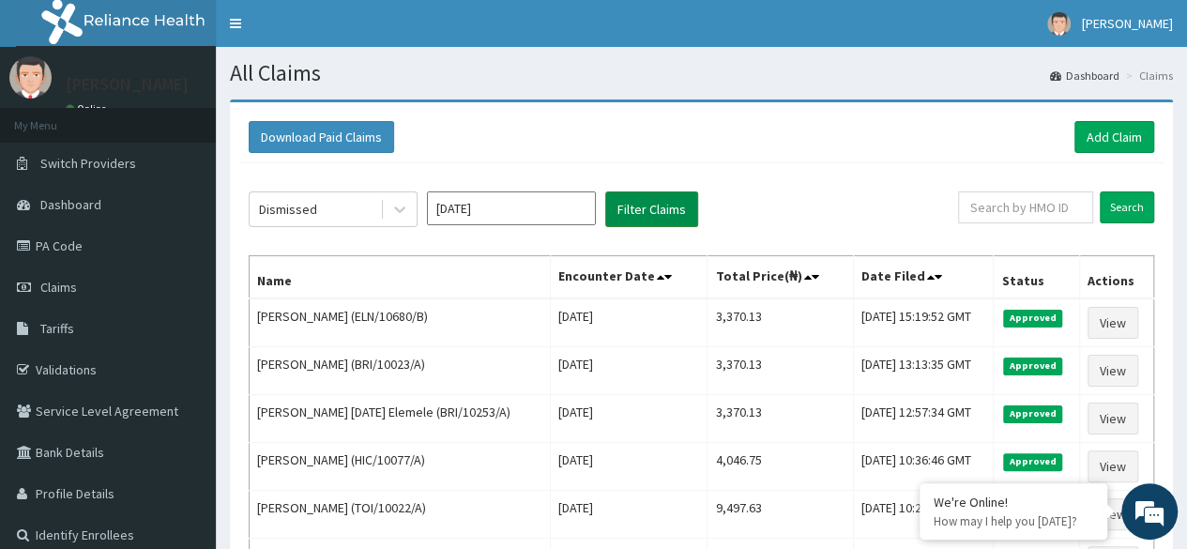
click at [648, 221] on button "Filter Claims" at bounding box center [651, 209] width 93 height 36
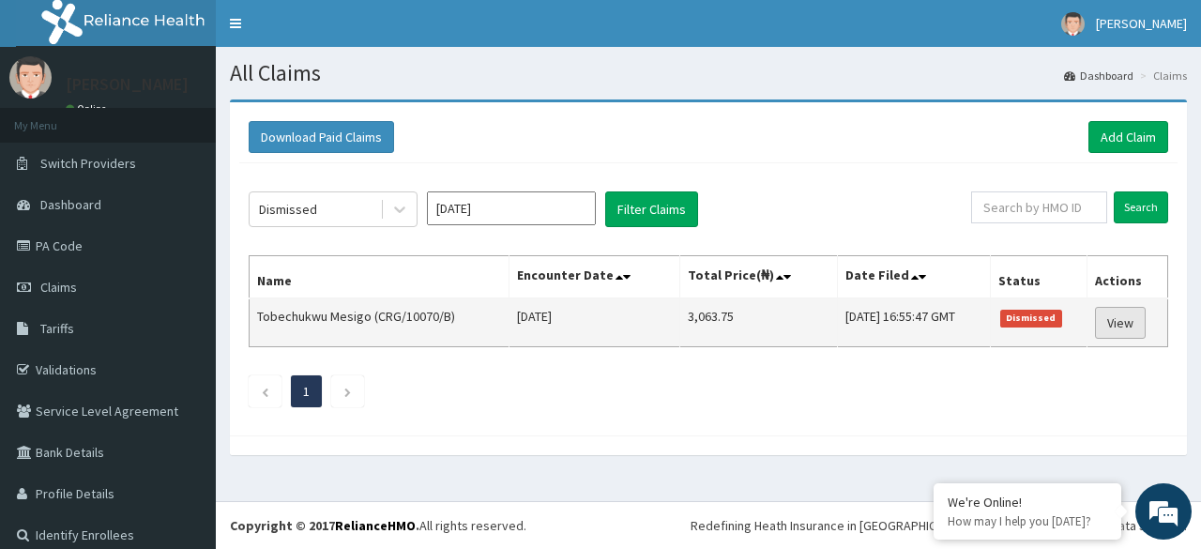
click at [1099, 322] on link "View" at bounding box center [1120, 323] width 51 height 32
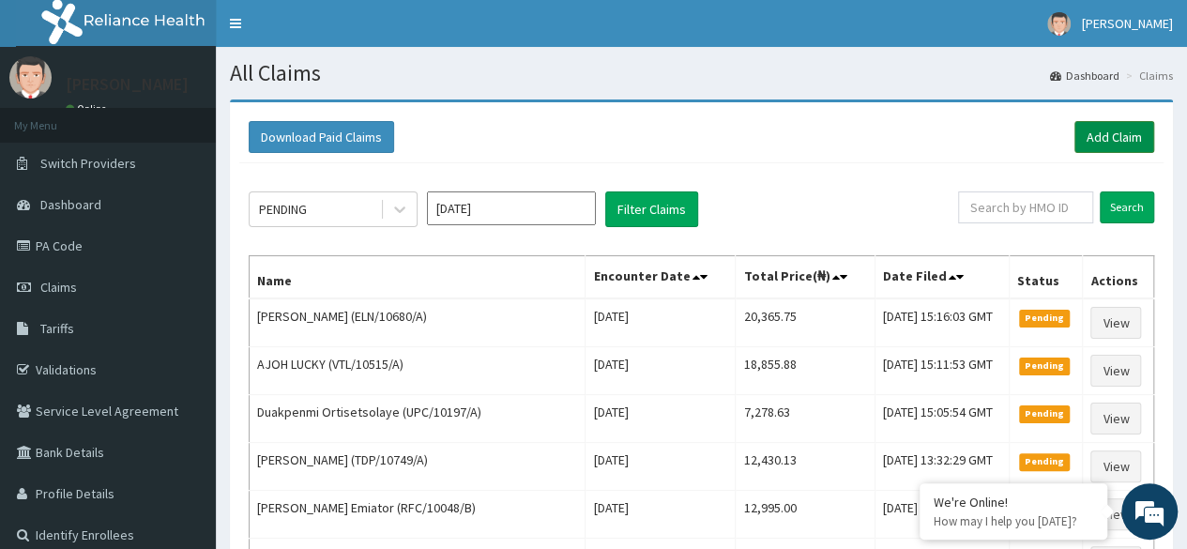
click at [1106, 139] on link "Add Claim" at bounding box center [1115, 137] width 80 height 32
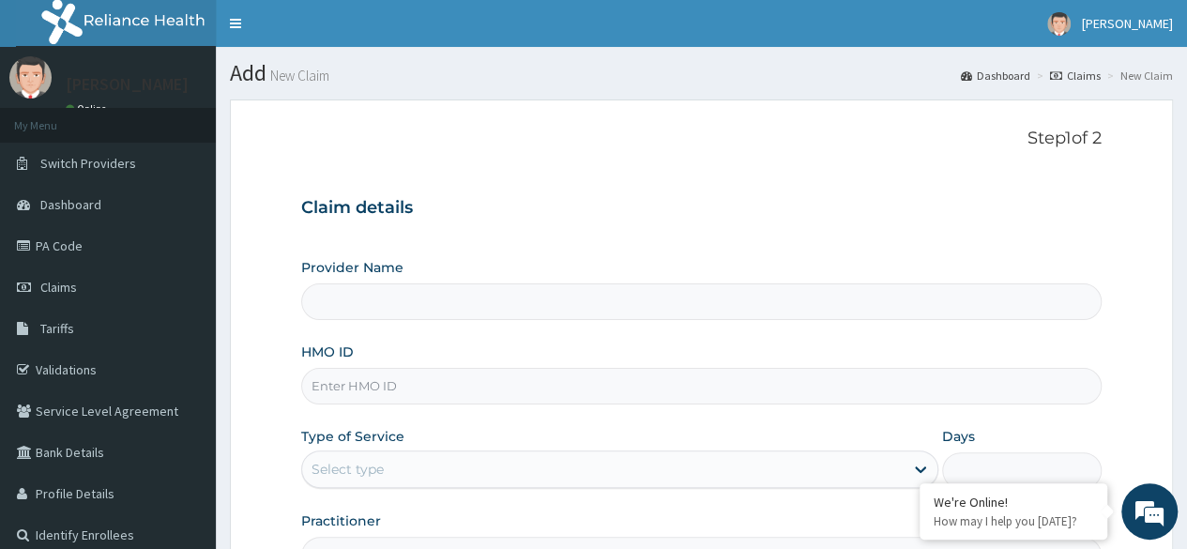
click at [389, 386] on input "HMO ID" at bounding box center [701, 386] width 801 height 37
paste input "DGL/10006/A"
type input "DGL/10006/A"
type input "Reliance Family Clinics (RFC) - Ajah"
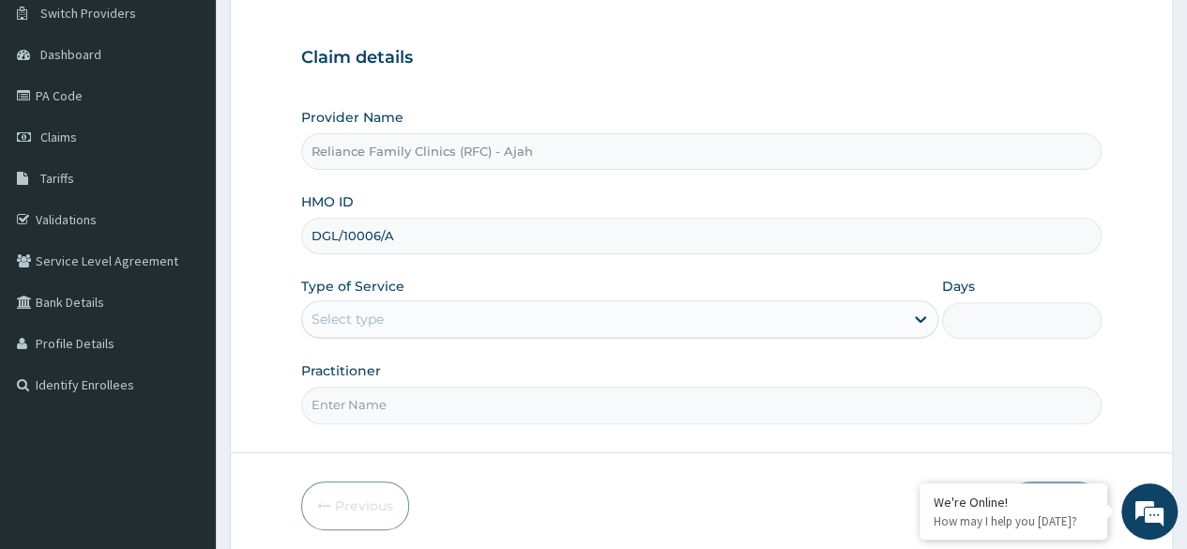
scroll to position [218, 0]
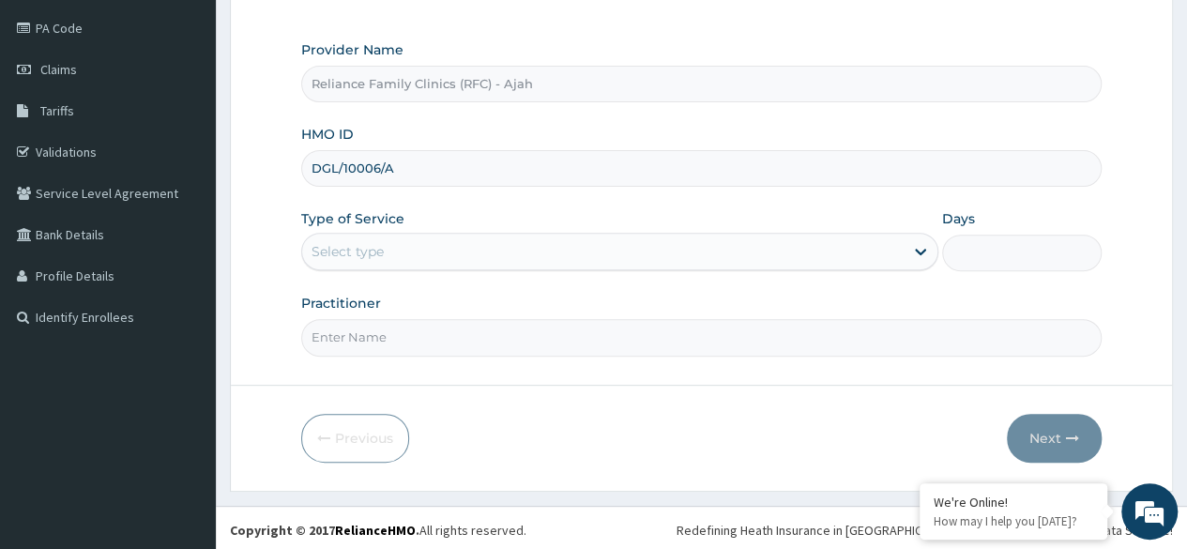
type input "DGL/10006/A"
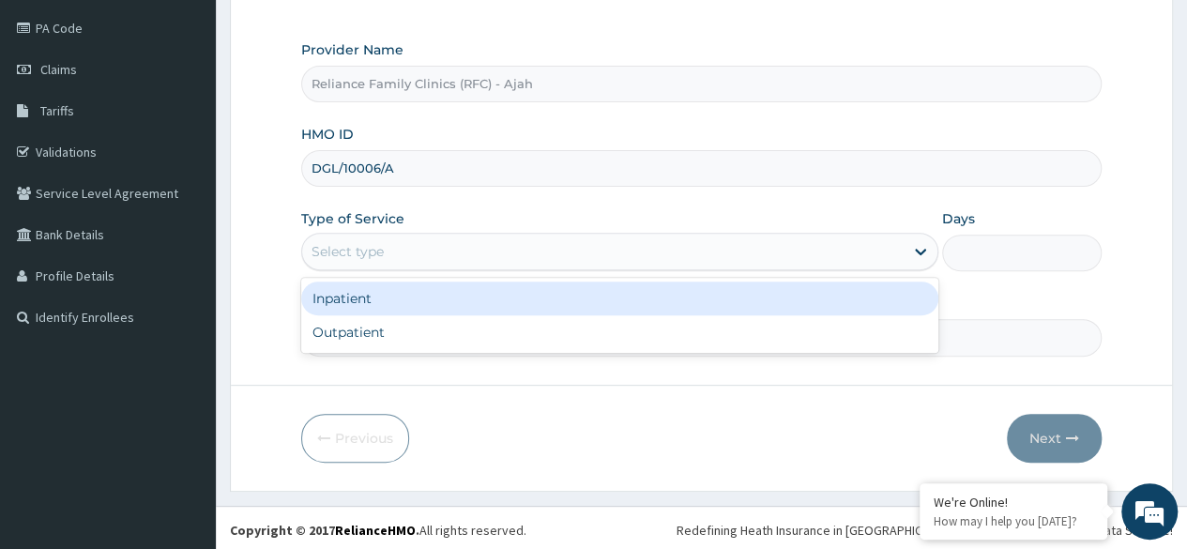
click at [419, 304] on div "Inpatient" at bounding box center [619, 299] width 637 height 34
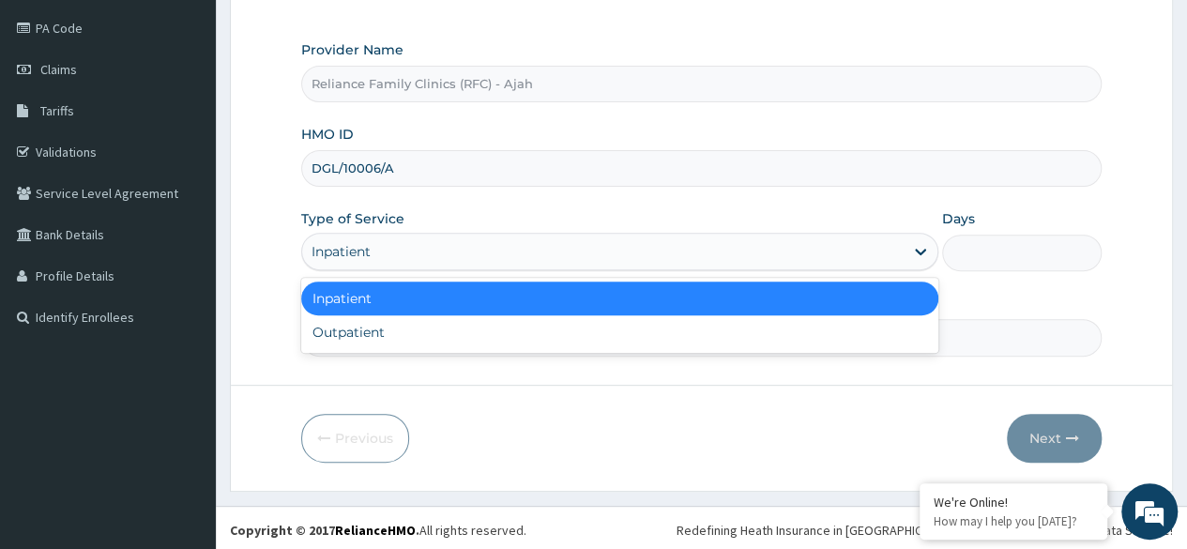
click at [407, 340] on div "Outpatient" at bounding box center [619, 332] width 637 height 34
type input "1"
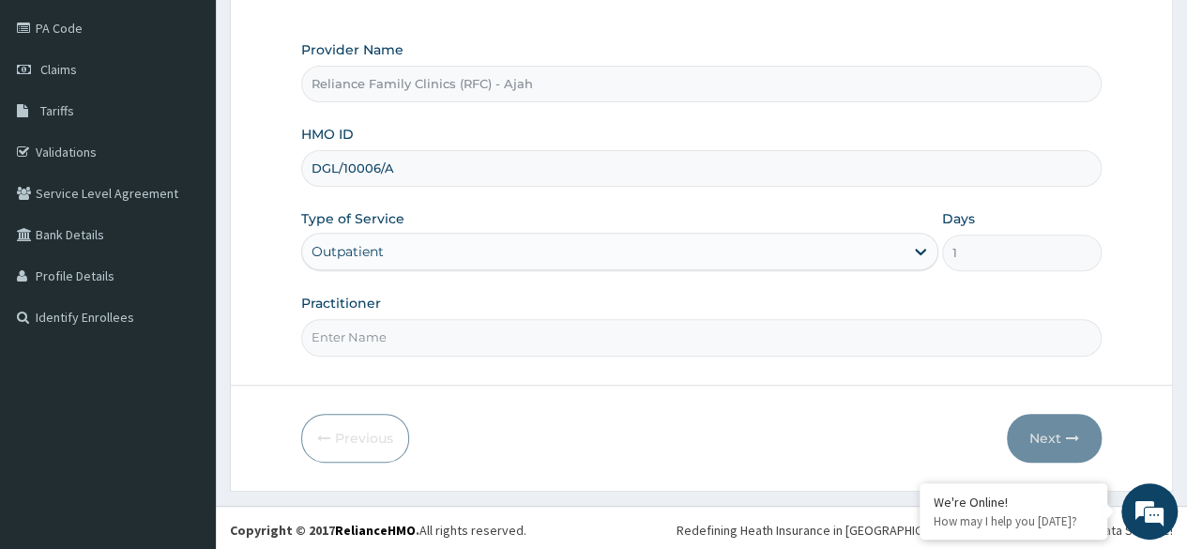
click at [406, 334] on input "Practitioner" at bounding box center [701, 337] width 801 height 37
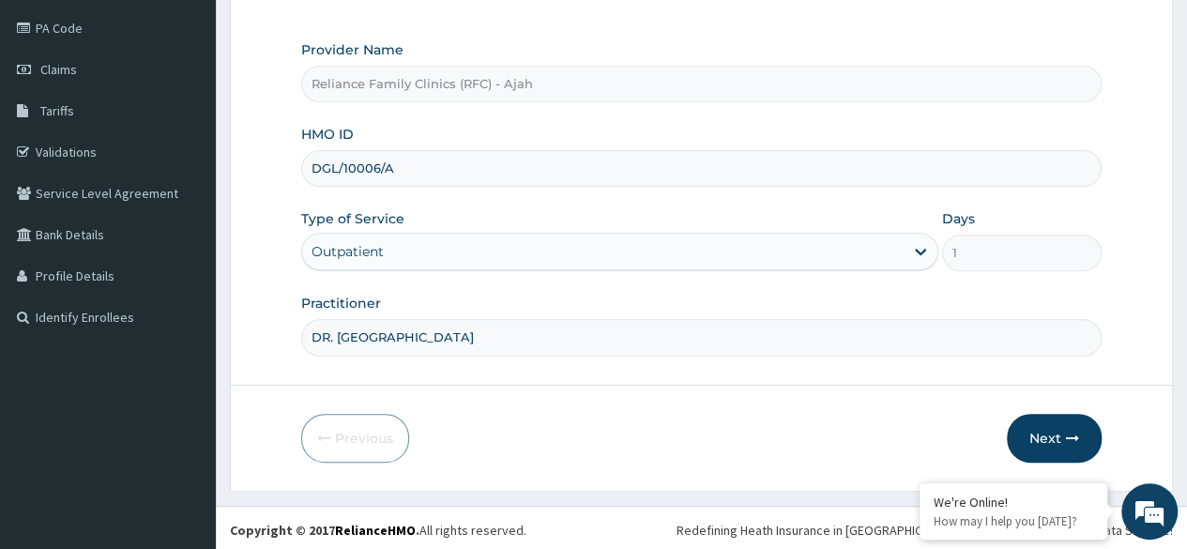
type input "DR. LOCUM"
click at [1055, 436] on button "Next" at bounding box center [1054, 438] width 95 height 49
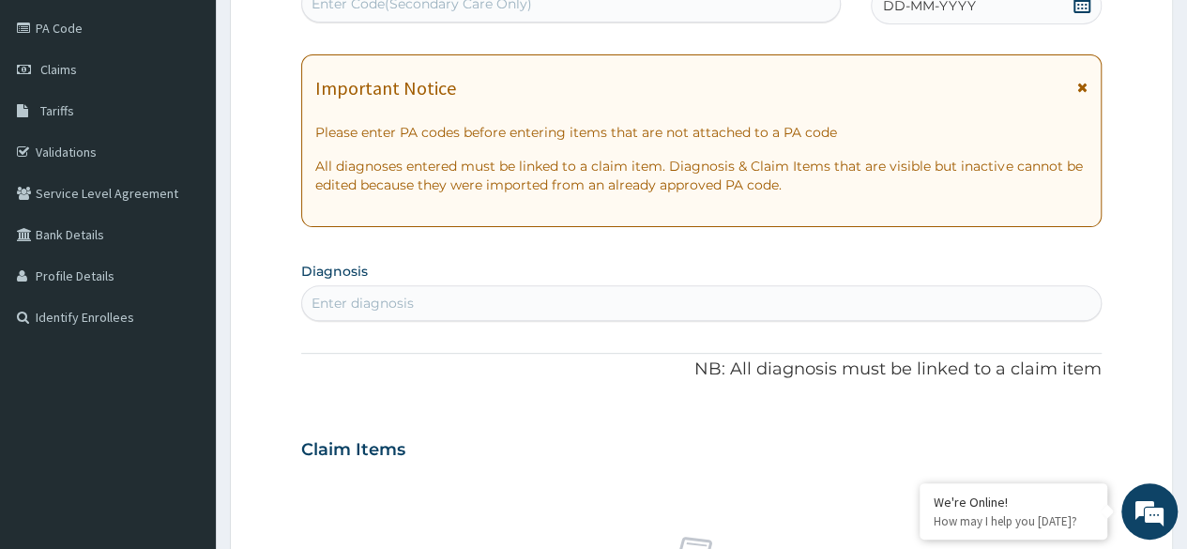
click at [1000, 9] on div "DD-MM-YYYY" at bounding box center [986, 6] width 231 height 38
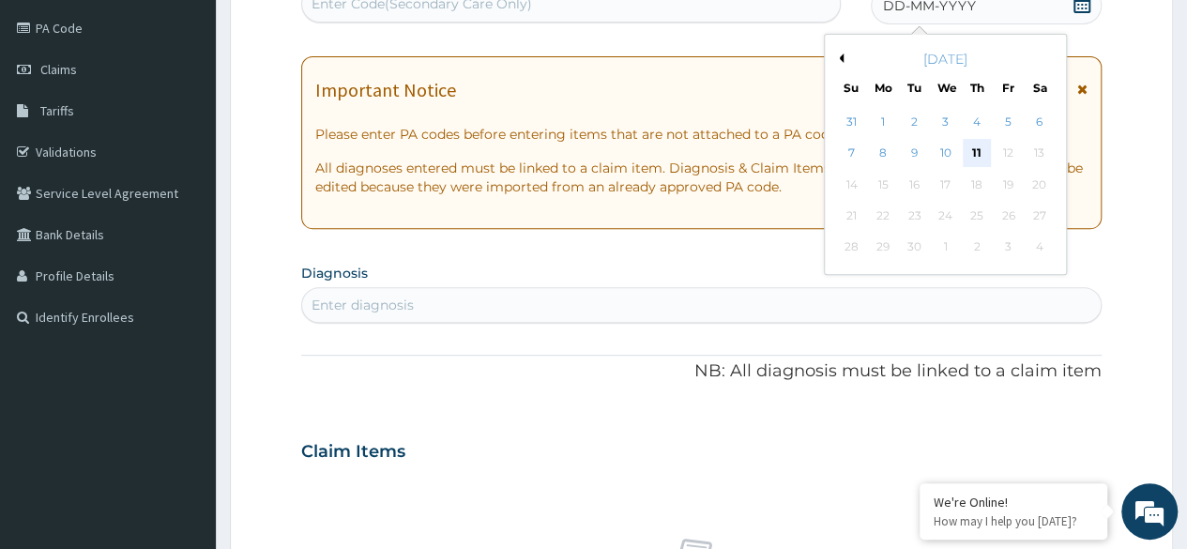
click at [978, 151] on div "11" at bounding box center [977, 154] width 28 height 28
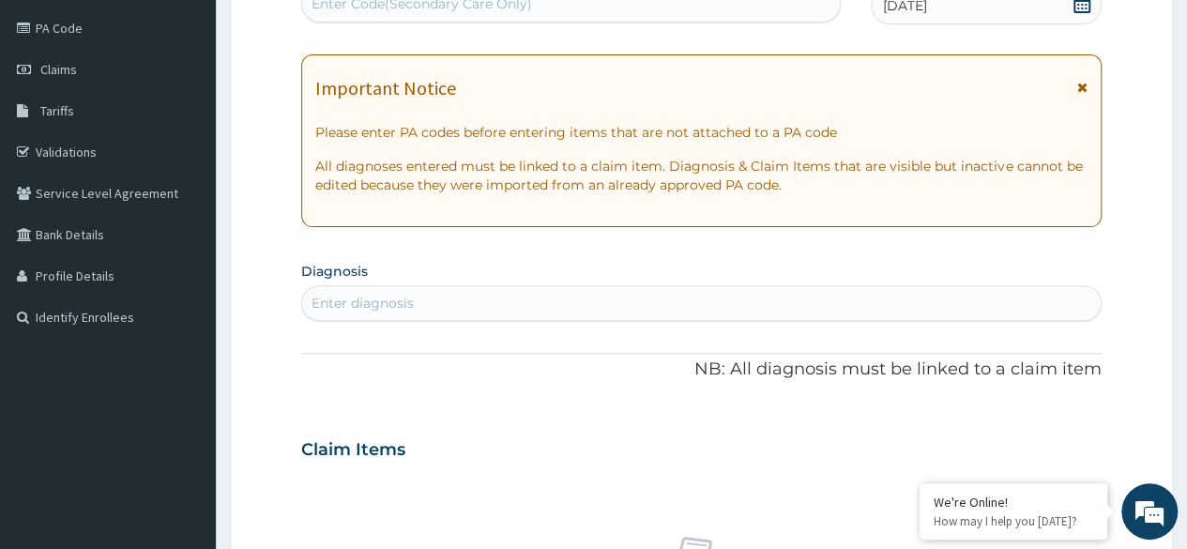
scroll to position [0, 0]
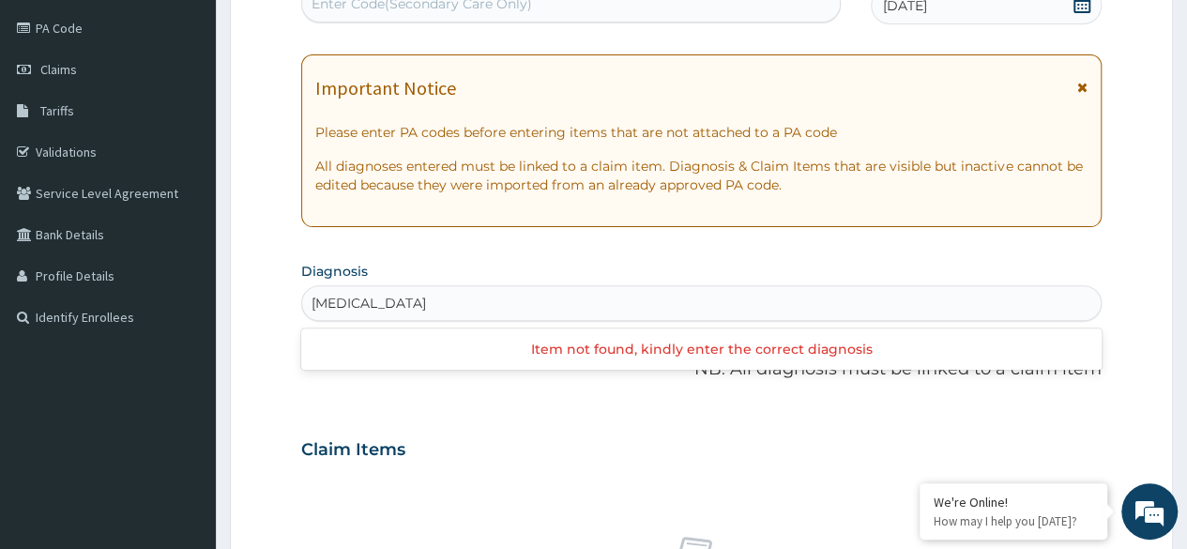
drag, startPoint x: 400, startPoint y: 298, endPoint x: 377, endPoint y: 301, distance: 22.7
click at [377, 301] on input "REDNESS OF EYE" at bounding box center [371, 303] width 118 height 19
type input "RED EYE"
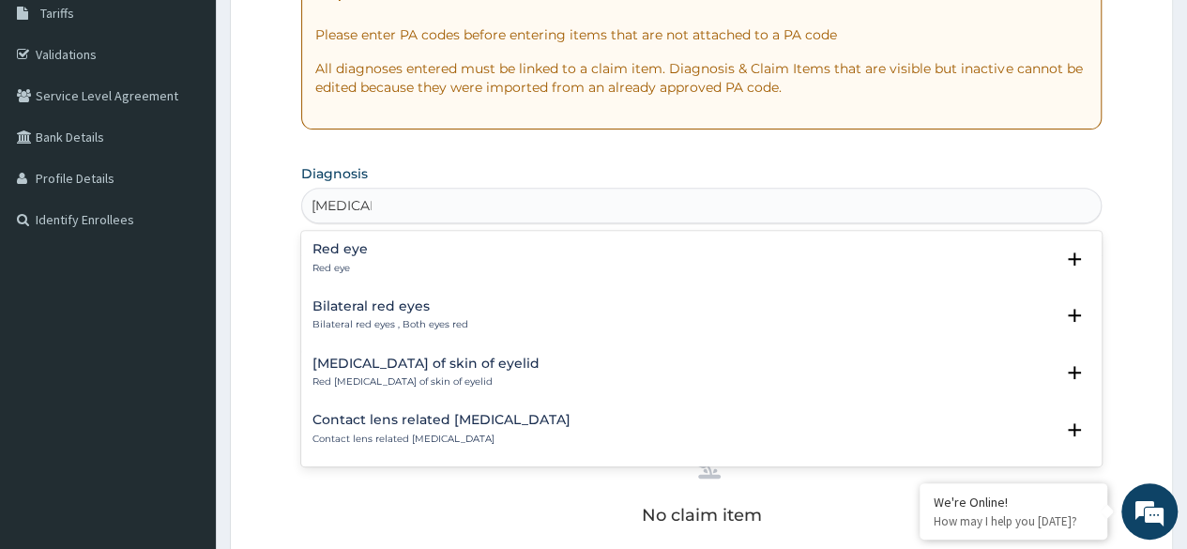
scroll to position [315, 0]
click at [358, 262] on p "Red eye" at bounding box center [340, 268] width 55 height 13
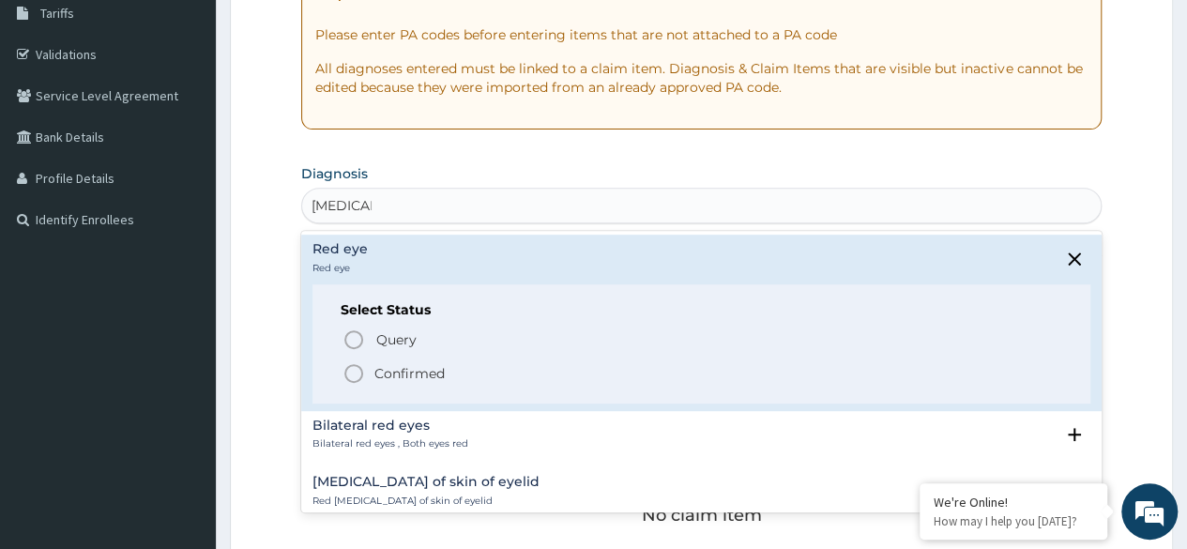
click at [353, 376] on icon "status option filled" at bounding box center [354, 373] width 23 height 23
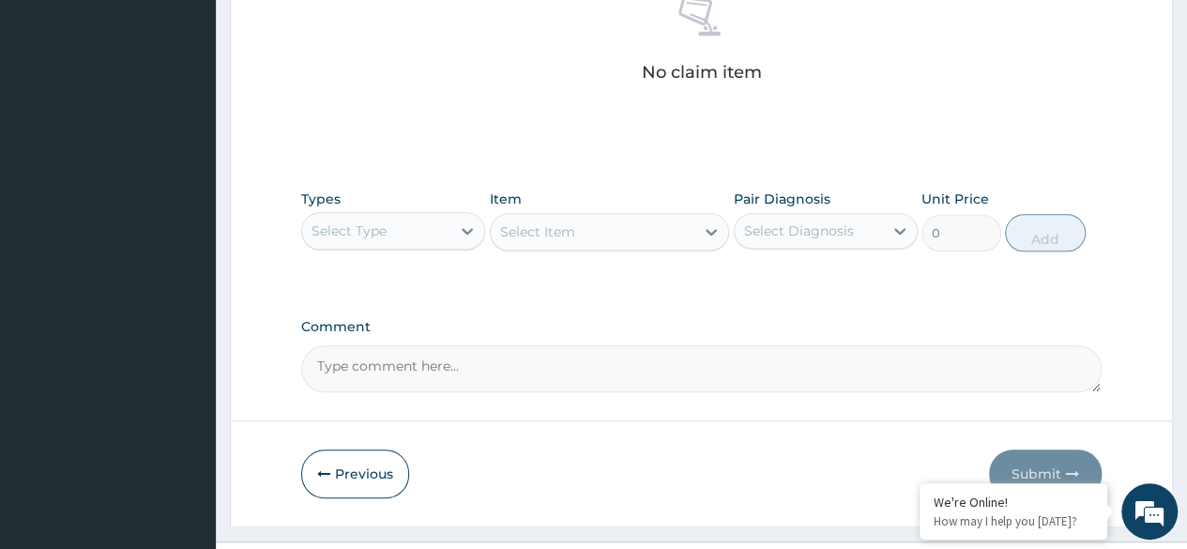
scroll to position [801, 0]
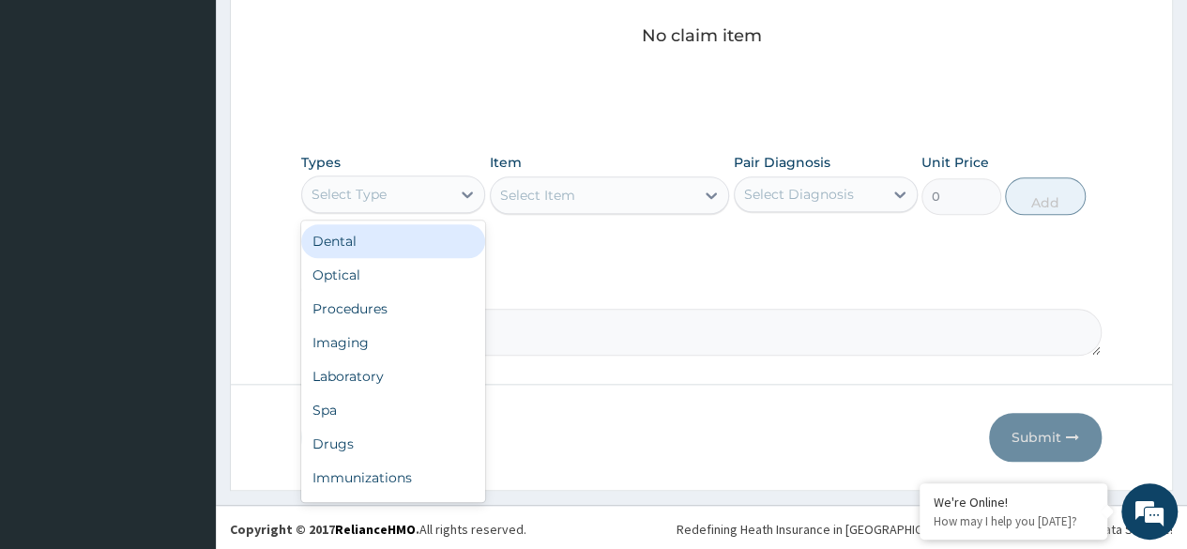
click at [412, 306] on div "Procedures" at bounding box center [393, 309] width 184 height 34
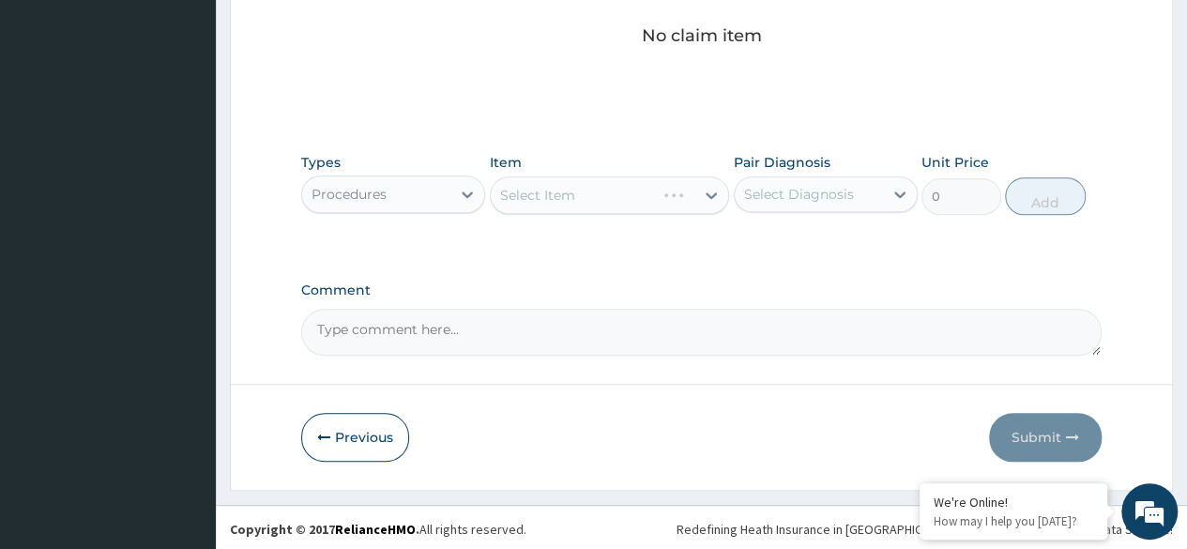
click at [655, 209] on div "Select Item" at bounding box center [610, 195] width 240 height 38
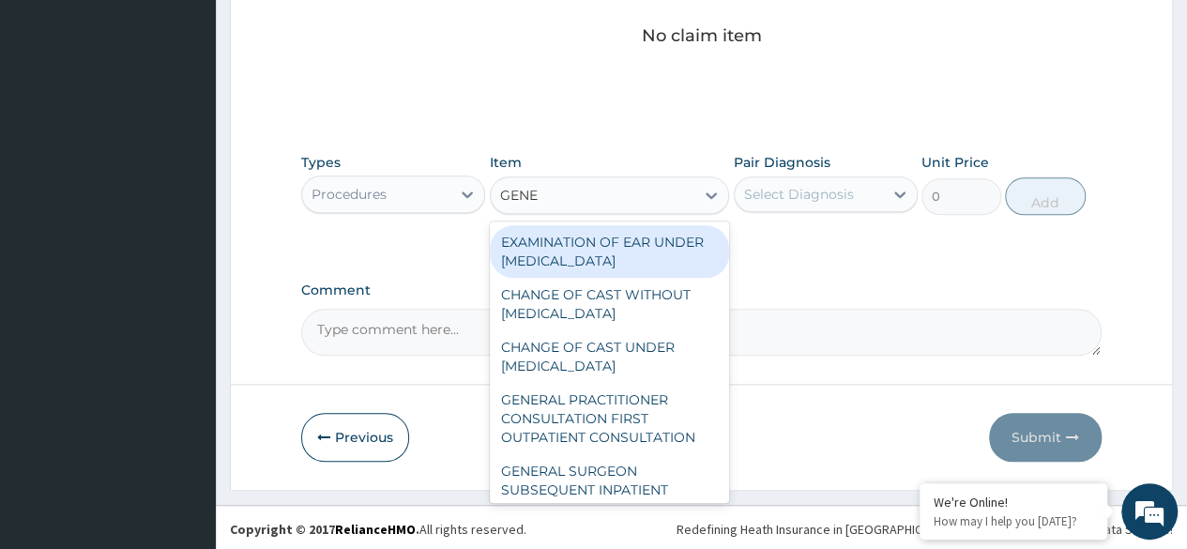
type input "GENER"
click at [629, 437] on div "GENERAL PRACTITIONER CONSULTATION FIRST OUTPATIENT CONSULTATION" at bounding box center [610, 418] width 240 height 71
type input "3370.125"
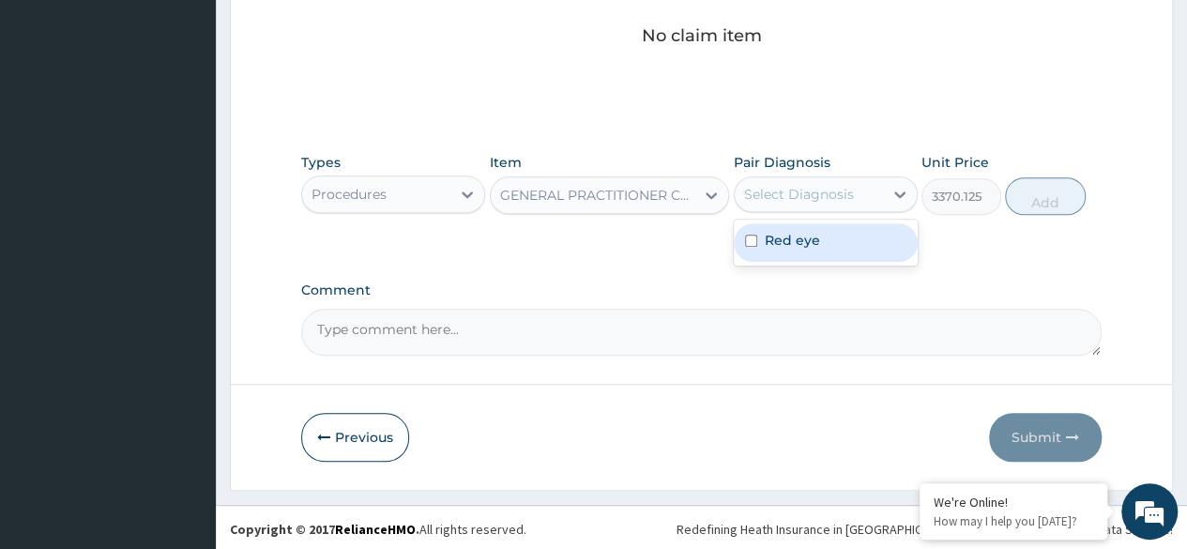
click at [832, 256] on div "Red eye" at bounding box center [826, 242] width 184 height 38
checkbox input "true"
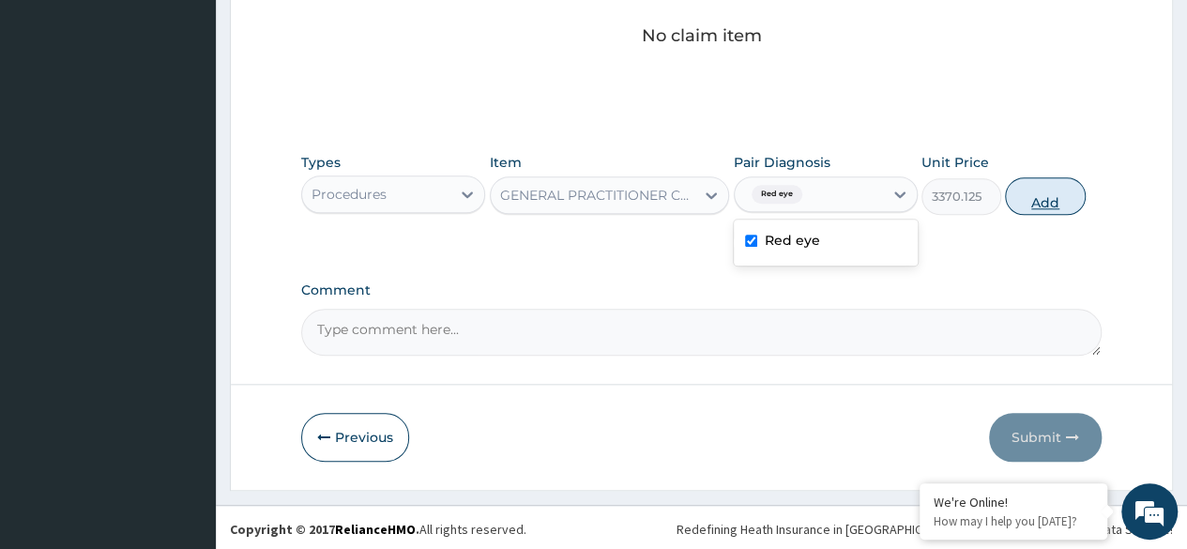
click at [1051, 188] on button "Add" at bounding box center [1045, 196] width 80 height 38
type input "0"
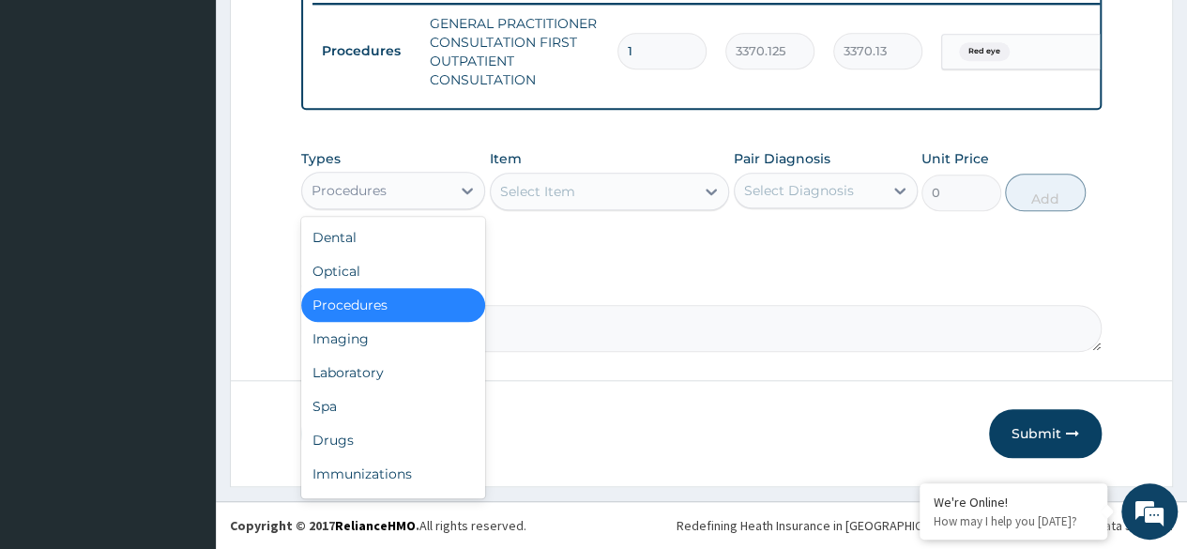
click at [398, 435] on div "Drugs" at bounding box center [393, 440] width 184 height 34
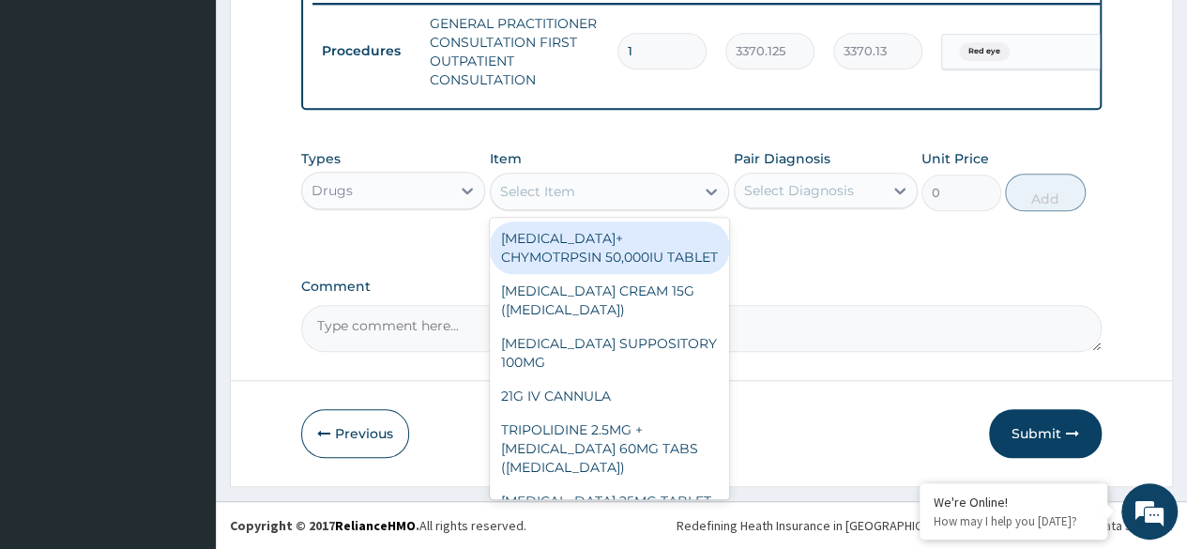
click at [560, 187] on div "Select Item" at bounding box center [537, 191] width 75 height 19
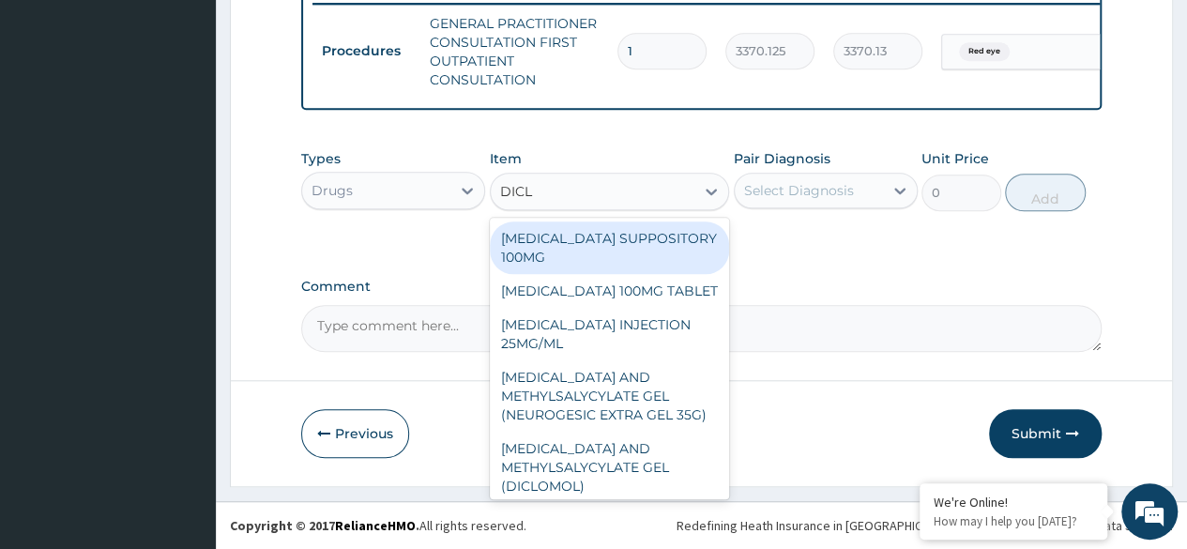
type input "DICLO"
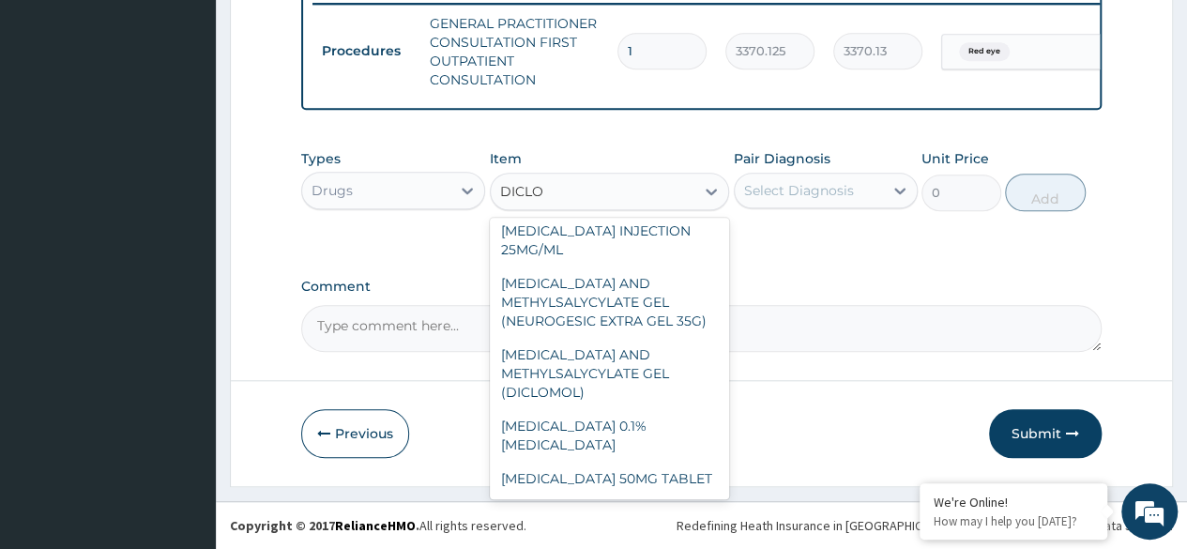
click at [652, 473] on div "DICLOFENAC 50MG TABLET" at bounding box center [610, 479] width 240 height 34
type input "80"
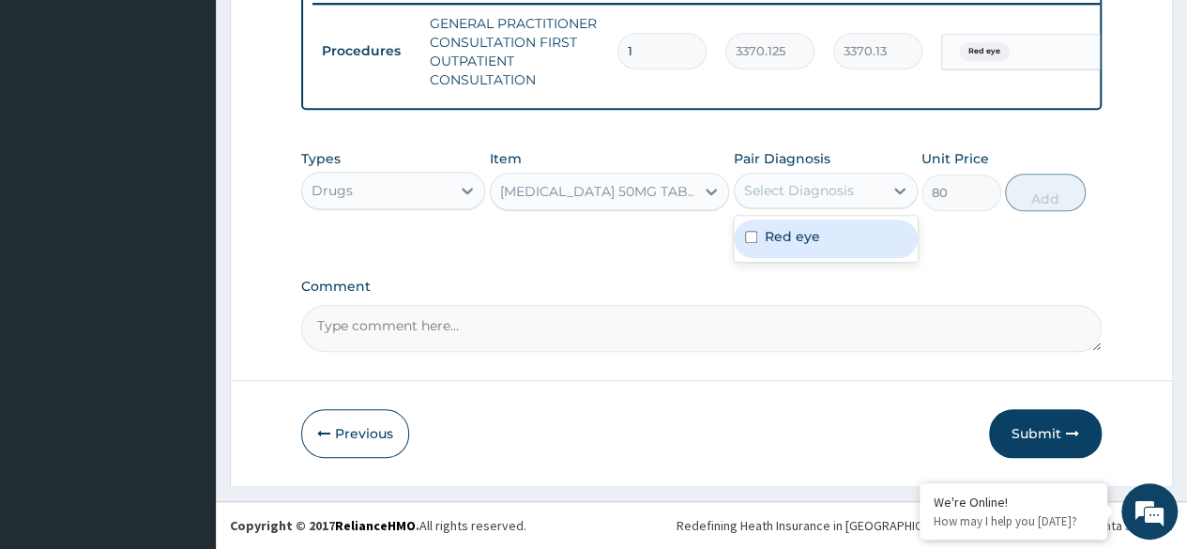
click at [861, 250] on div "Red eye" at bounding box center [826, 239] width 184 height 38
checkbox input "true"
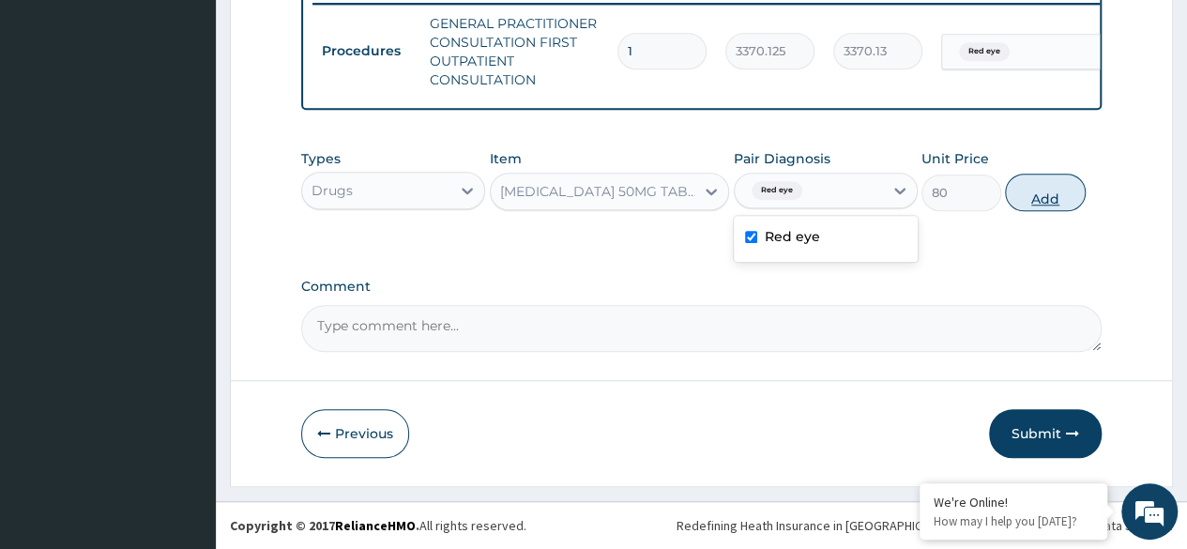
click at [1052, 201] on button "Add" at bounding box center [1045, 193] width 80 height 38
type input "0"
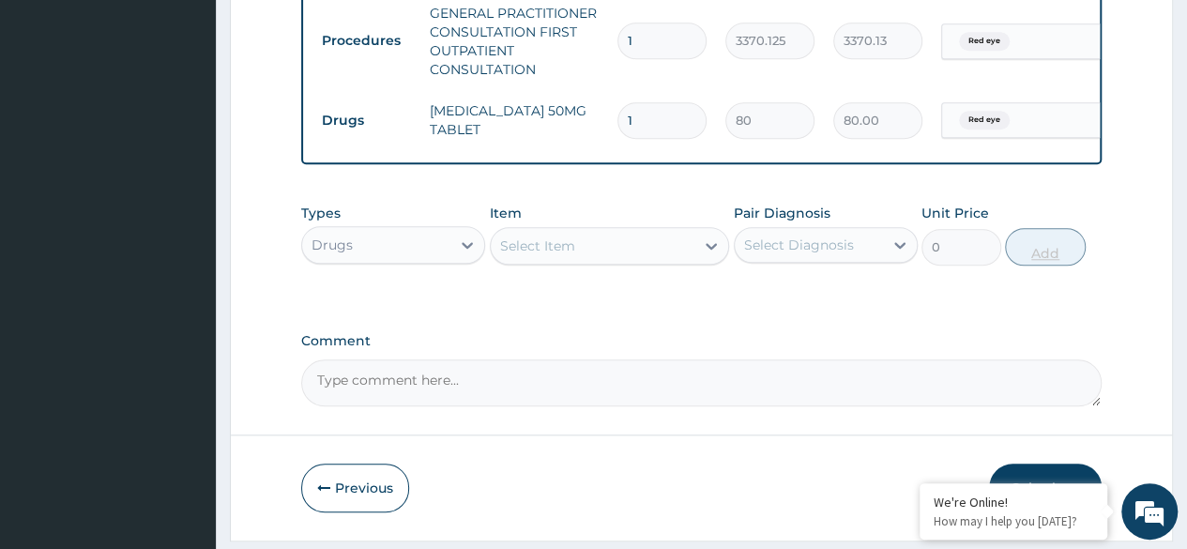
type input "0.00"
type input "6"
type input "480.00"
type input "6"
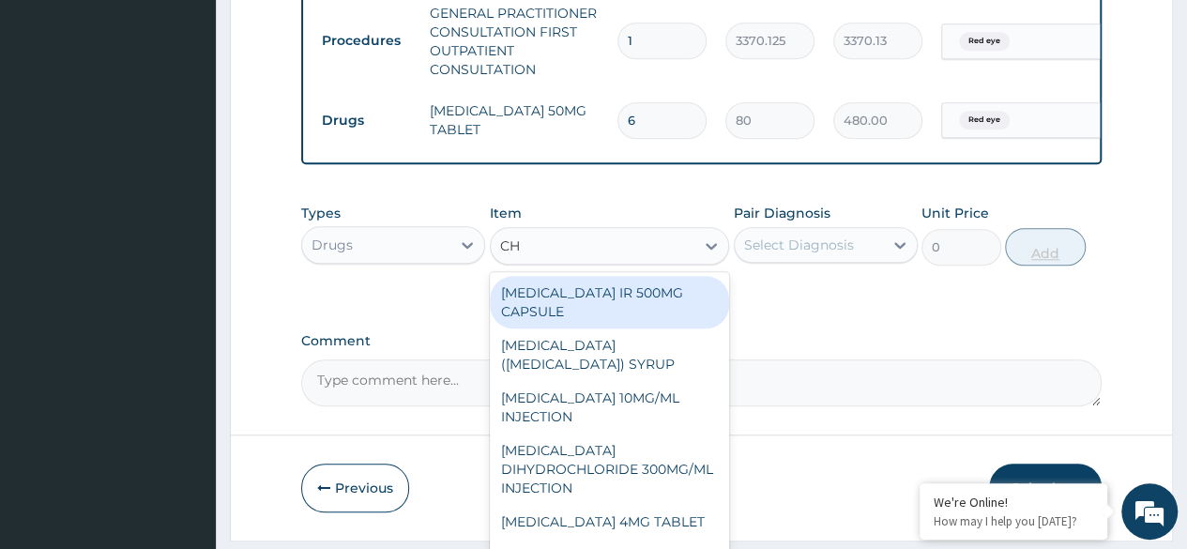
type input "C"
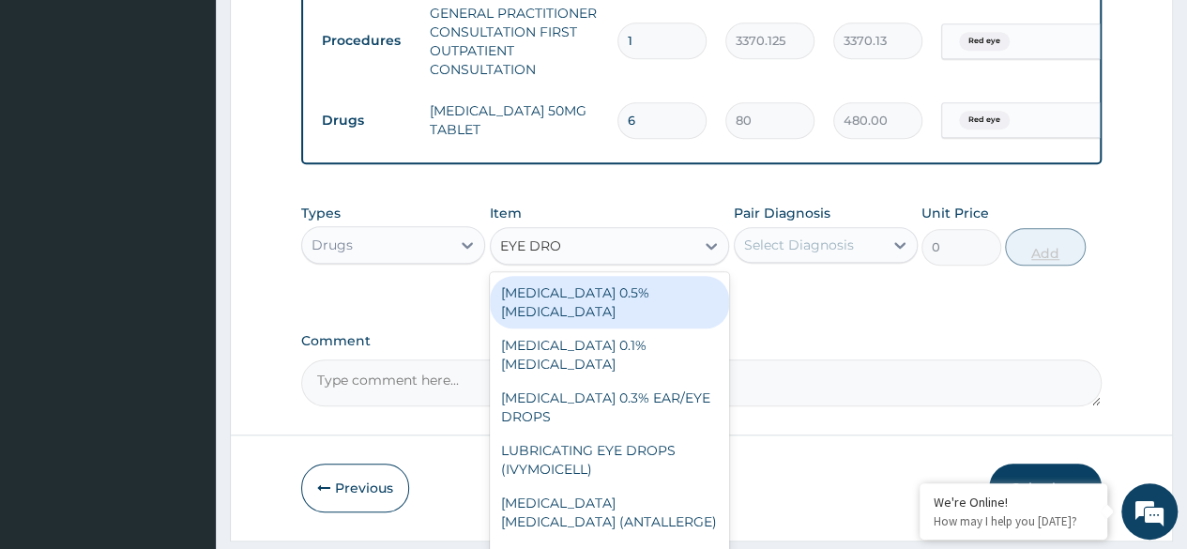
type input "EYE DROP"
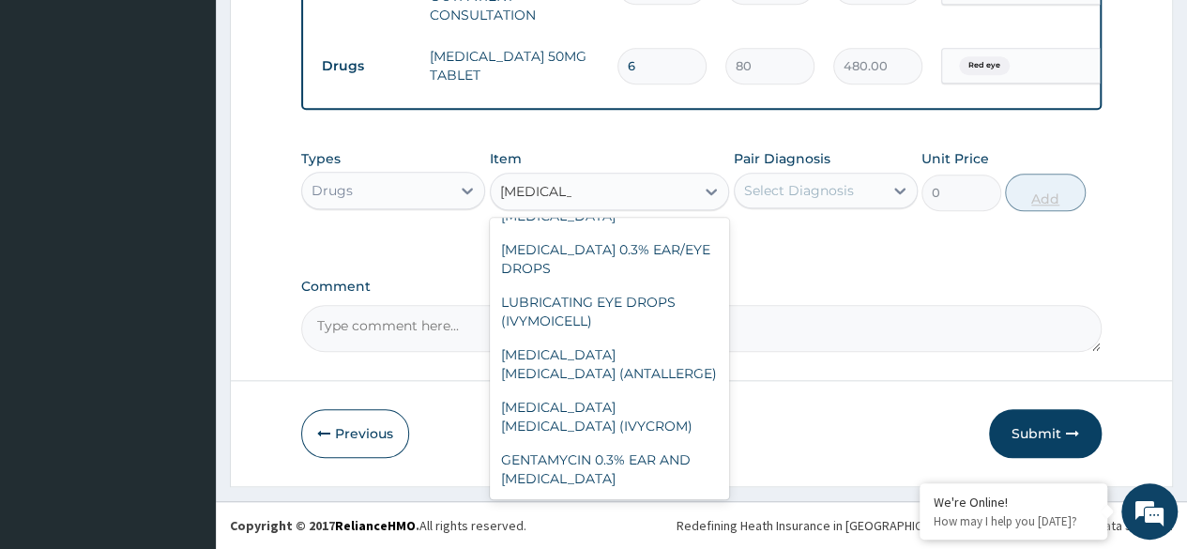
scroll to position [0, 0]
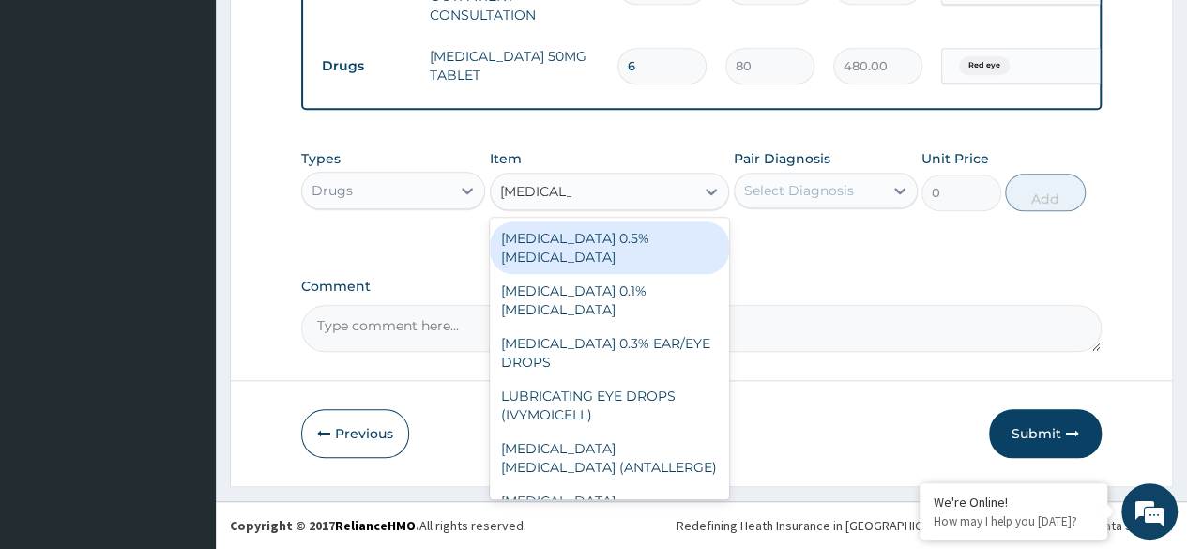
click at [655, 252] on div "CHLORAMPHENICOL 0.5% EYE DROP" at bounding box center [610, 247] width 240 height 53
type input "780"
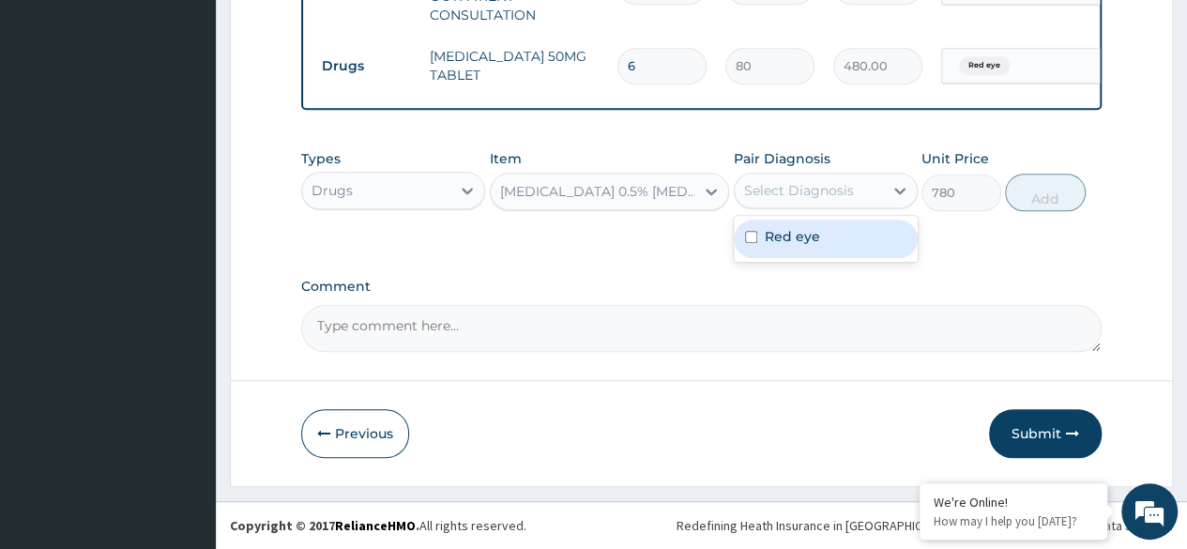
click at [839, 240] on div "Red eye" at bounding box center [826, 239] width 184 height 38
checkbox input "true"
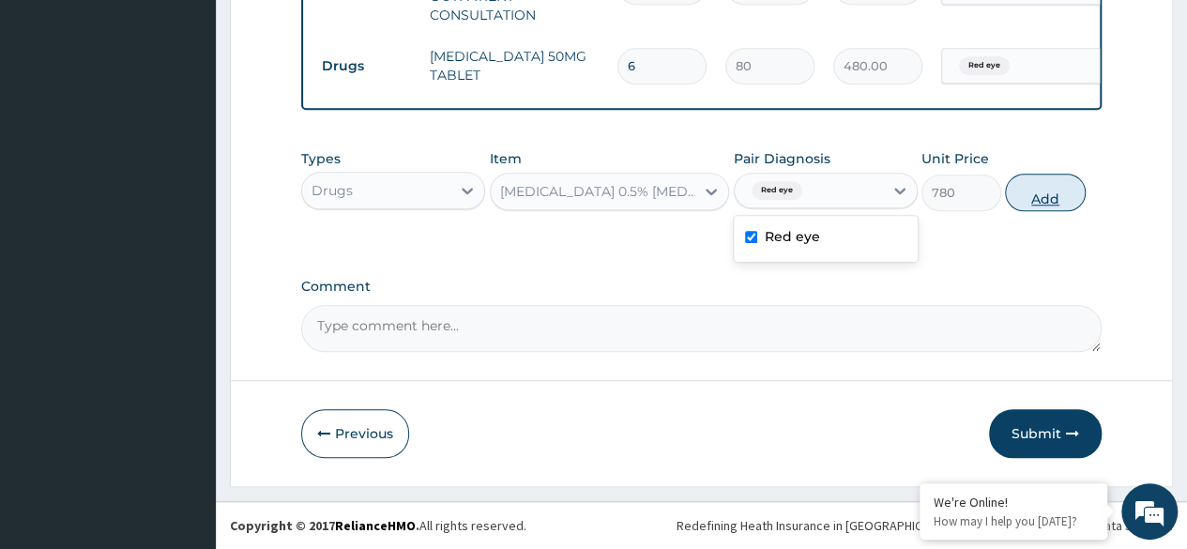
click at [1051, 206] on button "Add" at bounding box center [1045, 193] width 80 height 38
type input "0"
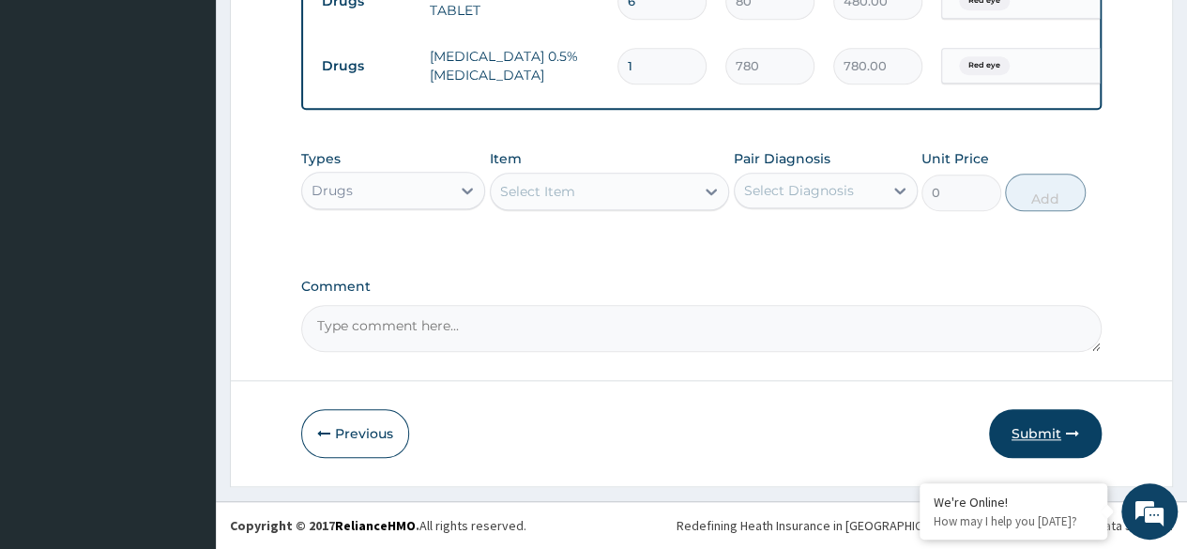
click at [1066, 437] on icon "button" at bounding box center [1072, 433] width 13 height 13
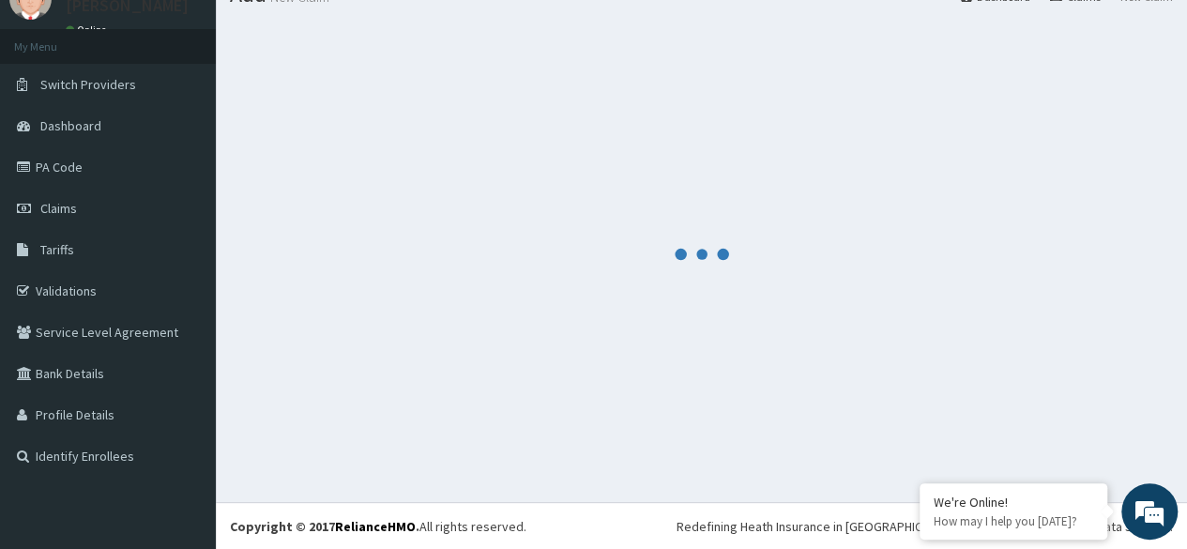
scroll to position [885, 0]
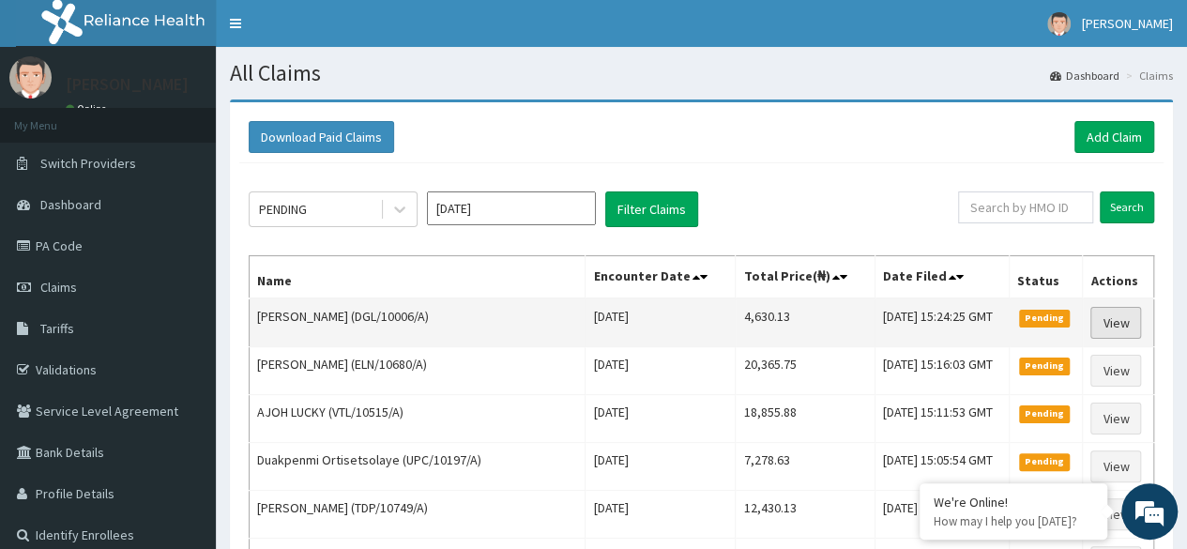
click at [1115, 321] on link "View" at bounding box center [1115, 323] width 51 height 32
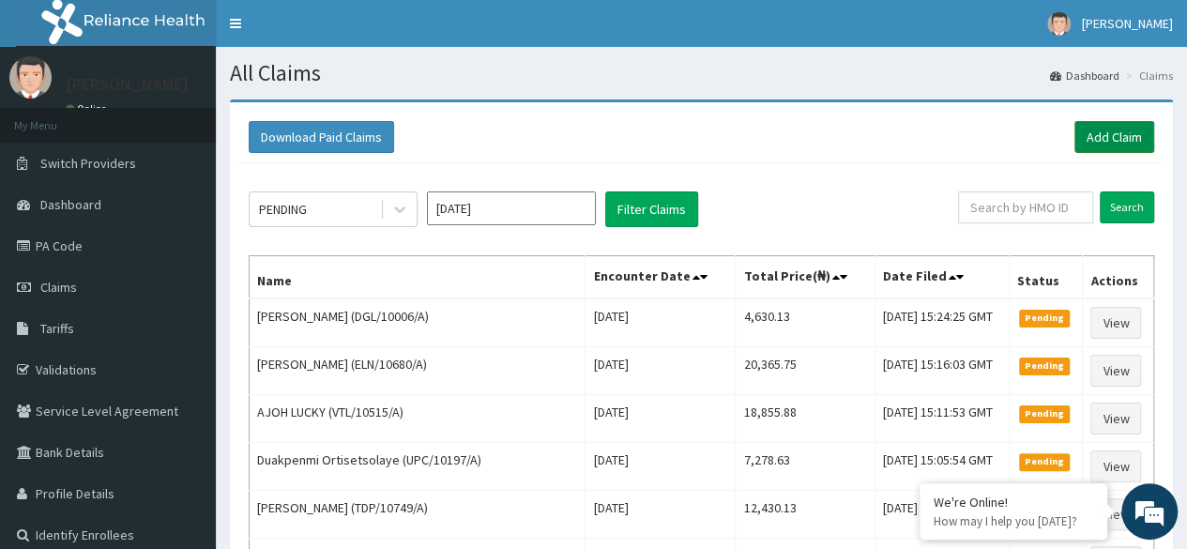
click at [1122, 143] on link "Add Claim" at bounding box center [1115, 137] width 80 height 32
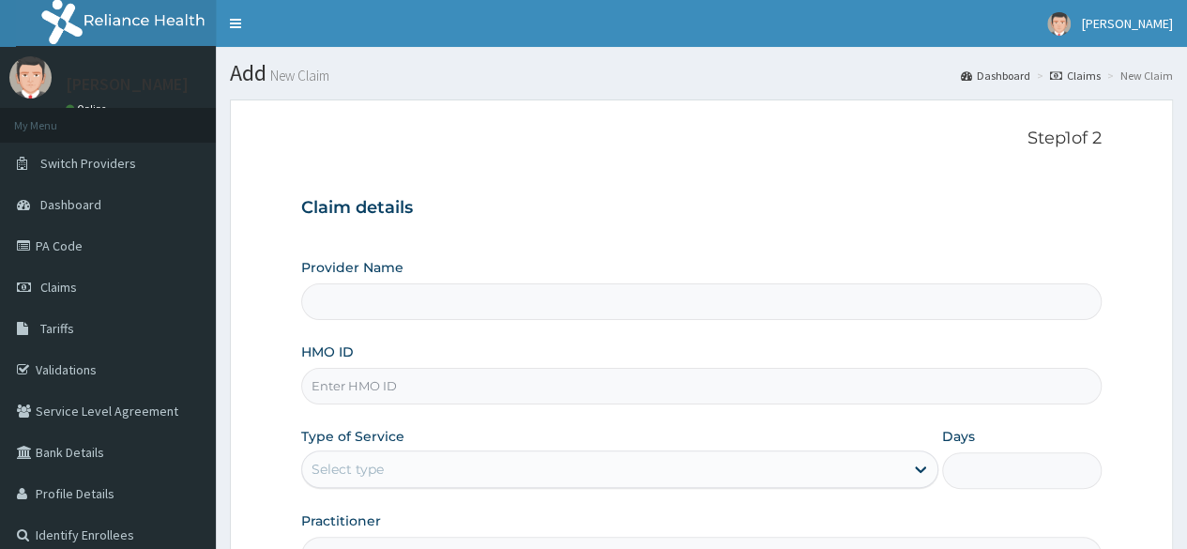
type input "BRI/10033/A"
type input "Reliance Family Clinics (RFC) - Ajah"
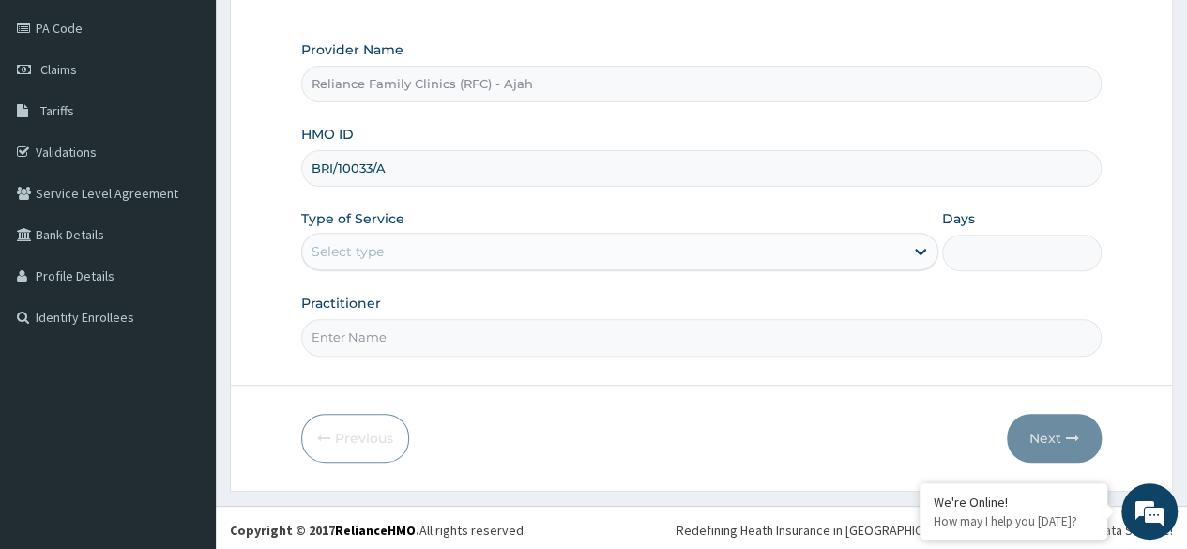
scroll to position [218, 0]
type input "BRI/10033/A"
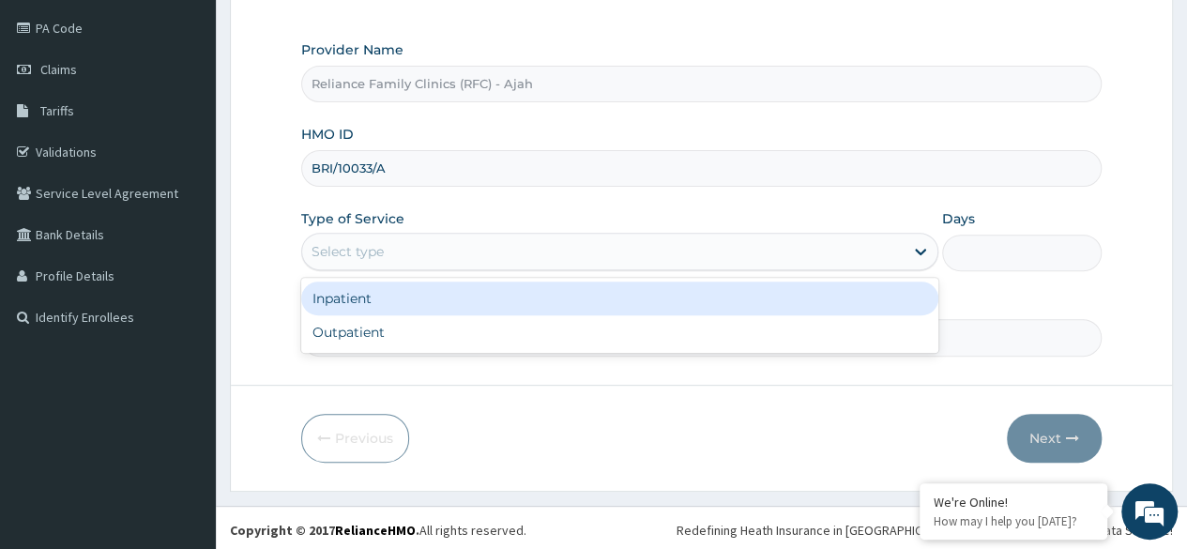
click at [410, 323] on div "Outpatient" at bounding box center [619, 332] width 637 height 34
type input "1"
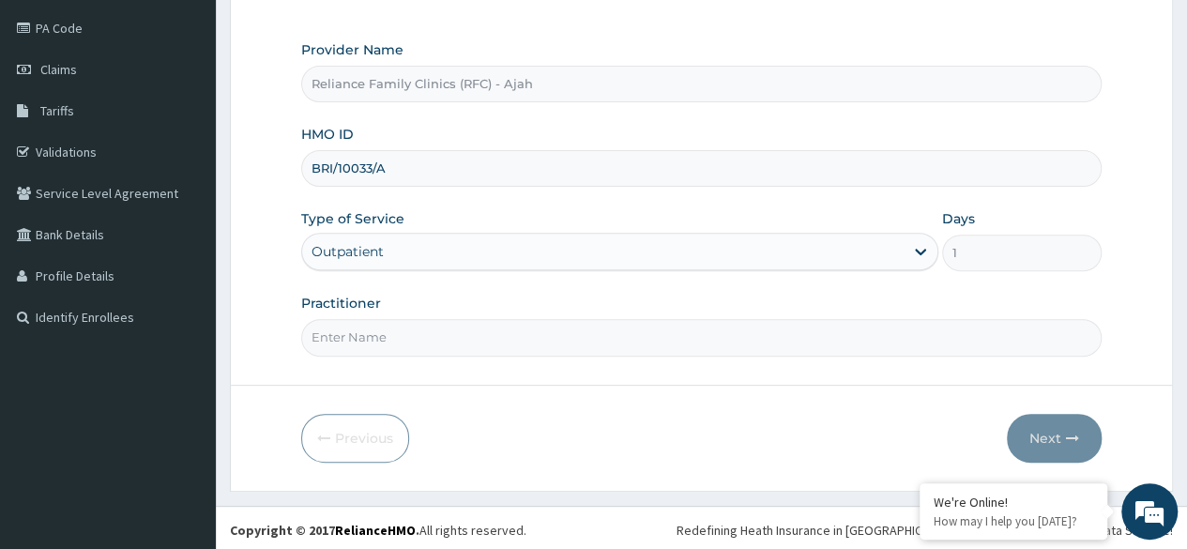
click at [423, 330] on input "Practitioner" at bounding box center [701, 337] width 801 height 37
click at [426, 338] on input "Practitioner" at bounding box center [701, 337] width 801 height 37
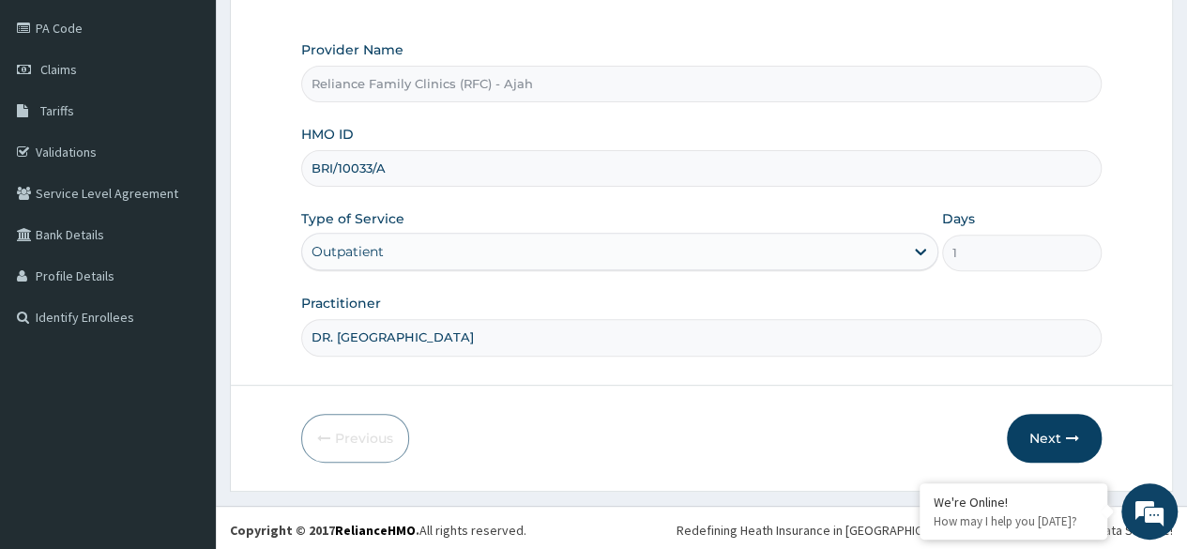
type input "DR. LOCUM"
click at [1036, 432] on button "Next" at bounding box center [1054, 438] width 95 height 49
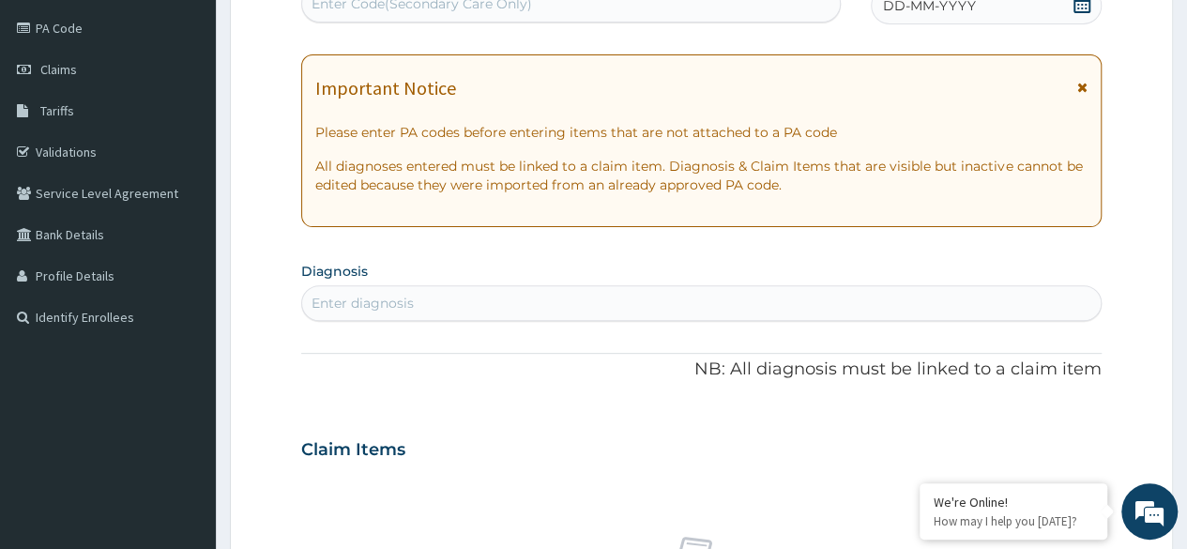
click at [1021, 4] on div "DD-MM-YYYY" at bounding box center [986, 6] width 231 height 38
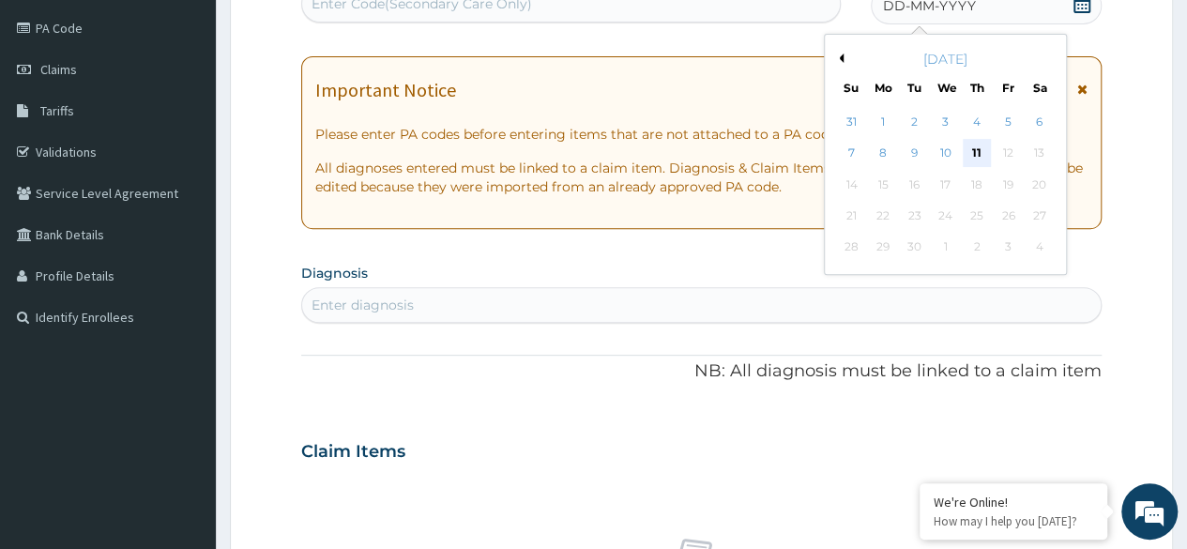
click at [976, 151] on div "11" at bounding box center [977, 154] width 28 height 28
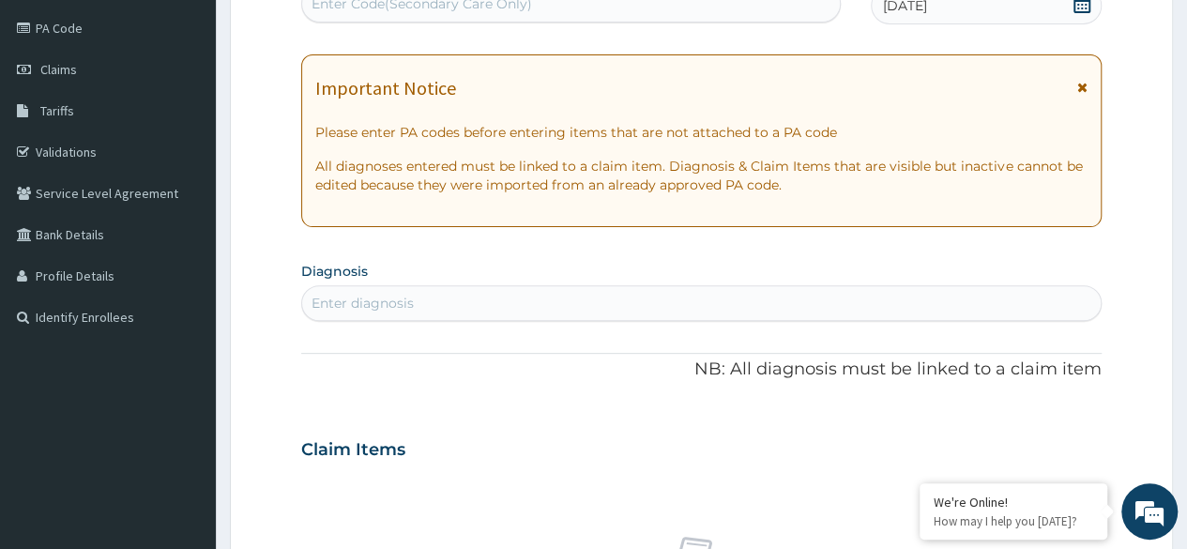
scroll to position [0, 0]
click at [441, 307] on div "Enter diagnosis" at bounding box center [701, 303] width 799 height 30
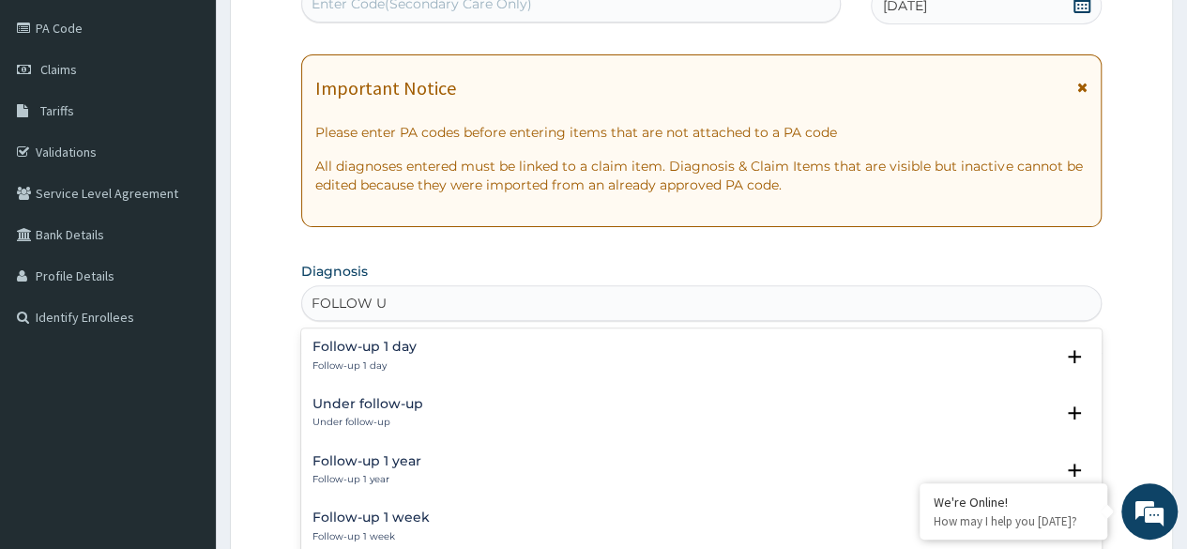
type input "FOLLOW UP"
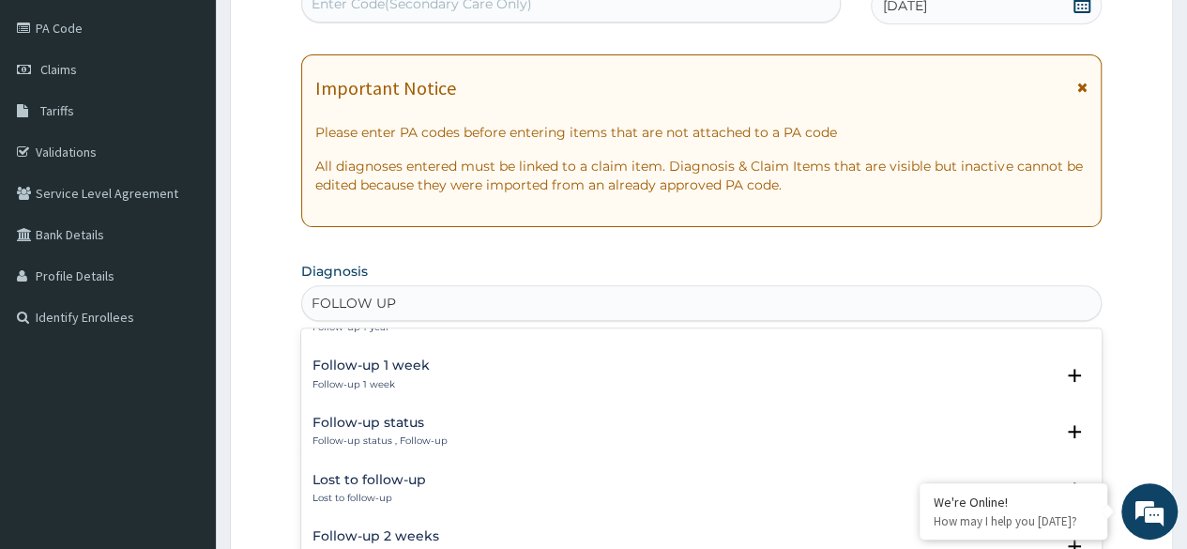
scroll to position [175, 0]
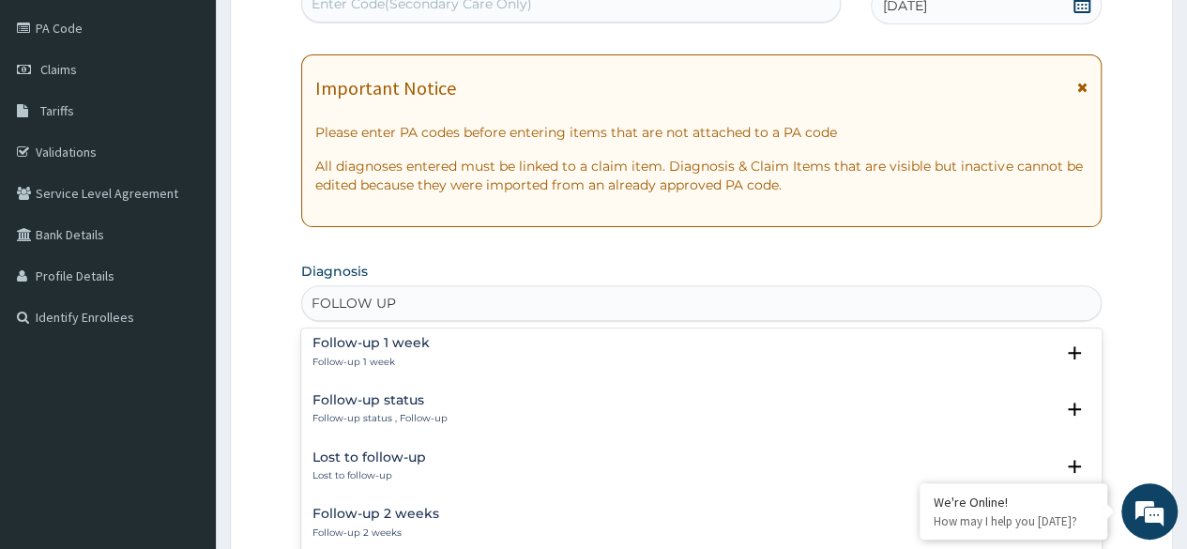
click at [424, 398] on h4 "Follow-up status" at bounding box center [380, 400] width 135 height 14
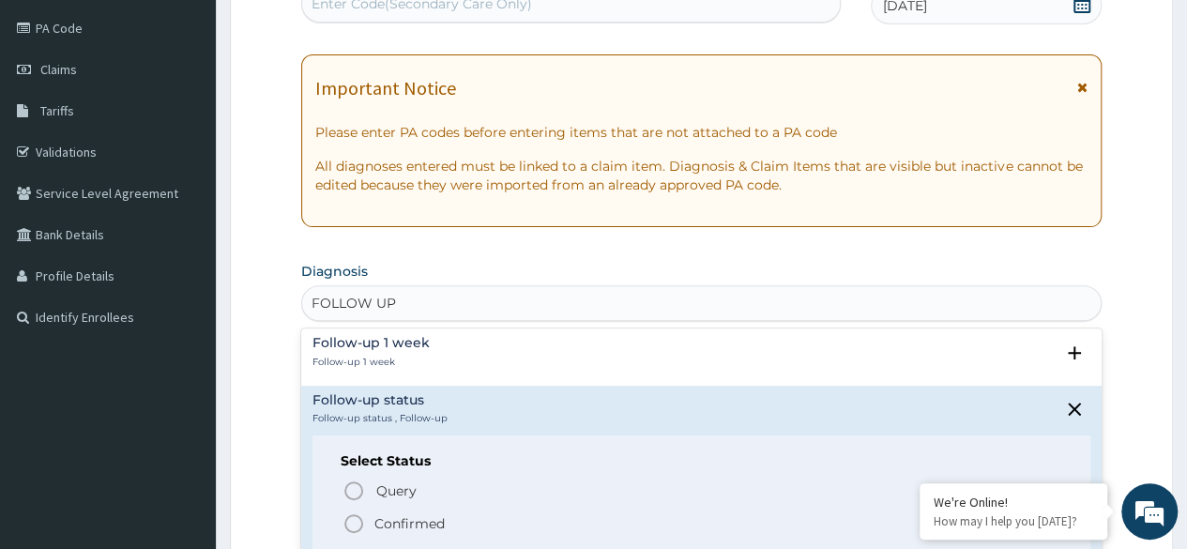
click at [358, 516] on icon "status option filled" at bounding box center [354, 523] width 23 height 23
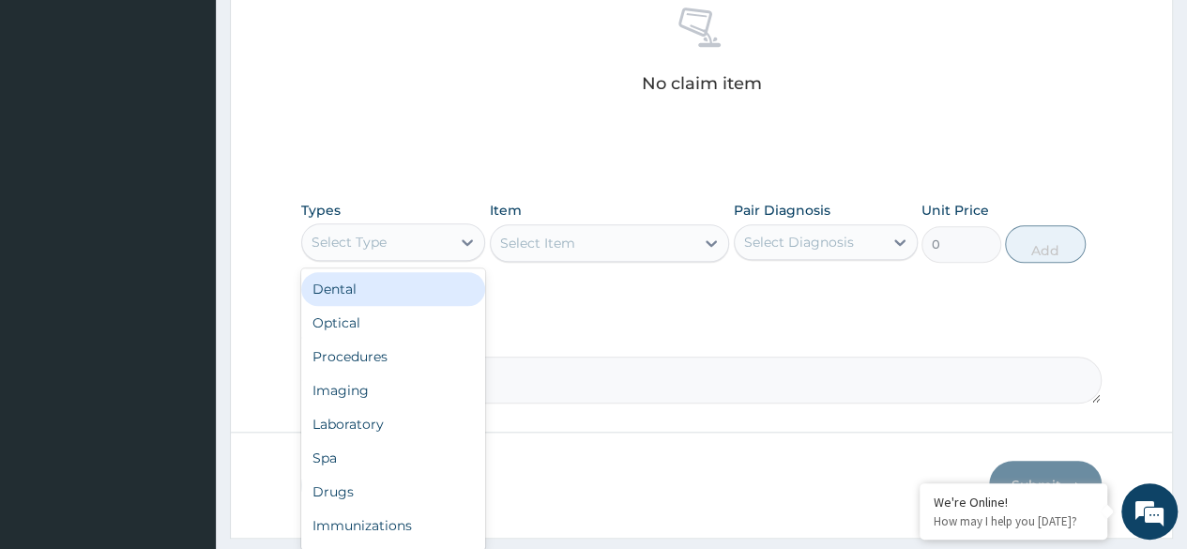
scroll to position [755, 0]
click at [400, 356] on div "Procedures" at bounding box center [393, 355] width 184 height 34
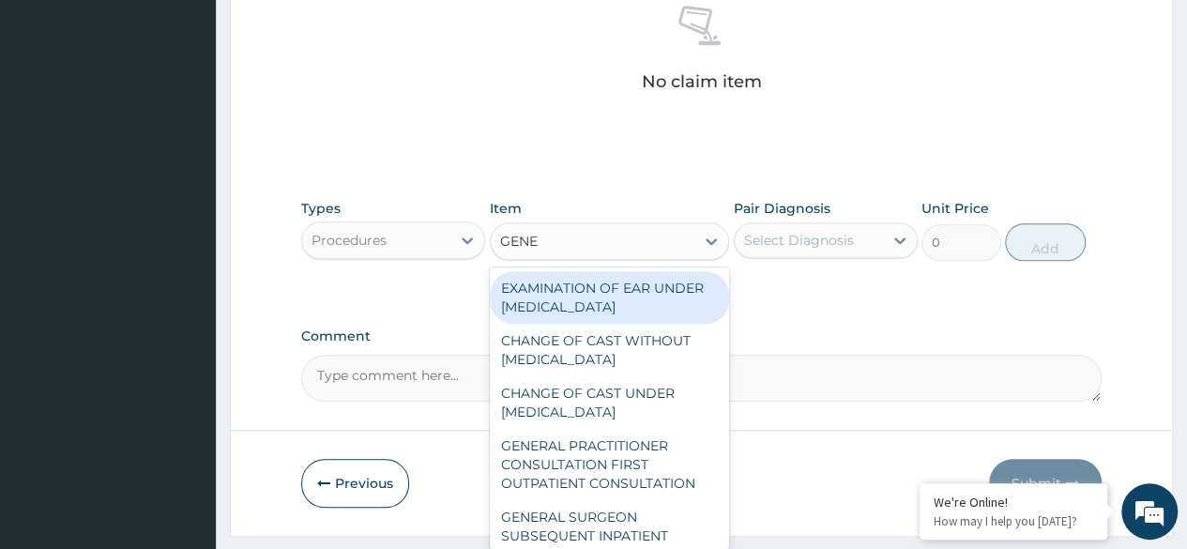
type input "GENER"
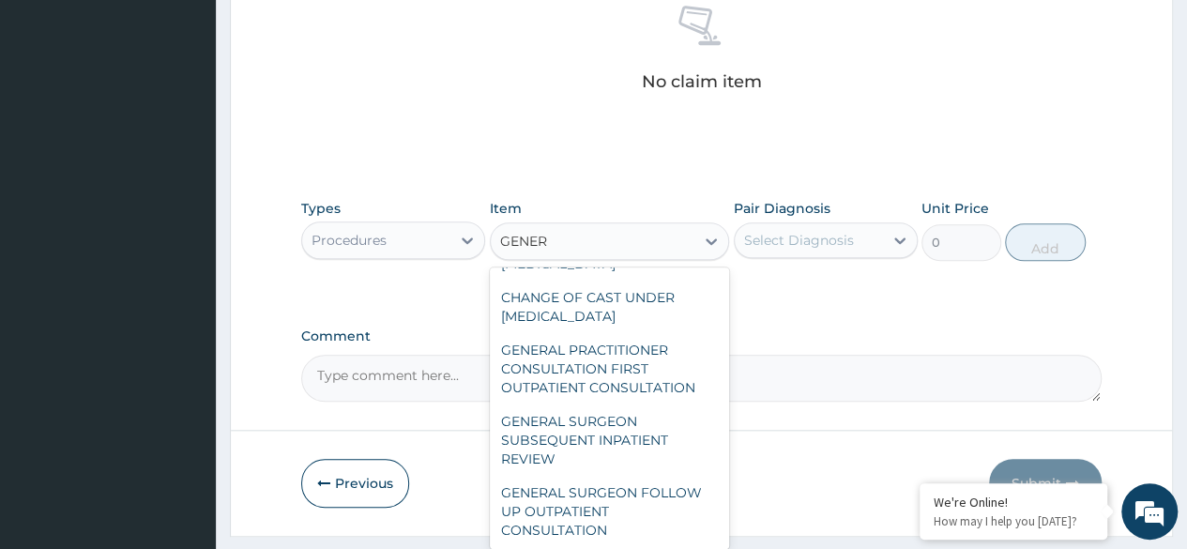
scroll to position [308, 0]
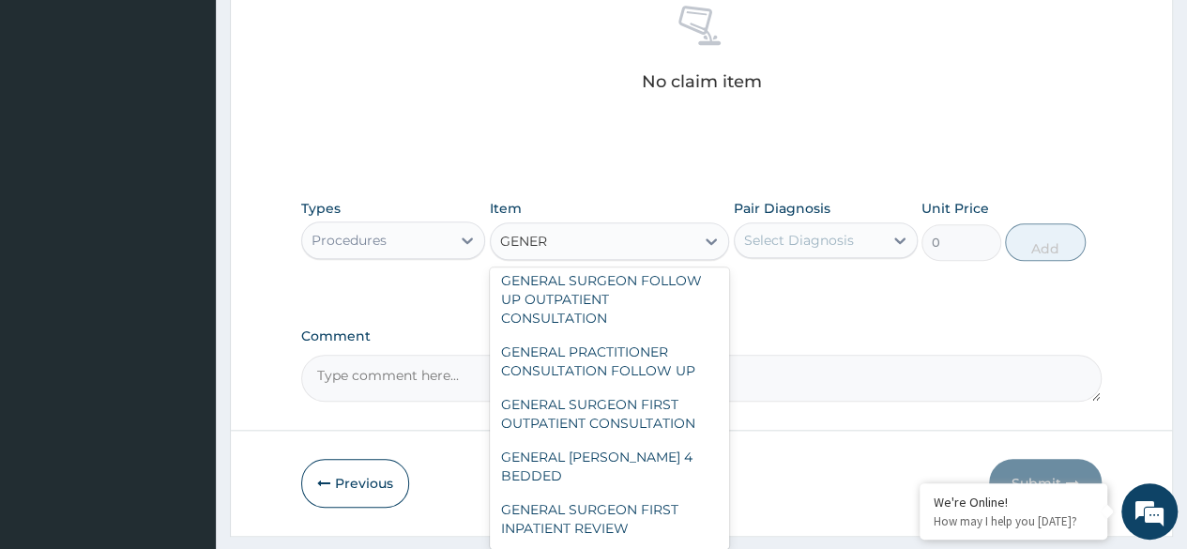
click at [661, 379] on div "GENERAL PRACTITIONER CONSULTATION FOLLOW UP" at bounding box center [610, 361] width 240 height 53
type input "2246.75"
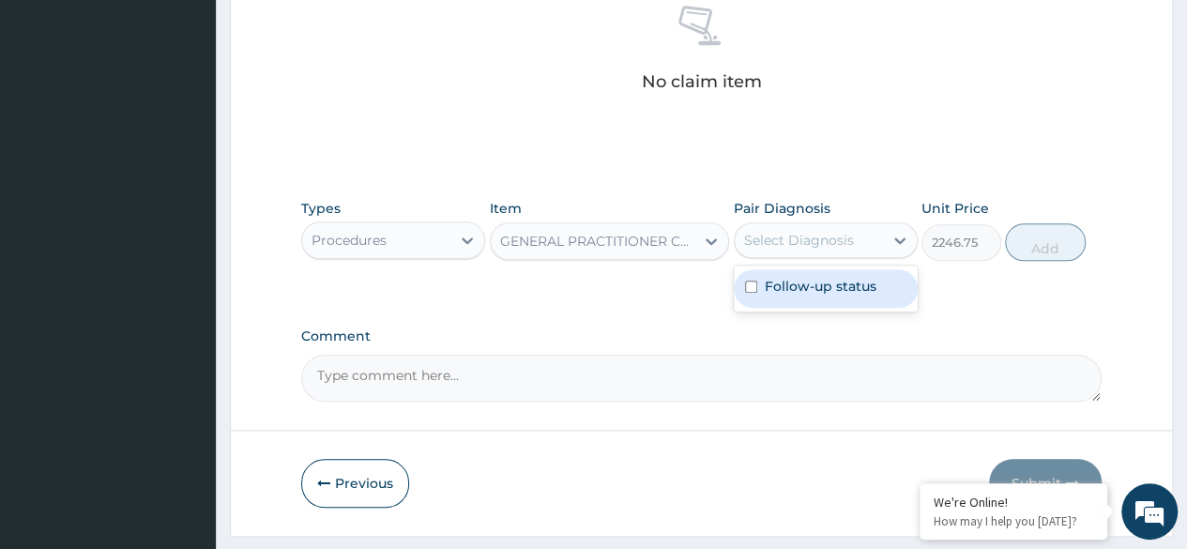
click at [845, 300] on div "Follow-up status" at bounding box center [826, 288] width 184 height 38
checkbox input "true"
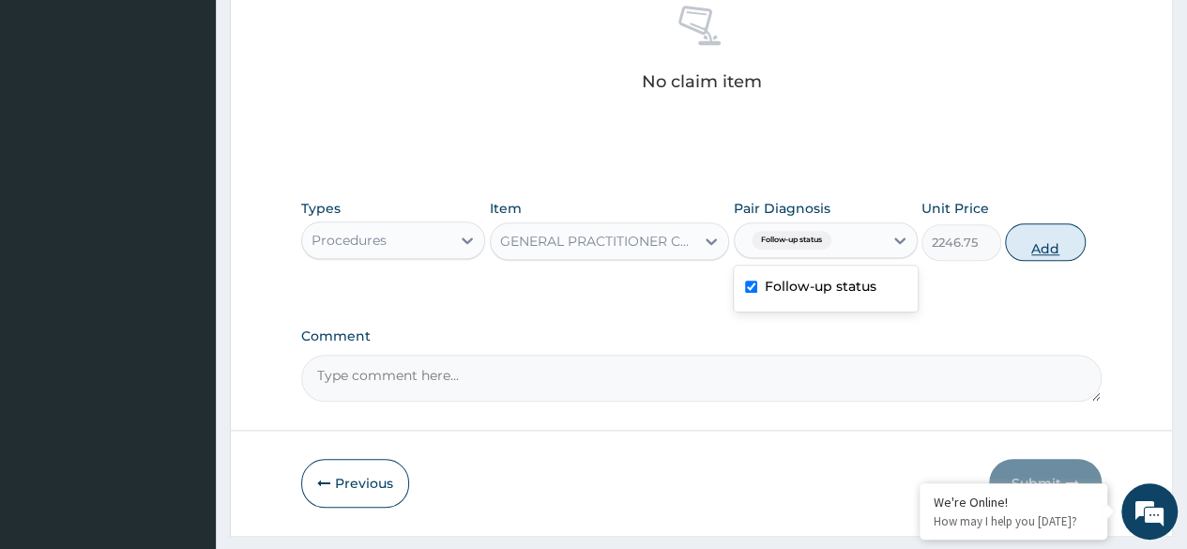
click at [1042, 240] on button "Add" at bounding box center [1045, 242] width 80 height 38
type input "0"
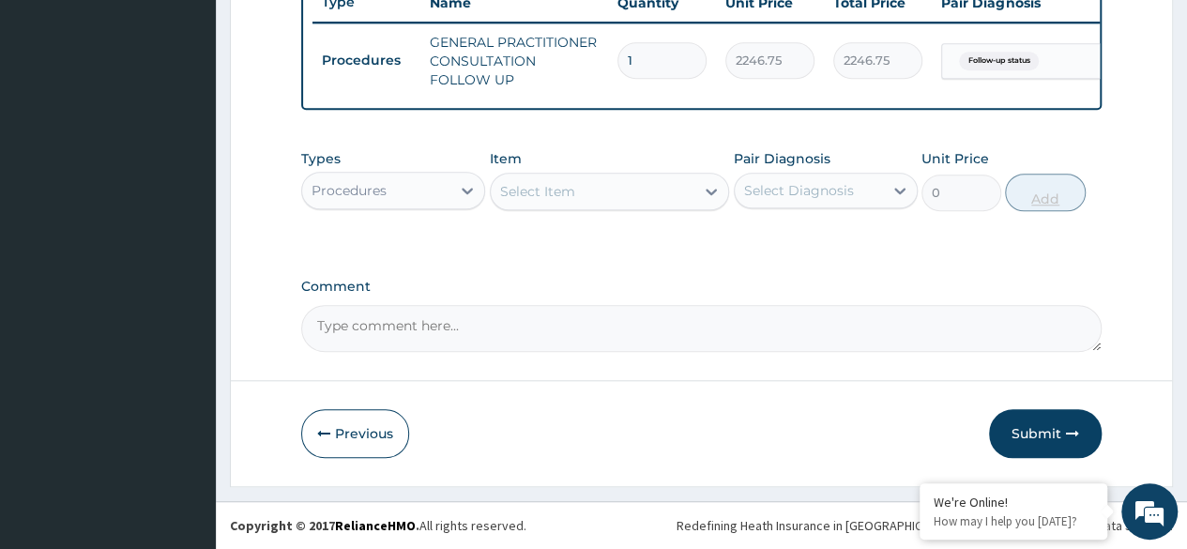
scroll to position [736, 0]
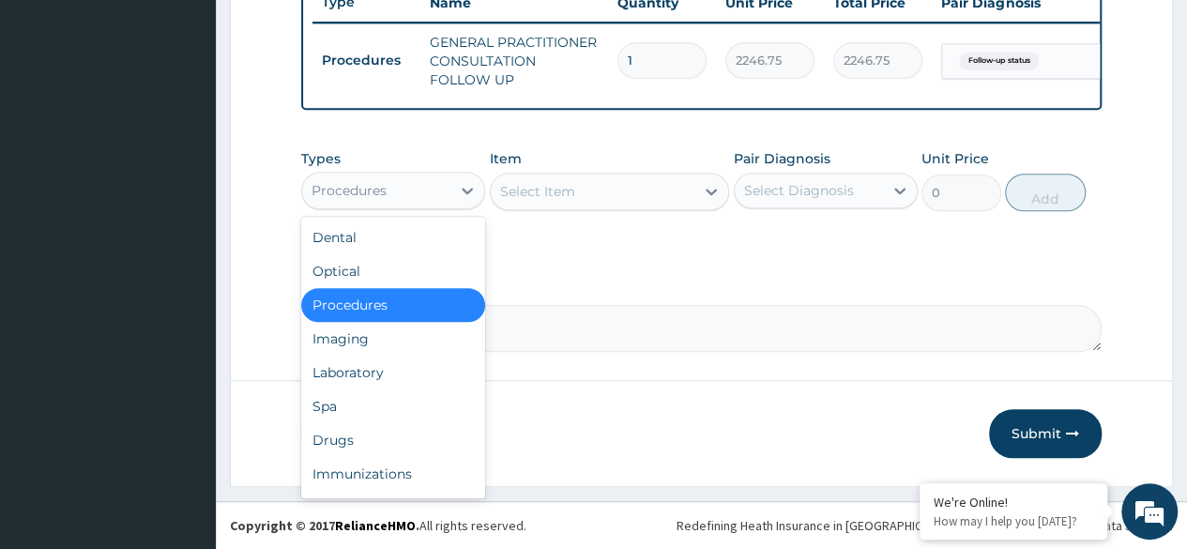
click at [374, 437] on div "Drugs" at bounding box center [393, 440] width 184 height 34
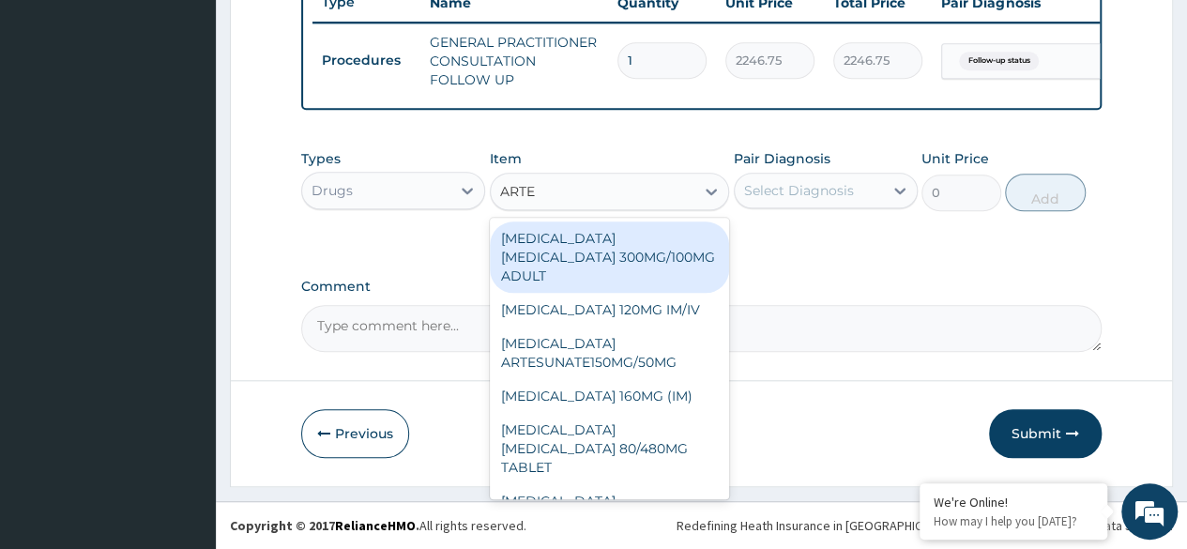
type input "ARTEM"
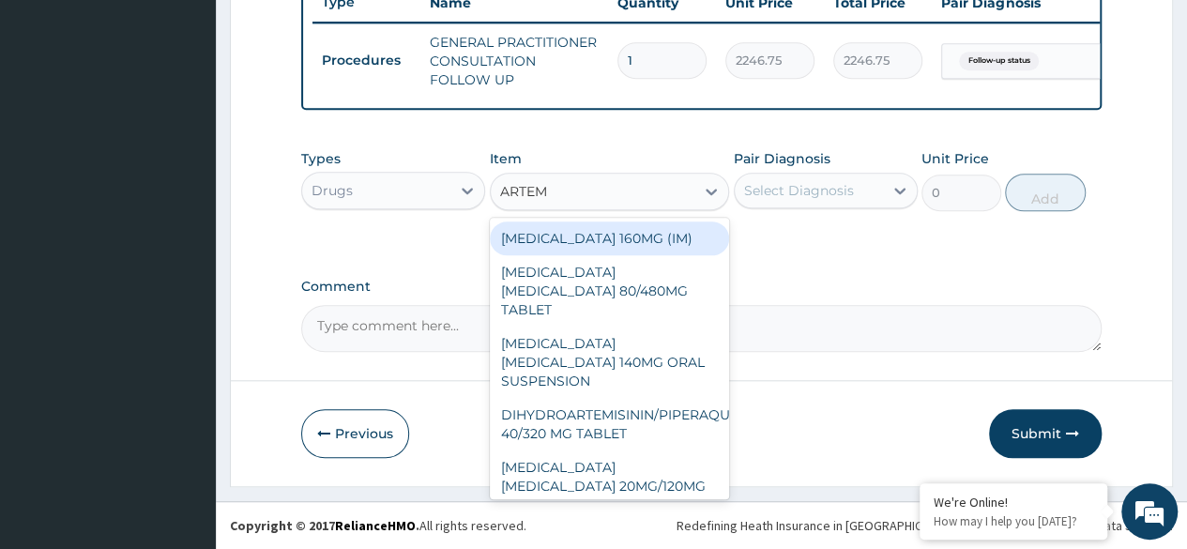
click at [648, 282] on div "ARTEMETHER LUMEFANTRINE 80/480MG TABLET" at bounding box center [610, 290] width 240 height 71
type input "450"
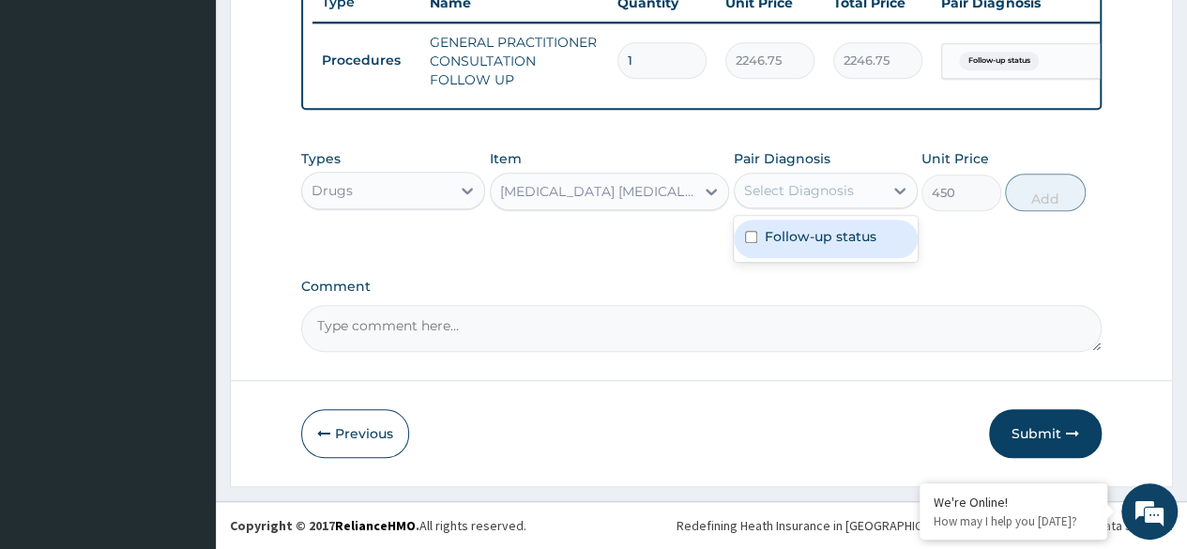
click at [858, 250] on div "Follow-up status" at bounding box center [826, 239] width 184 height 38
checkbox input "true"
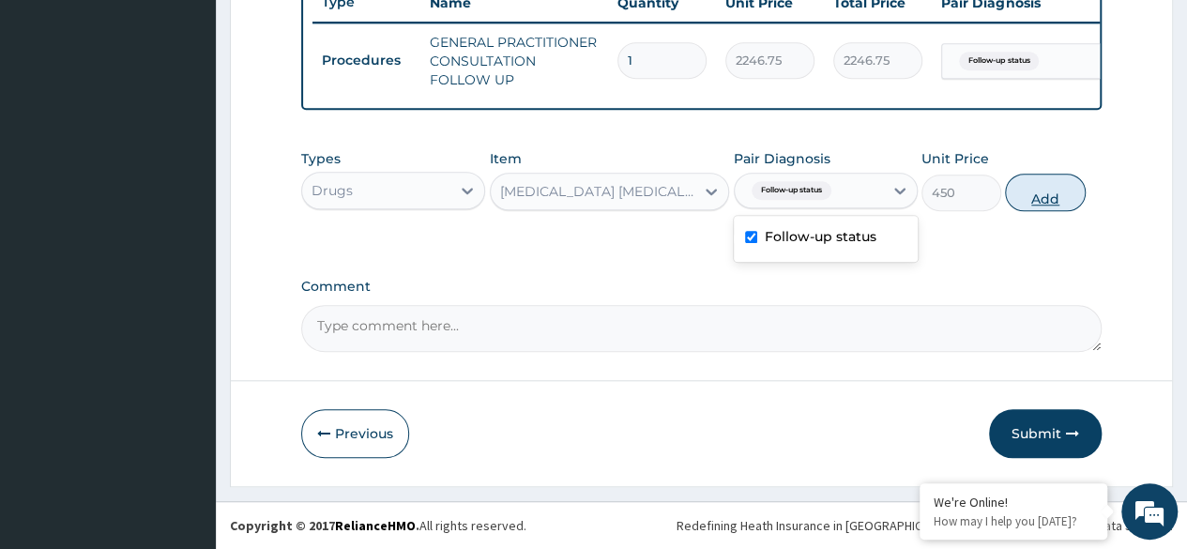
click at [1042, 194] on button "Add" at bounding box center [1045, 193] width 80 height 38
type input "0"
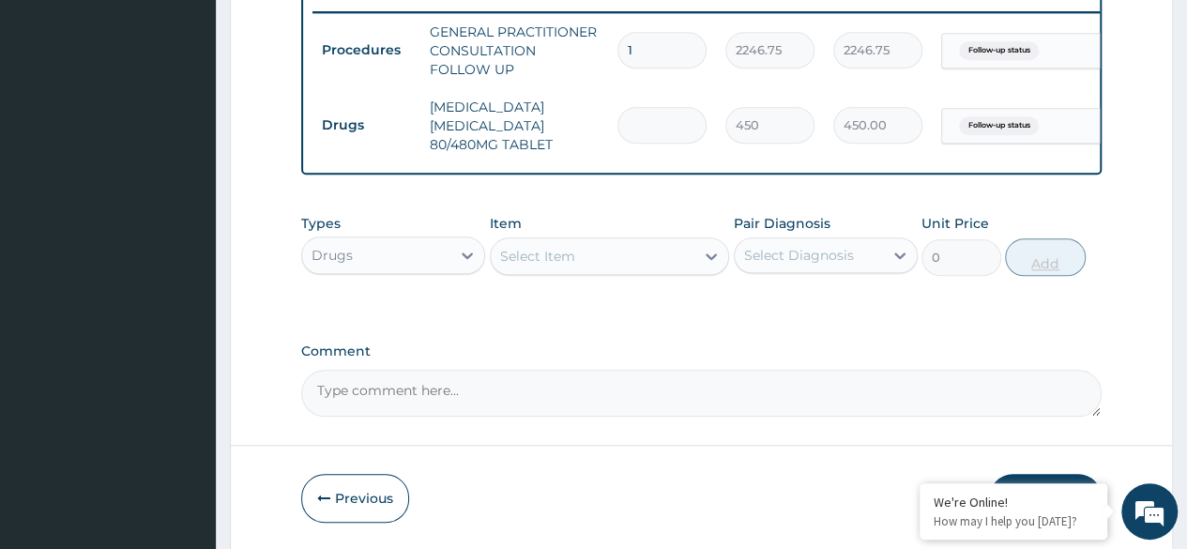
type input "0.00"
type input "6"
type input "2700.00"
type input "6"
type input "S"
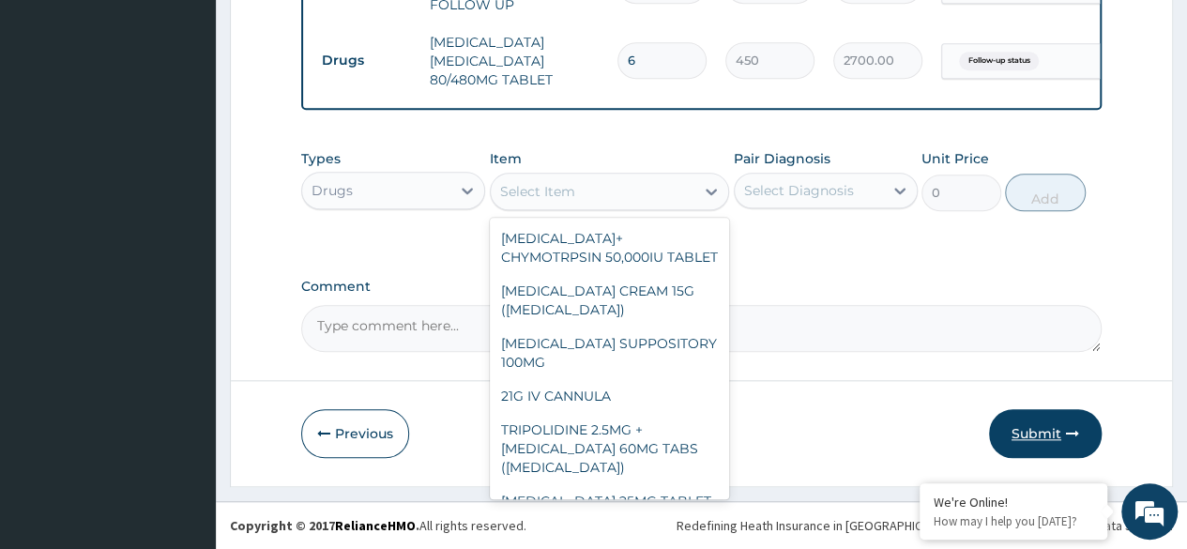
click at [1053, 435] on button "Submit" at bounding box center [1045, 433] width 113 height 49
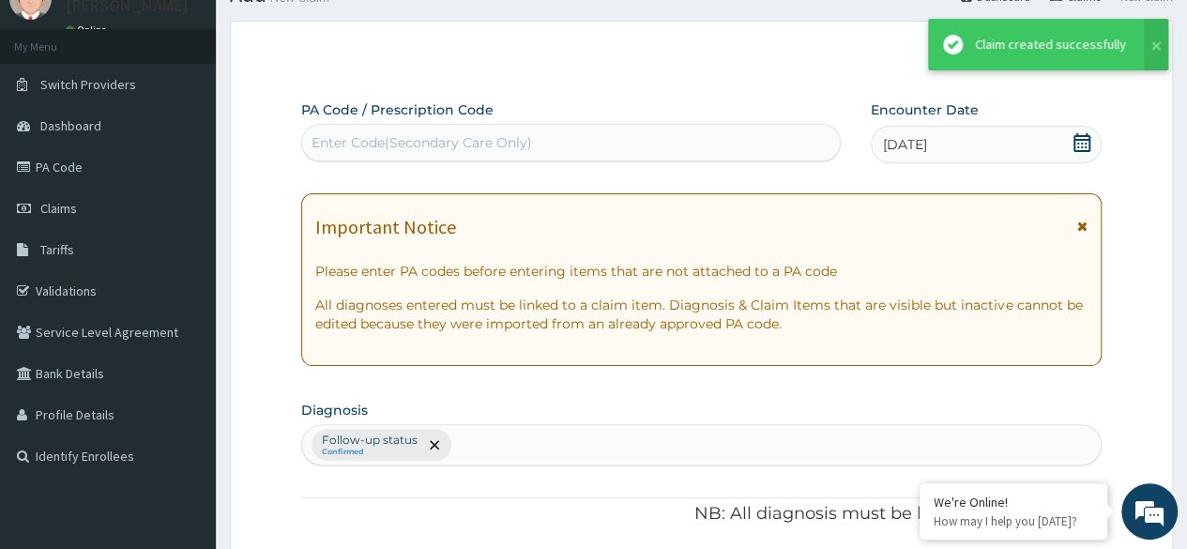
scroll to position [811, 0]
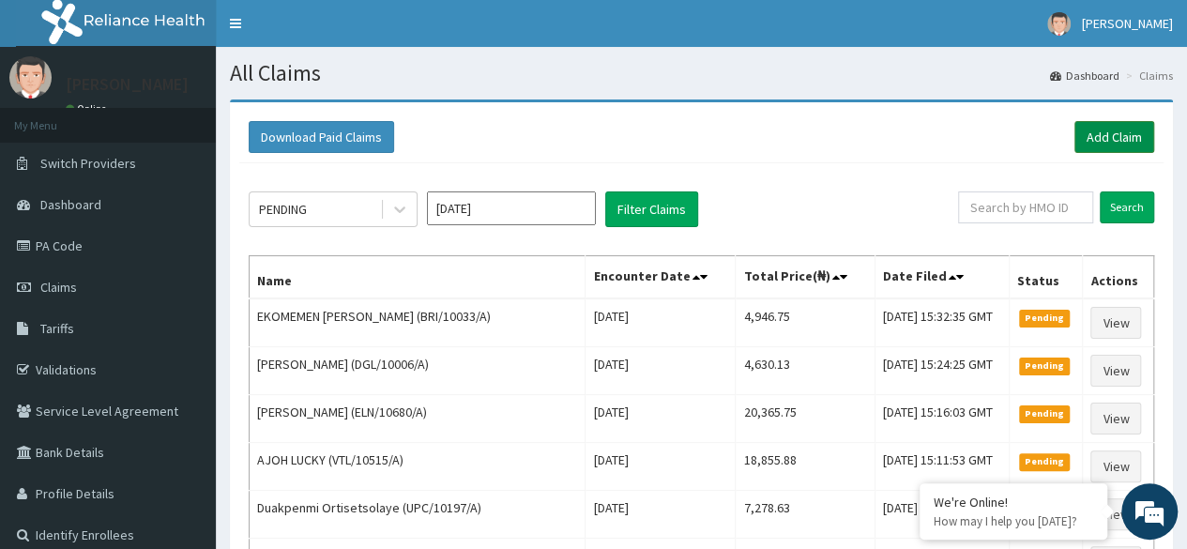
click at [1121, 136] on link "Add Claim" at bounding box center [1115, 137] width 80 height 32
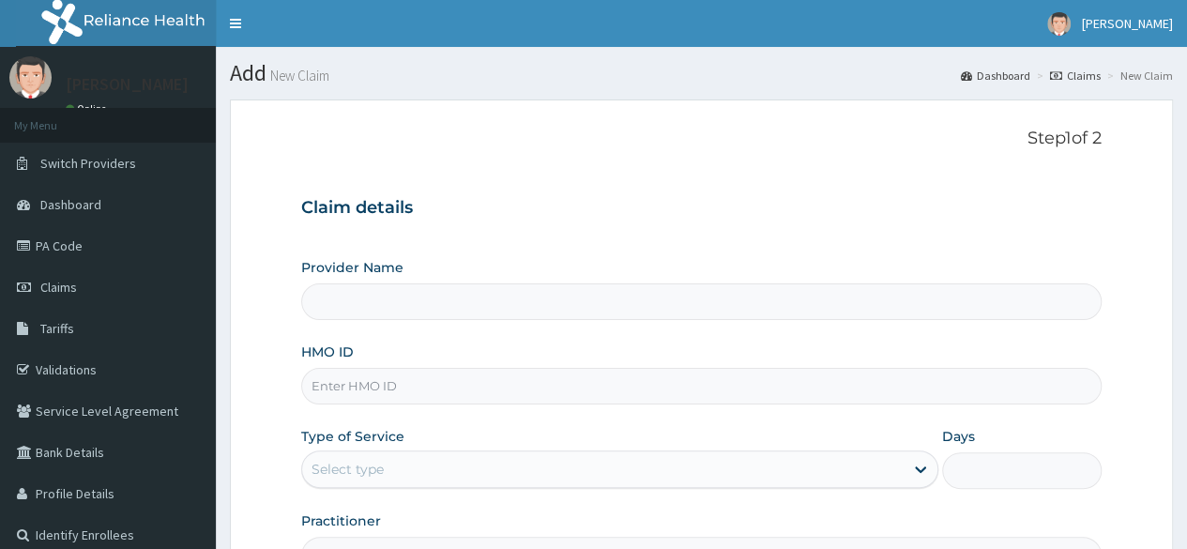
click at [377, 394] on input "HMO ID" at bounding box center [701, 386] width 801 height 37
paste input "OCS/10026/A"
type input "OCS/10026/A"
type input "Reliance Family Clinics (RFC) - Ajah"
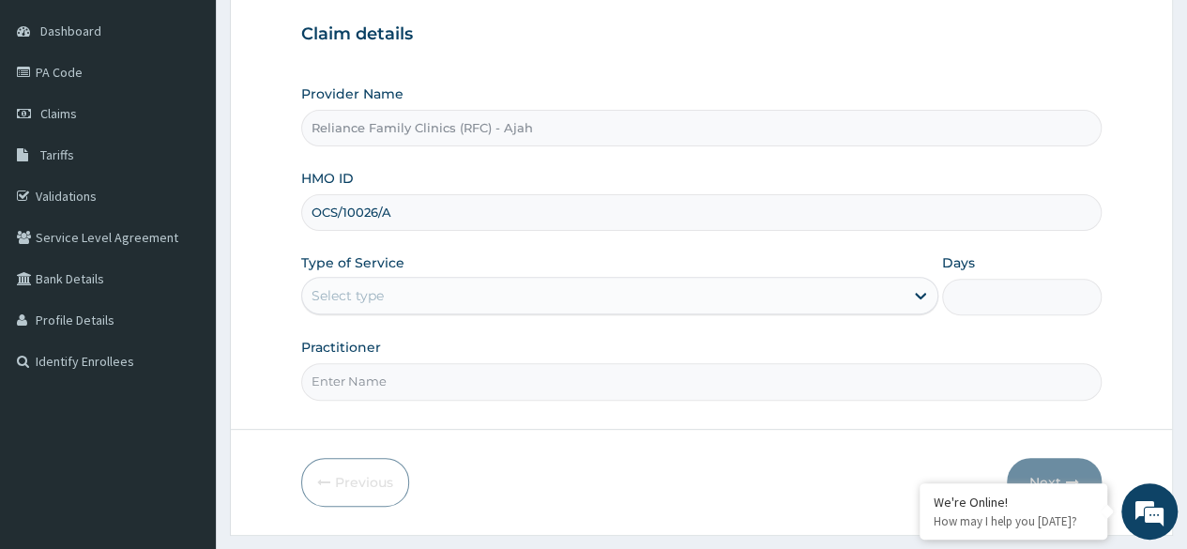
scroll to position [178, 0]
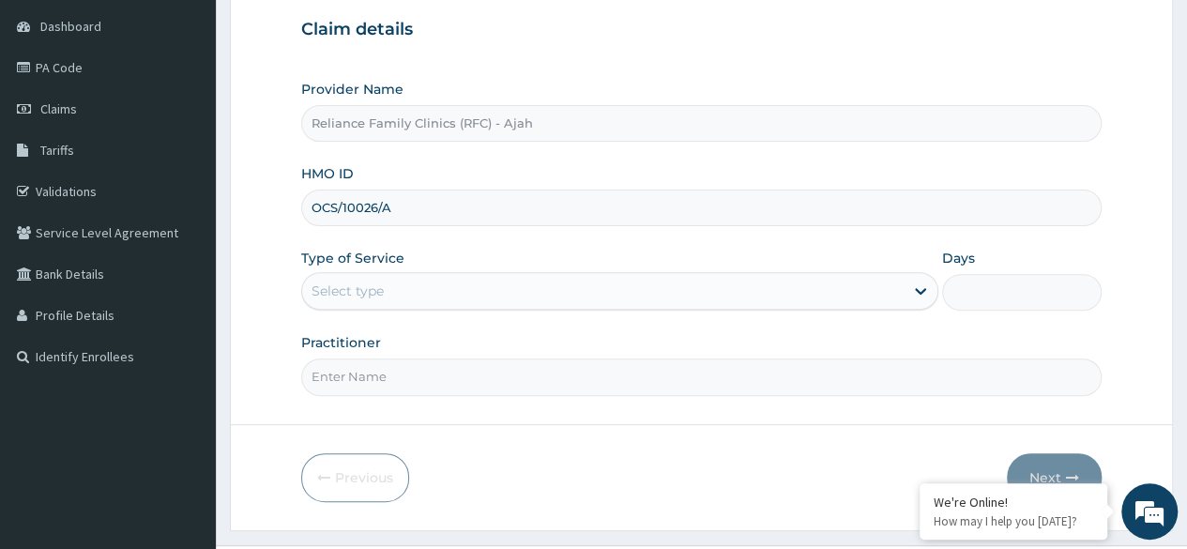
type input "OCS/10026/A"
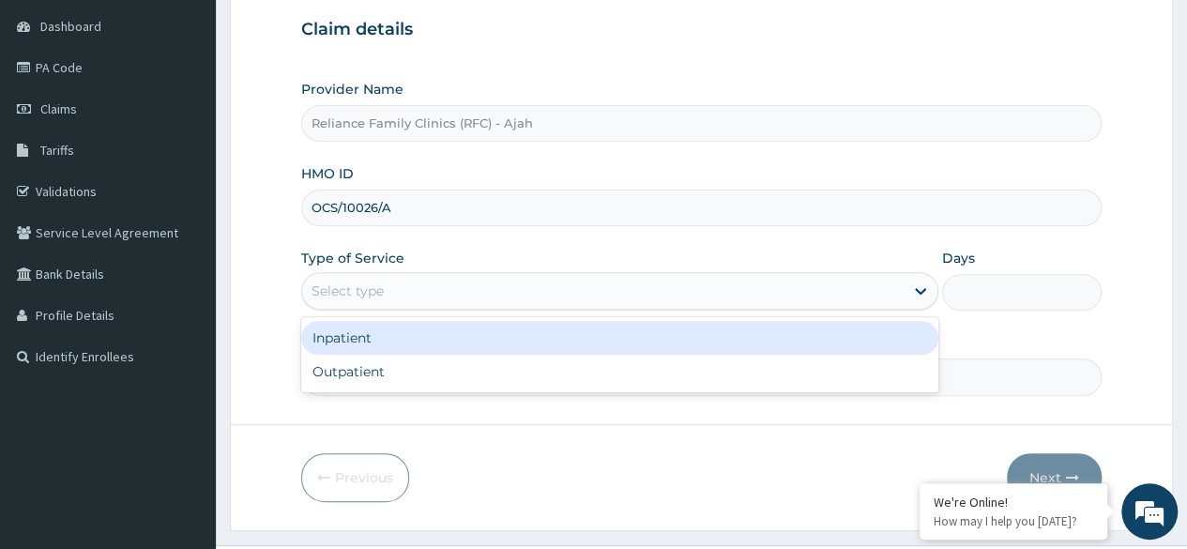
click at [430, 371] on div "Outpatient" at bounding box center [619, 372] width 637 height 34
type input "1"
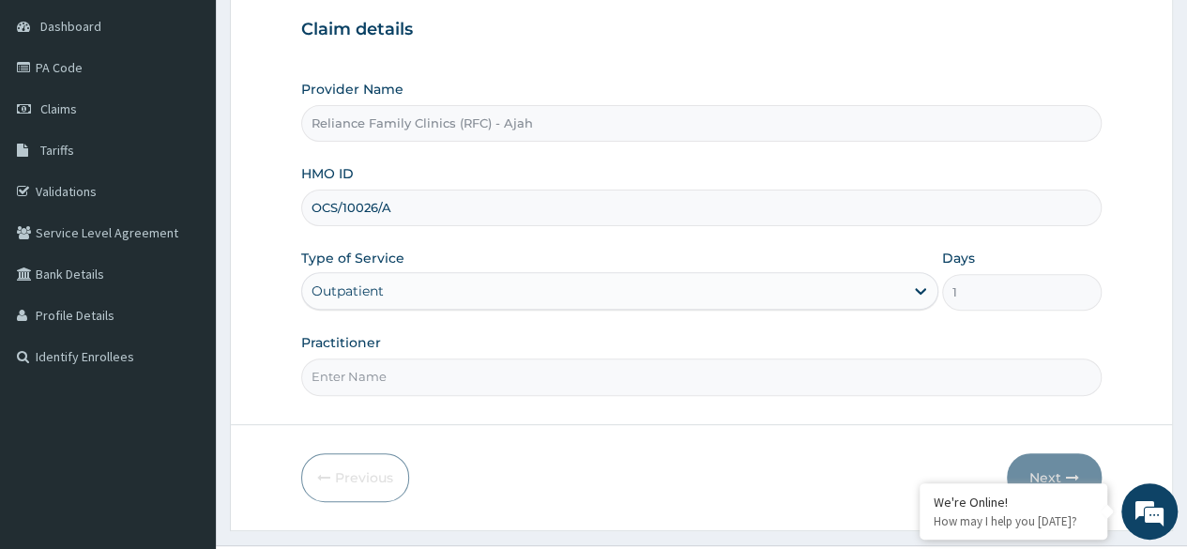
click at [465, 375] on input "Practitioner" at bounding box center [701, 376] width 801 height 37
type input "DR. LOCUM"
click at [1073, 460] on button "Next" at bounding box center [1054, 477] width 95 height 49
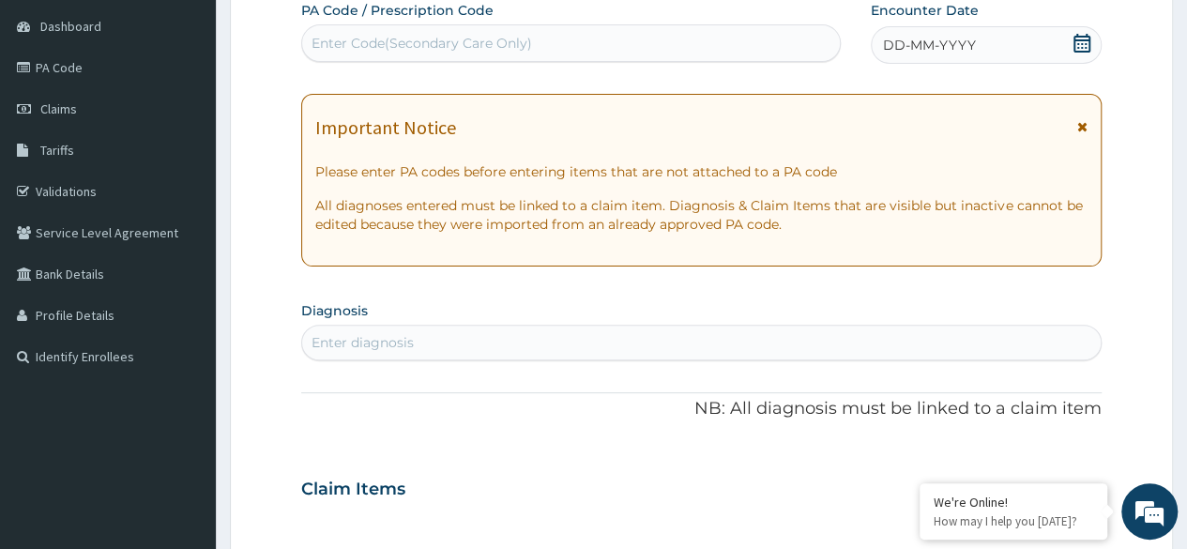
click at [969, 54] on div "DD-MM-YYYY" at bounding box center [986, 45] width 231 height 38
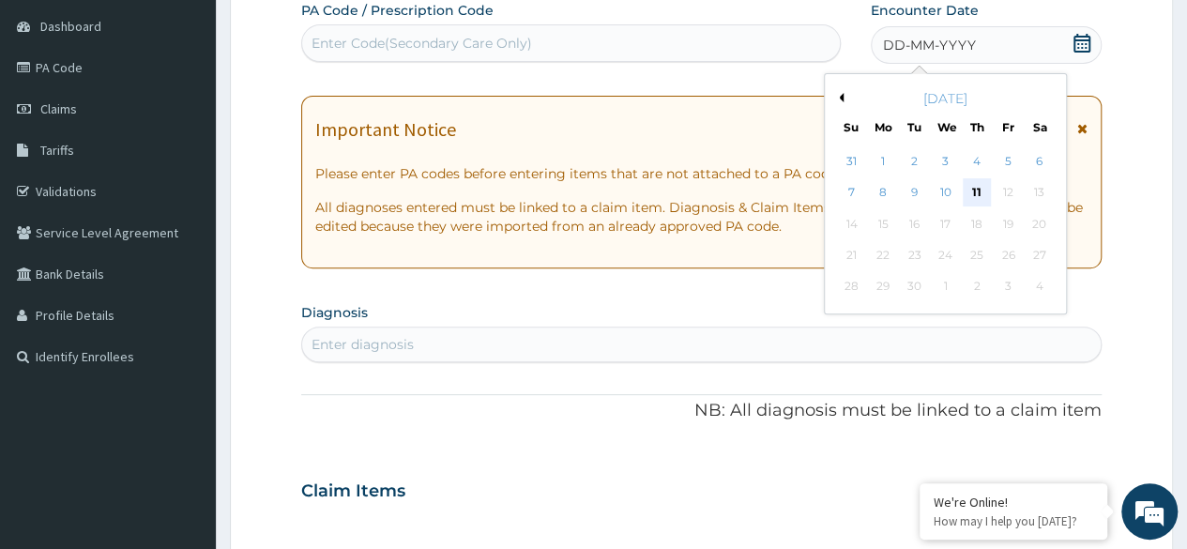
click at [976, 191] on div "11" at bounding box center [977, 193] width 28 height 28
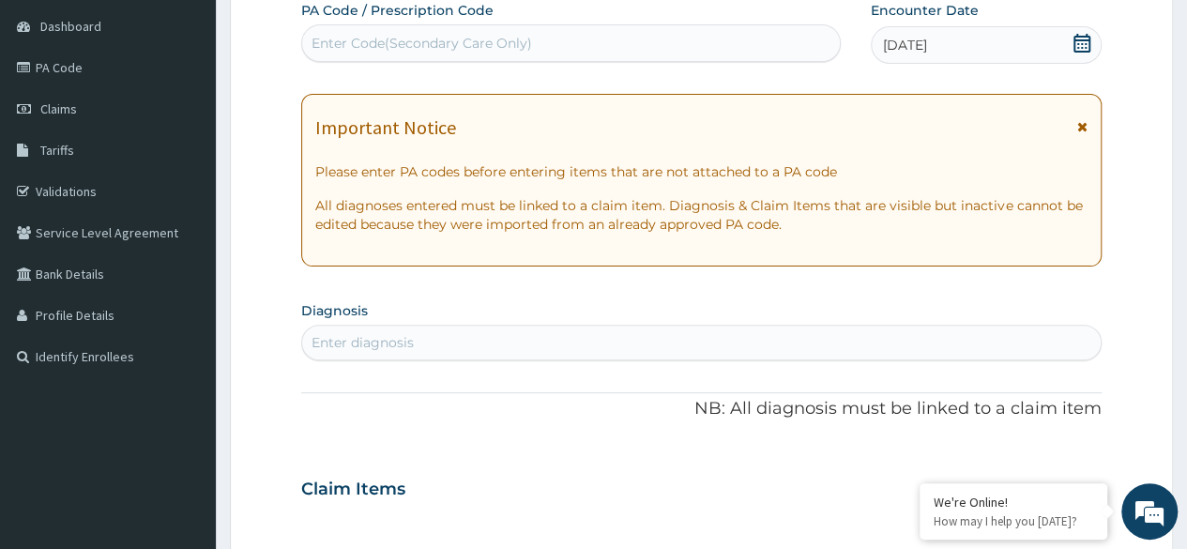
scroll to position [0, 0]
click at [371, 344] on div "Enter diagnosis" at bounding box center [363, 342] width 102 height 19
click at [456, 346] on div "Enter diagnosis" at bounding box center [701, 343] width 799 height 30
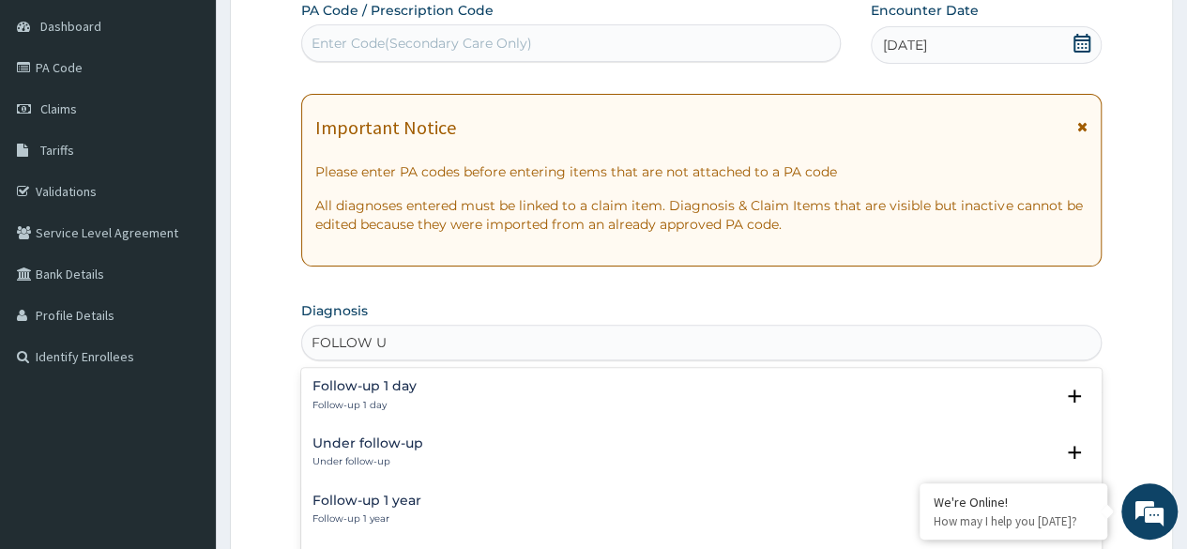
type input "FOLLOW UP"
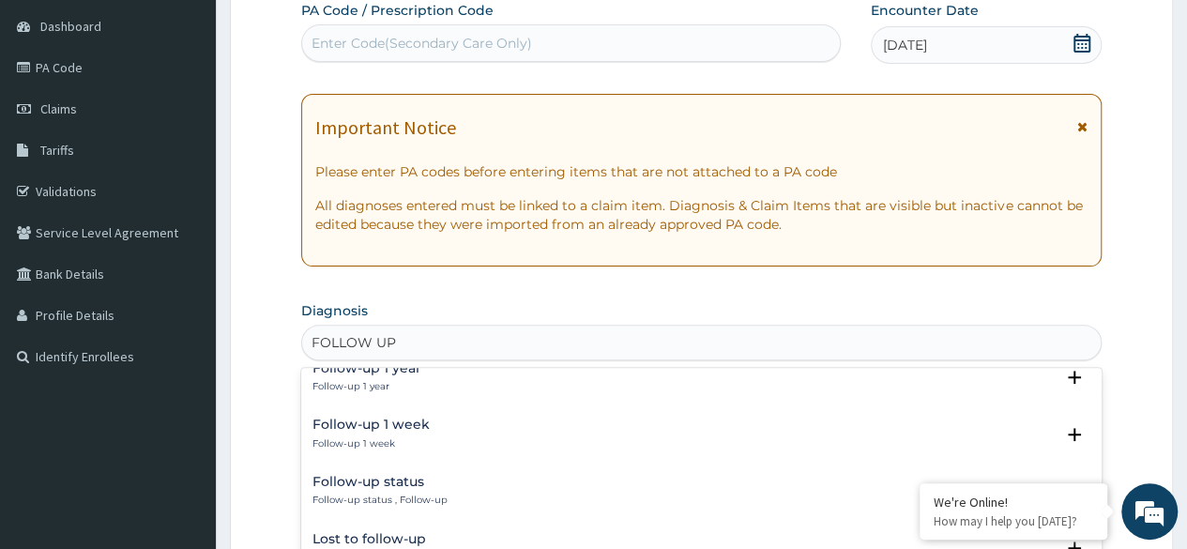
scroll to position [165, 0]
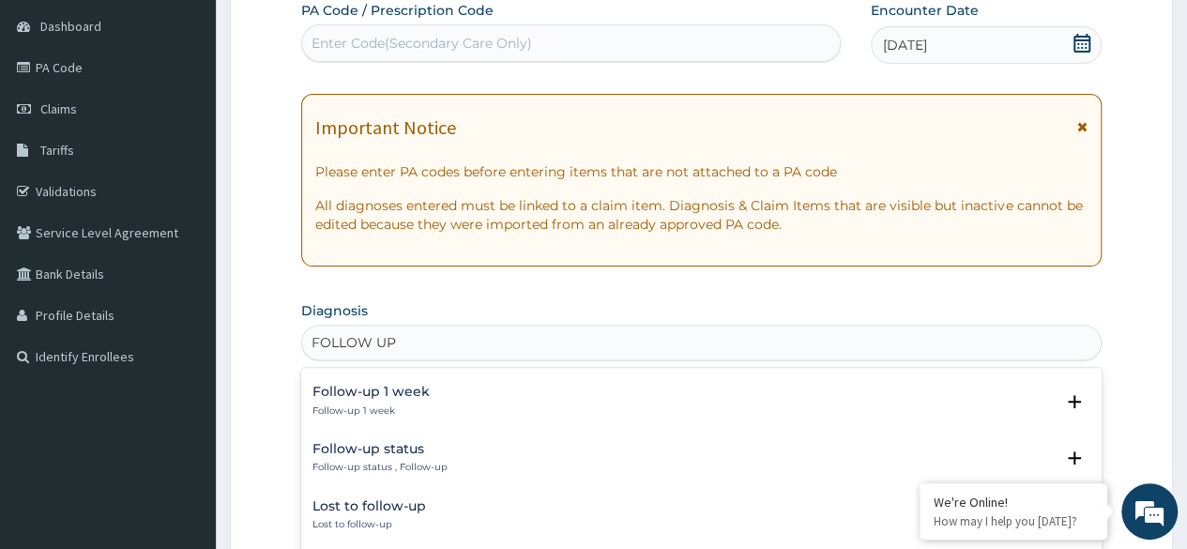
click at [402, 453] on h4 "Follow-up status" at bounding box center [380, 449] width 135 height 14
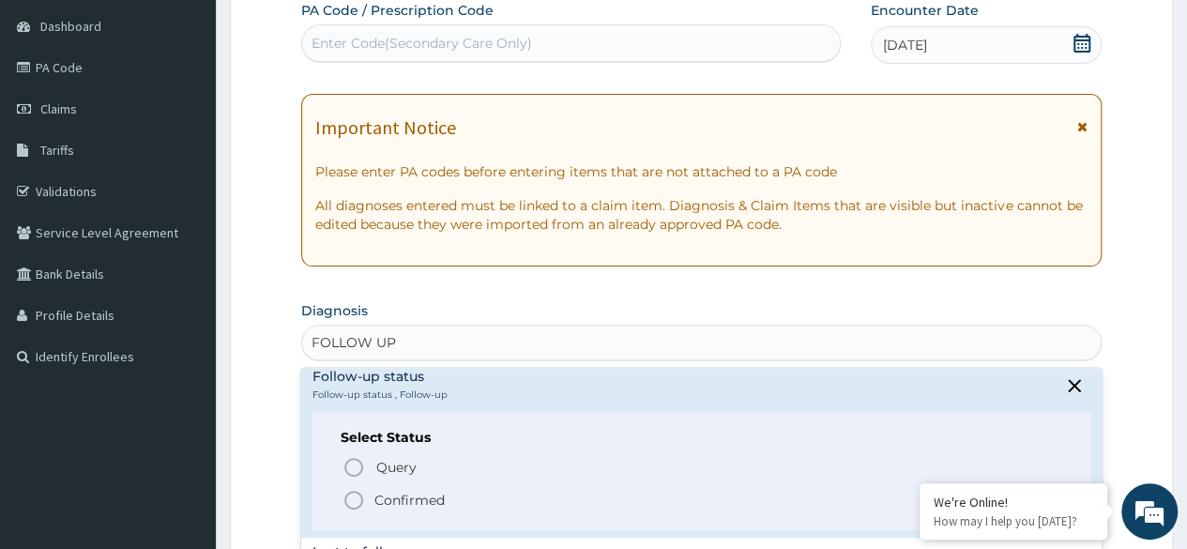
scroll to position [244, 0]
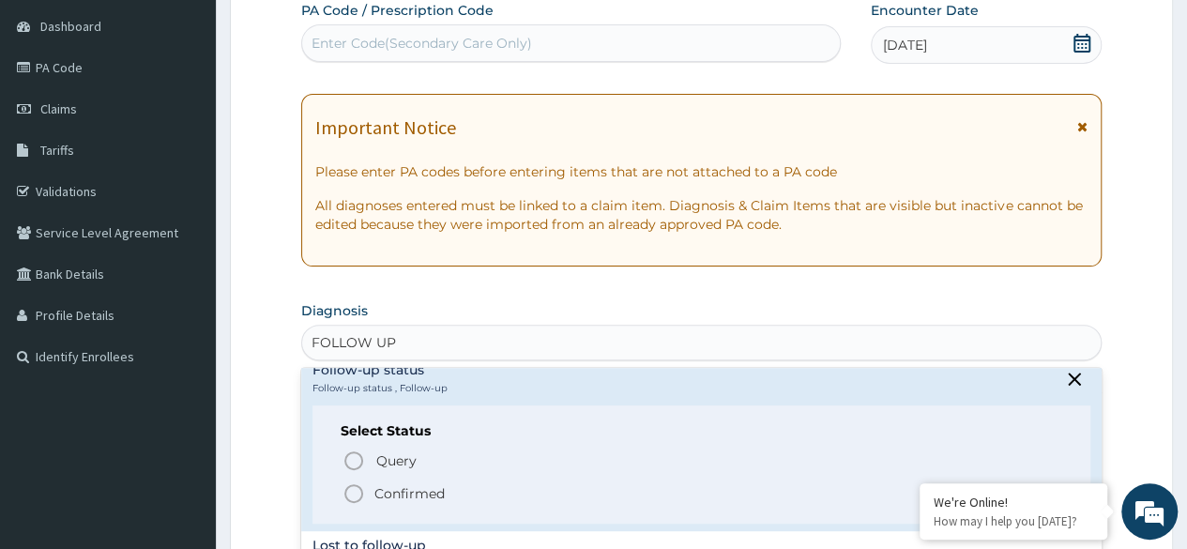
click at [353, 492] on icon "status option filled" at bounding box center [354, 493] width 23 height 23
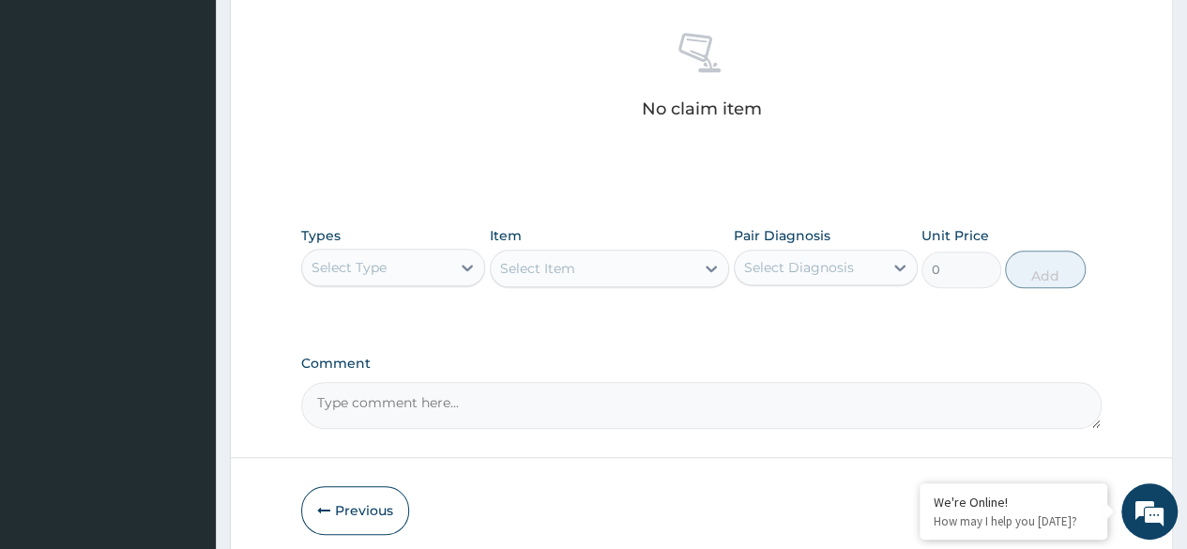
scroll to position [801, 0]
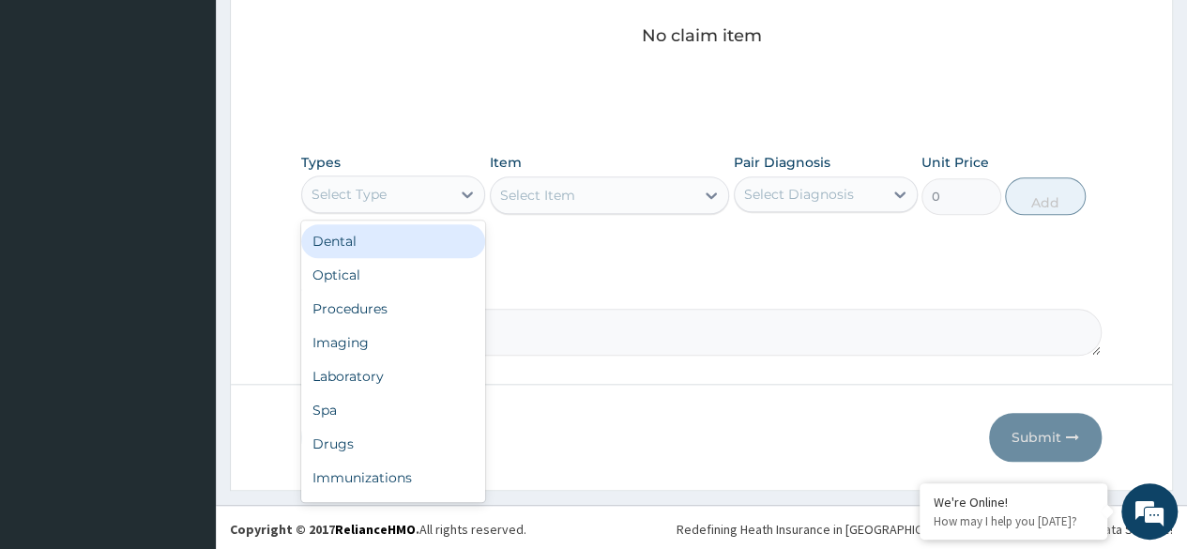
click at [410, 304] on div "Procedures" at bounding box center [393, 309] width 184 height 34
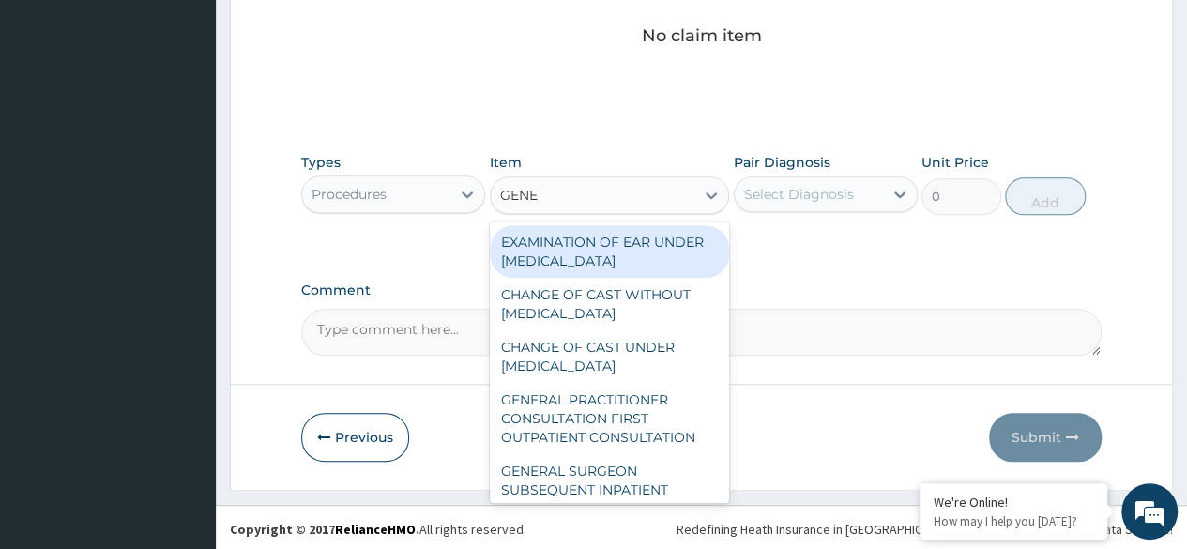
type input "GENER"
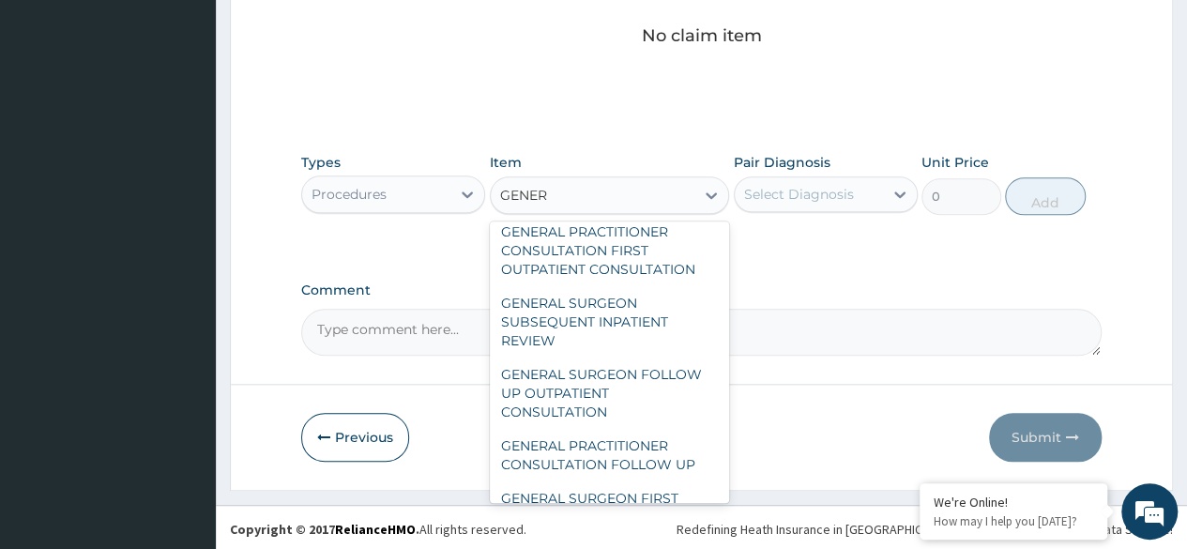
scroll to position [308, 0]
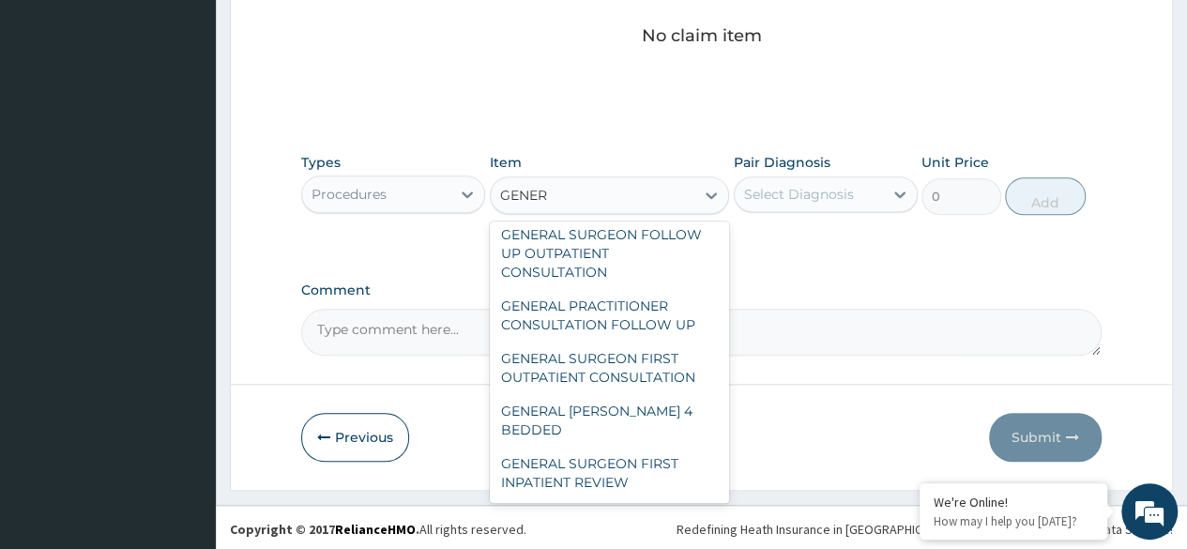
click at [654, 328] on div "GENERAL PRACTITIONER CONSULTATION FOLLOW UP" at bounding box center [610, 315] width 240 height 53
type input "2246.75"
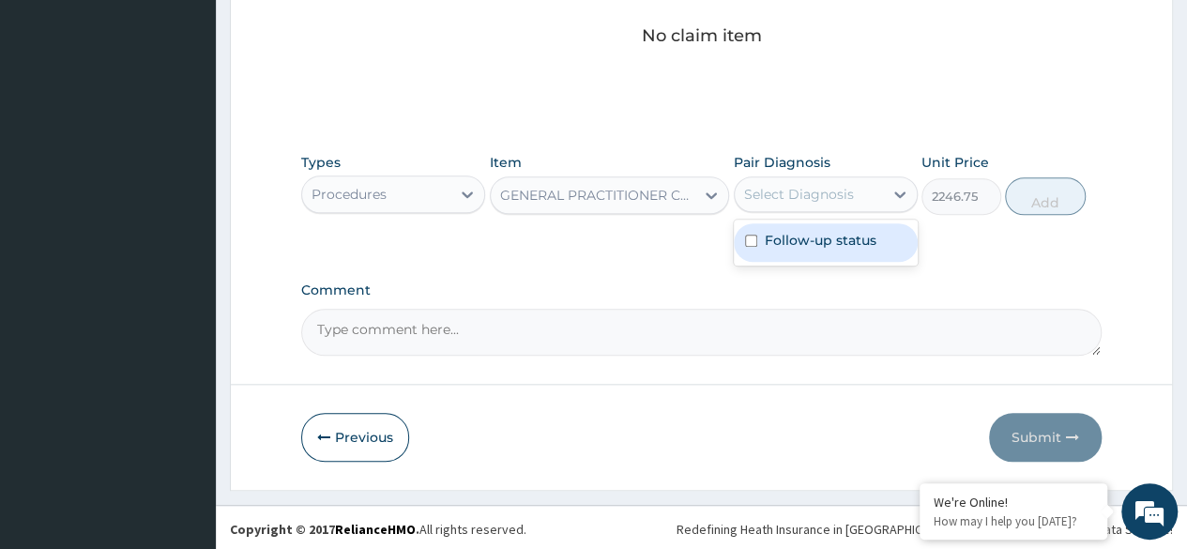
click at [850, 248] on div "Follow-up status" at bounding box center [826, 242] width 184 height 38
checkbox input "true"
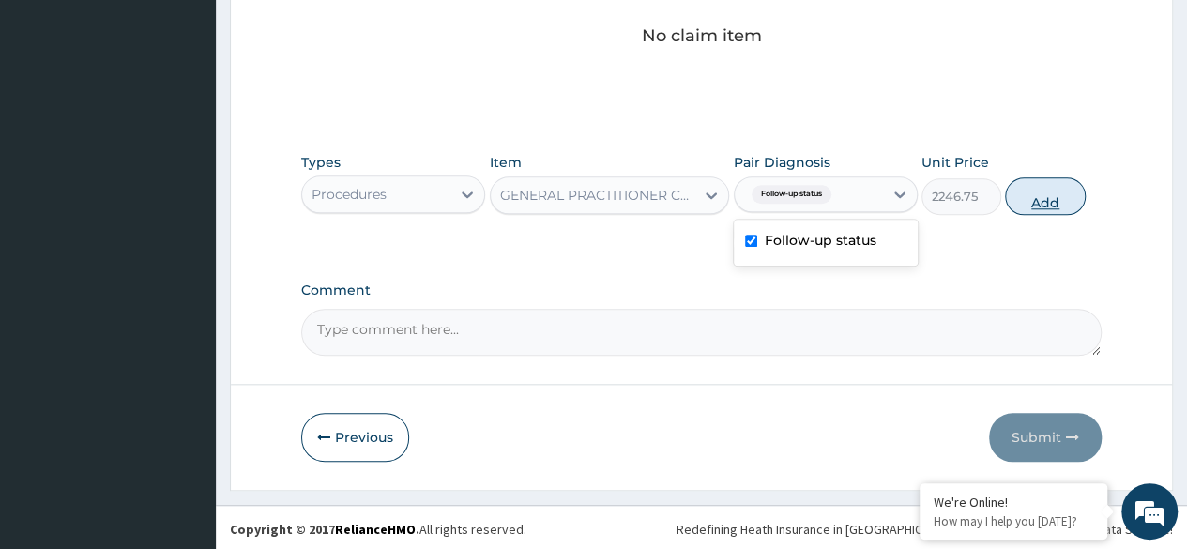
click at [1028, 195] on button "Add" at bounding box center [1045, 196] width 80 height 38
type input "0"
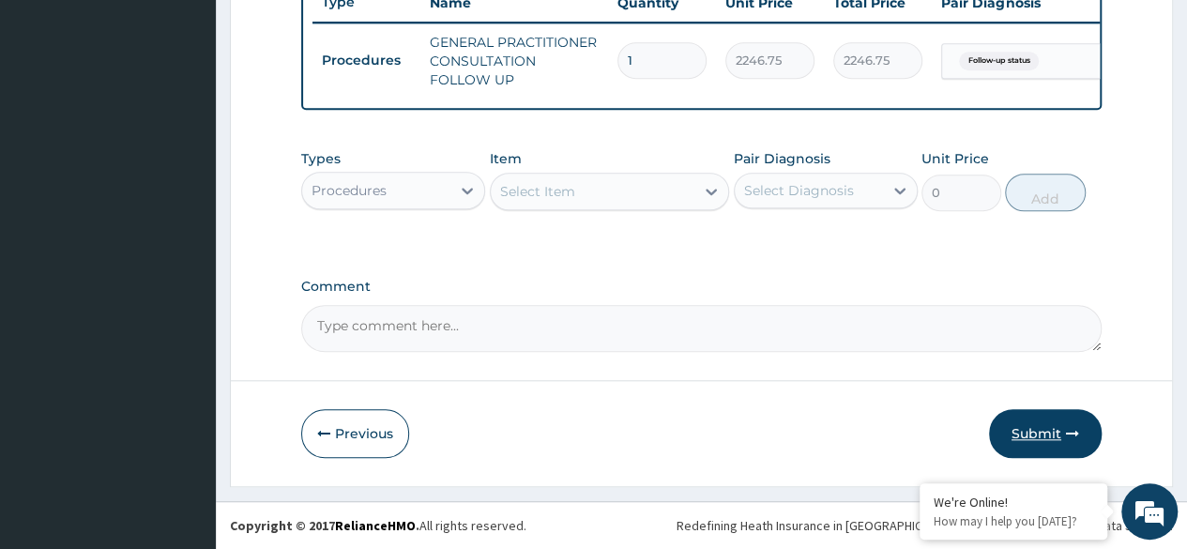
click at [1059, 432] on button "Submit" at bounding box center [1045, 433] width 113 height 49
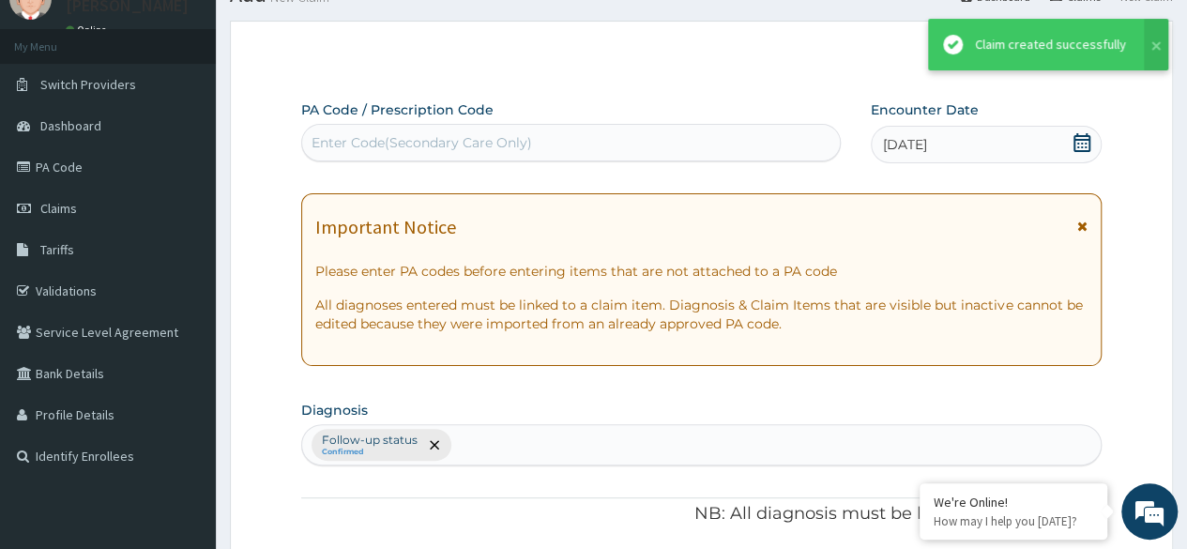
scroll to position [736, 0]
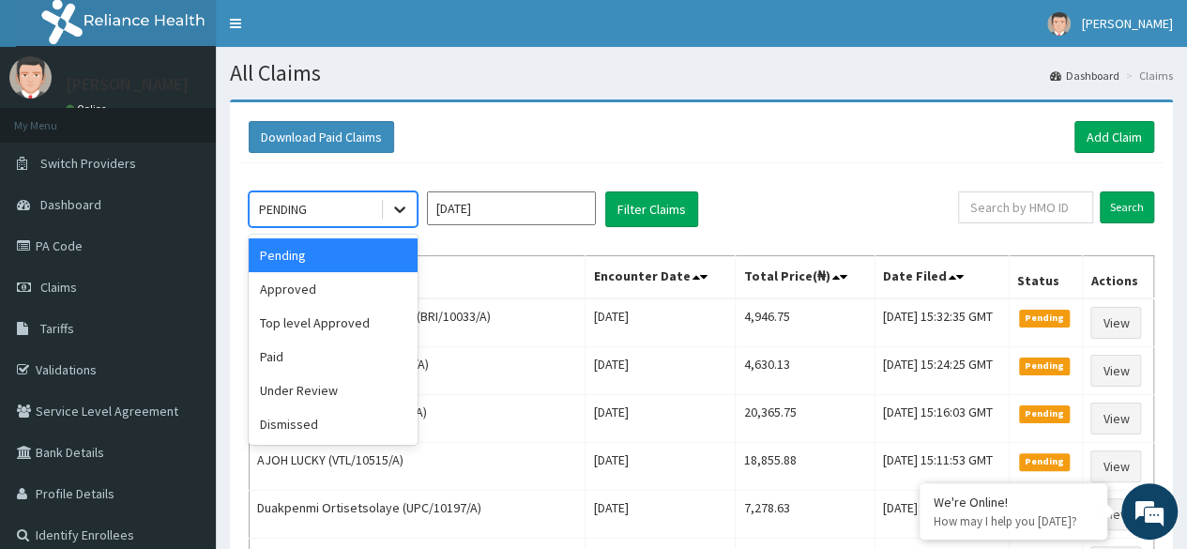
click at [404, 209] on icon at bounding box center [399, 209] width 19 height 19
click at [358, 297] on div "Approved" at bounding box center [333, 289] width 169 height 34
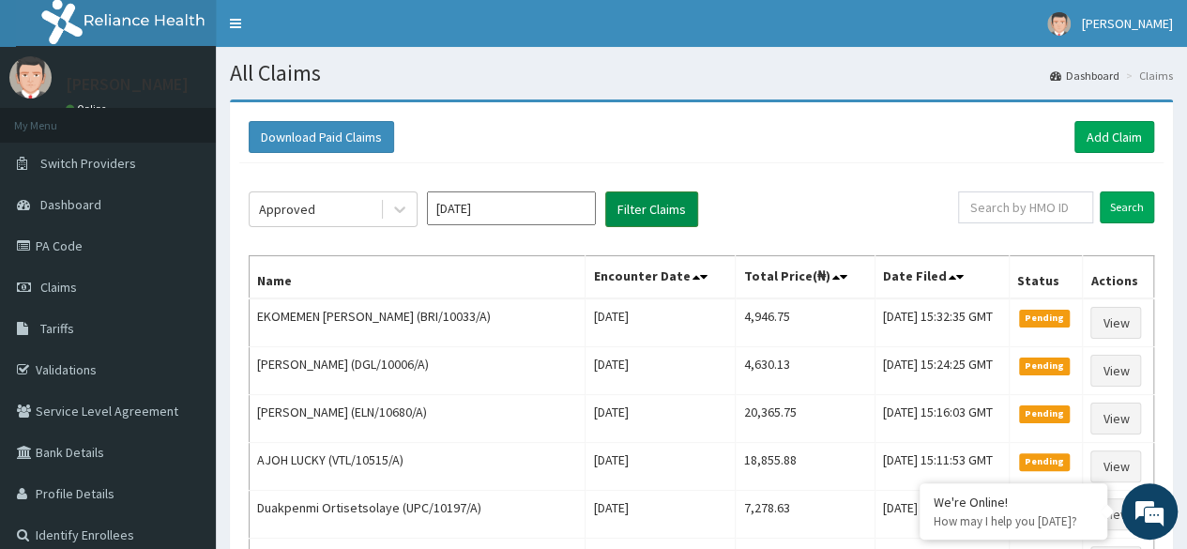
click at [687, 205] on button "Filter Claims" at bounding box center [651, 209] width 93 height 36
